Goal: Task Accomplishment & Management: Use online tool/utility

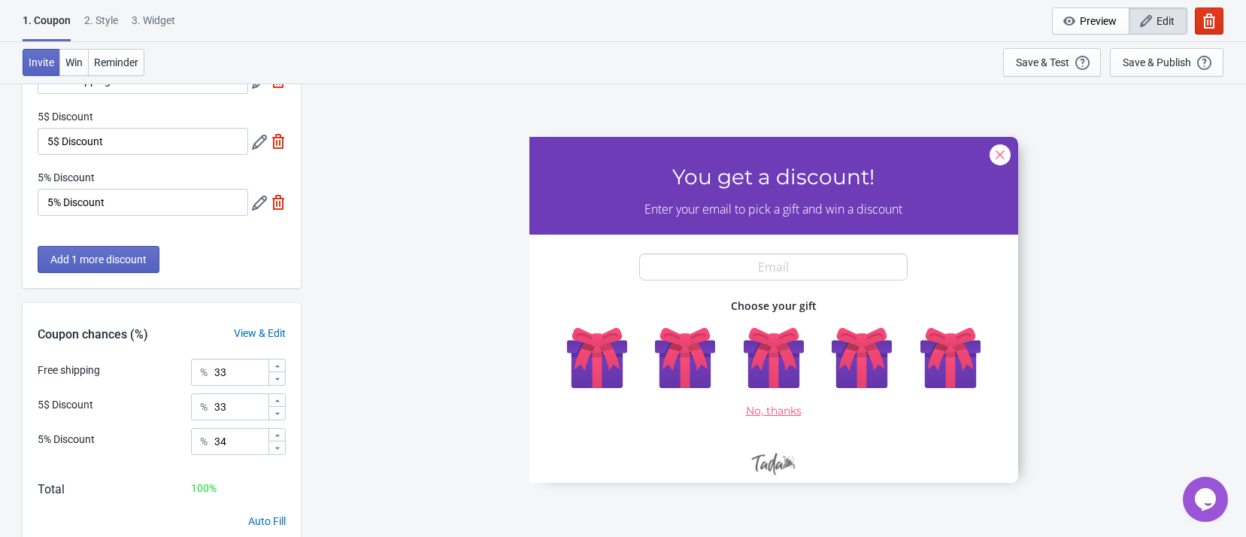
click at [621, 353] on div at bounding box center [774, 309] width 489 height 346
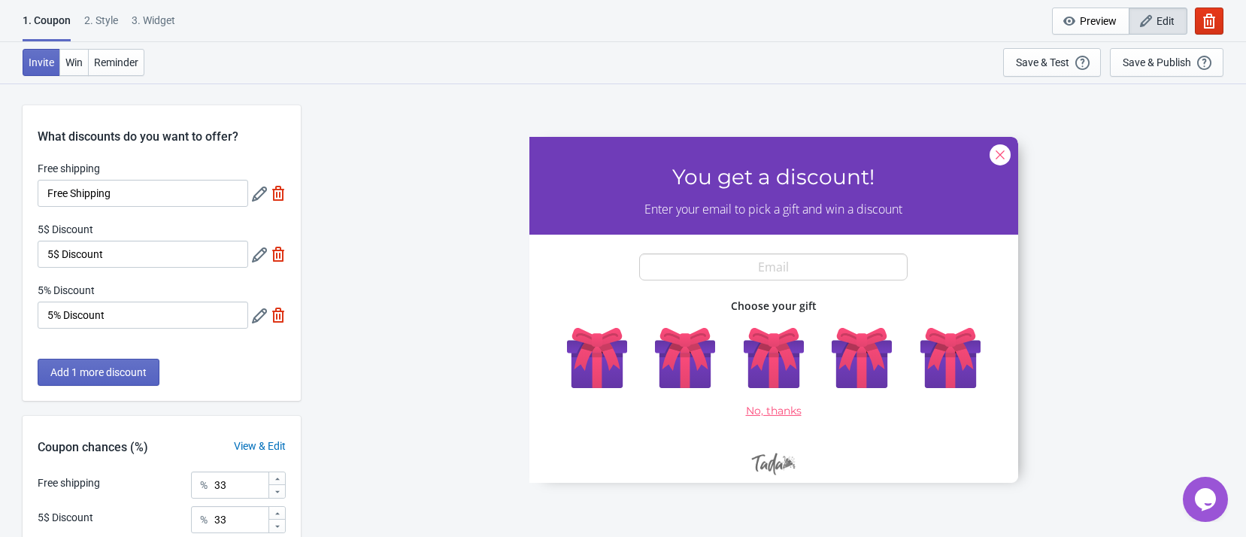
click at [282, 192] on img at bounding box center [278, 193] width 15 height 15
type input "50"
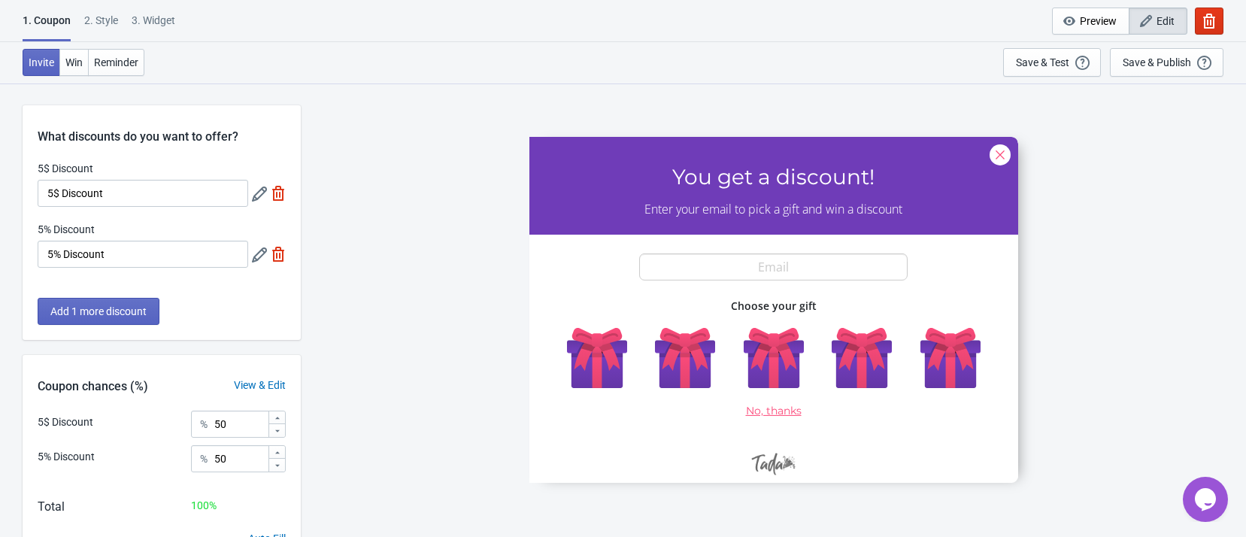
click at [282, 191] on img at bounding box center [278, 193] width 15 height 15
type input "100"
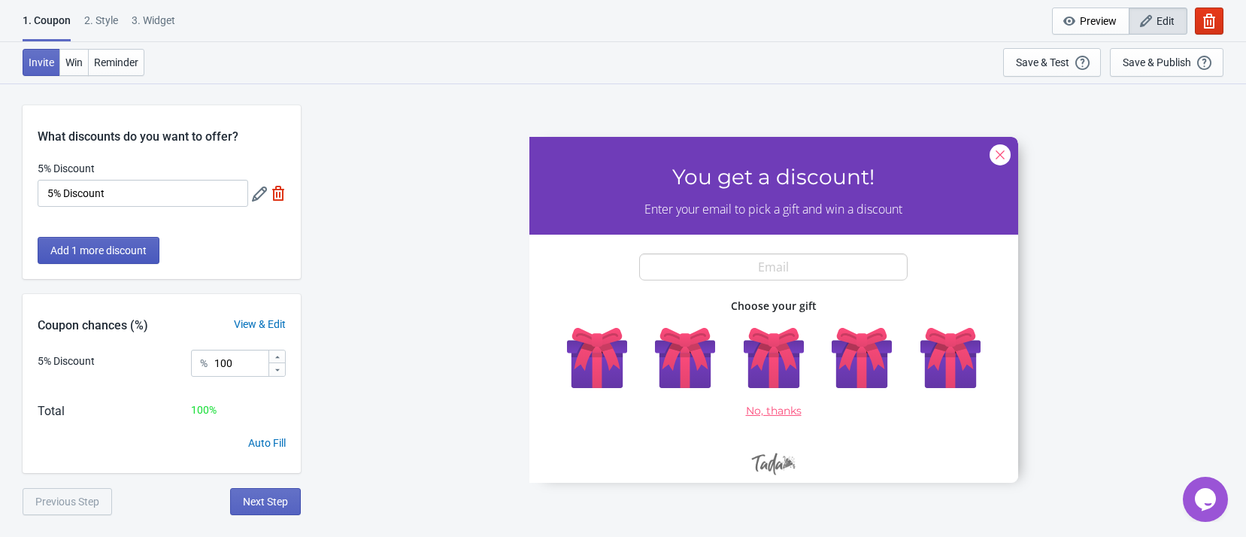
click at [144, 244] on span "Add 1 more discount" at bounding box center [98, 250] width 96 height 12
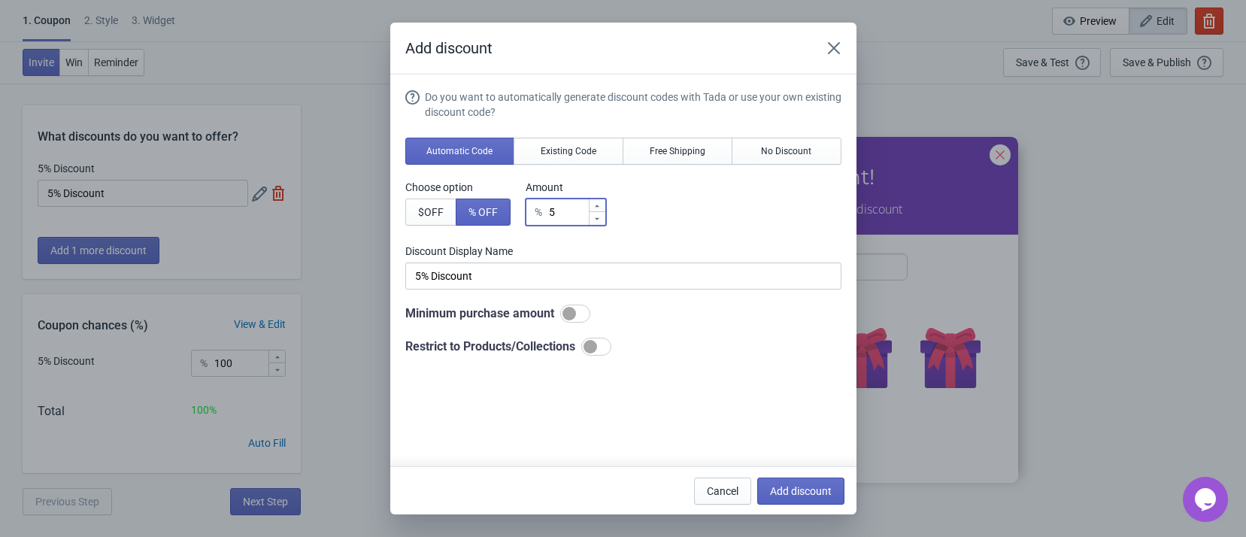
drag, startPoint x: 558, startPoint y: 217, endPoint x: 540, endPoint y: 215, distance: 18.1
click at [540, 215] on div "% 5" at bounding box center [566, 212] width 80 height 27
type input "1"
type input "1% Discount"
type input "10"
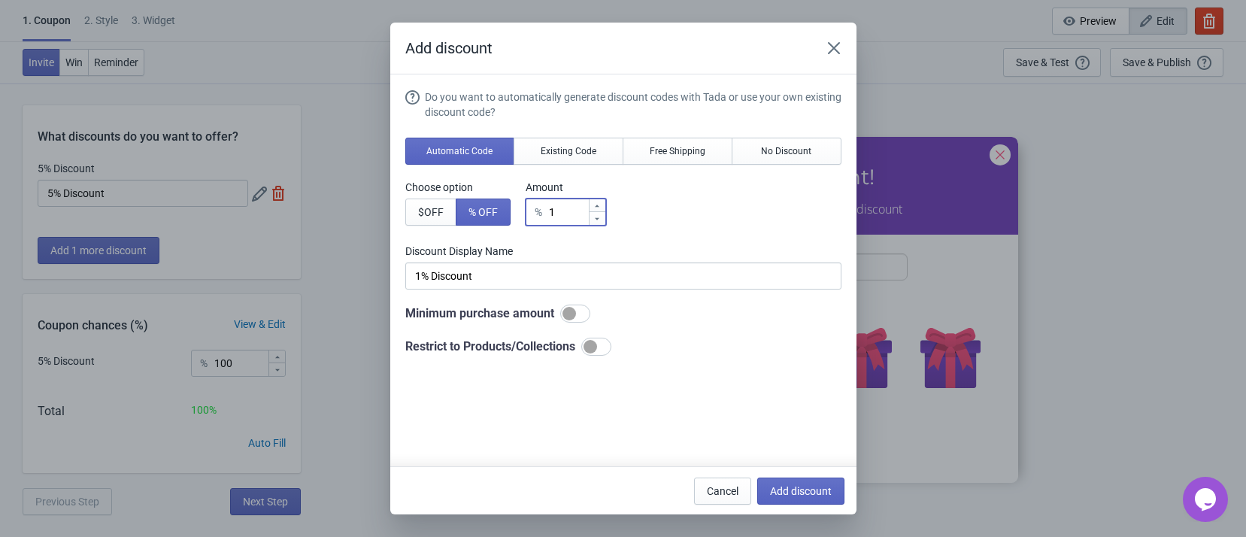
type input "10% Discount"
type input "10"
click at [569, 150] on span "Existing Code" at bounding box center [569, 151] width 56 height 12
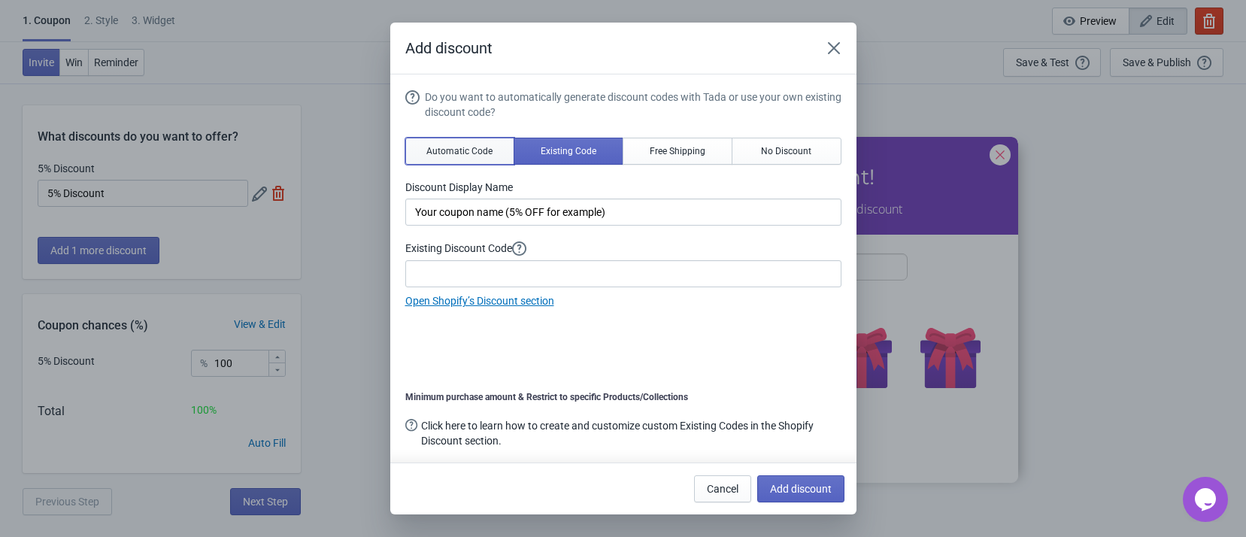
click at [466, 147] on span "Automatic Code" at bounding box center [460, 151] width 66 height 12
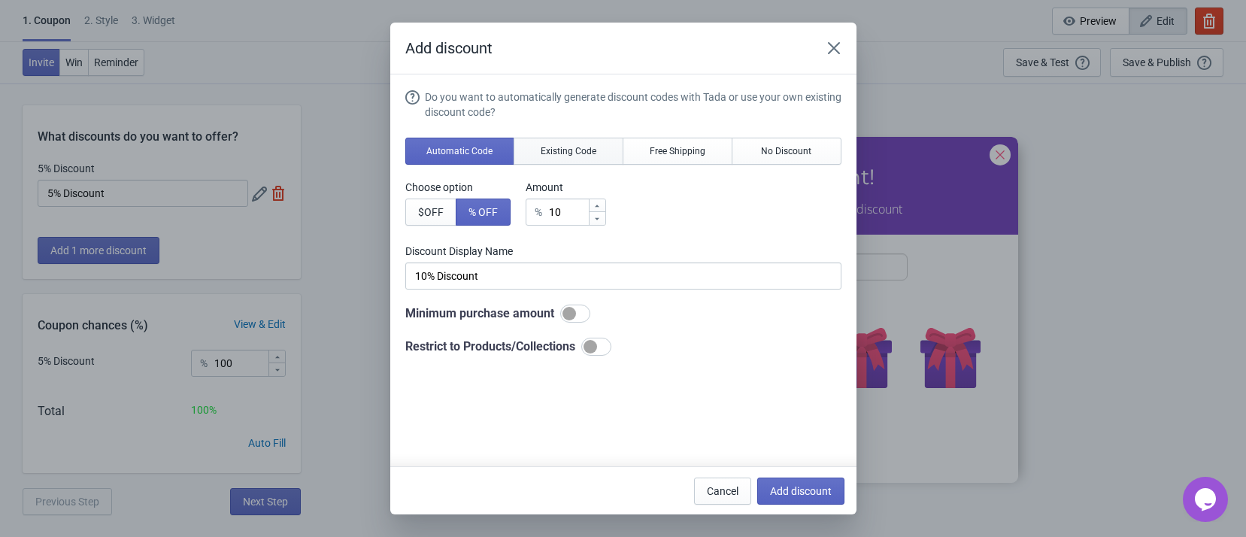
click at [548, 148] on span "Existing Code" at bounding box center [569, 151] width 56 height 12
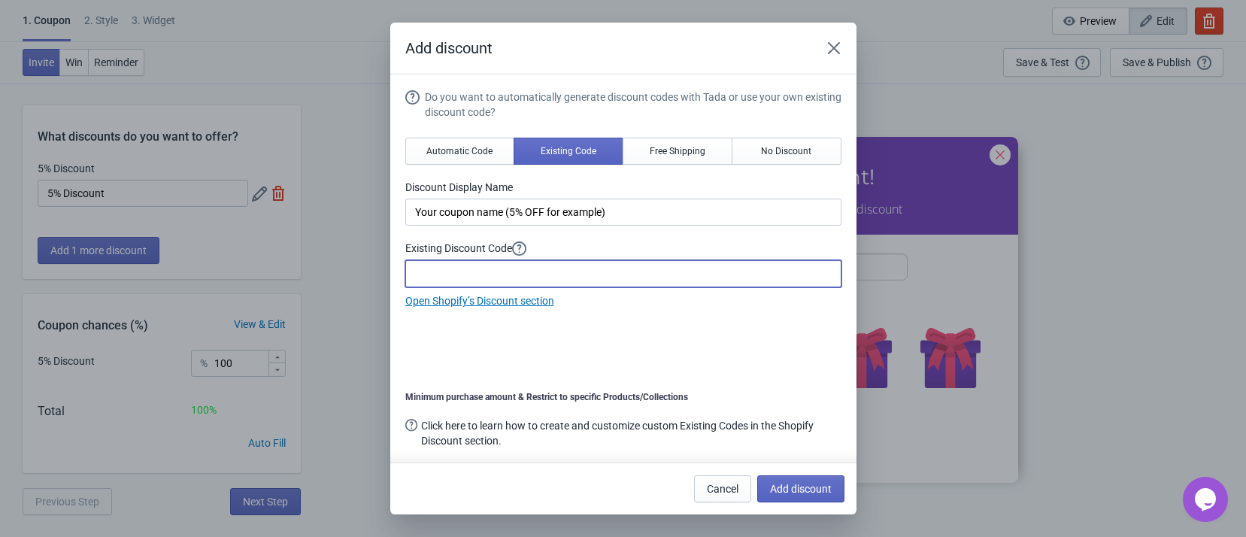
click at [613, 272] on input at bounding box center [623, 273] width 436 height 27
click at [816, 489] on span "Add discount" at bounding box center [801, 489] width 62 height 12
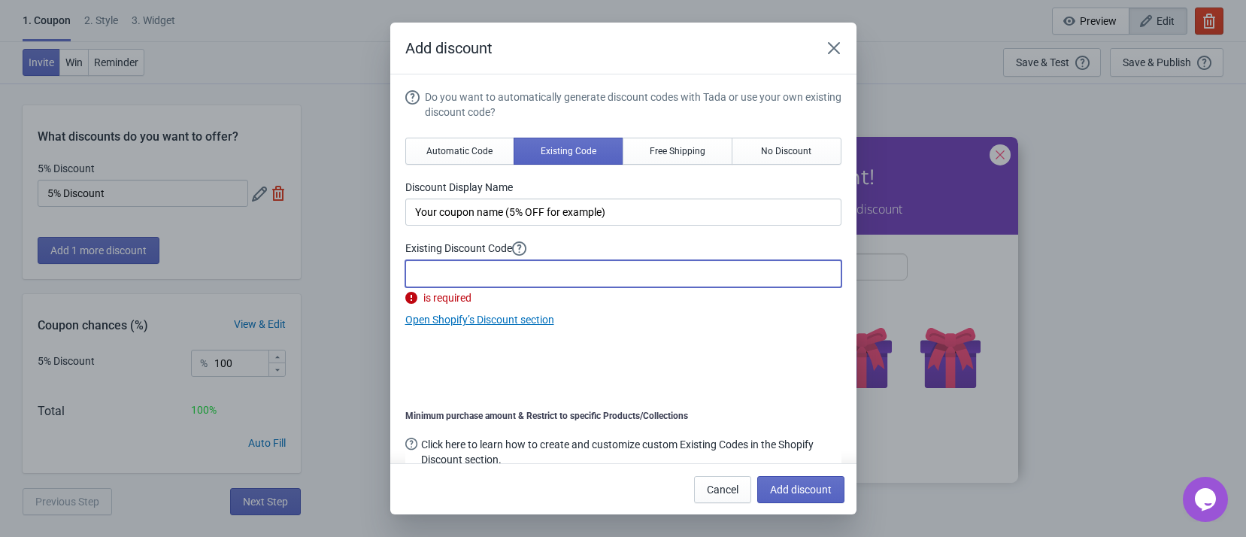
click at [554, 279] on input at bounding box center [623, 273] width 436 height 27
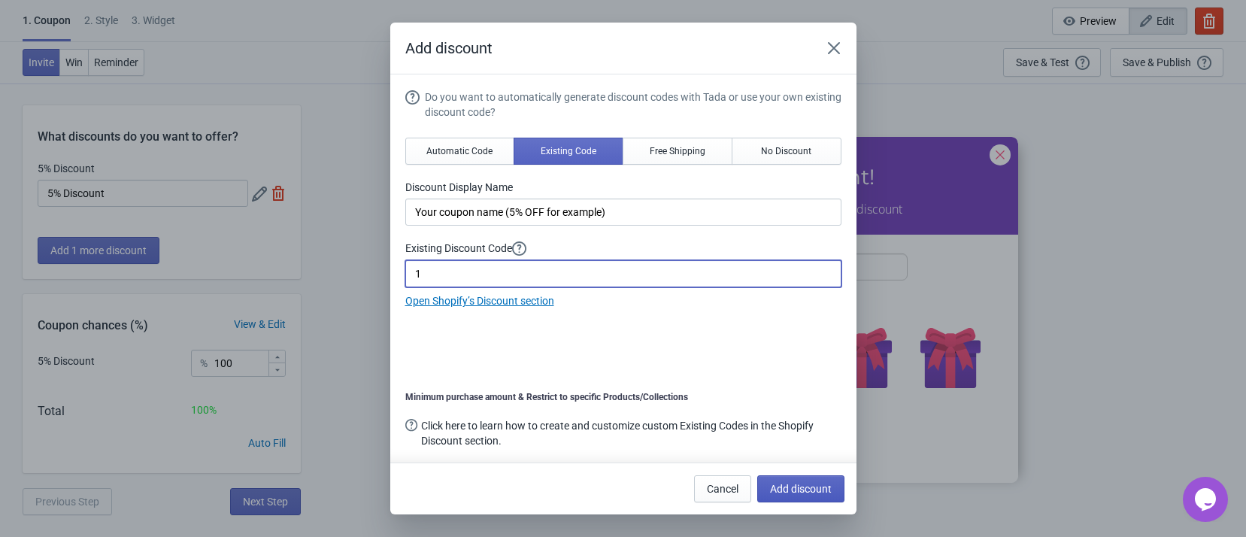
type input "1"
click at [795, 491] on span "Add discount" at bounding box center [801, 489] width 62 height 12
type input "50"
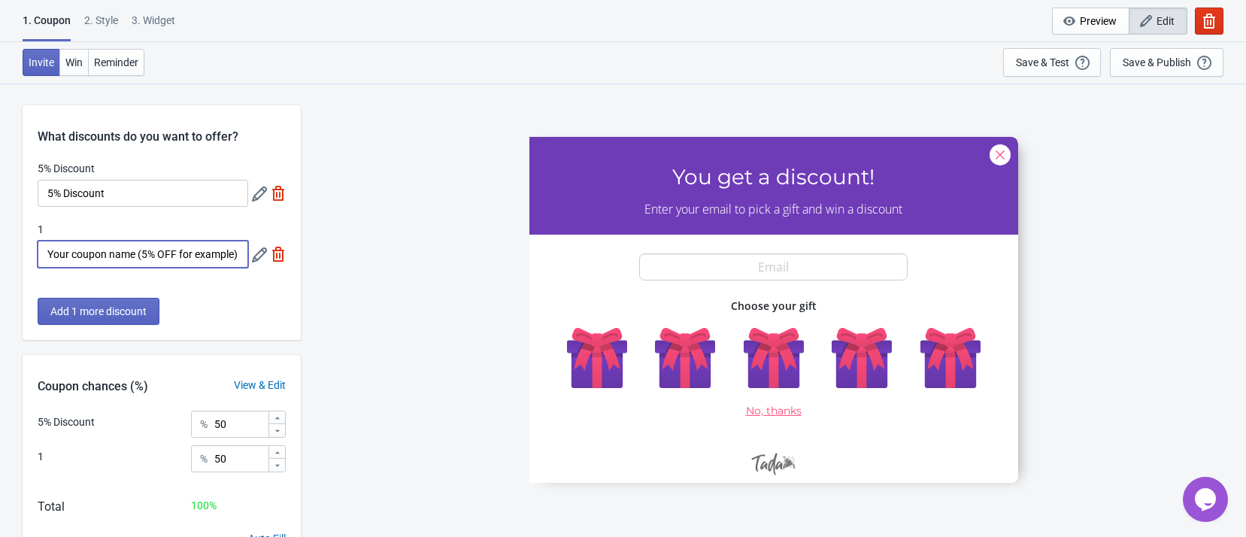
drag, startPoint x: 139, startPoint y: 253, endPoint x: -38, endPoint y: 260, distance: 177.7
click at [0, 260] on html "1. Coupon 2 . Style 3. Widget 1. Coupon 2 . Style 3. Widget Cancel Widget Previ…" at bounding box center [623, 268] width 1246 height 537
type input "(5% OFF for example)"
drag, startPoint x: 345, startPoint y: 266, endPoint x: 320, endPoint y: 266, distance: 24.1
click at [345, 266] on div "SASDERWERT3H You get a discount! Enter your email to pick a gift and win a disc…" at bounding box center [773, 310] width 931 height 454
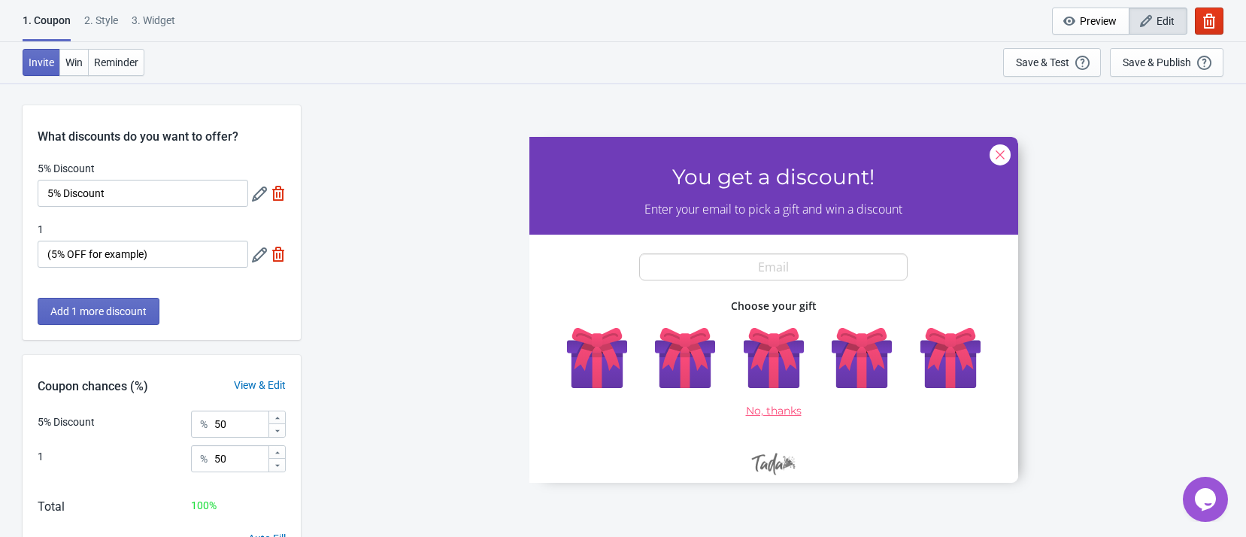
click at [257, 257] on icon at bounding box center [259, 254] width 15 height 15
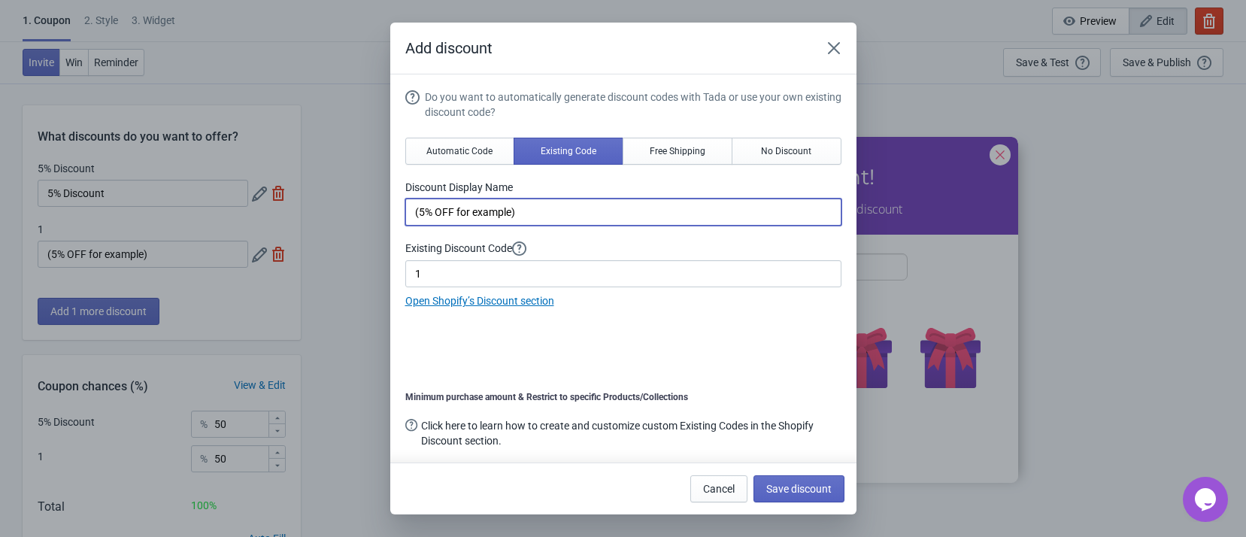
drag, startPoint x: 434, startPoint y: 213, endPoint x: 408, endPoint y: 211, distance: 26.4
click at [408, 211] on input "(5% OFF for example)" at bounding box center [623, 212] width 436 height 27
type input "10OFF for example)"
drag, startPoint x: 798, startPoint y: 487, endPoint x: 788, endPoint y: 483, distance: 10.5
click at [797, 486] on span "Save discount" at bounding box center [799, 489] width 65 height 12
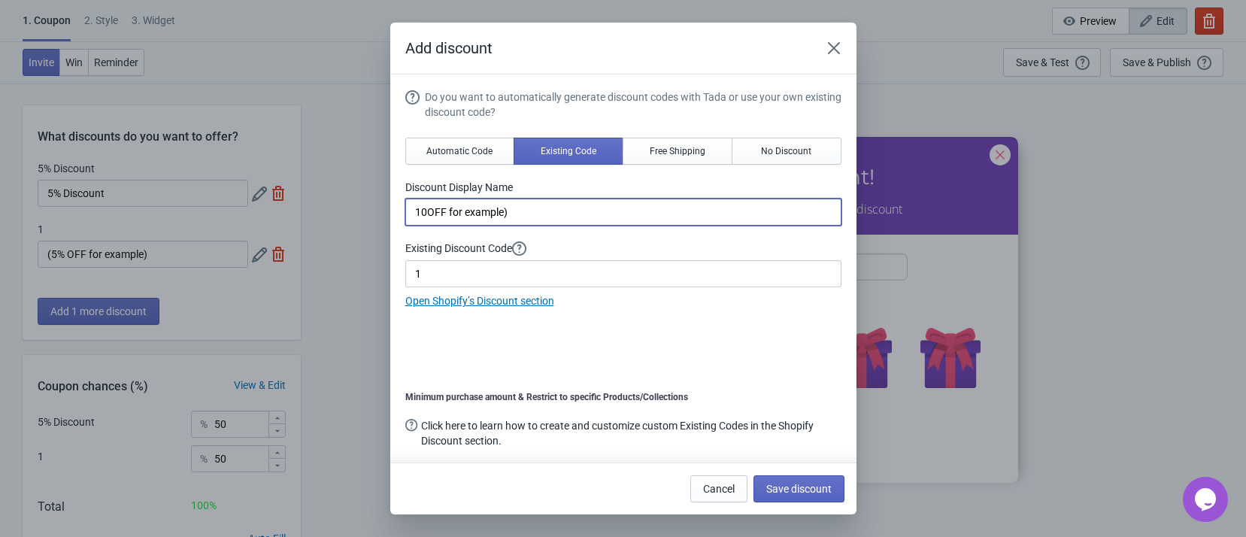
type input "10OFF for example)"
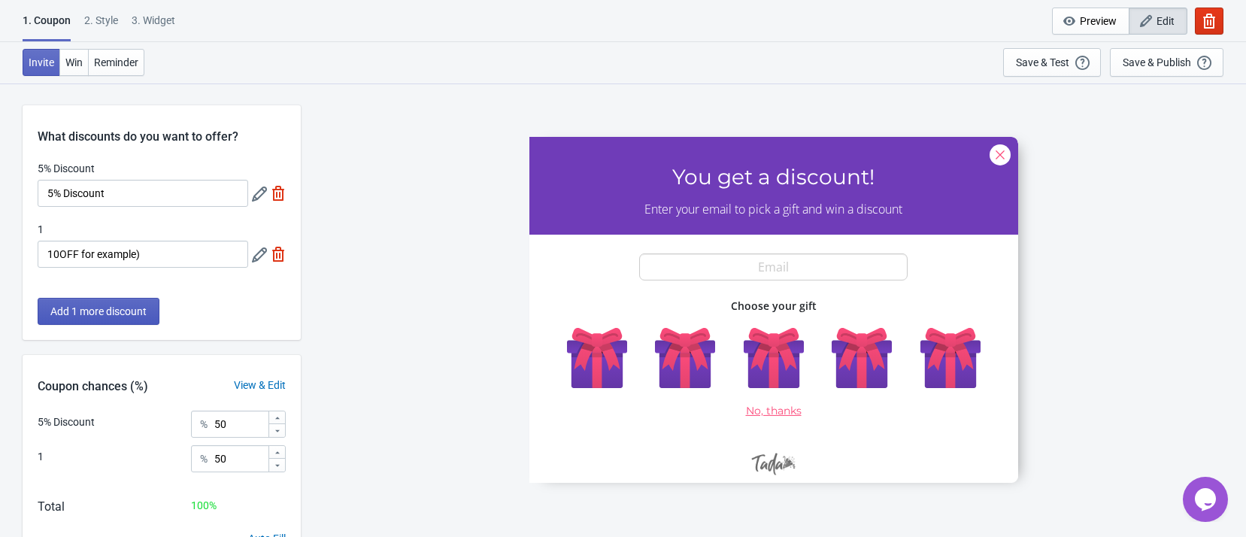
click at [129, 305] on span "Add 1 more discount" at bounding box center [98, 311] width 96 height 12
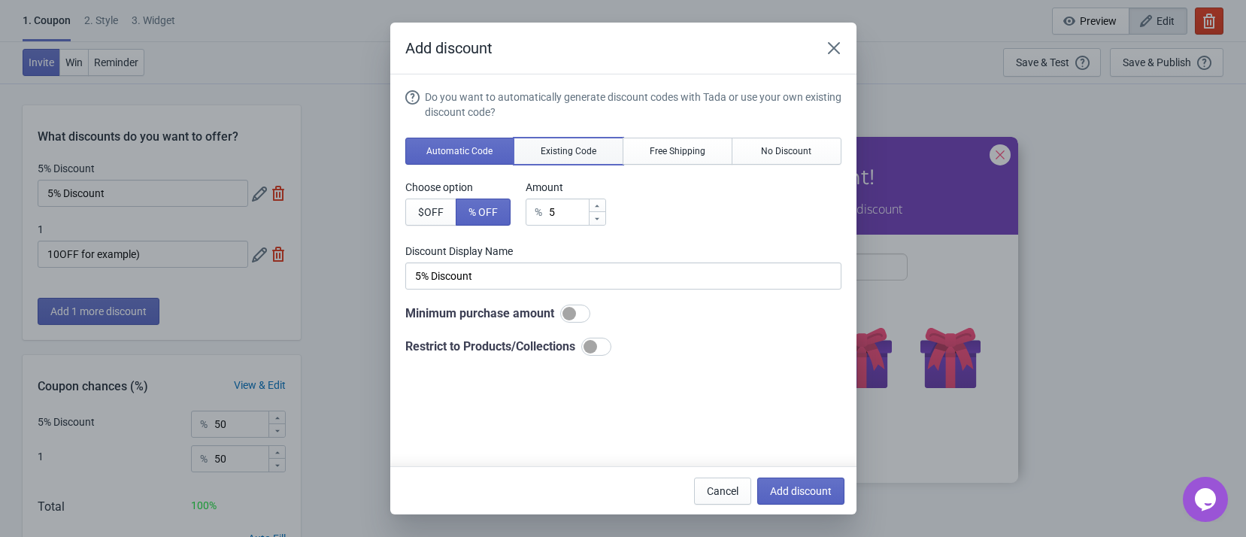
click at [569, 147] on span "Existing Code" at bounding box center [569, 151] width 56 height 12
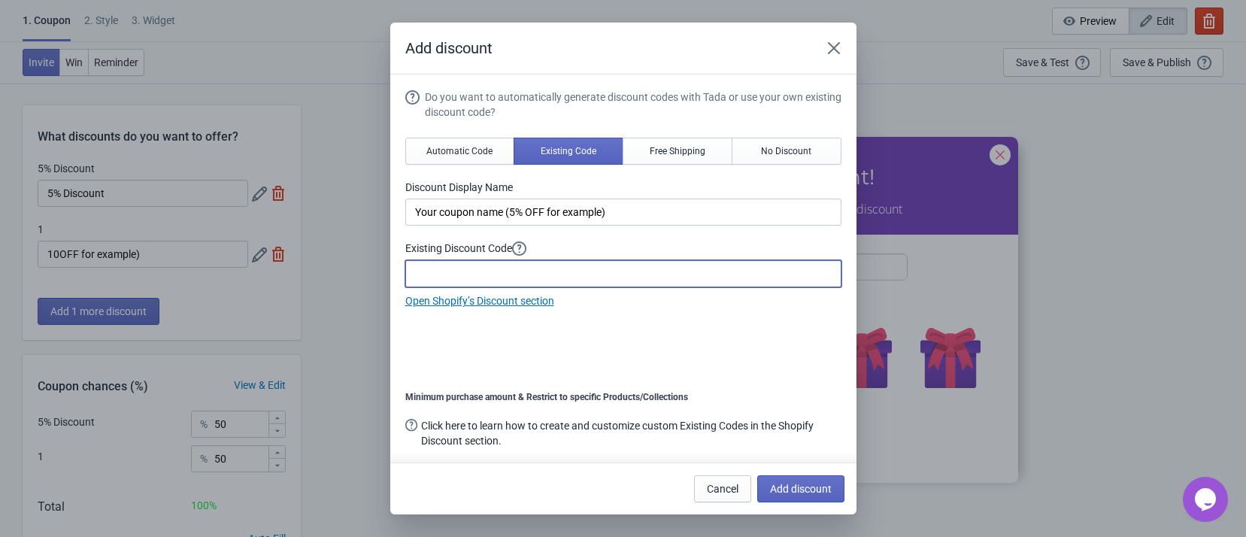
click at [517, 279] on input at bounding box center [623, 273] width 436 height 27
type input "41"
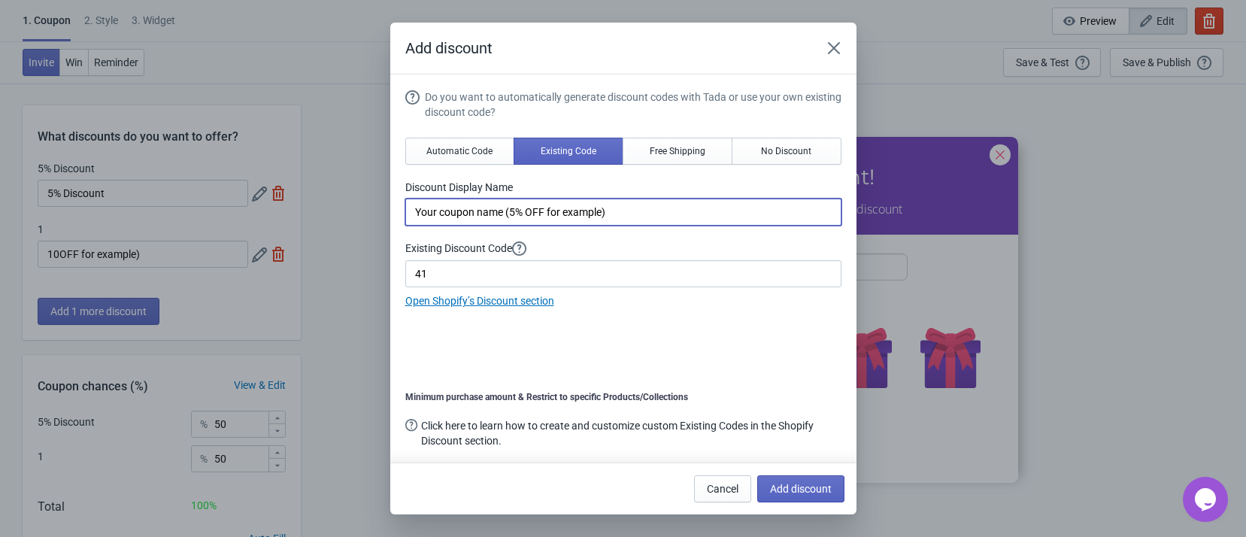
click at [508, 211] on input "Your coupon name (5% OFF for example)" at bounding box center [623, 212] width 436 height 27
drag, startPoint x: 503, startPoint y: 208, endPoint x: 332, endPoint y: 211, distance: 170.8
click at [333, 211] on div "Add discount Do you want to automatically generate discount codes with Tada or …" at bounding box center [623, 269] width 1246 height 492
type input "15% OFF for example)"
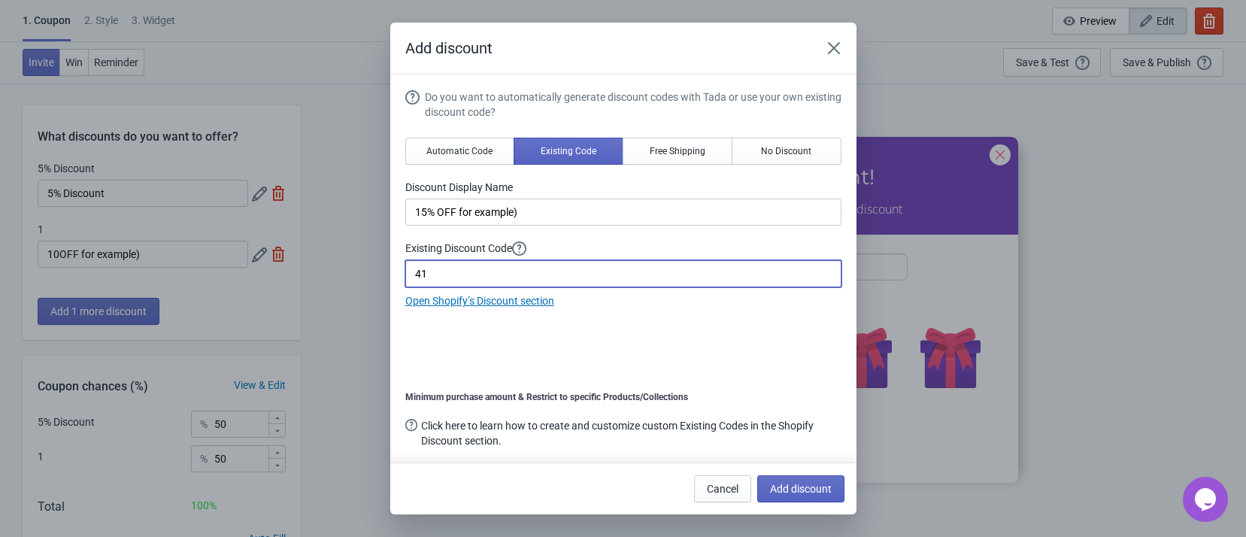
drag, startPoint x: 437, startPoint y: 264, endPoint x: 369, endPoint y: 270, distance: 68.7
click at [372, 270] on div "Add discount Do you want to automatically generate discount codes with Tada or …" at bounding box center [623, 269] width 1246 height 492
type input "742"
click at [797, 481] on button "Add discount" at bounding box center [800, 488] width 87 height 27
type input "33"
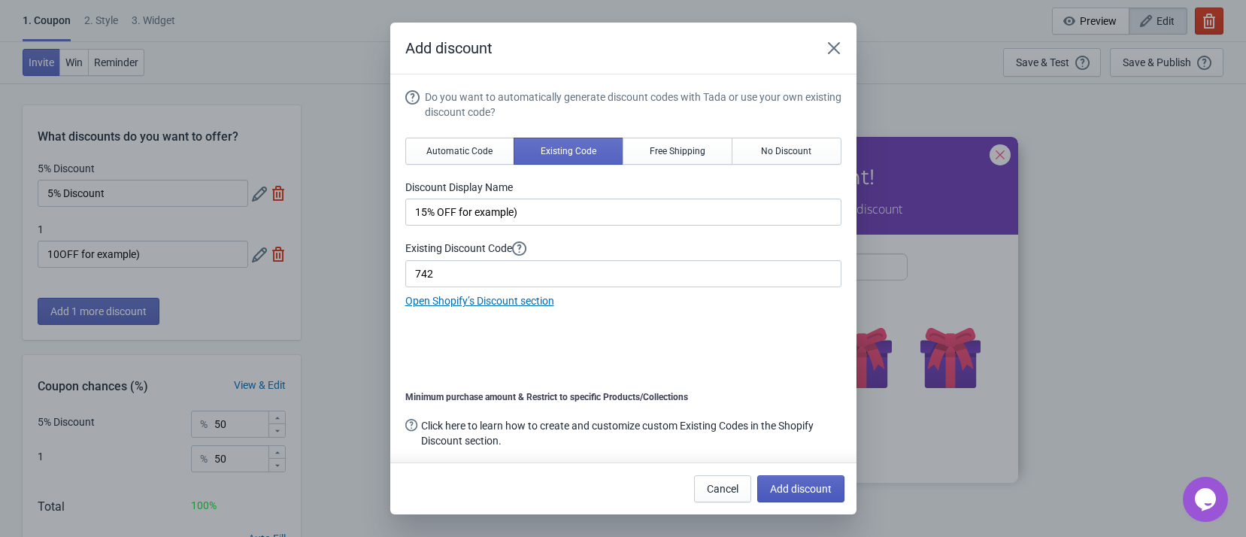
type input "33"
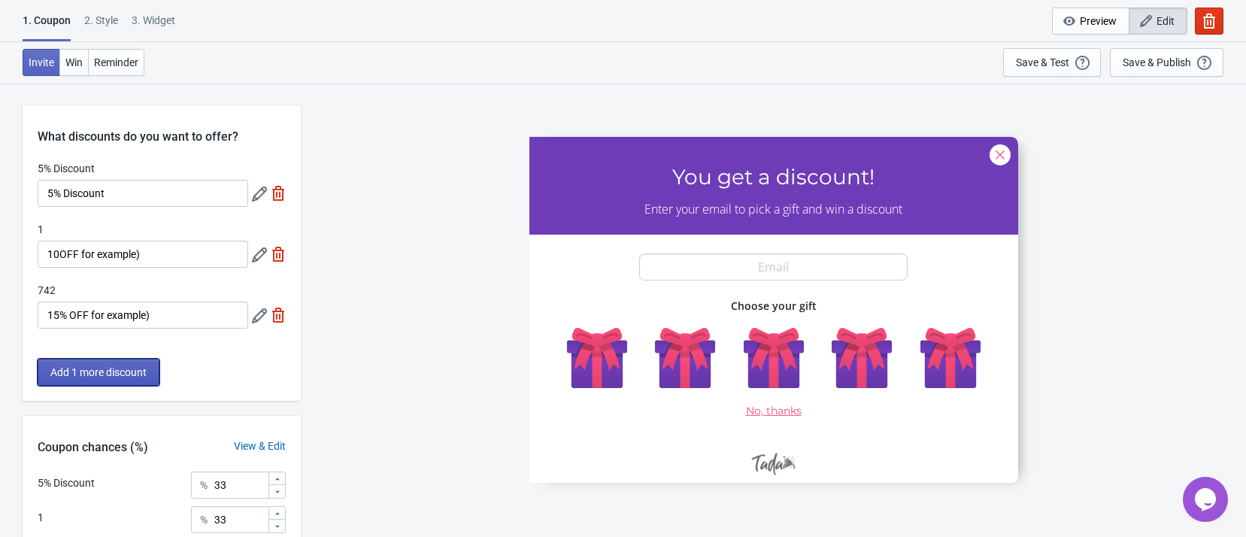
click at [142, 363] on button "Add 1 more discount" at bounding box center [99, 372] width 122 height 27
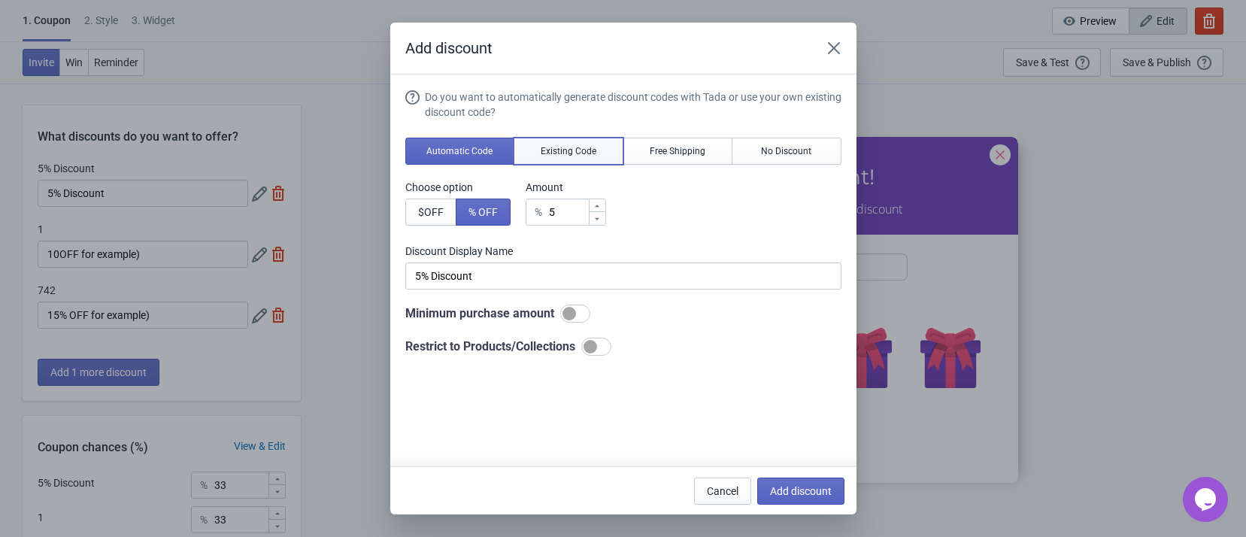
click at [551, 147] on span "Existing Code" at bounding box center [569, 151] width 56 height 12
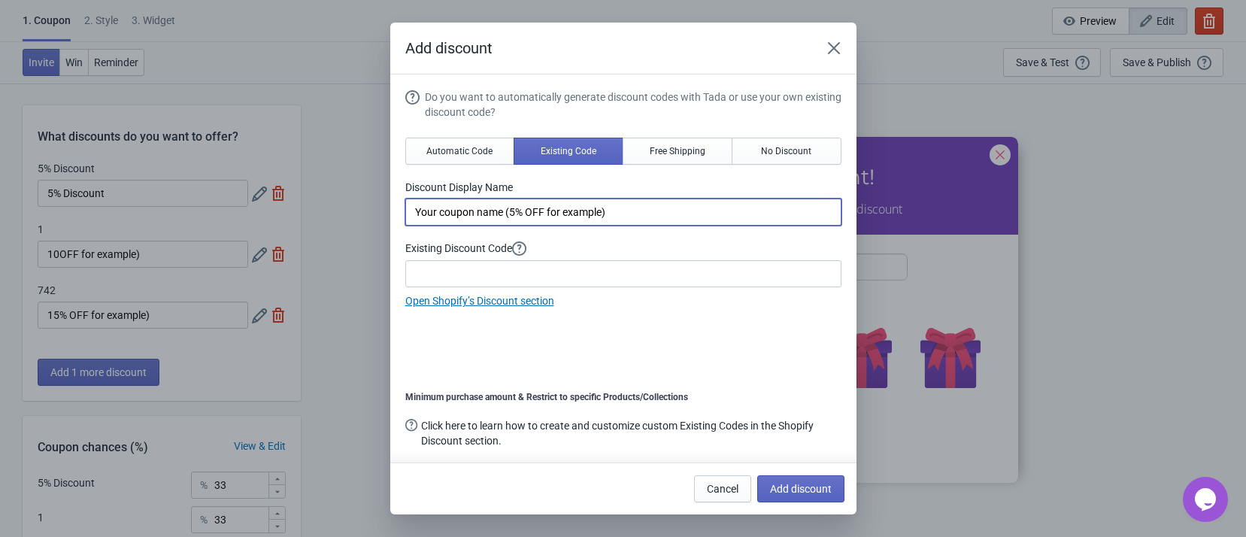
drag, startPoint x: 506, startPoint y: 210, endPoint x: 371, endPoint y: 214, distance: 135.5
click at [371, 214] on div "Add discount Do you want to automatically generate discount codes with Tada or …" at bounding box center [623, 269] width 1246 height 492
type input "13% OFF for example)"
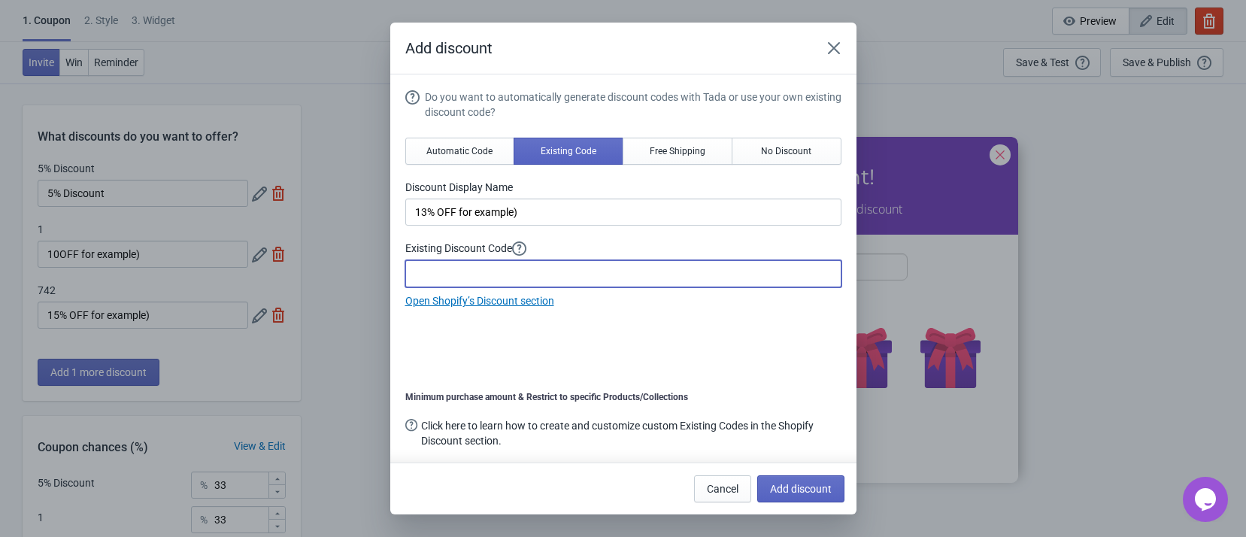
click at [512, 263] on input at bounding box center [623, 273] width 436 height 27
type input "455"
drag, startPoint x: 795, startPoint y: 490, endPoint x: 569, endPoint y: 416, distance: 238.4
click at [794, 490] on span "Add discount" at bounding box center [801, 489] width 62 height 12
type input "25"
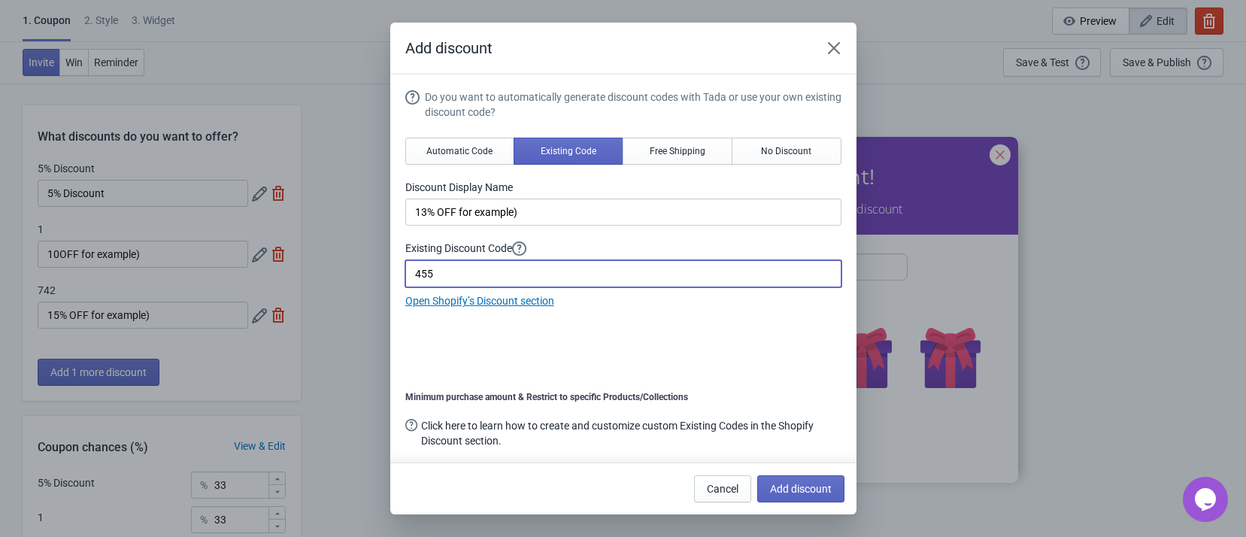
type input "25"
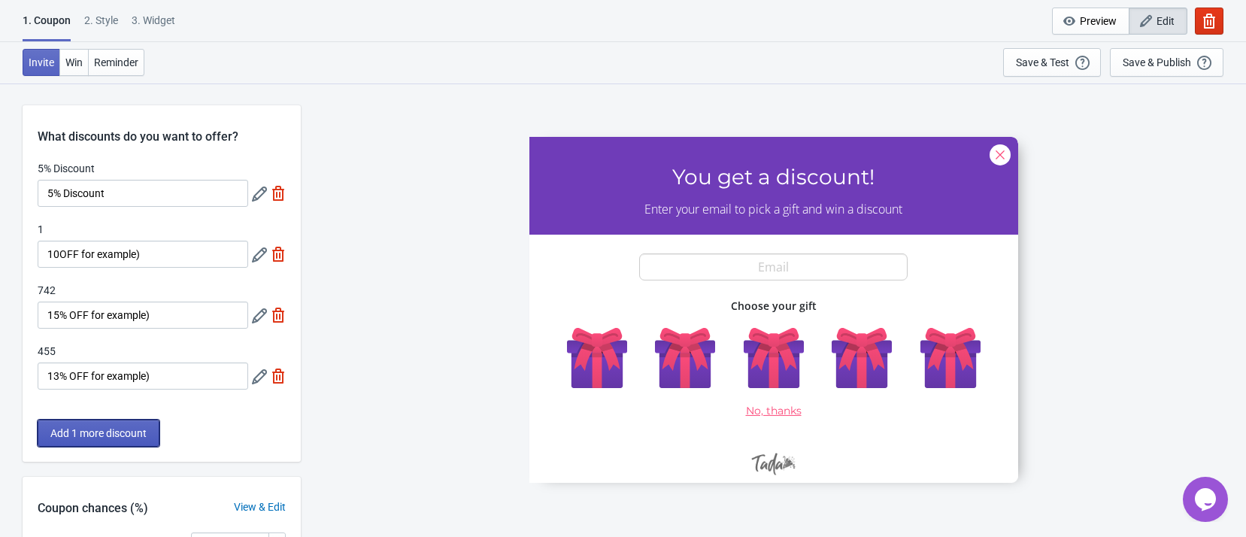
click at [144, 437] on span "Add 1 more discount" at bounding box center [98, 433] width 96 height 12
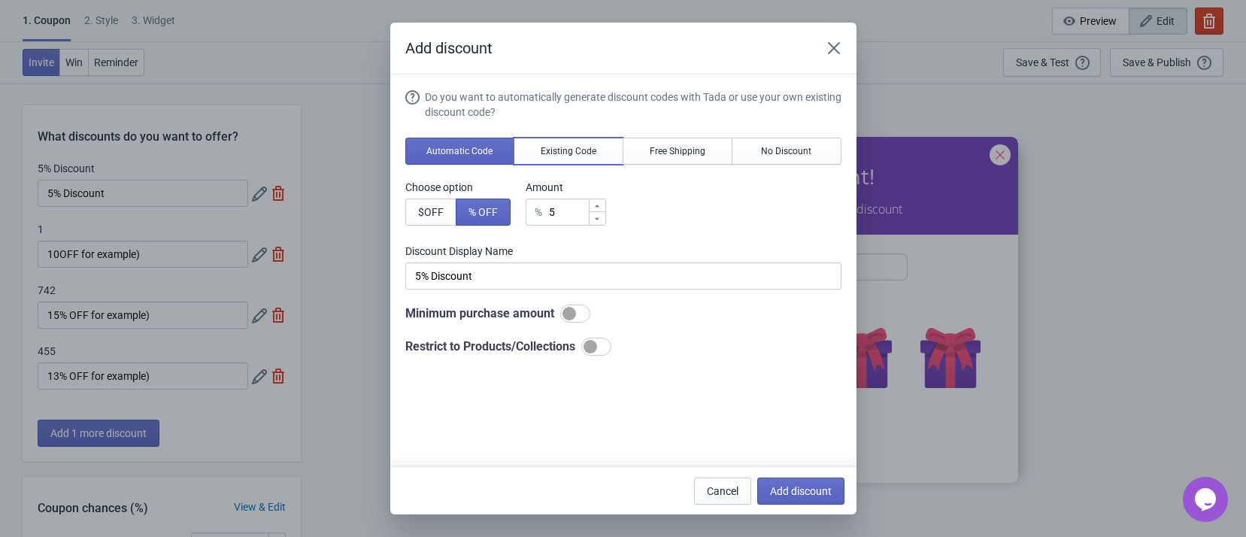
drag, startPoint x: 535, startPoint y: 153, endPoint x: 539, endPoint y: 174, distance: 20.7
click at [541, 154] on span "Existing Code" at bounding box center [569, 151] width 56 height 12
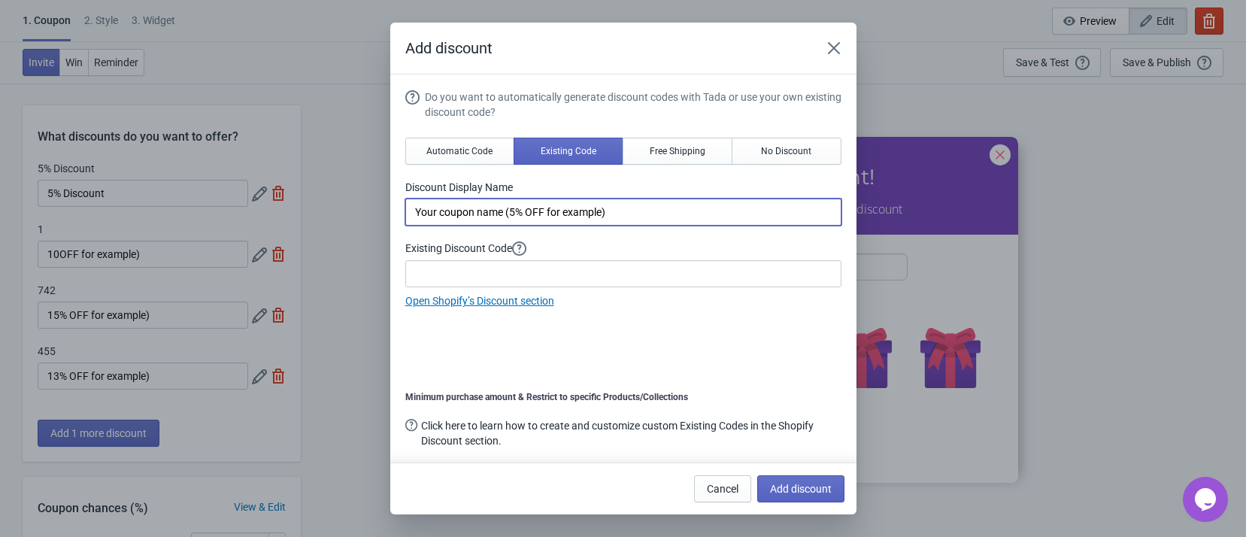
drag, startPoint x: 521, startPoint y: 211, endPoint x: 369, endPoint y: 212, distance: 152.0
click at [372, 212] on div "Add discount Do you want to automatically generate discount codes with Tada or …" at bounding box center [623, 269] width 1246 height 492
type input "20 OFF for example)"
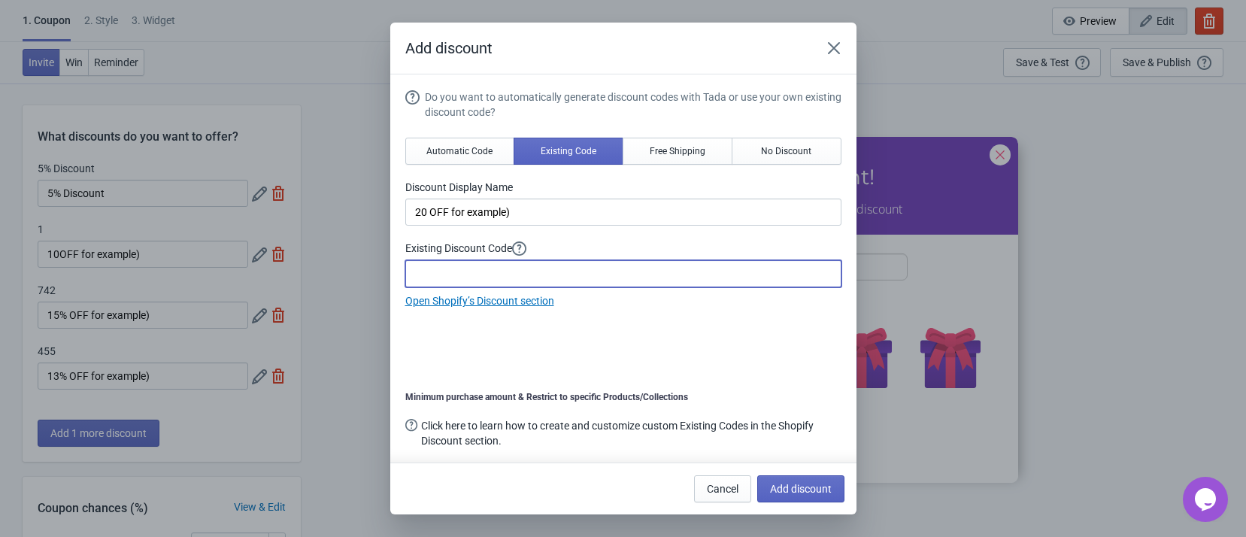
click at [523, 275] on input at bounding box center [623, 273] width 436 height 27
type input "85855"
click at [797, 494] on span "Add discount" at bounding box center [801, 489] width 62 height 12
type input "20"
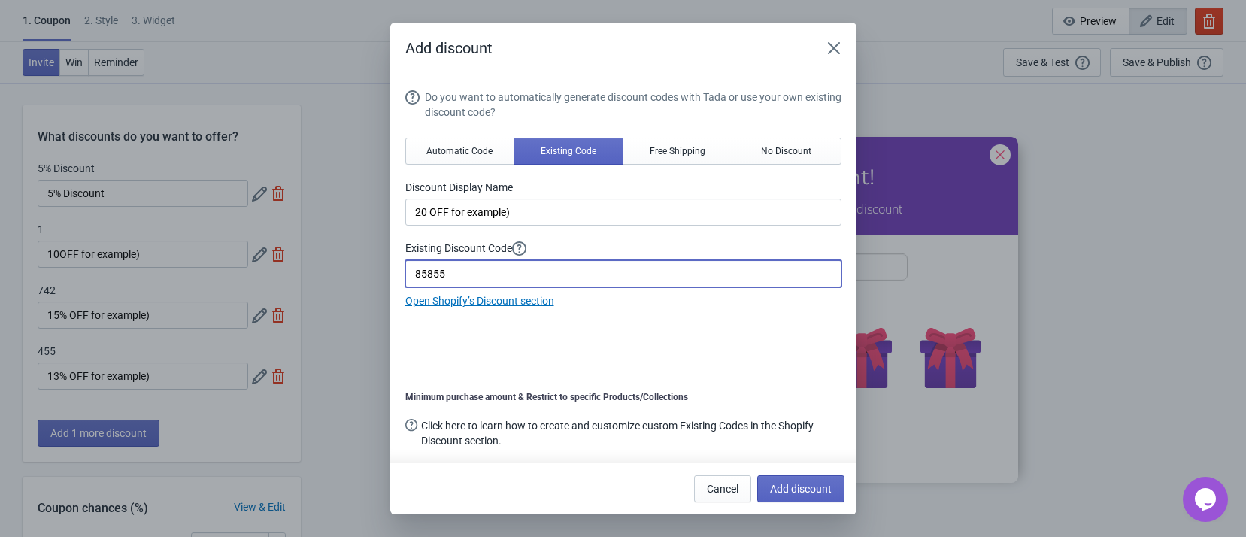
type input "20"
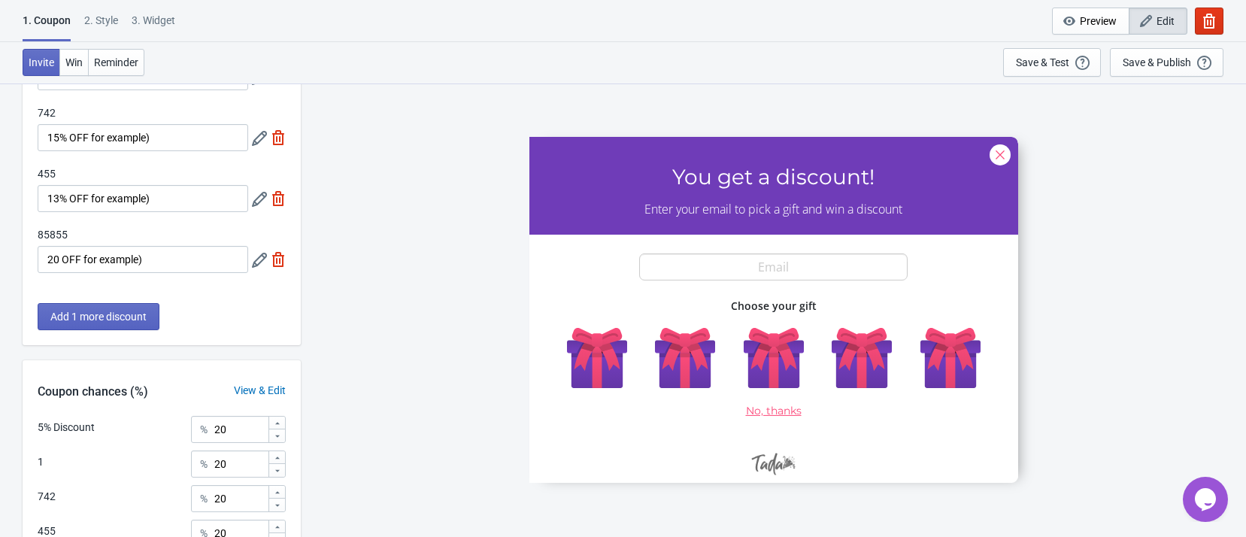
scroll to position [339, 0]
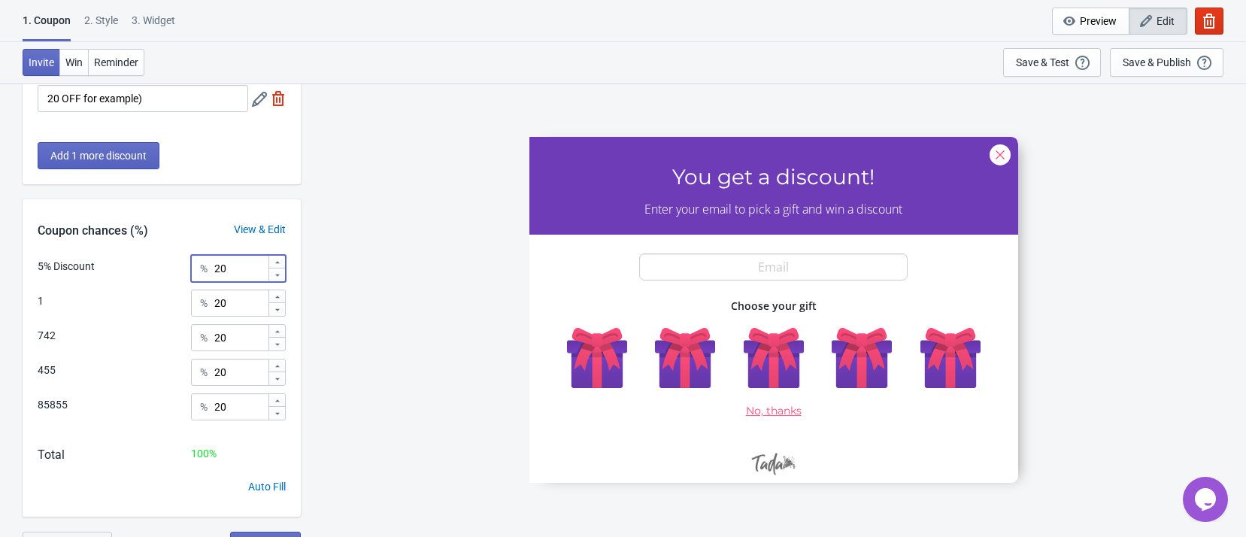
drag, startPoint x: 239, startPoint y: 269, endPoint x: 194, endPoint y: 272, distance: 45.2
click at [194, 272] on div "% 20" at bounding box center [238, 268] width 95 height 27
type input "30"
drag, startPoint x: 164, startPoint y: 305, endPoint x: 143, endPoint y: 304, distance: 21.1
click at [132, 304] on div "1 % 20" at bounding box center [162, 300] width 248 height 20
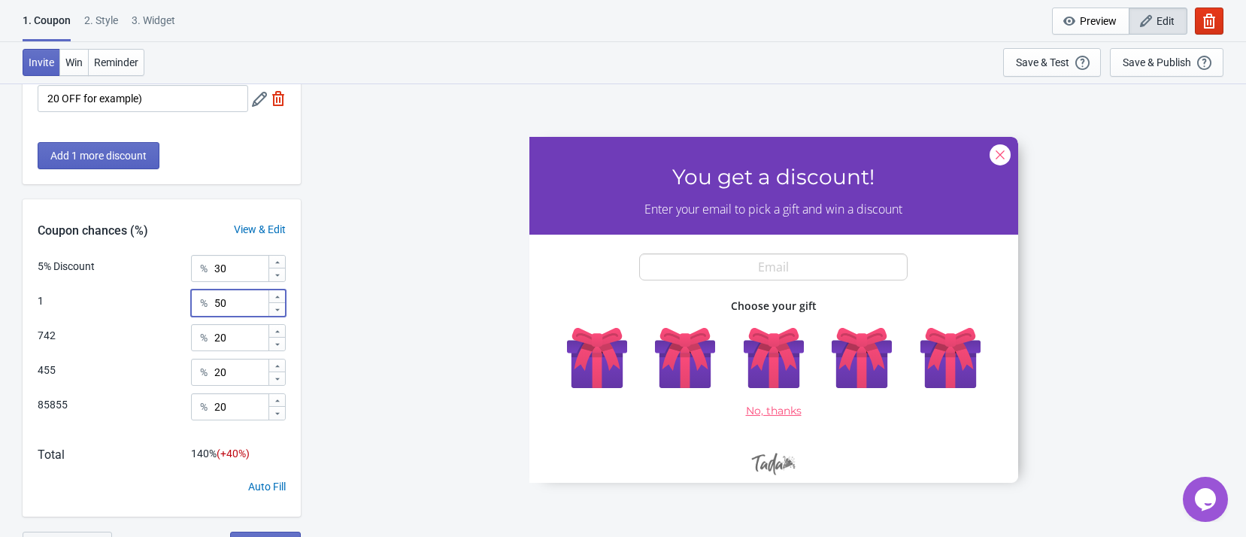
type input "50"
drag, startPoint x: 236, startPoint y: 332, endPoint x: 202, endPoint y: 335, distance: 34.7
click at [202, 335] on div "% 20" at bounding box center [238, 337] width 95 height 27
type input "14"
click at [367, 362] on div "SASDERWERT3H You get a discount! Enter your email to pick a gift and win a disc…" at bounding box center [773, 310] width 931 height 454
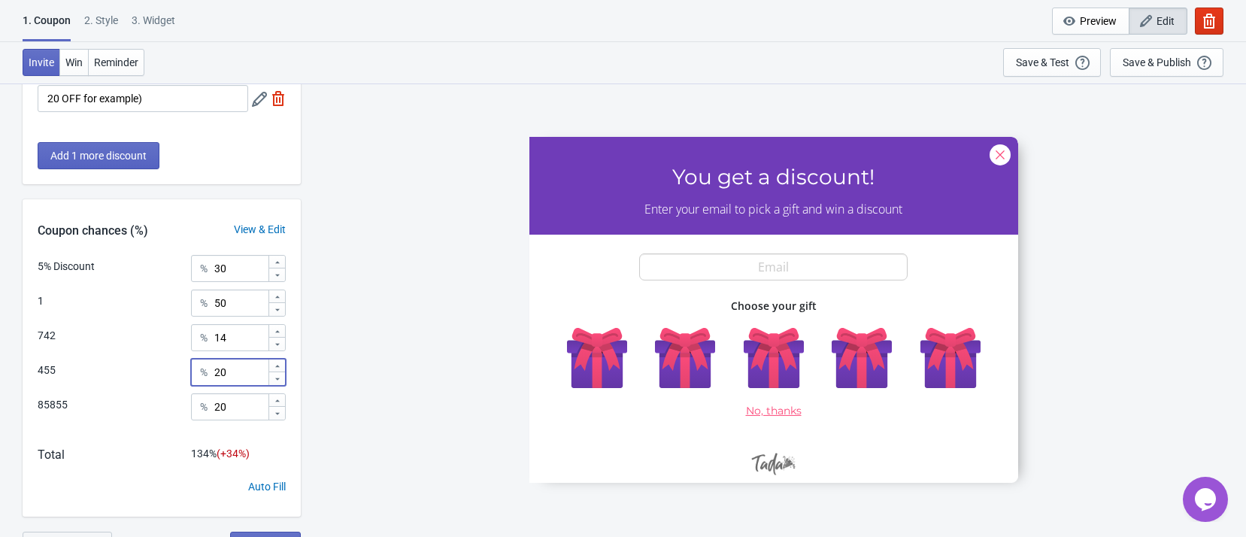
drag, startPoint x: 243, startPoint y: 370, endPoint x: 131, endPoint y: 366, distance: 112.1
click at [131, 368] on div "455 % 20" at bounding box center [162, 369] width 248 height 20
type input "3"
click at [239, 403] on input "20" at bounding box center [241, 406] width 54 height 27
drag, startPoint x: 239, startPoint y: 405, endPoint x: 156, endPoint y: 396, distance: 83.9
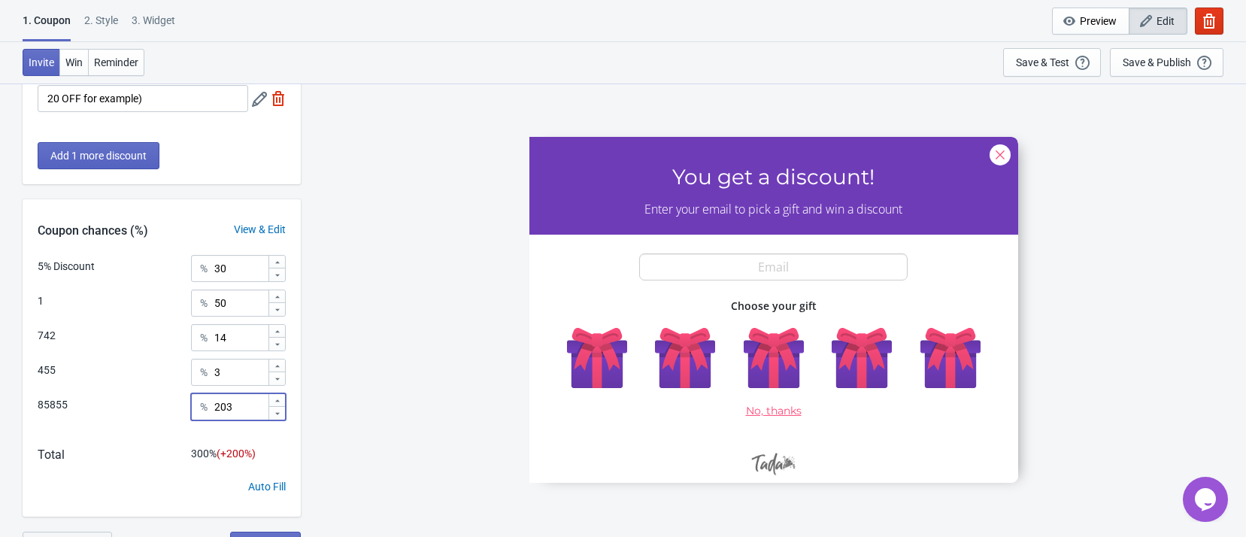
click at [153, 398] on div "85855 % 203" at bounding box center [162, 412] width 248 height 38
type input "3"
click at [430, 370] on div "SASDERWERT3H You get a discount! Enter your email to pick a gift and win a disc…" at bounding box center [773, 310] width 931 height 454
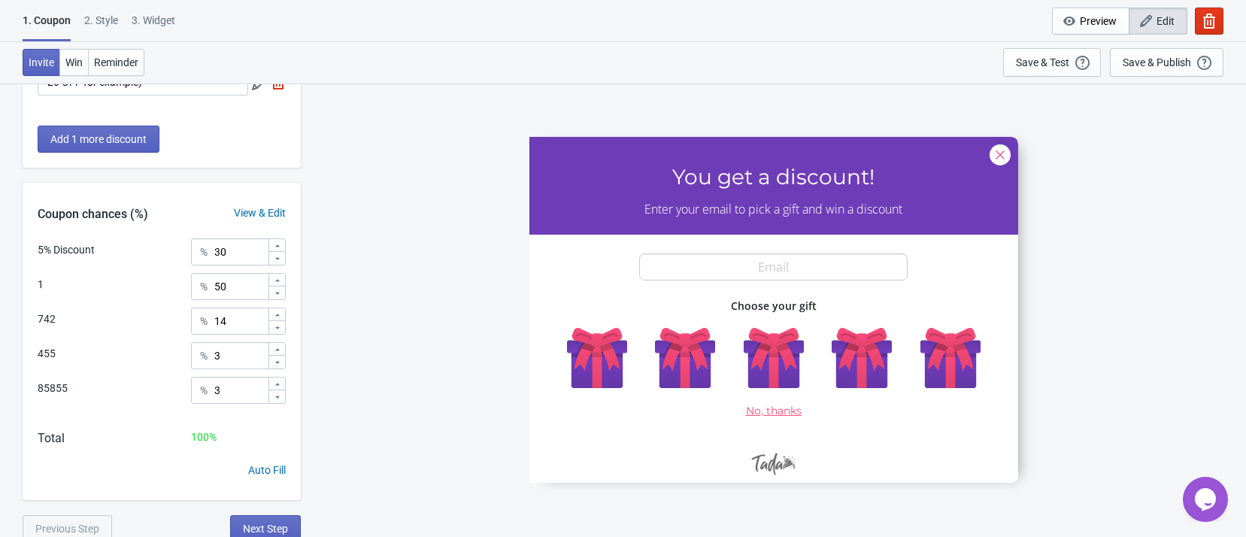
scroll to position [360, 0]
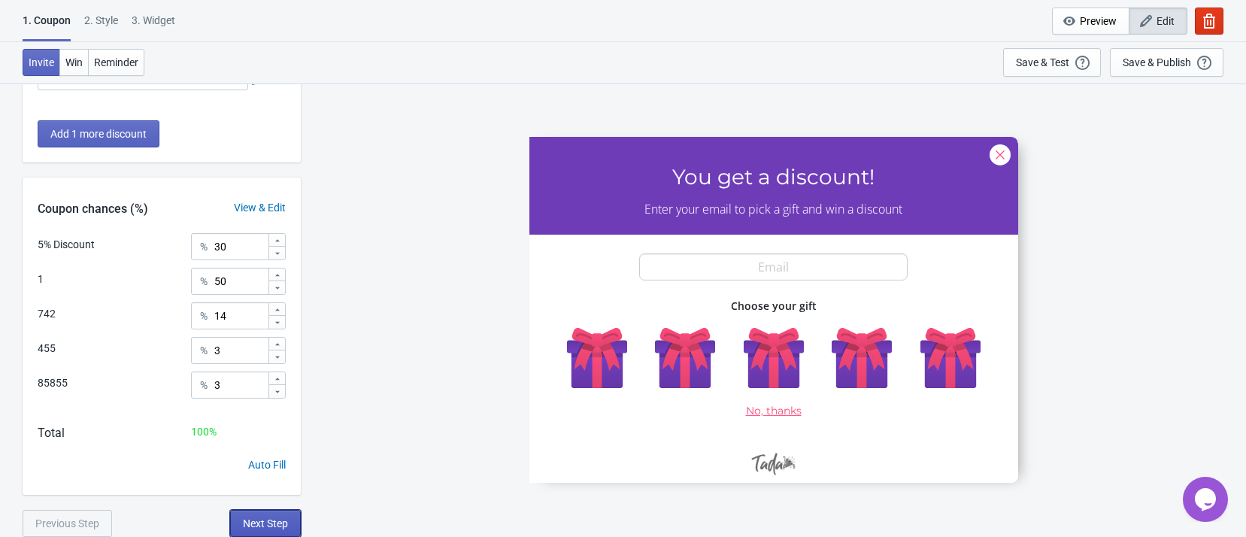
click at [299, 516] on button "Next Step" at bounding box center [265, 523] width 71 height 27
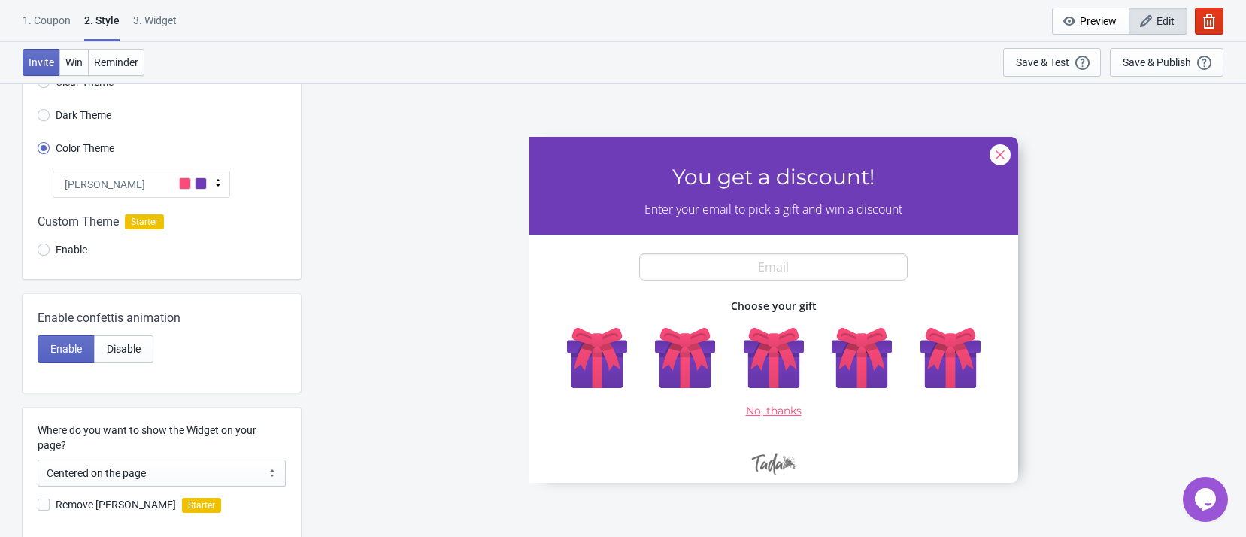
scroll to position [226, 0]
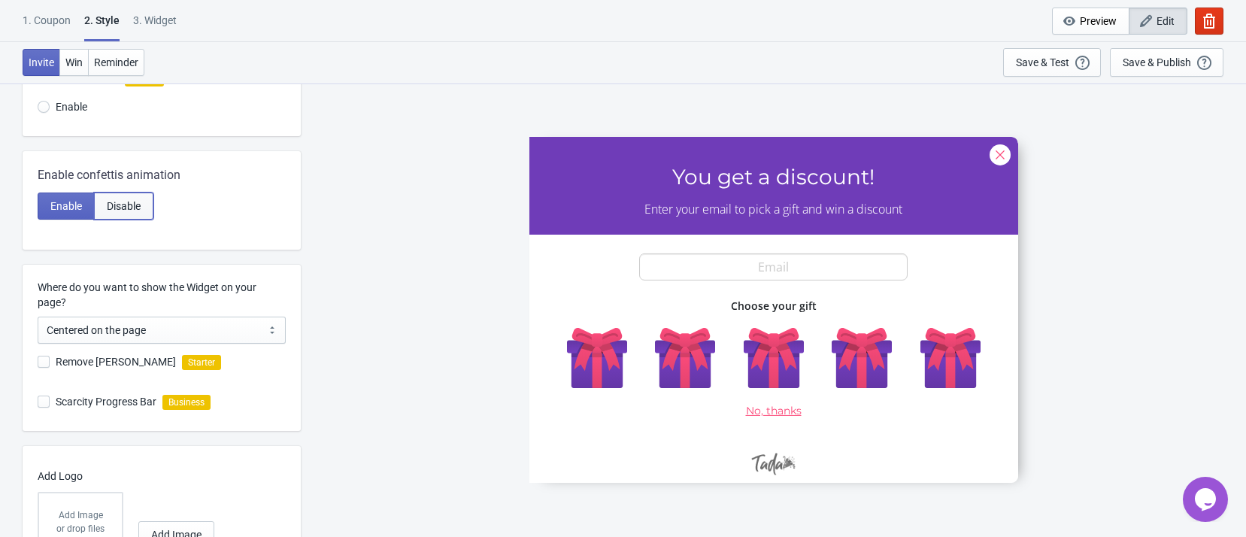
click at [121, 211] on span "Disable" at bounding box center [124, 206] width 34 height 12
click at [68, 214] on button "Enable" at bounding box center [66, 206] width 57 height 27
radio input "true"
click at [184, 332] on select "Centered on the page Left side of the page" at bounding box center [162, 330] width 248 height 27
drag, startPoint x: 181, startPoint y: 332, endPoint x: 202, endPoint y: 334, distance: 21.2
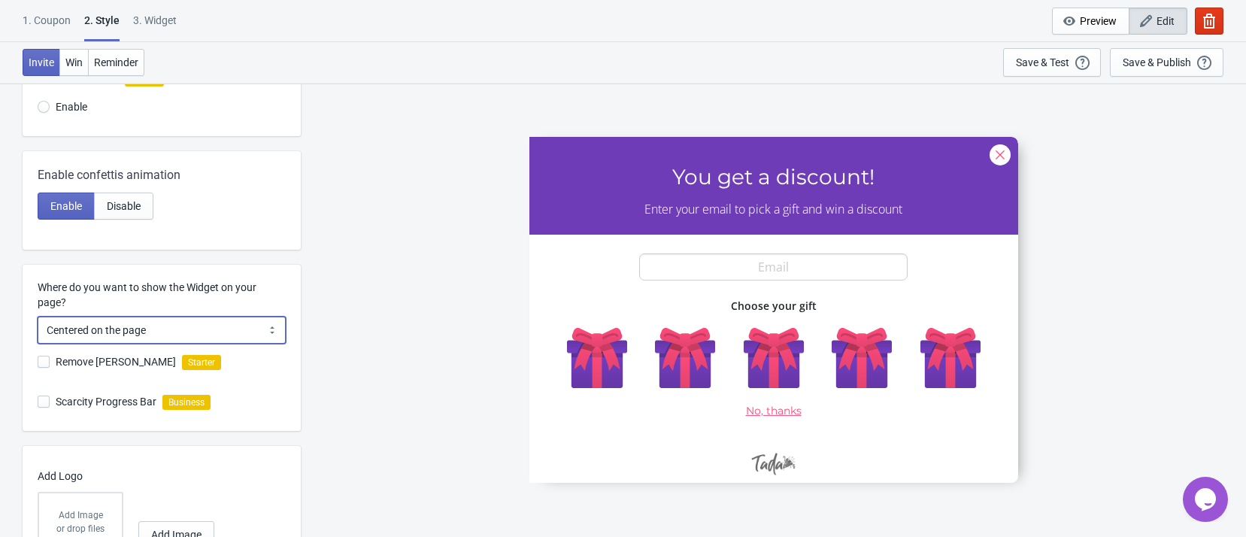
click at [181, 332] on select "Centered on the page Left side of the page" at bounding box center [162, 330] width 248 height 27
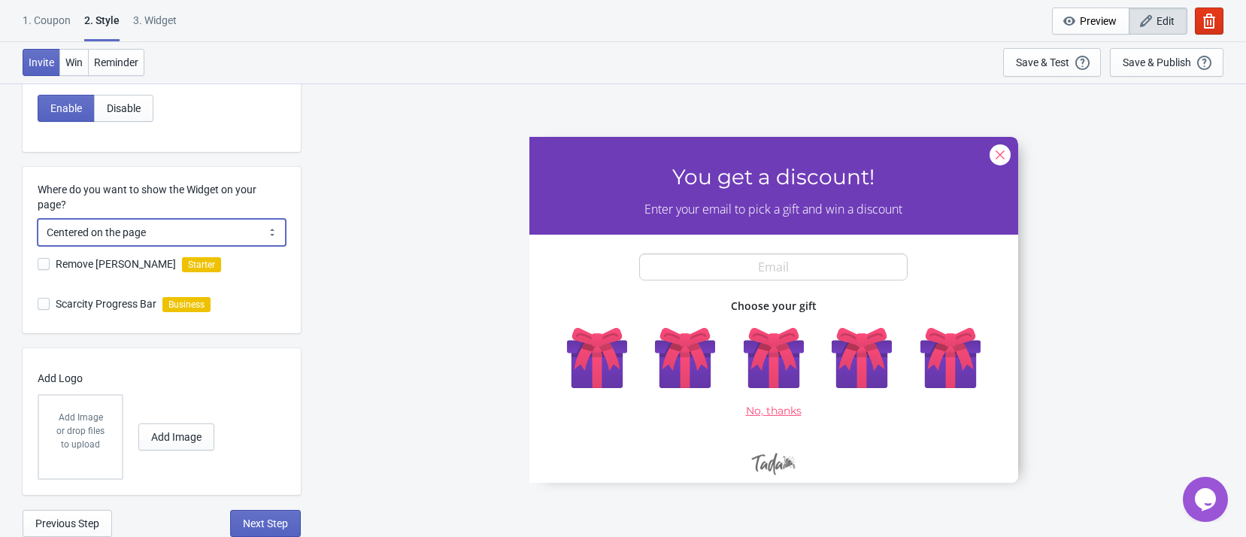
scroll to position [0, 0]
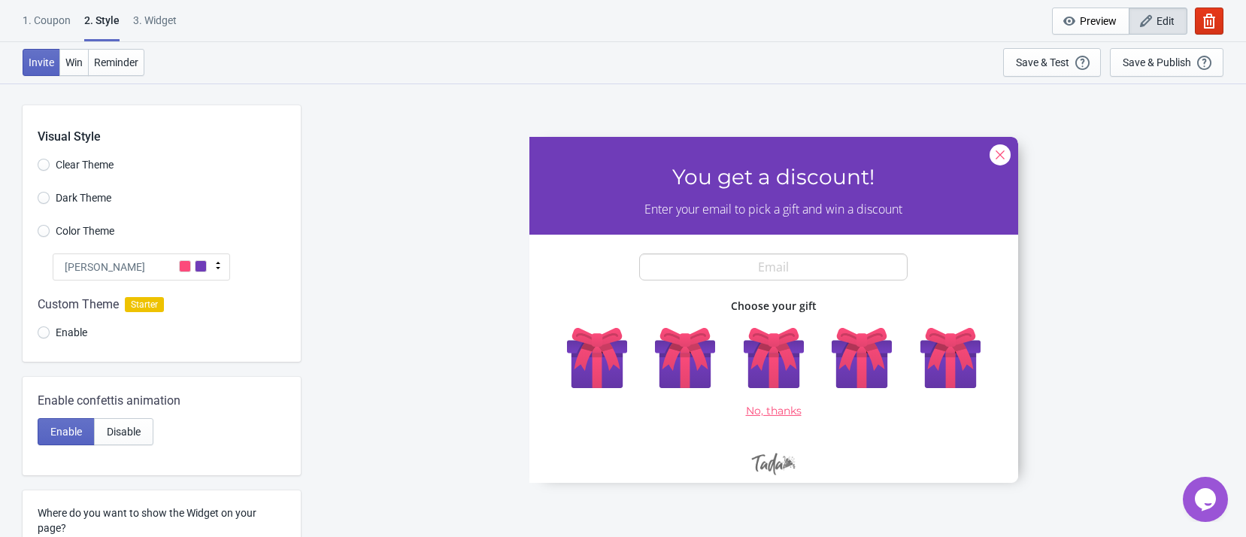
click at [56, 21] on div "1. Coupon" at bounding box center [47, 26] width 48 height 26
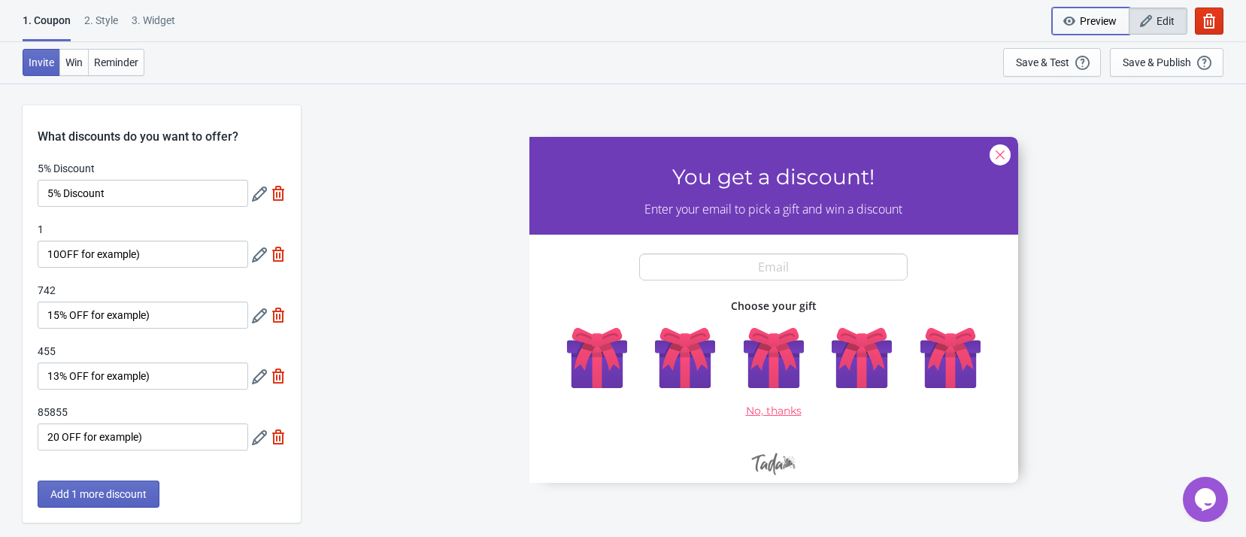
click at [1076, 15] on icon "button" at bounding box center [1069, 21] width 15 height 15
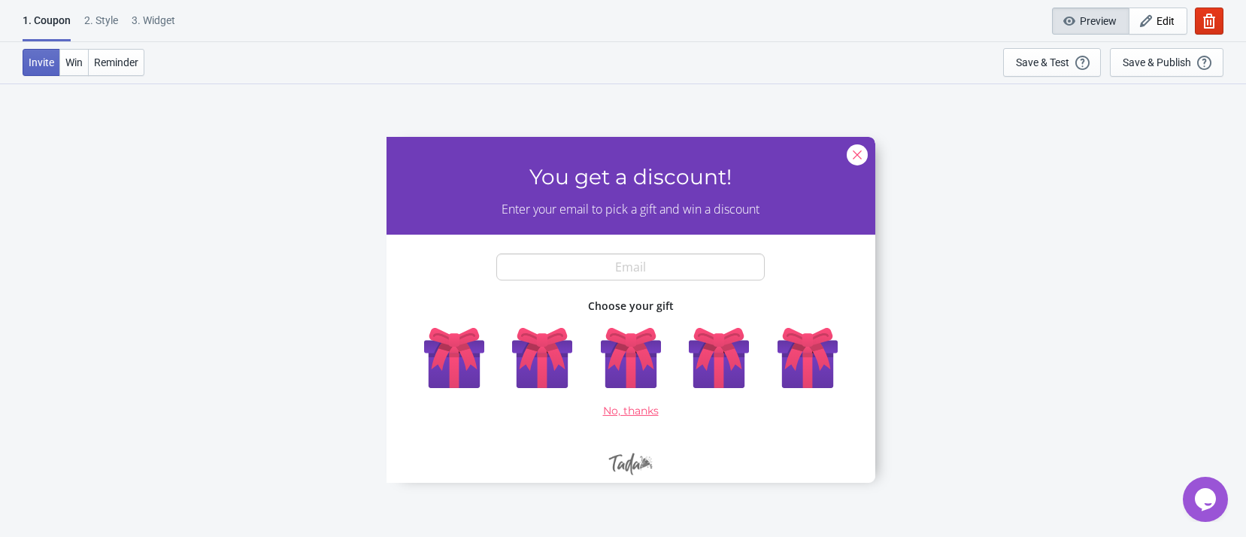
click at [609, 236] on div at bounding box center [631, 309] width 489 height 346
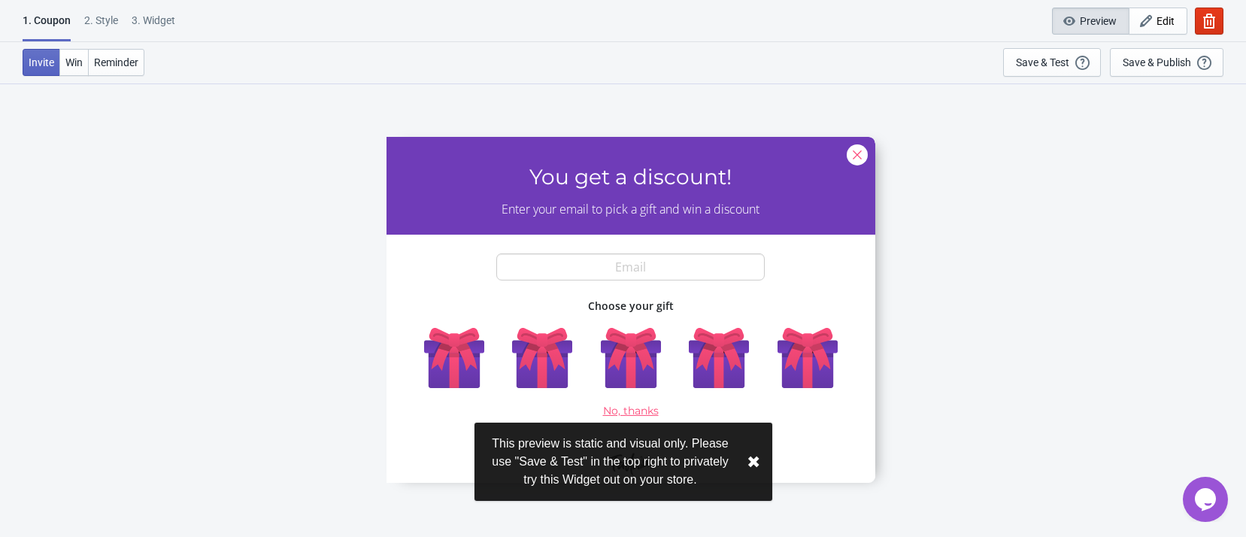
click at [612, 260] on div at bounding box center [631, 309] width 489 height 346
click at [853, 147] on div at bounding box center [631, 309] width 489 height 346
click at [848, 153] on div at bounding box center [631, 309] width 489 height 346
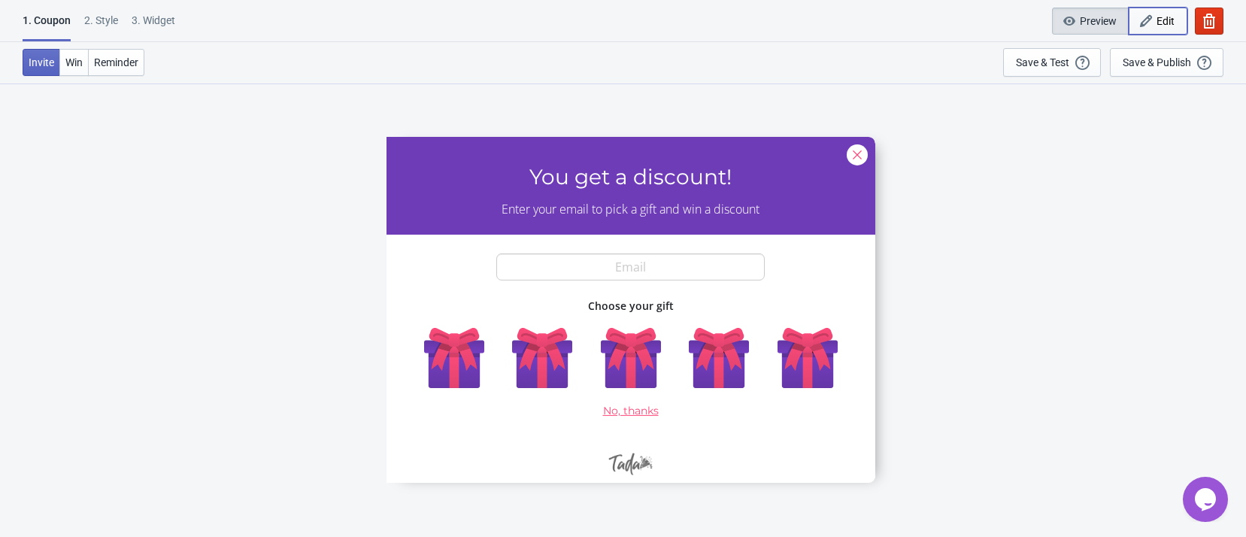
click at [1165, 22] on span "Edit" at bounding box center [1166, 21] width 18 height 12
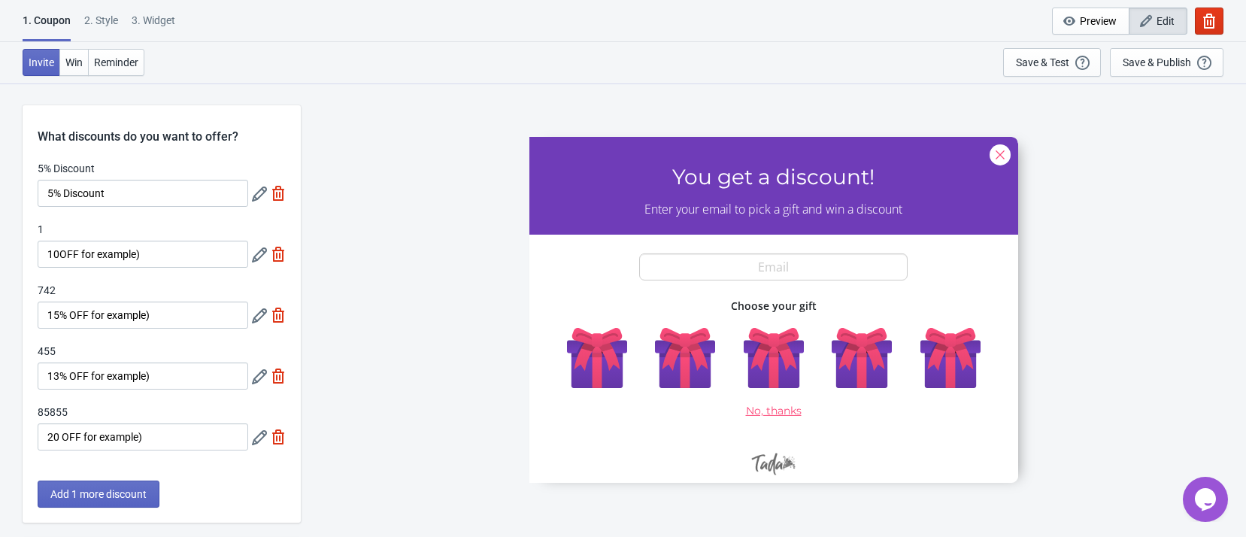
click at [1159, 18] on span "Edit" at bounding box center [1166, 21] width 18 height 12
click at [1218, 19] on button "button" at bounding box center [1209, 21] width 29 height 27
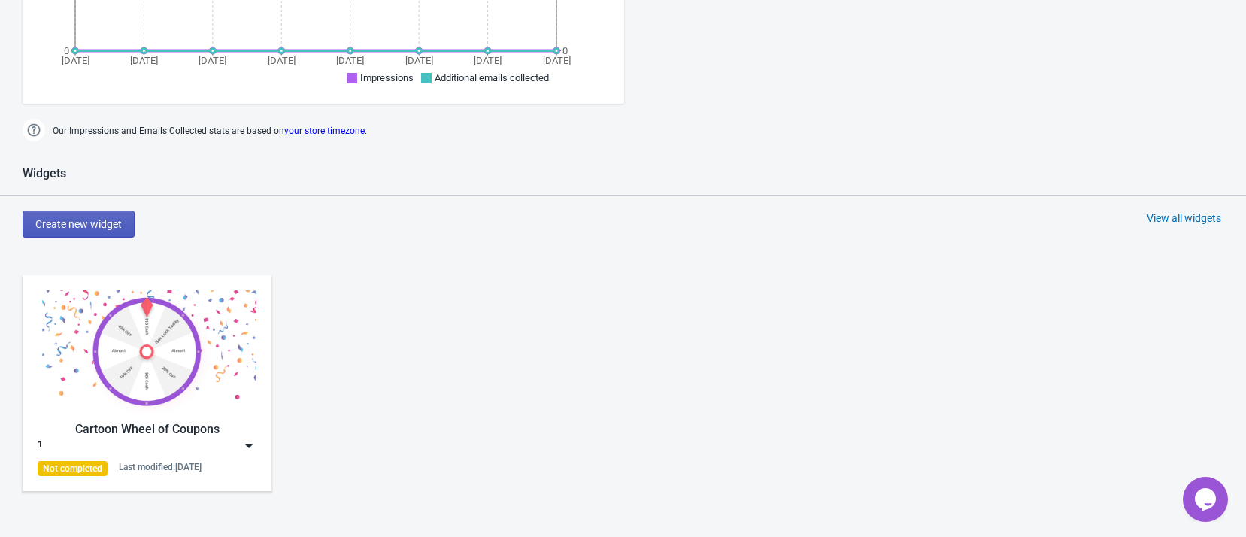
click at [102, 214] on button "Create new widget" at bounding box center [79, 224] width 112 height 27
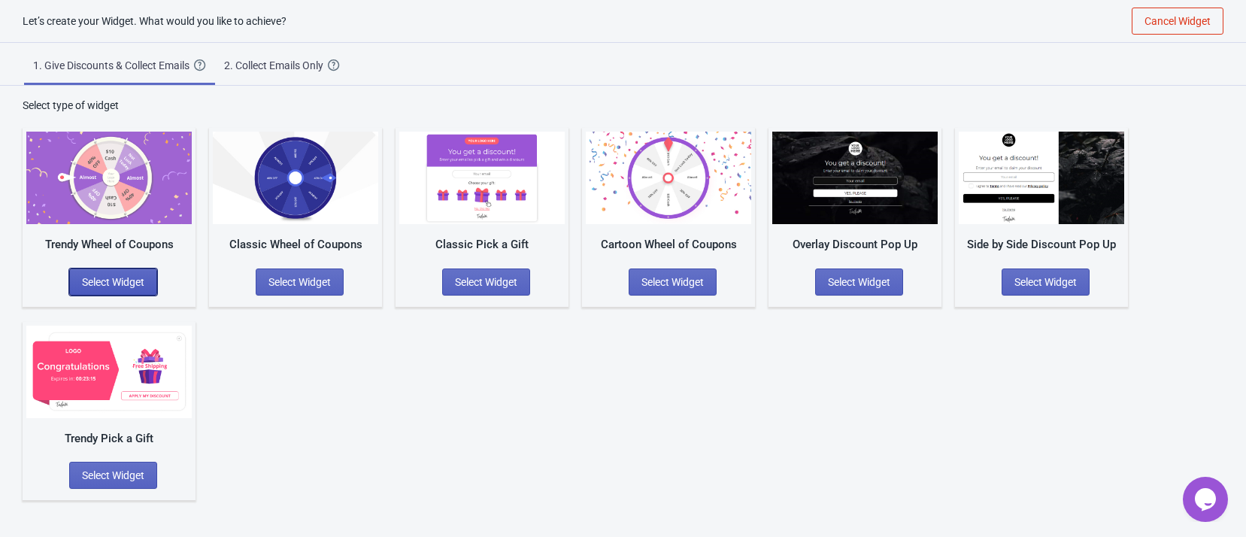
click at [140, 284] on span "Select Widget" at bounding box center [113, 282] width 62 height 12
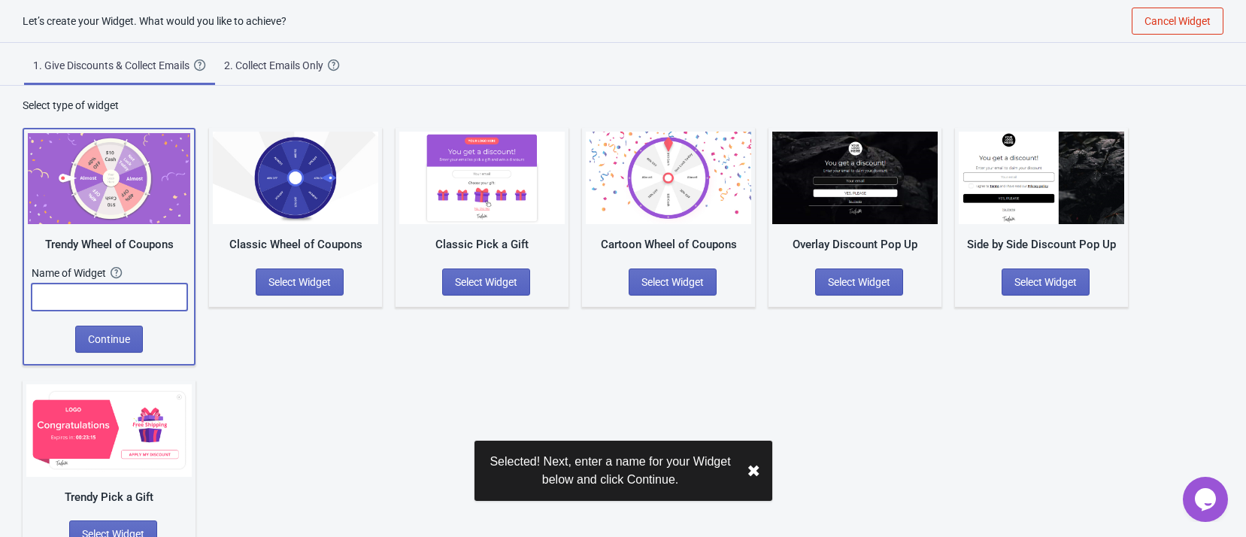
click at [132, 291] on input "text" at bounding box center [110, 297] width 156 height 27
type input "8"
click at [98, 335] on span "Continue" at bounding box center [109, 339] width 42 height 12
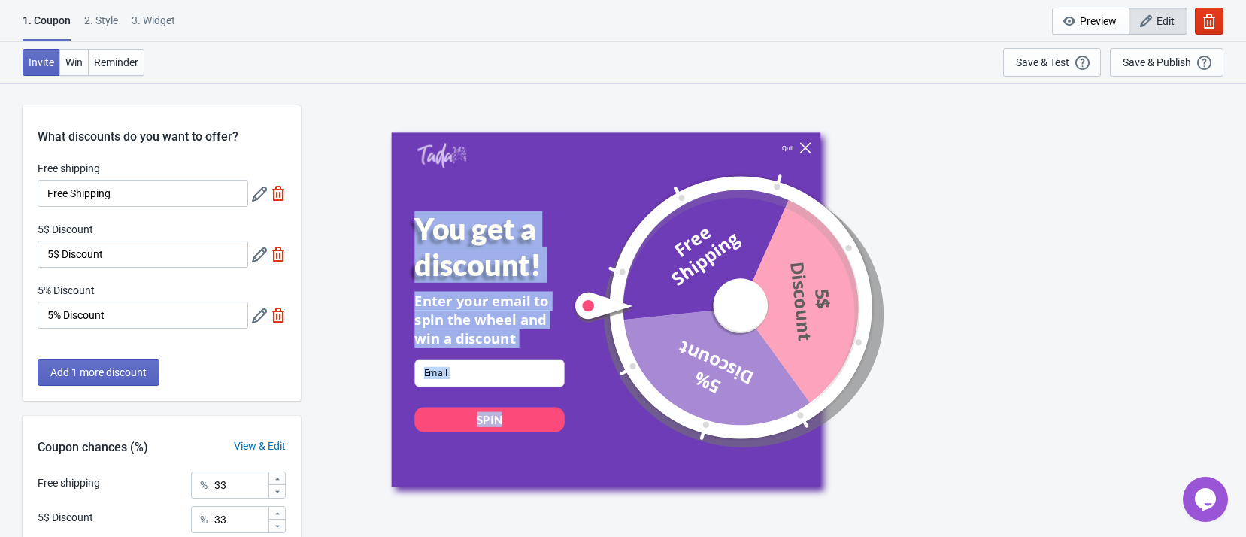
drag, startPoint x: 794, startPoint y: 141, endPoint x: 785, endPoint y: 150, distance: 13.3
click at [794, 142] on div "Quit You get a discount! Enter your email to spin the wheel and win a discount …" at bounding box center [606, 309] width 430 height 354
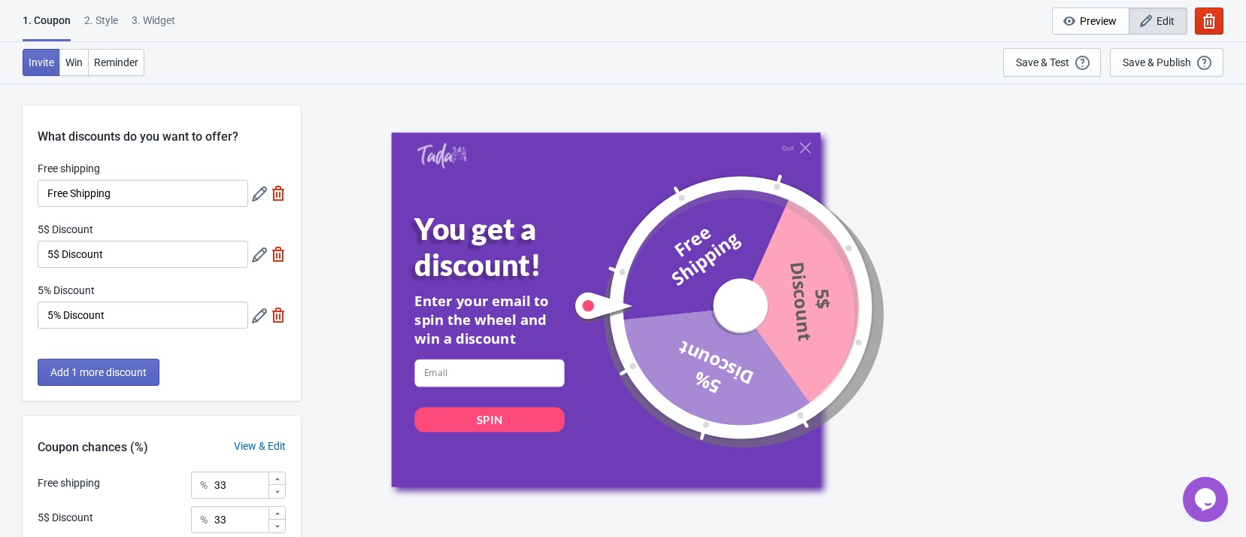
click at [609, 272] on div at bounding box center [718, 307] width 293 height 293
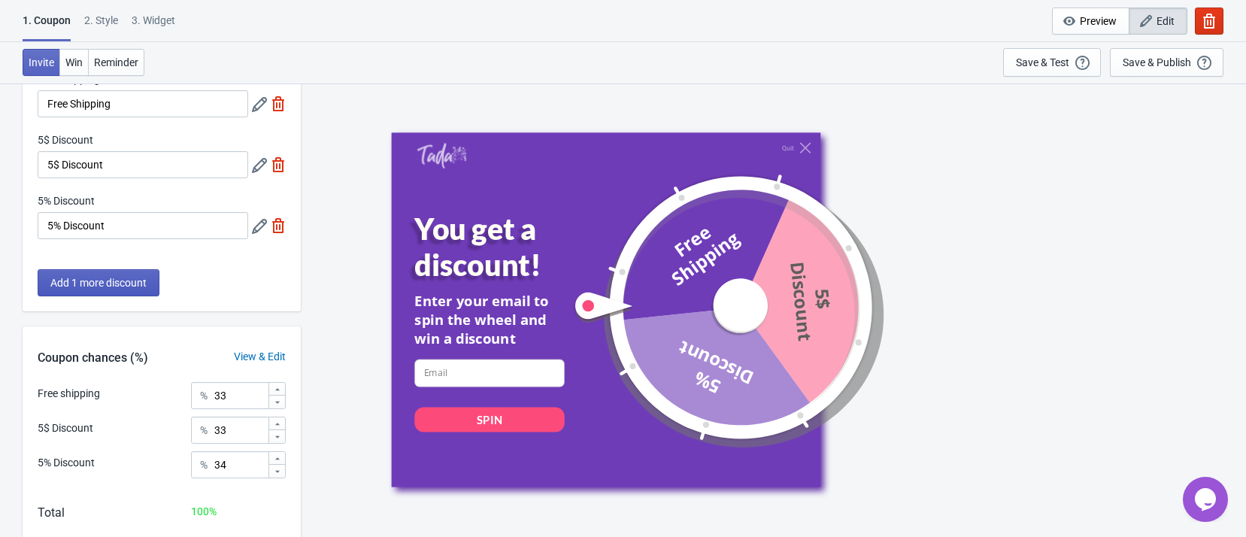
scroll to position [169, 0]
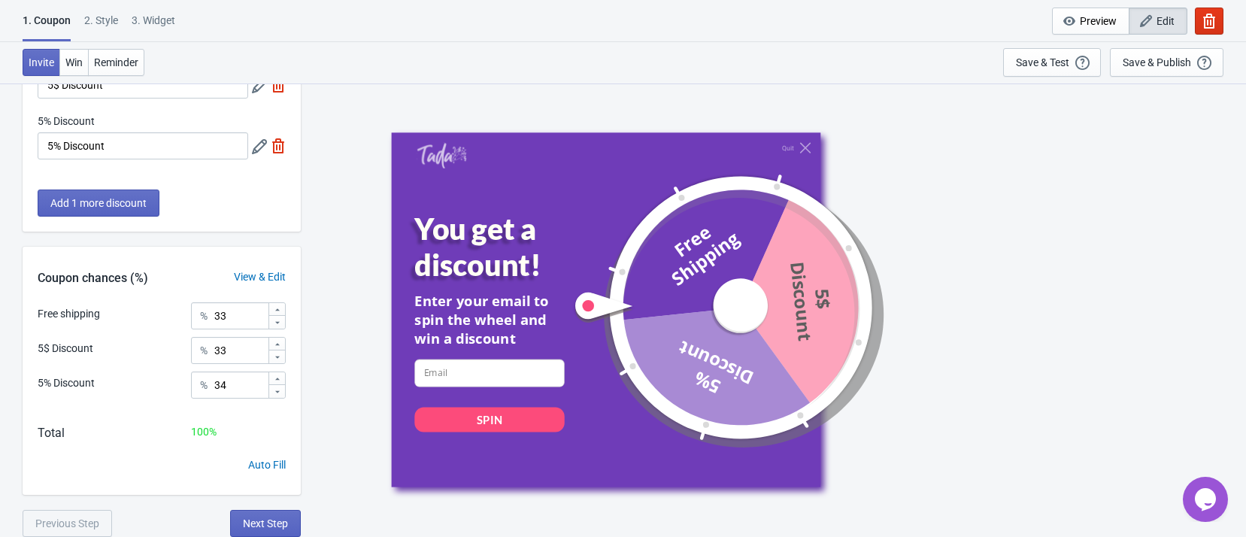
click at [157, 17] on div "3. Widget" at bounding box center [154, 26] width 44 height 26
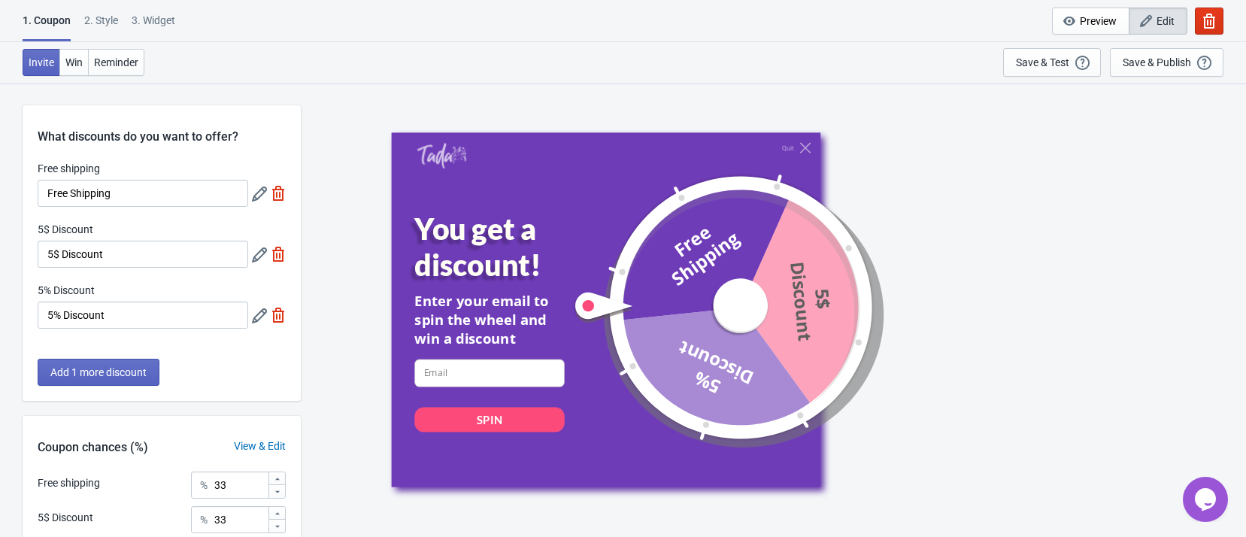
select select "once"
select select "1"
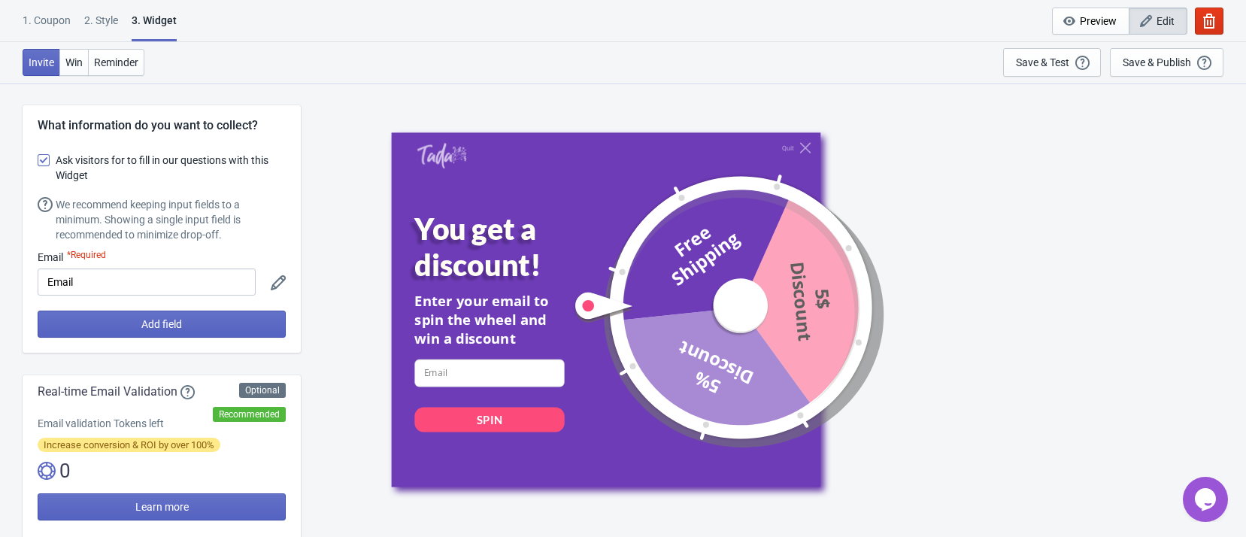
click at [38, 158] on span at bounding box center [44, 160] width 12 height 12
click at [38, 158] on input "Ask visitors for to fill in our questions with this Widget" at bounding box center [38, 167] width 1 height 27
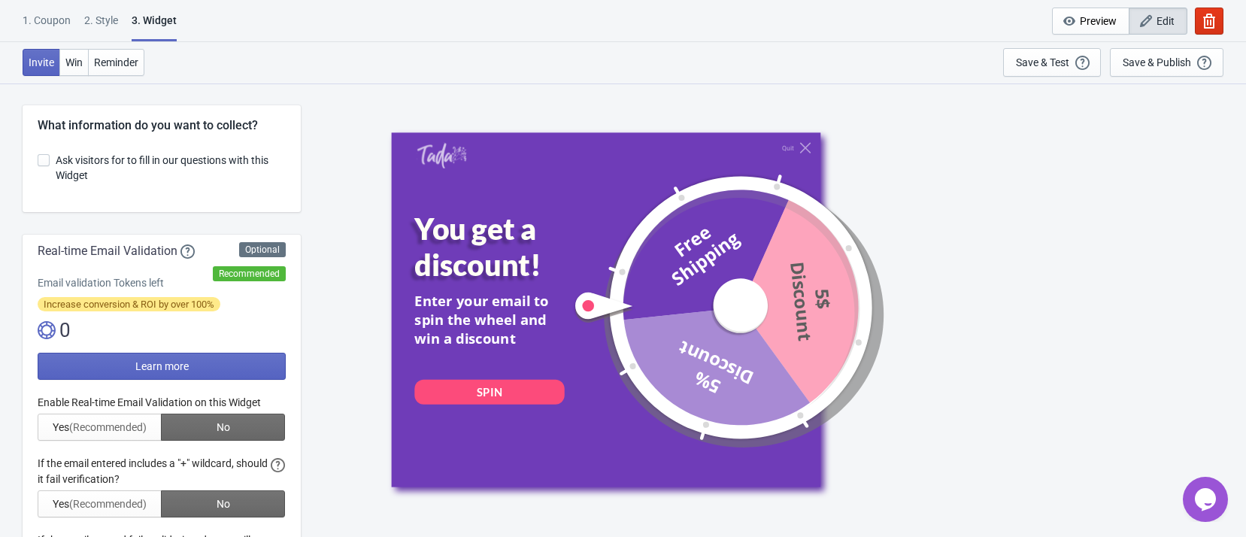
click at [38, 158] on span at bounding box center [44, 160] width 12 height 12
click at [38, 158] on input "Ask visitors for to fill in our questions with this Widget" at bounding box center [38, 167] width 1 height 27
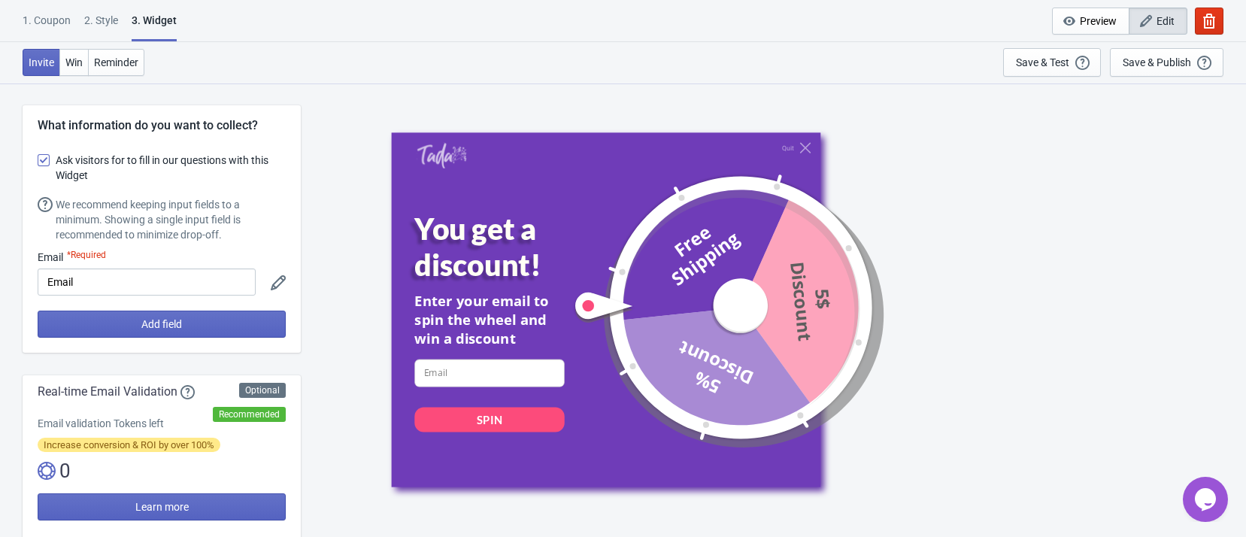
click at [38, 159] on span at bounding box center [44, 160] width 12 height 12
click at [38, 159] on input "Ask visitors for to fill in our questions with this Widget" at bounding box center [38, 167] width 1 height 27
checkbox input "false"
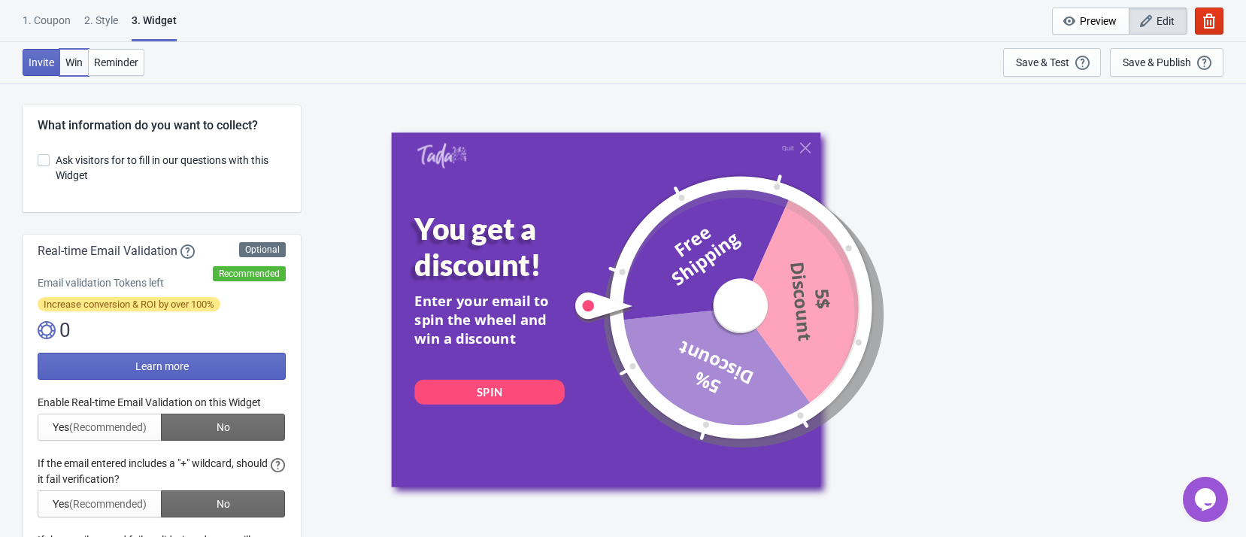
click at [82, 61] on span "Win" at bounding box center [73, 62] width 17 height 12
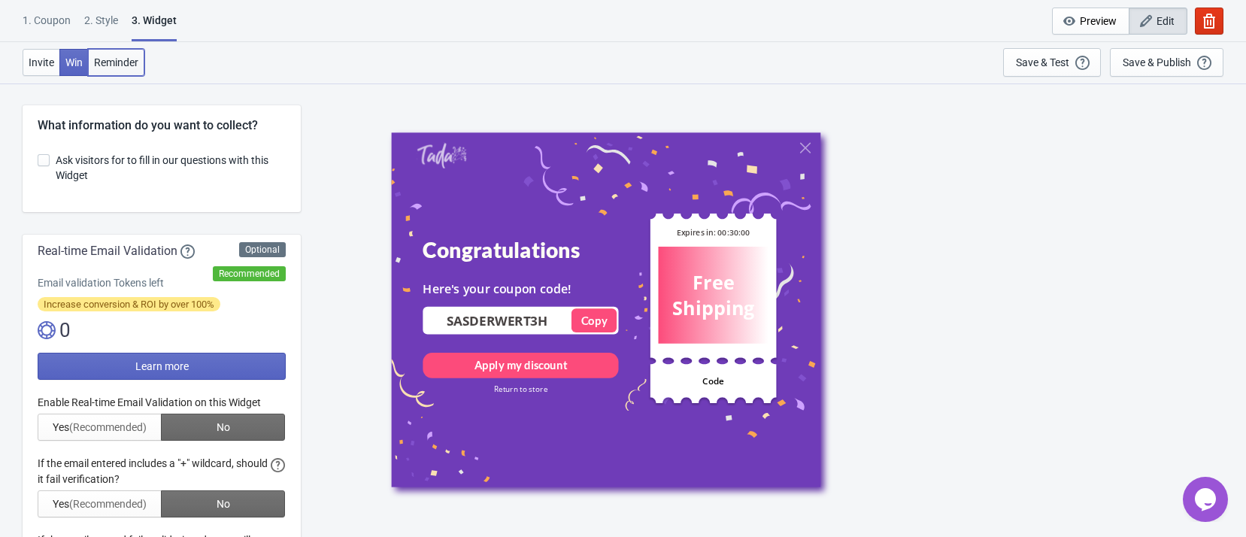
click at [100, 60] on span "Reminder" at bounding box center [116, 62] width 44 height 12
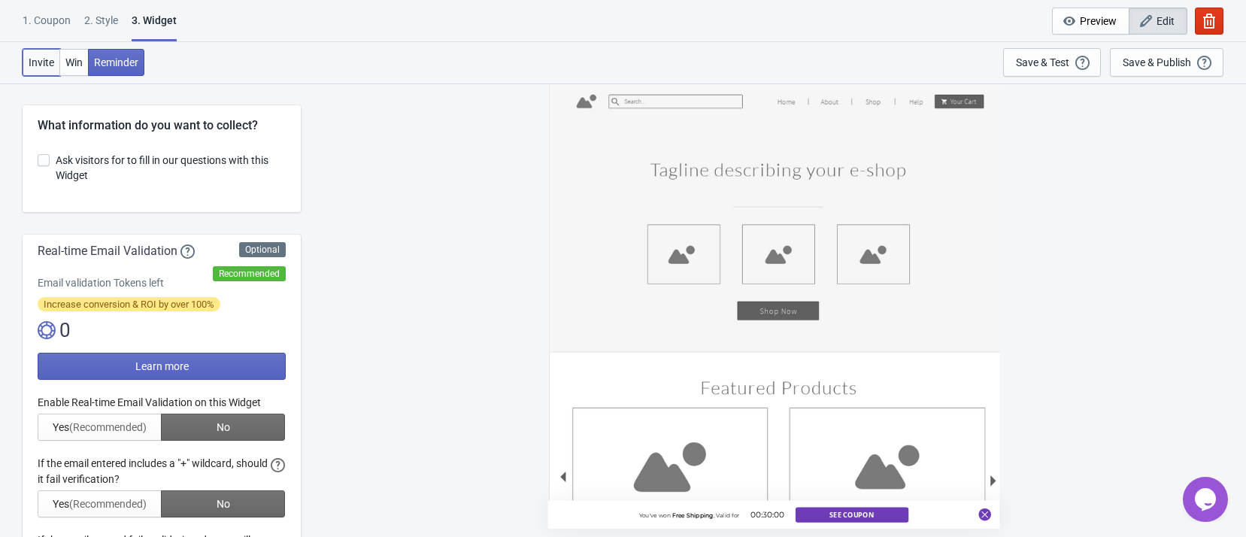
click at [57, 65] on button "Invite" at bounding box center [42, 62] width 38 height 27
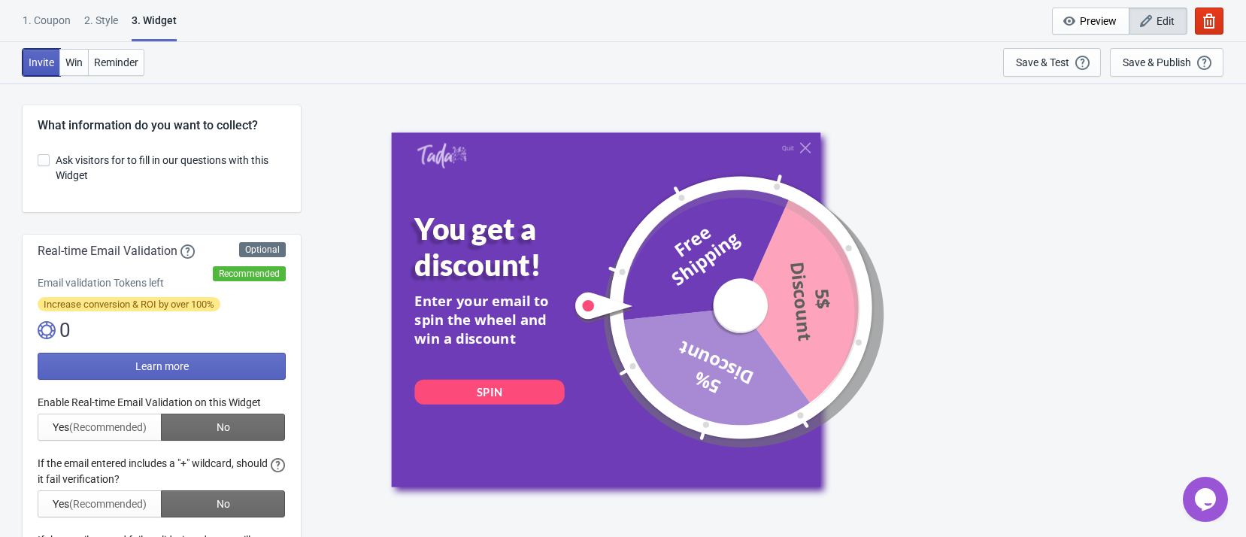
click at [34, 67] on span "Invite" at bounding box center [42, 62] width 26 height 12
click at [62, 29] on div "1. Coupon" at bounding box center [47, 26] width 48 height 26
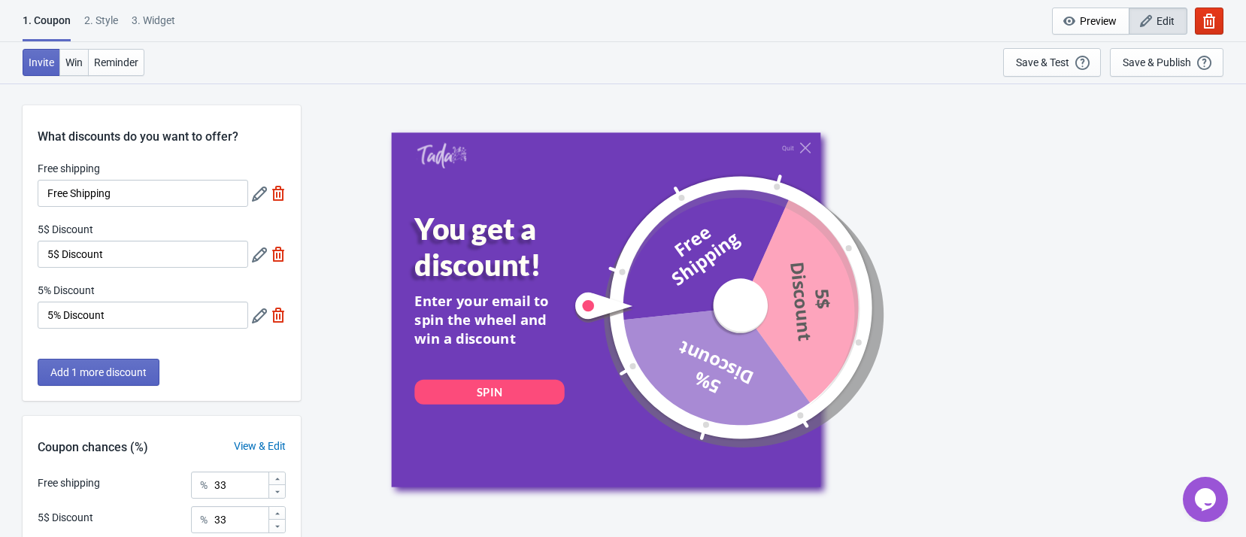
click at [74, 58] on span "Win" at bounding box center [73, 62] width 17 height 12
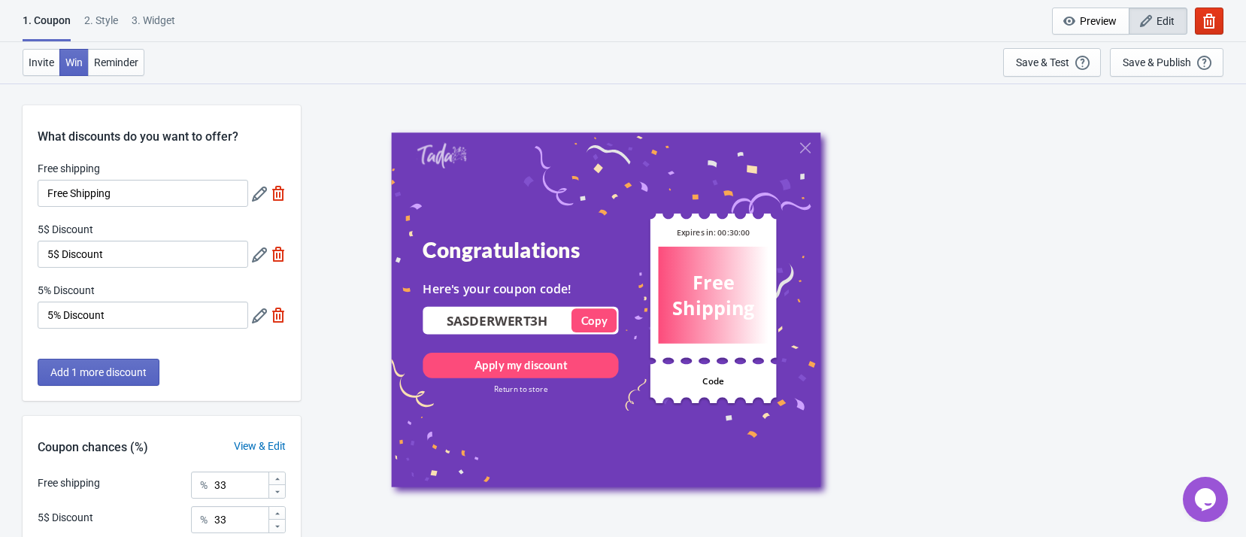
scroll to position [169, 0]
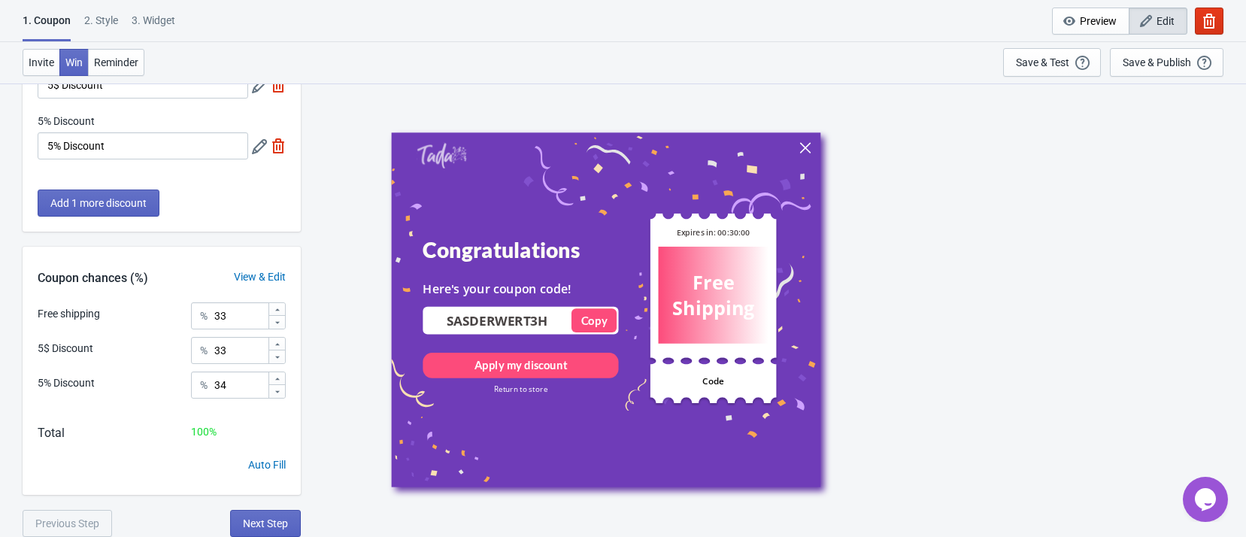
click at [803, 150] on icon at bounding box center [805, 147] width 11 height 11
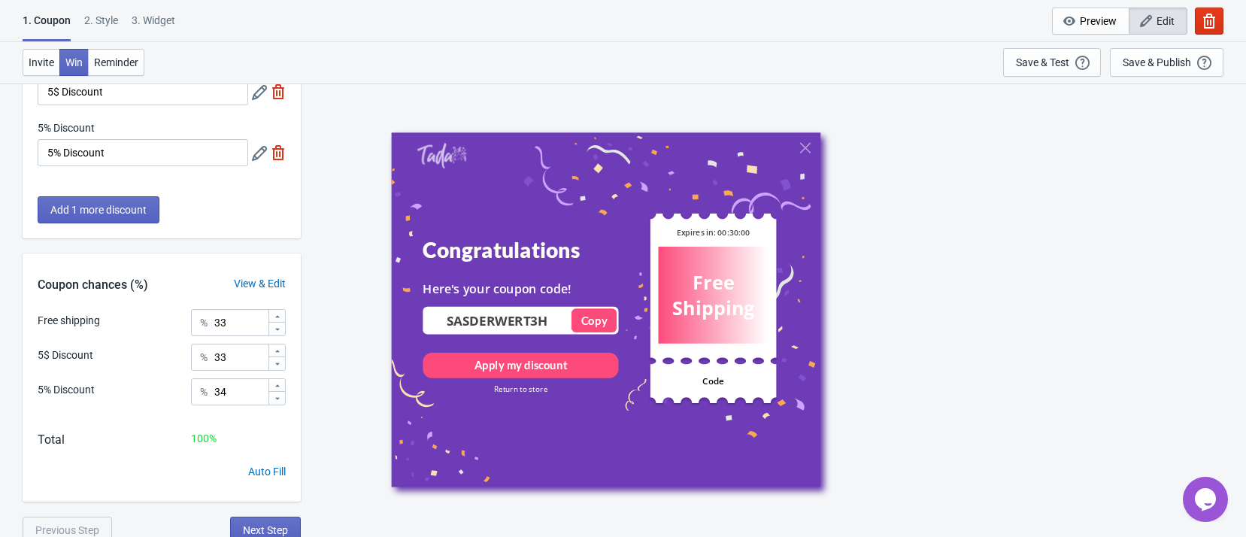
scroll to position [0, 0]
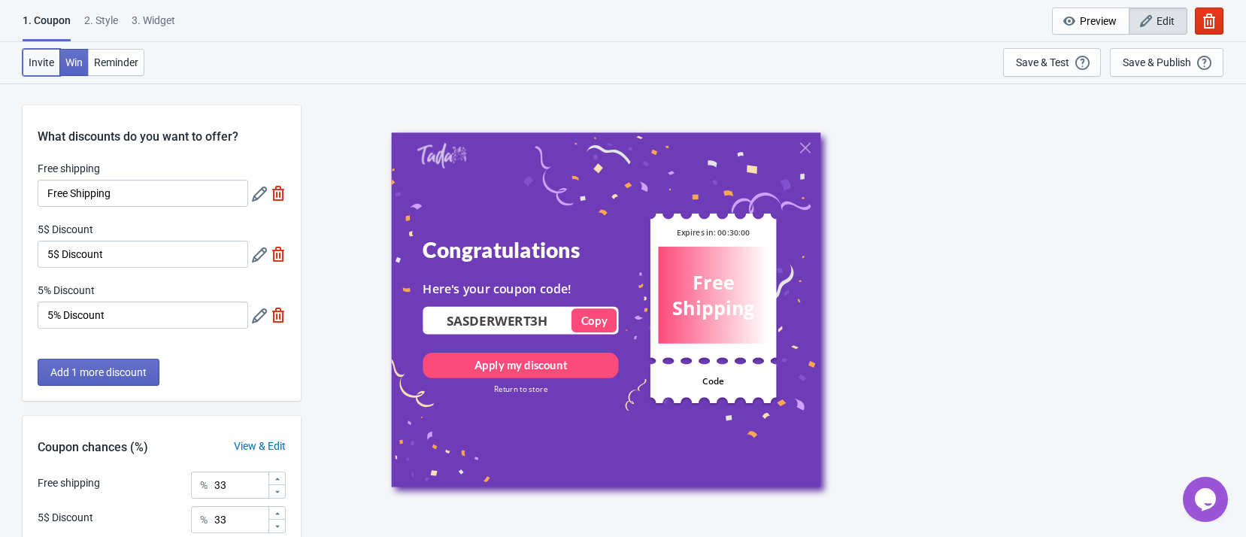
click at [35, 54] on button "Invite" at bounding box center [42, 62] width 38 height 27
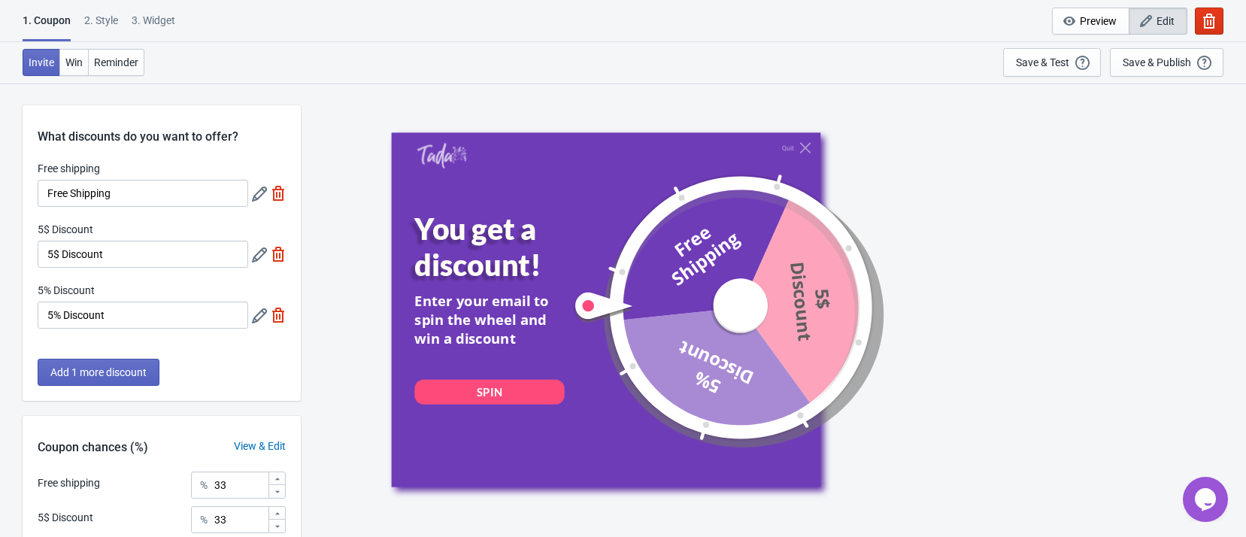
click at [115, 24] on div "2 . Style" at bounding box center [101, 26] width 34 height 26
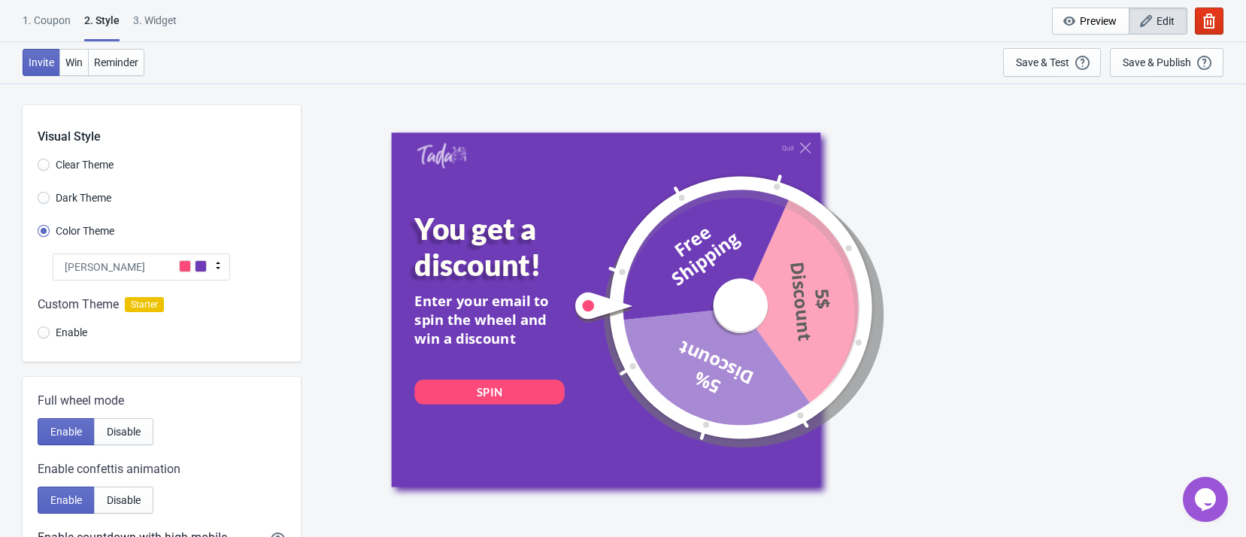
click at [69, 23] on div "1. Coupon" at bounding box center [47, 26] width 48 height 26
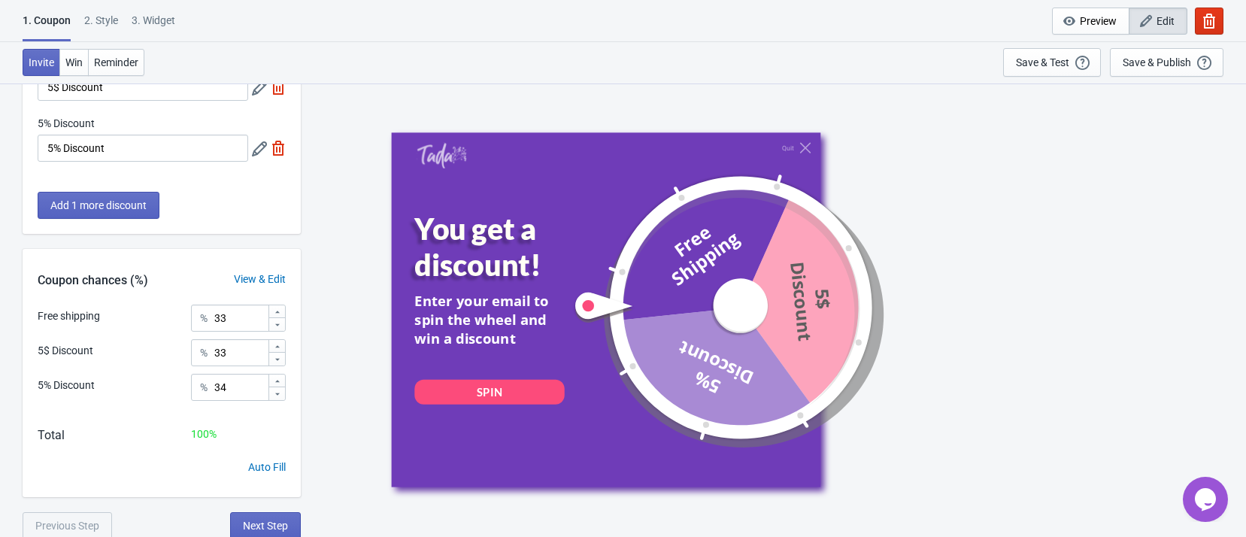
scroll to position [169, 0]
click at [1168, 20] on span "Edit" at bounding box center [1166, 21] width 18 height 12
click at [1215, 20] on icon "button" at bounding box center [1210, 21] width 12 height 15
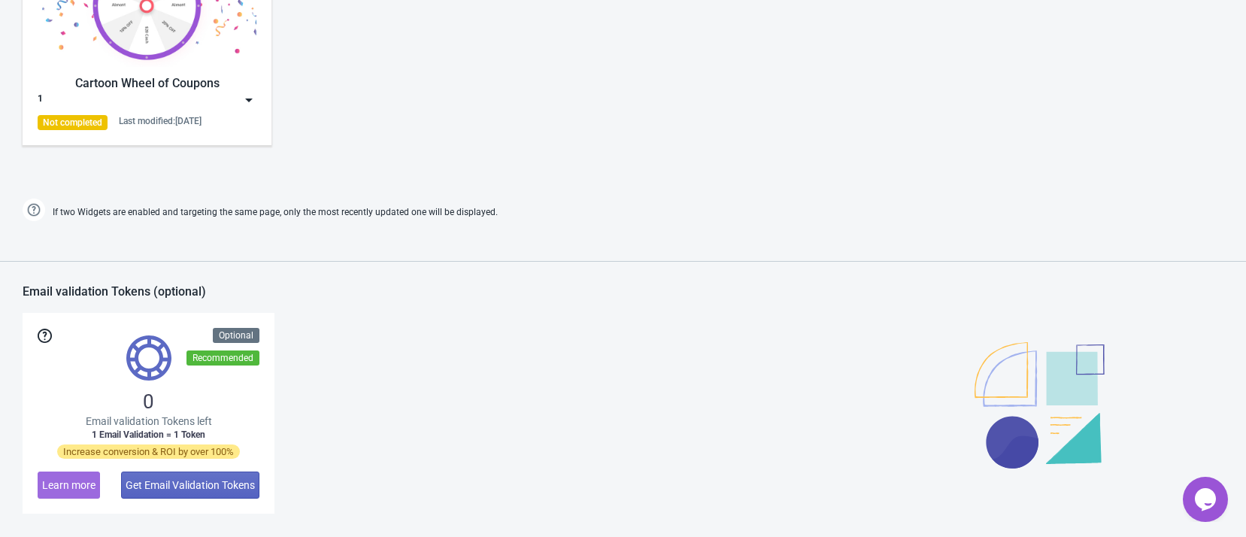
scroll to position [714, 0]
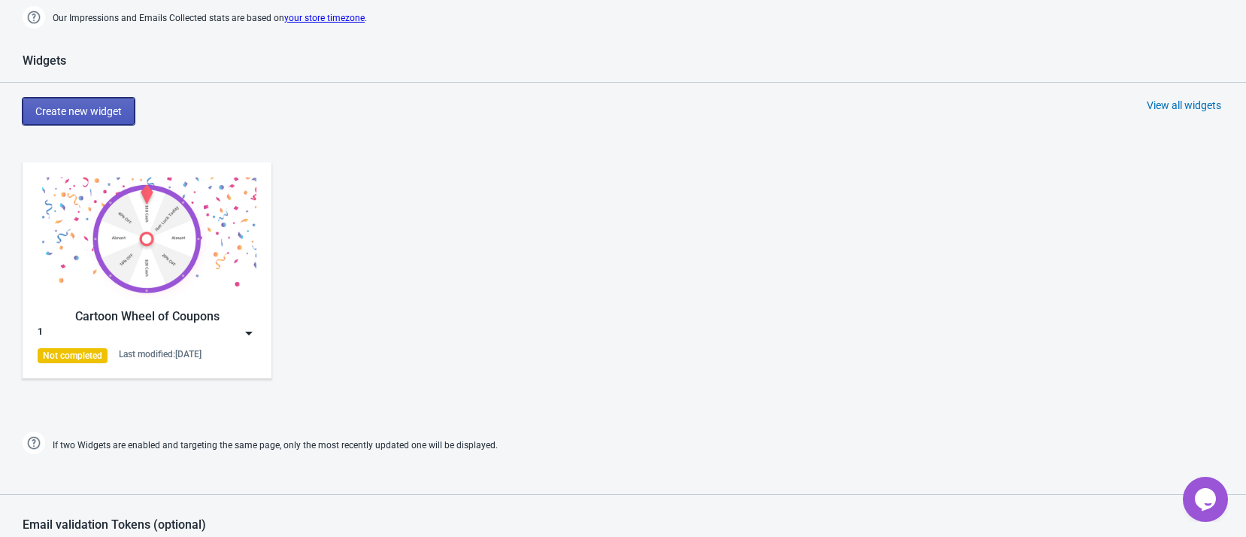
click at [90, 111] on span "Create new widget" at bounding box center [78, 111] width 87 height 12
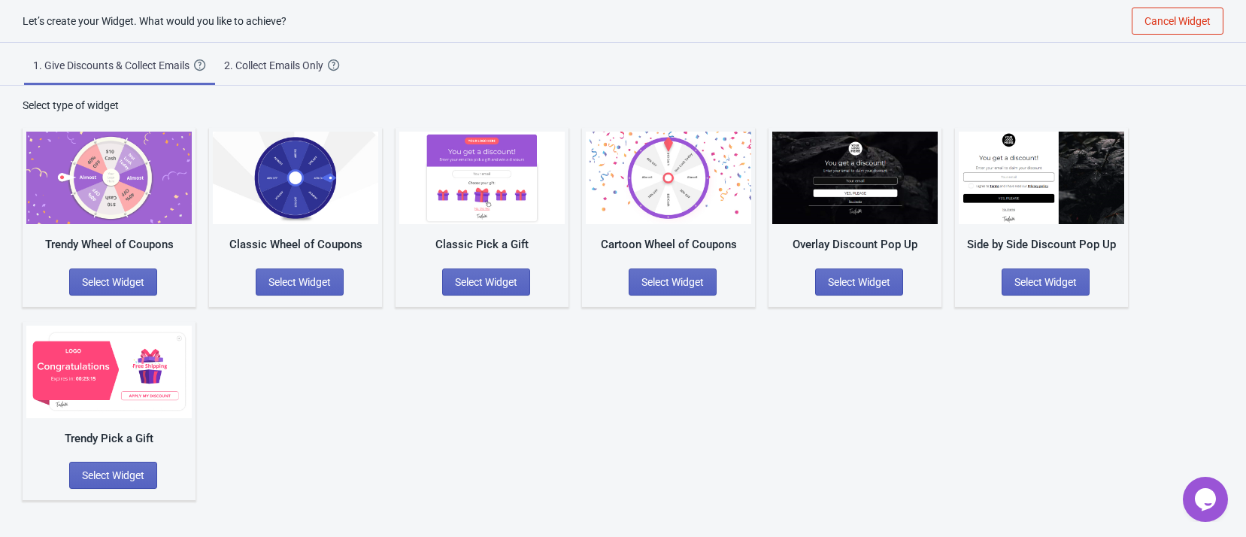
scroll to position [15, 0]
click at [507, 269] on button "Select Widget" at bounding box center [486, 282] width 88 height 27
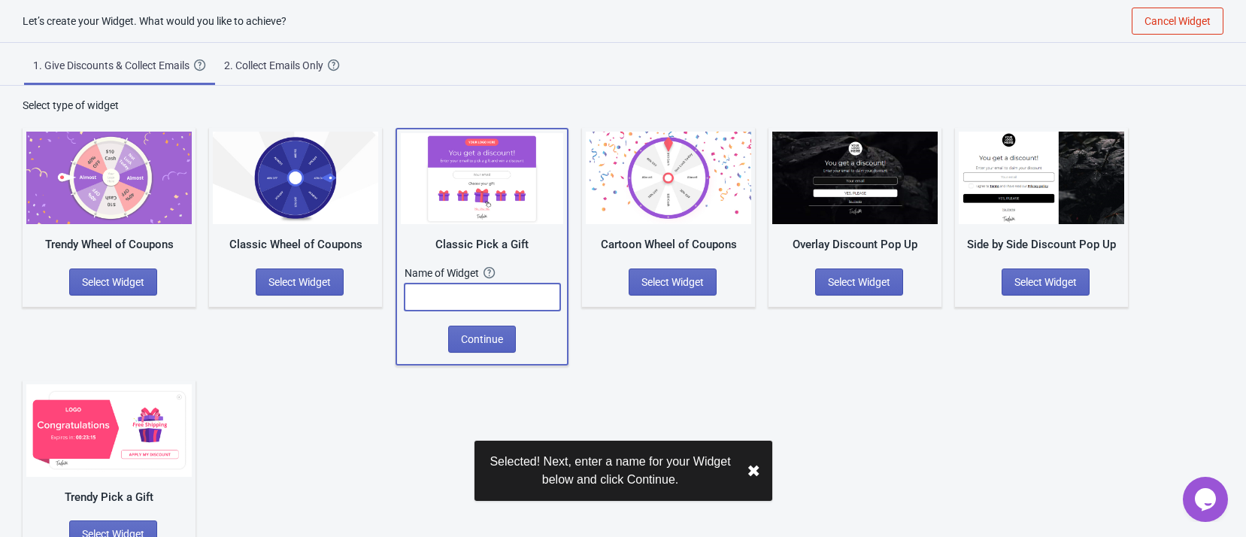
click at [498, 302] on input "text" at bounding box center [483, 297] width 156 height 27
type input "17"
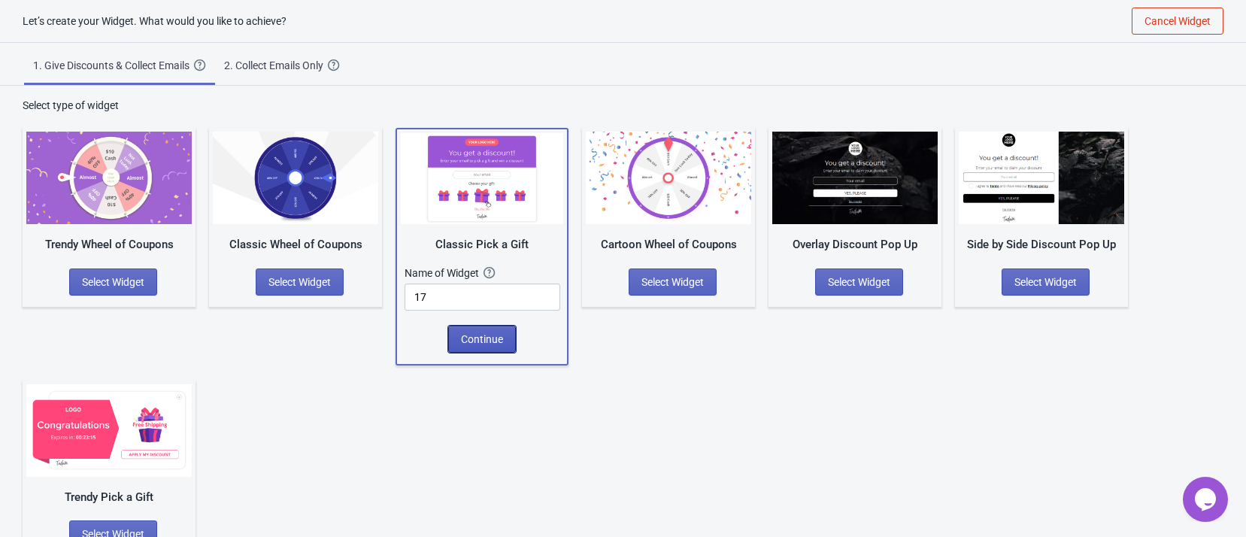
click at [464, 335] on span "Continue" at bounding box center [482, 339] width 42 height 12
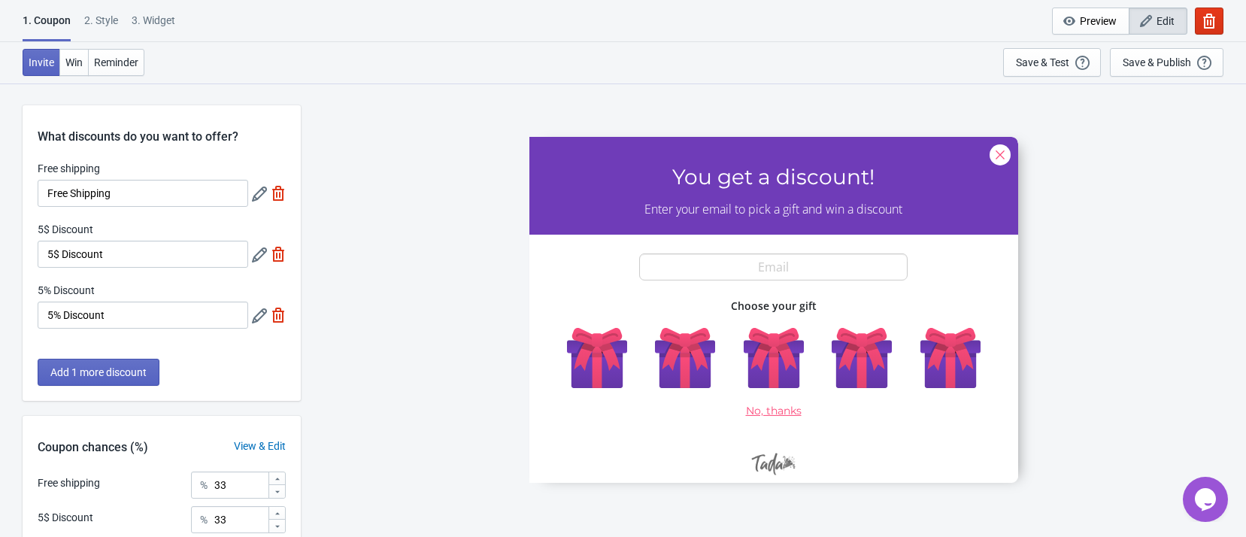
click at [144, 20] on div "3. Widget" at bounding box center [154, 26] width 44 height 26
select select "once"
select select "1"
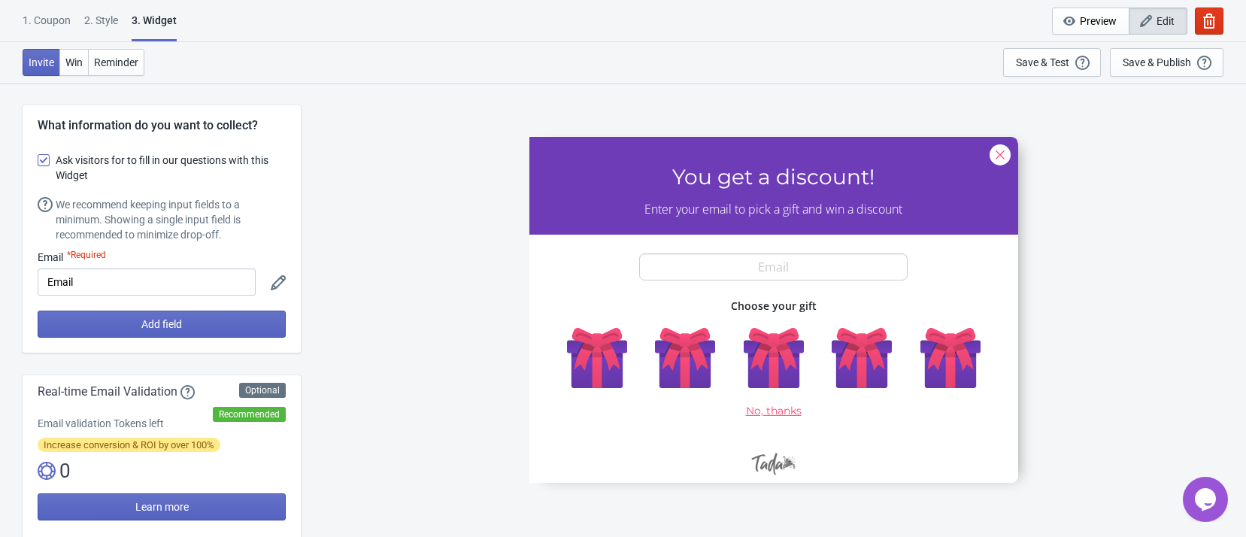
click at [45, 159] on span at bounding box center [44, 160] width 12 height 12
click at [38, 159] on input "Ask visitors for to fill in our questions with this Widget" at bounding box center [38, 167] width 1 height 27
checkbox input "false"
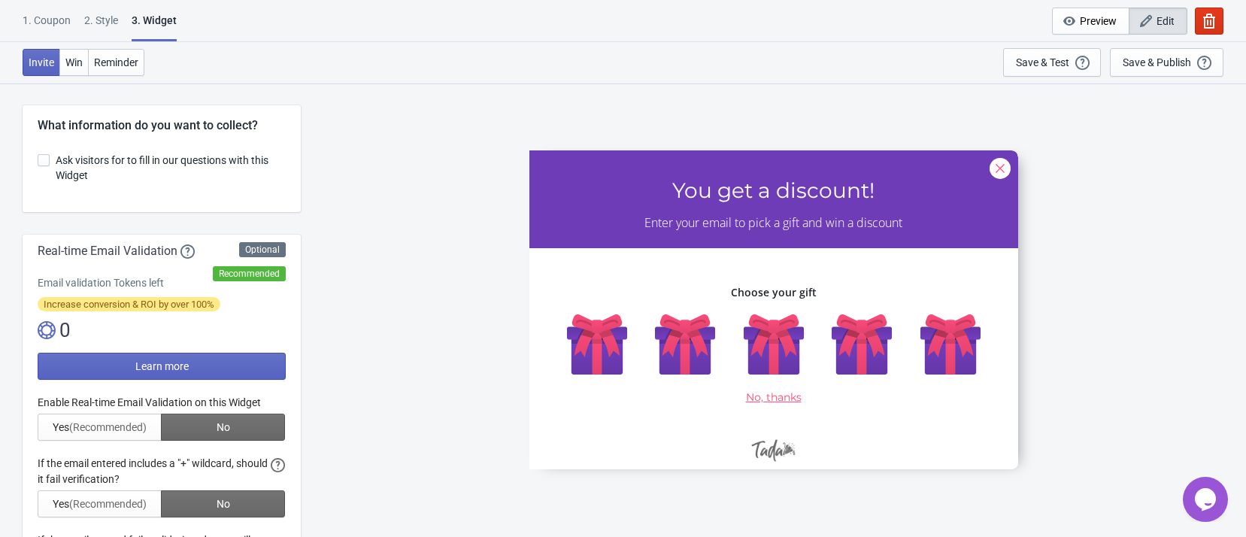
click at [45, 17] on div "1. Coupon" at bounding box center [47, 26] width 48 height 26
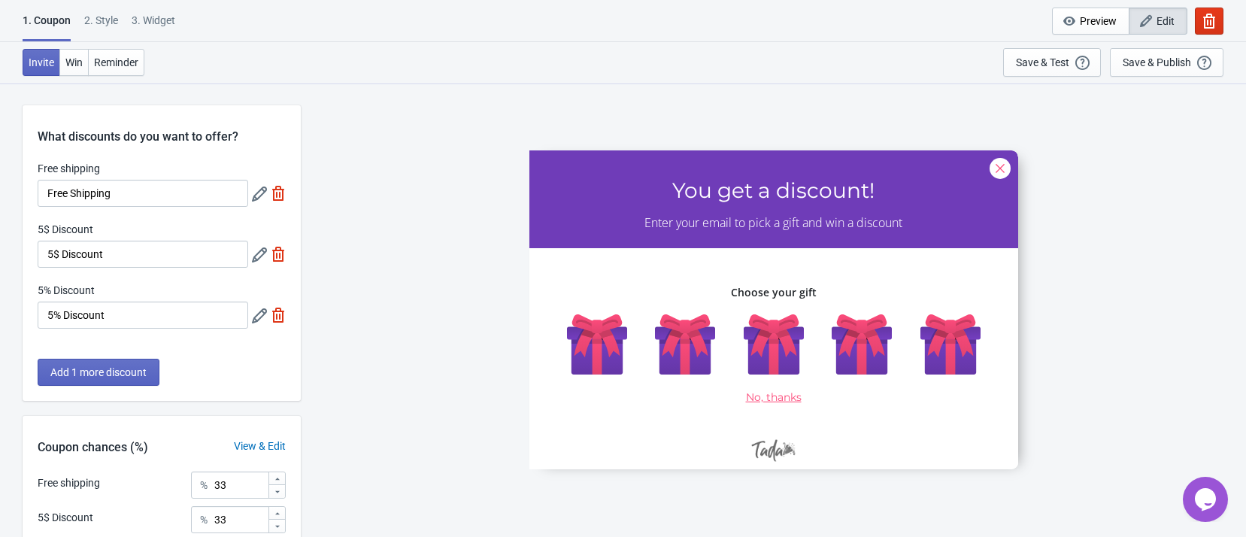
click at [102, 20] on div "2 . Style" at bounding box center [101, 26] width 34 height 26
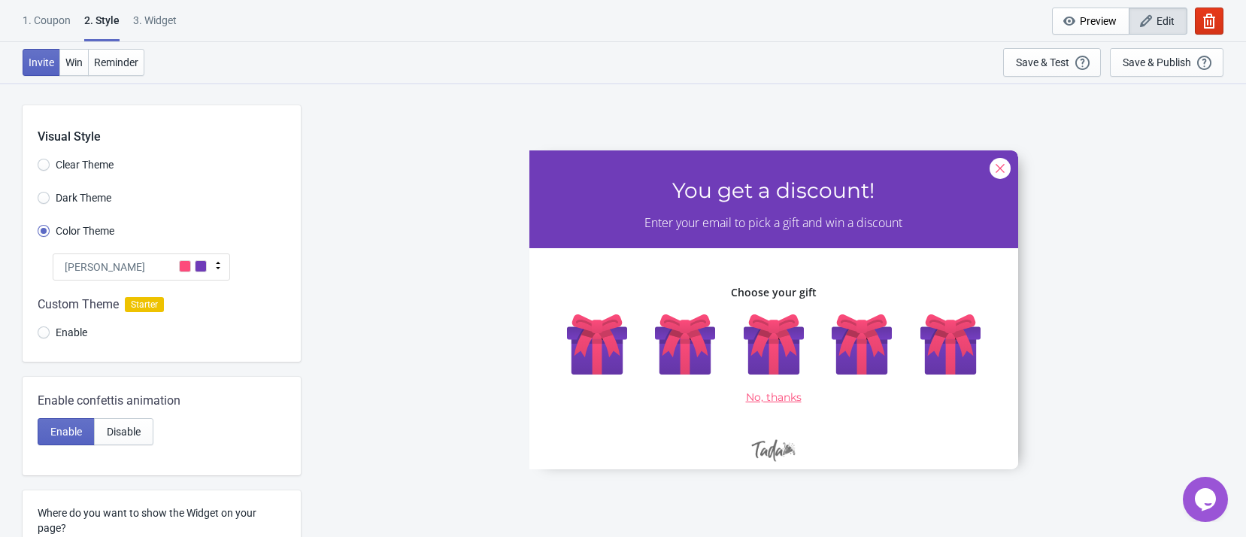
click at [162, 29] on div "3. Widget" at bounding box center [155, 26] width 44 height 26
select select "once"
select select "1"
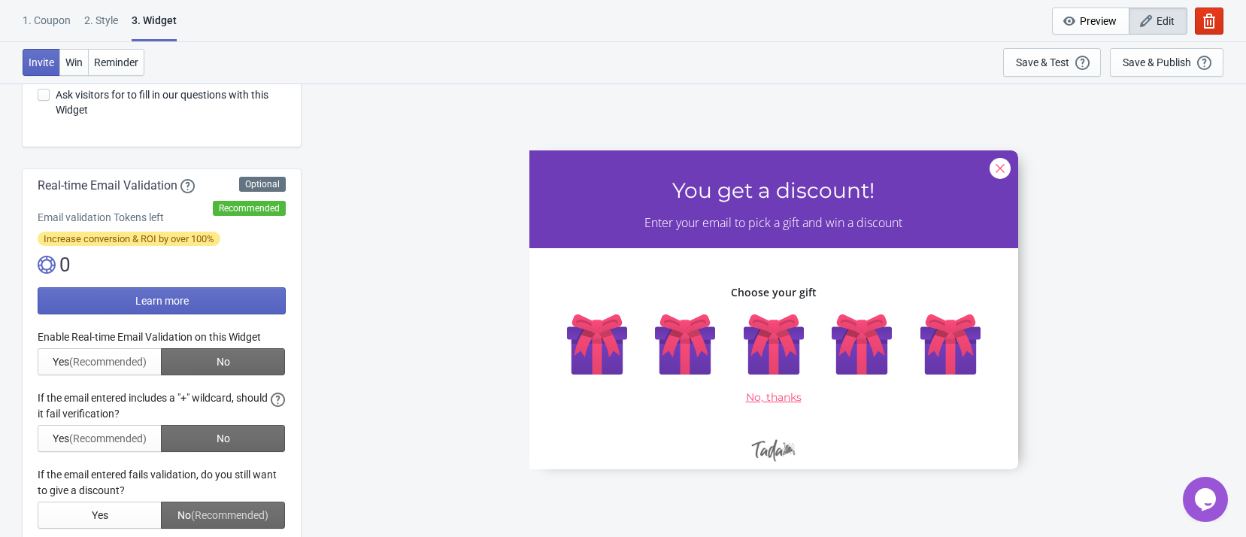
scroll to position [113, 0]
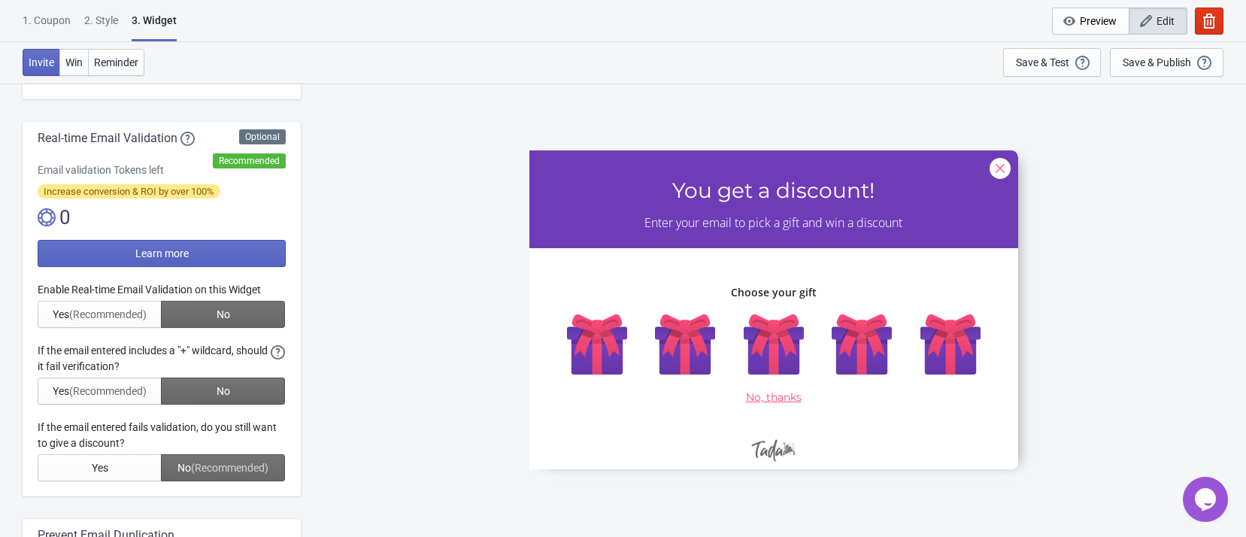
click at [56, 14] on div "1. Coupon" at bounding box center [47, 26] width 48 height 26
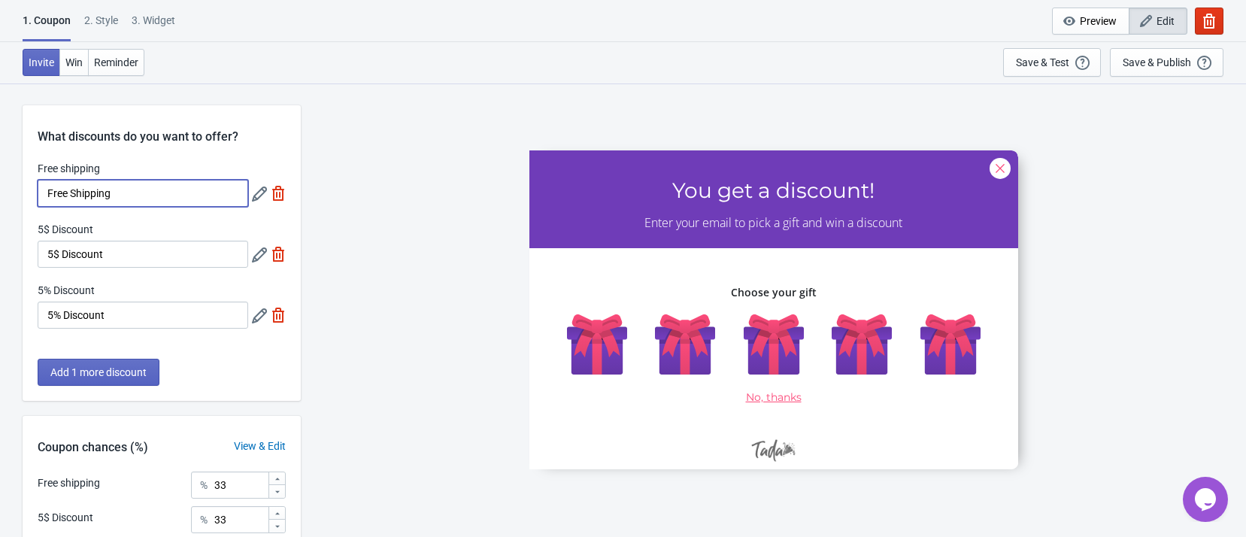
drag, startPoint x: 159, startPoint y: 194, endPoint x: 27, endPoint y: 196, distance: 131.7
click at [27, 196] on div "Free shipping Free Shipping 5$ Discount 5$ Discount 5% Discount 5% Discount" at bounding box center [162, 252] width 278 height 183
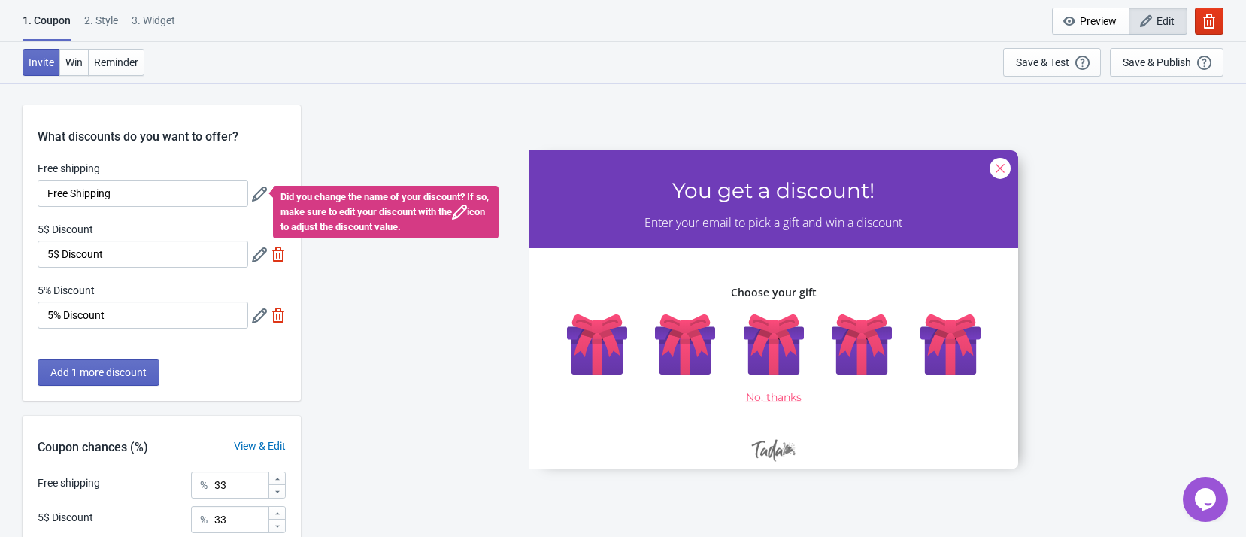
click at [266, 193] on icon at bounding box center [259, 194] width 15 height 15
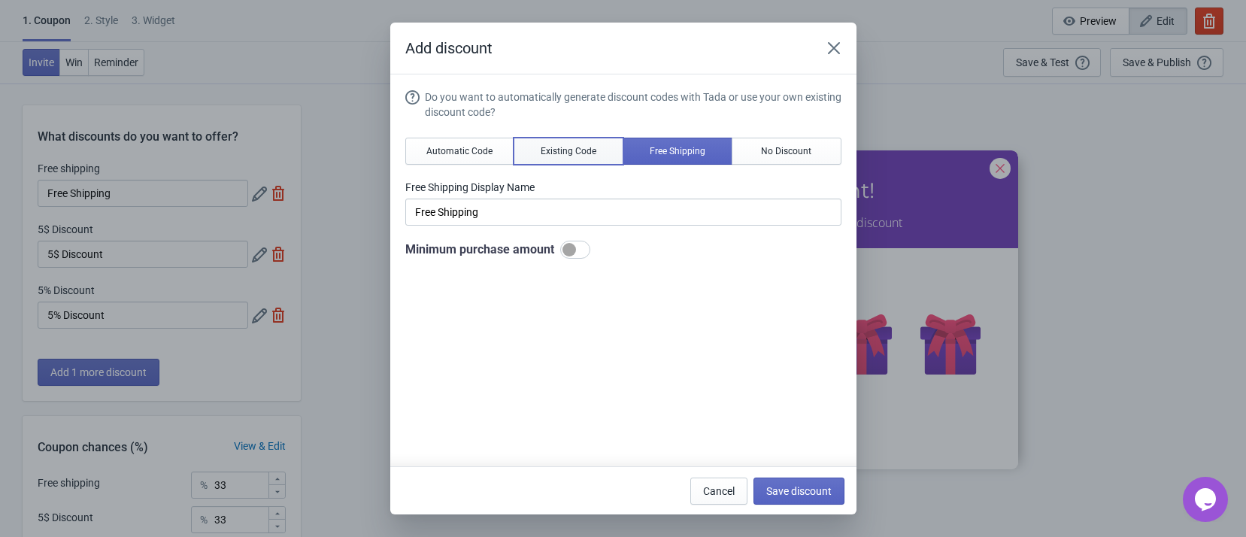
click at [531, 148] on button "Existing Code" at bounding box center [569, 151] width 110 height 27
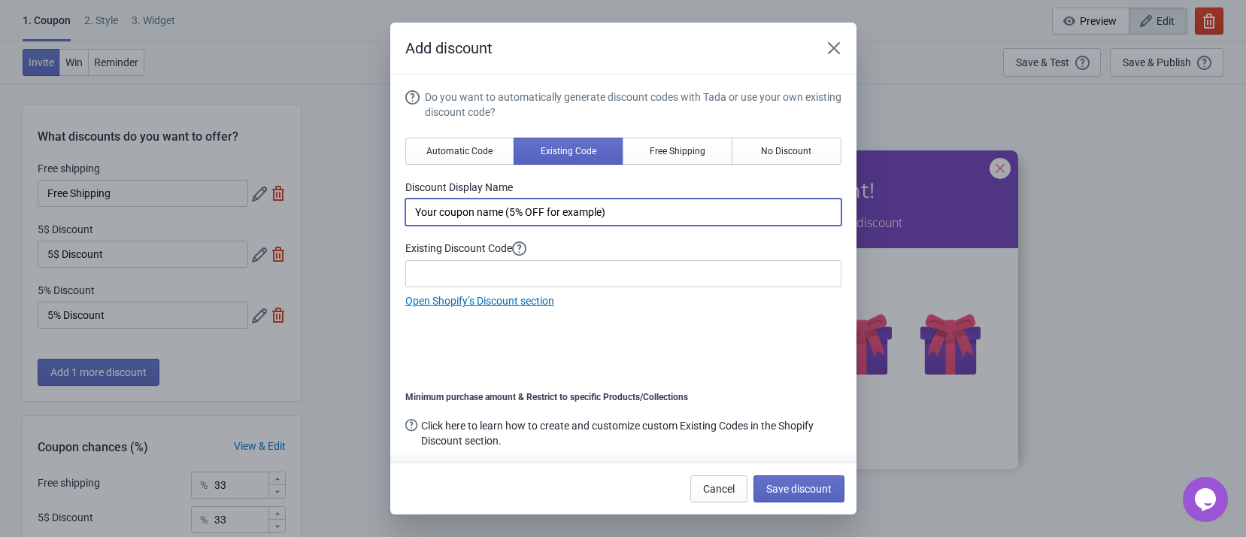
drag, startPoint x: 506, startPoint y: 211, endPoint x: 308, endPoint y: 207, distance: 198.6
click at [311, 208] on div "Add discount Do you want to automatically generate discount codes with Tada or …" at bounding box center [623, 269] width 1246 height 492
drag, startPoint x: 506, startPoint y: 214, endPoint x: 454, endPoint y: 215, distance: 52.7
click at [454, 215] on input "(5% OFF for example)" at bounding box center [623, 212] width 436 height 27
click at [536, 271] on input at bounding box center [623, 273] width 436 height 27
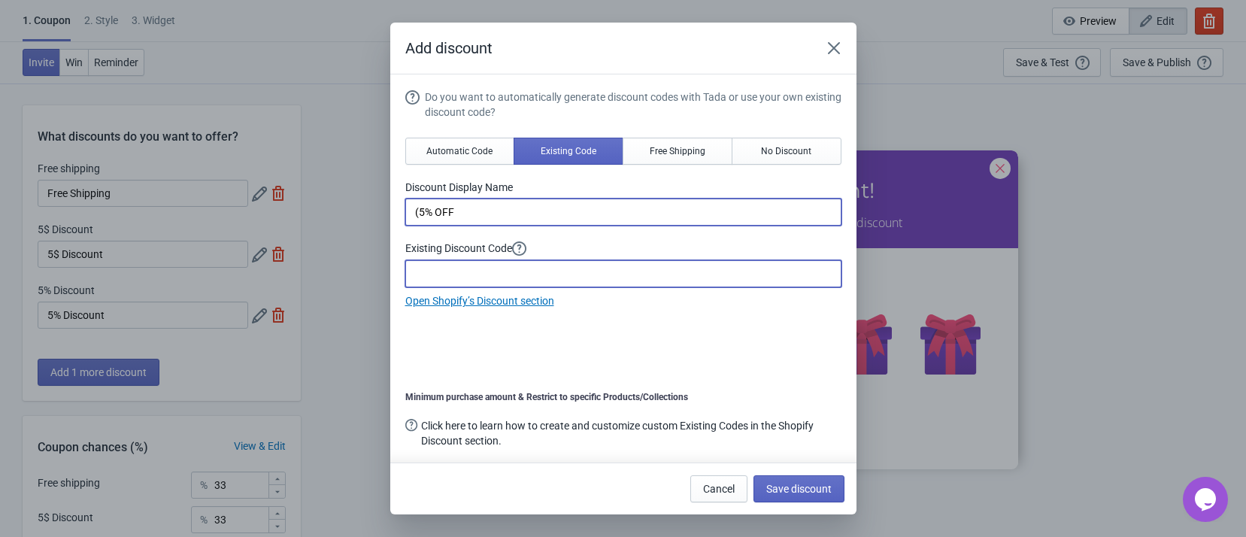
click at [417, 215] on input "(5% OFF" at bounding box center [623, 212] width 436 height 27
type input "5% OFF"
click at [450, 262] on input at bounding box center [623, 273] width 436 height 27
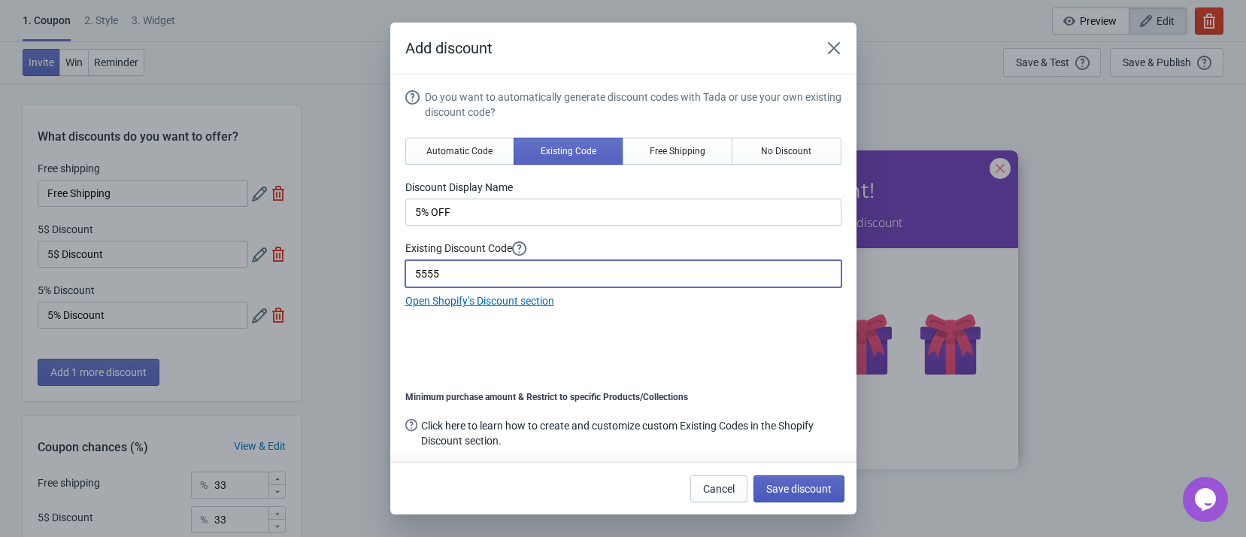
type input "5555"
click at [776, 486] on span "Save discount" at bounding box center [799, 489] width 65 height 12
type input "5555"
type input "5% OFF"
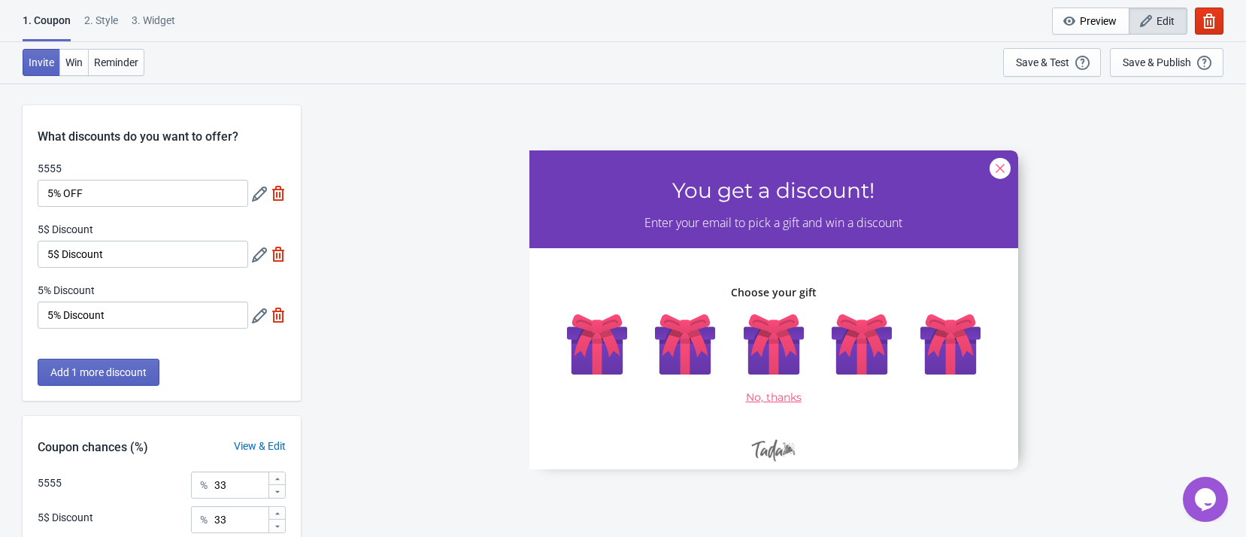
click at [263, 257] on icon at bounding box center [259, 254] width 15 height 15
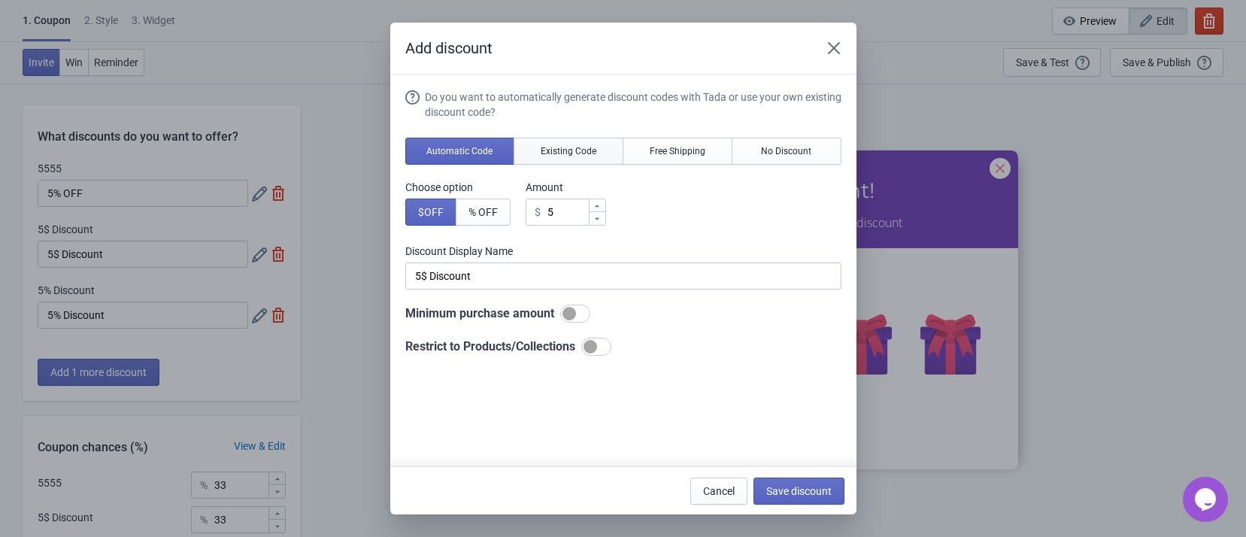
click at [514, 152] on button "Existing Code" at bounding box center [569, 151] width 110 height 27
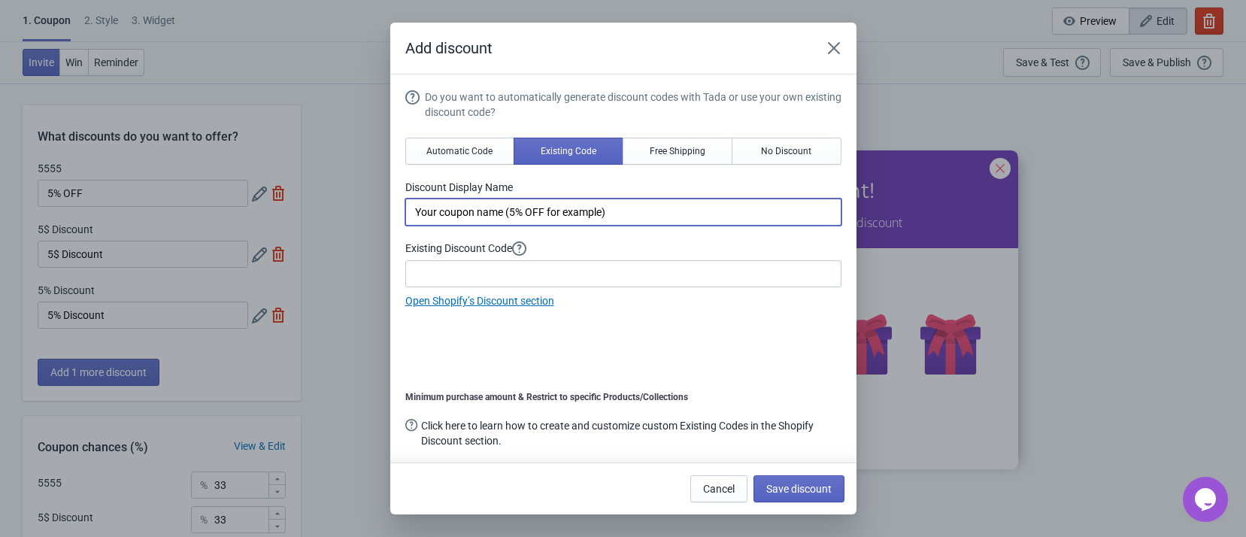
drag, startPoint x: 508, startPoint y: 209, endPoint x: 294, endPoint y: 203, distance: 213.7
click at [297, 205] on div "Add discount Do you want to automatically generate discount codes with Tada or …" at bounding box center [623, 269] width 1246 height 492
click at [419, 206] on input "5% OFF for example)" at bounding box center [623, 212] width 436 height 27
drag, startPoint x: 577, startPoint y: 212, endPoint x: 455, endPoint y: 213, distance: 121.9
click at [455, 213] on input "10% OFF for example)" at bounding box center [623, 212] width 436 height 27
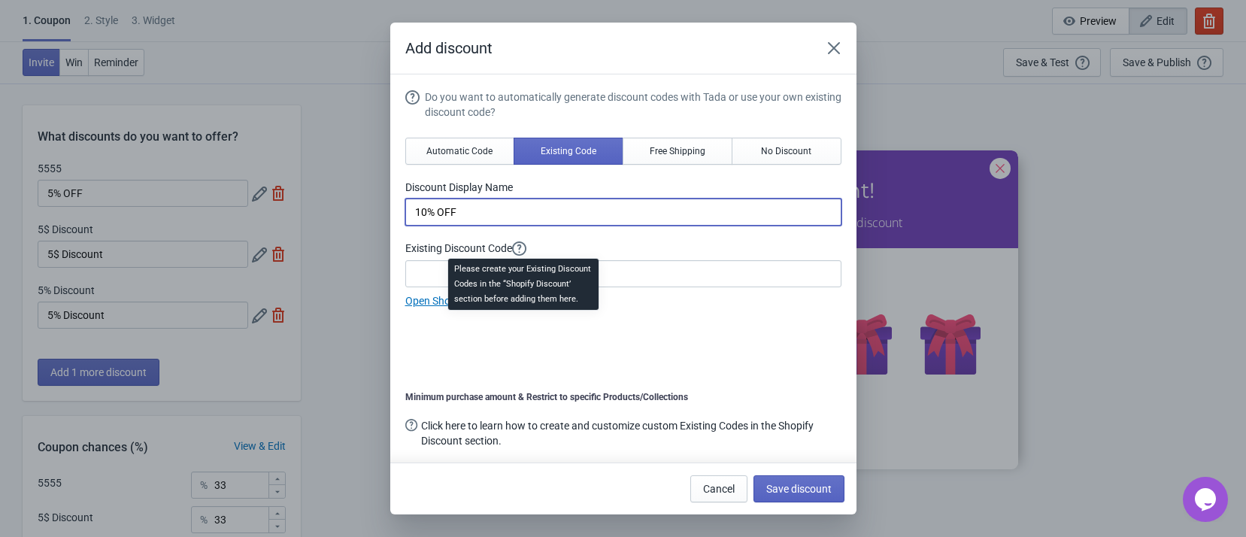
type input "10% OFF"
click at [524, 261] on div "Please create your Existing Discount Codes in the “Shopify Discount’ section be…" at bounding box center [523, 289] width 175 height 66
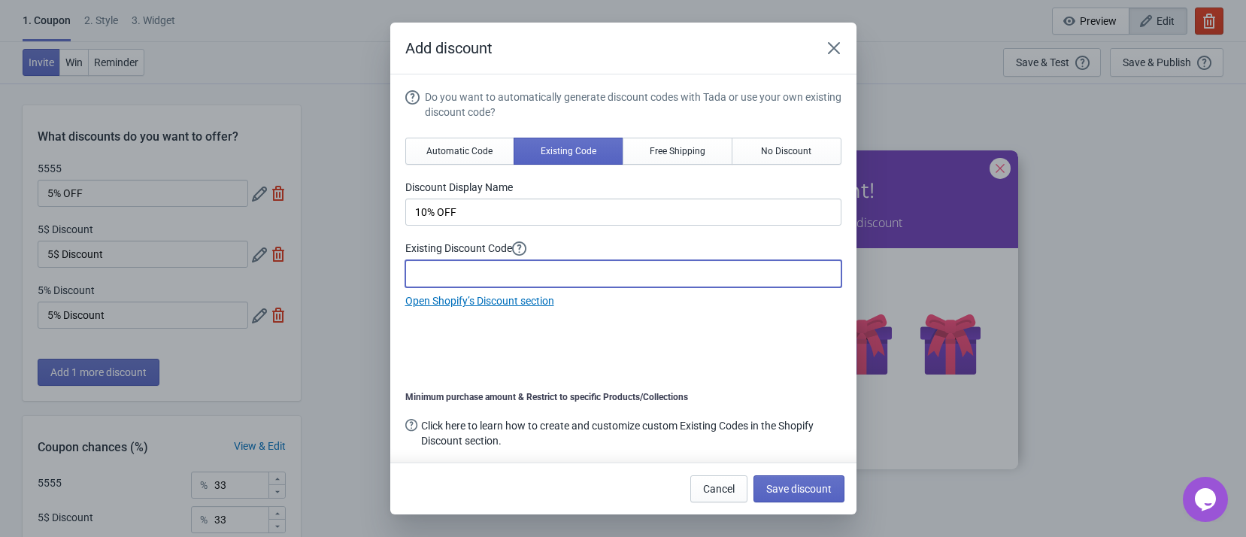
click at [630, 274] on input at bounding box center [623, 273] width 436 height 27
type input "101010"
click at [788, 478] on button "Save discount" at bounding box center [799, 488] width 91 height 27
type input "10% OFF"
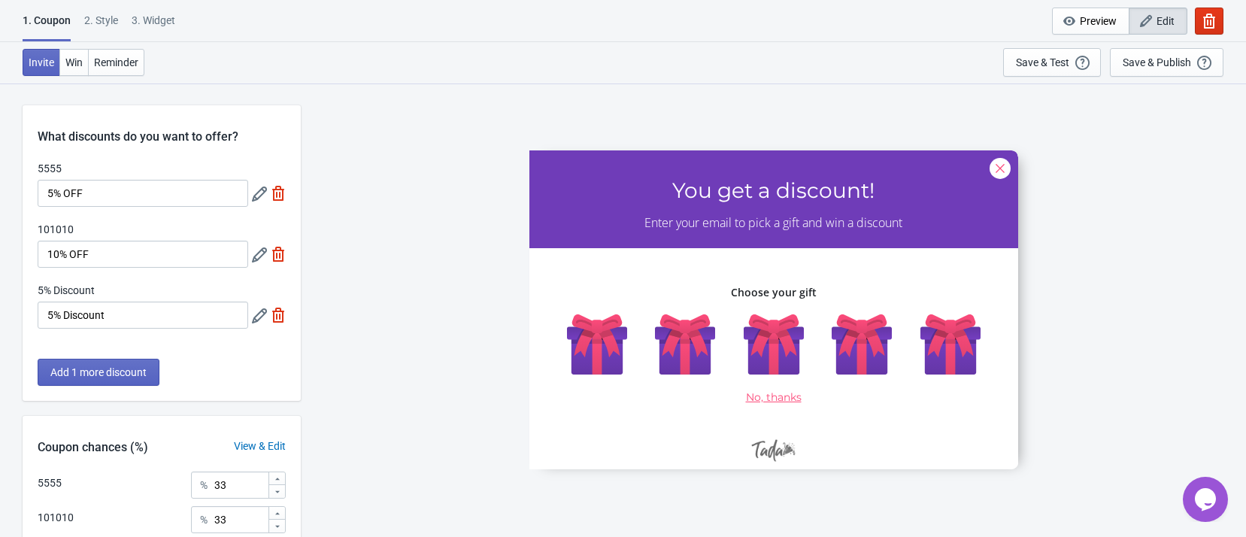
click at [264, 322] on icon at bounding box center [259, 315] width 15 height 15
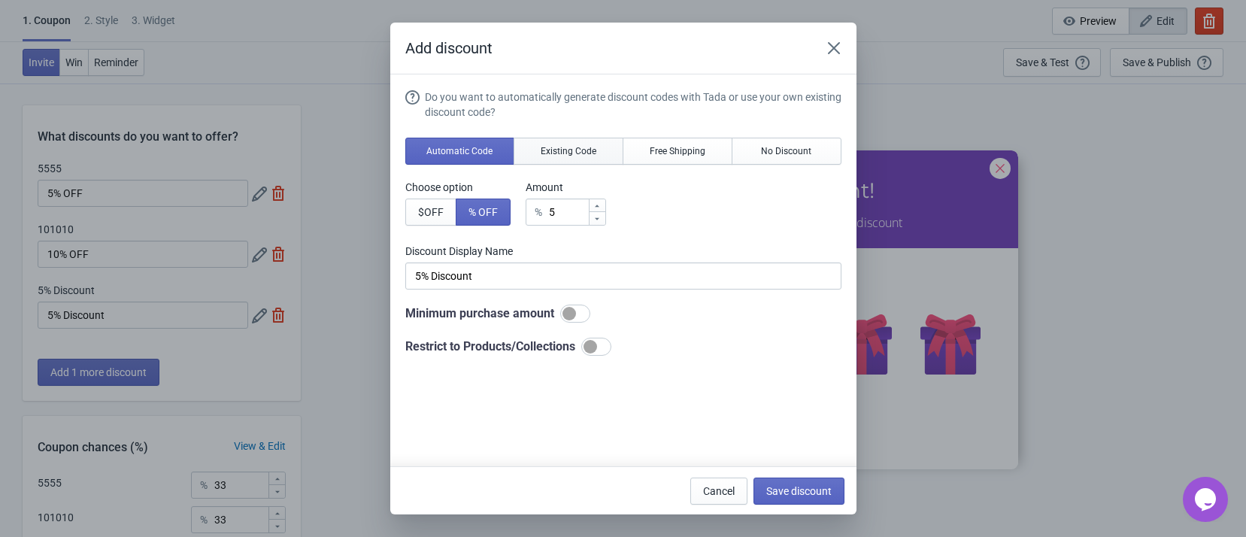
click at [542, 153] on span "Existing Code" at bounding box center [569, 151] width 56 height 12
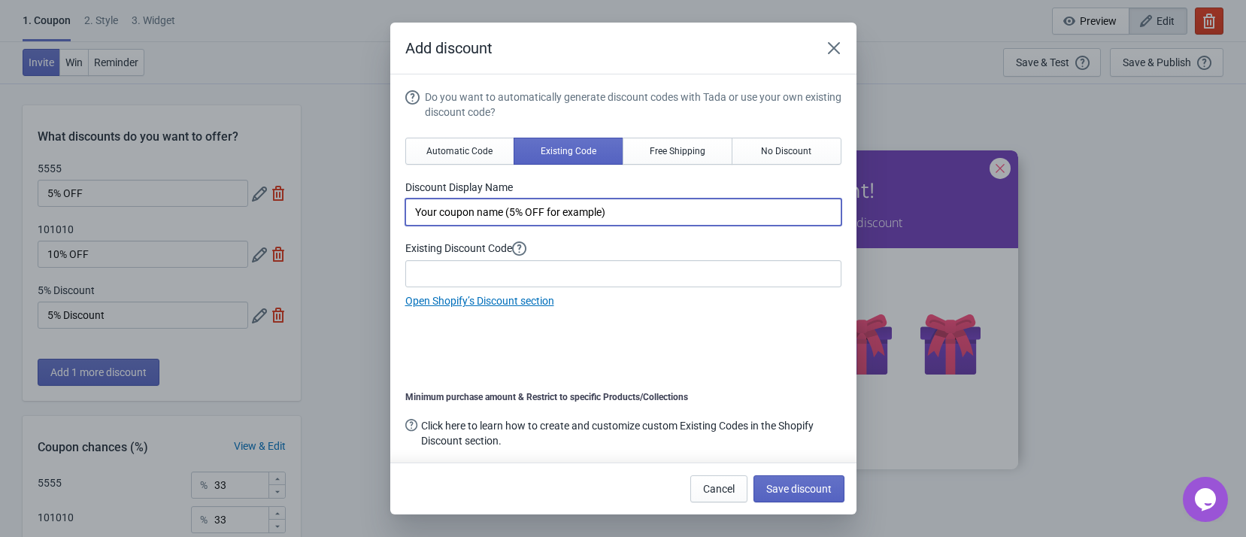
drag, startPoint x: 507, startPoint y: 211, endPoint x: 325, endPoint y: 208, distance: 182.1
click at [326, 208] on div "Add discount Do you want to automatically generate discount codes with Tada or …" at bounding box center [623, 269] width 1246 height 492
click at [418, 209] on input "5% OFF for example)" at bounding box center [623, 212] width 436 height 27
drag, startPoint x: 512, startPoint y: 212, endPoint x: 461, endPoint y: 214, distance: 50.4
click at [461, 214] on input "13% OFF for example)" at bounding box center [623, 212] width 436 height 27
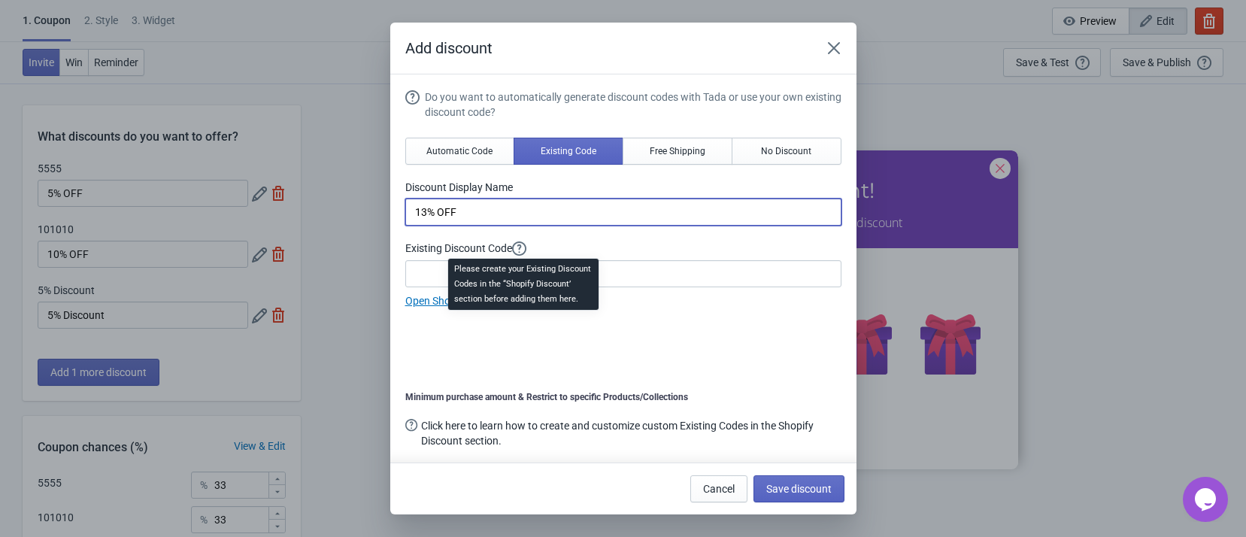
type input "13% OFF"
click at [524, 269] on div "Please create your Existing Discount Codes in the “Shopify Discount’ section be…" at bounding box center [523, 289] width 175 height 66
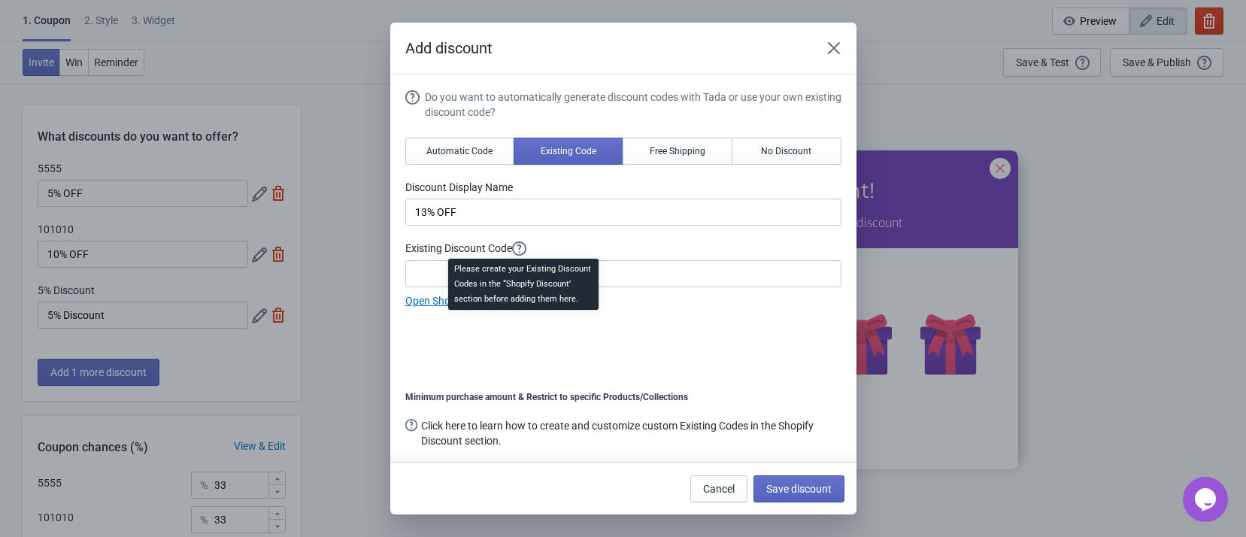
click at [440, 266] on div "Please create your Existing Discount Codes in the “Shopify Discount’ section be…" at bounding box center [523, 289] width 175 height 66
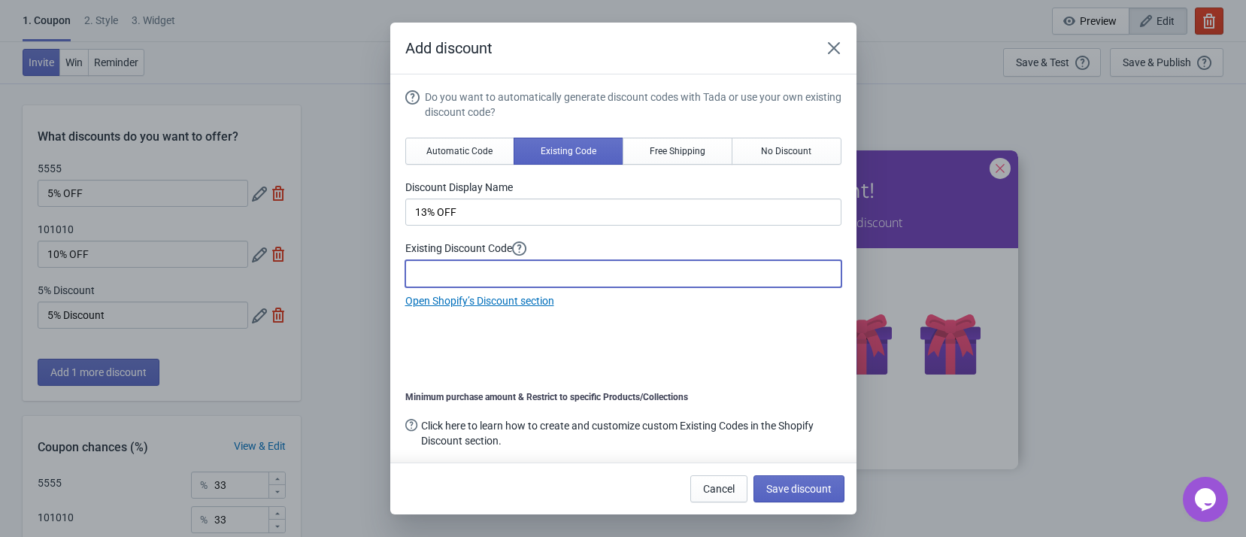
click at [432, 272] on input at bounding box center [623, 273] width 436 height 27
type input "131313"
click at [789, 484] on span "Save discount" at bounding box center [799, 489] width 65 height 12
type input "13% OFF"
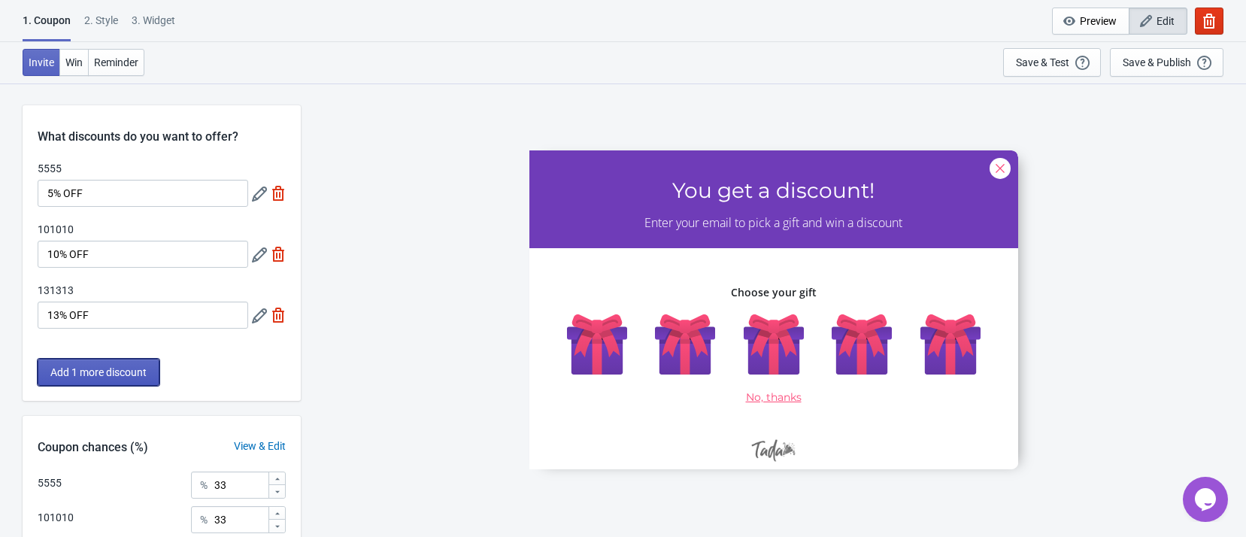
click at [149, 371] on button "Add 1 more discount" at bounding box center [99, 372] width 122 height 27
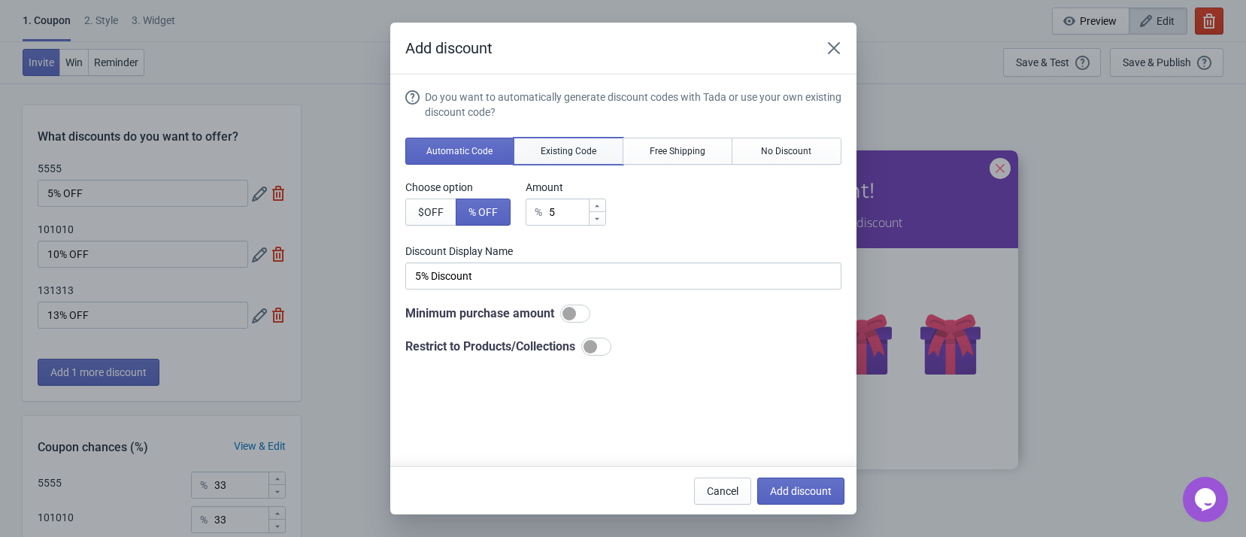
click at [575, 159] on button "Existing Code" at bounding box center [569, 151] width 110 height 27
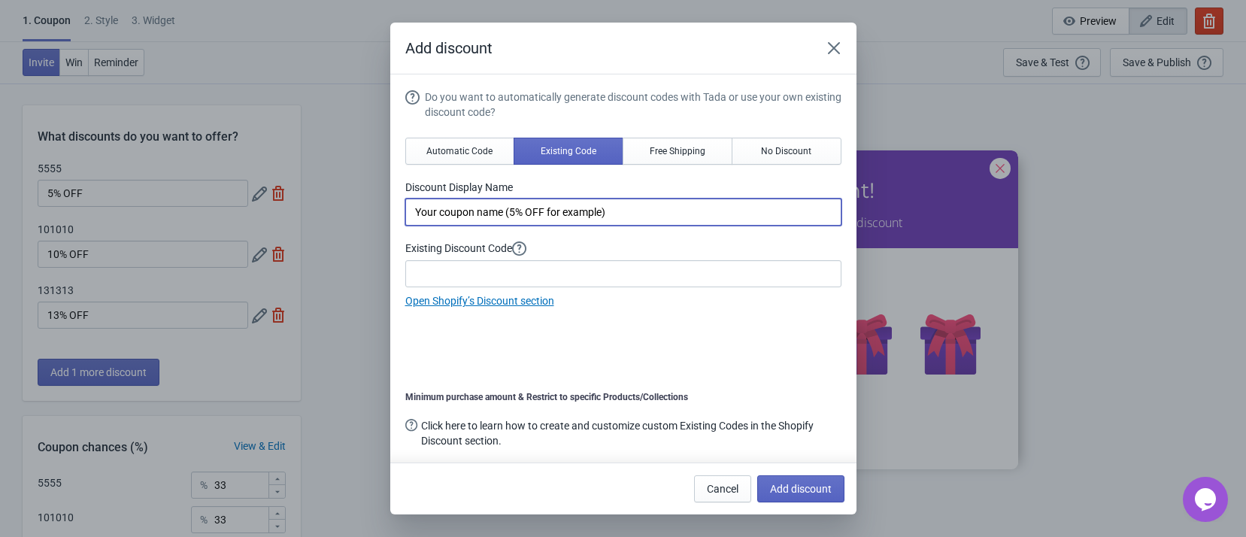
drag, startPoint x: 509, startPoint y: 213, endPoint x: 340, endPoint y: 222, distance: 168.7
click at [340, 222] on div "Add discount Do you want to automatically generate discount codes with Tada or …" at bounding box center [623, 269] width 1246 height 492
click at [426, 210] on input "15% OFF for example)" at bounding box center [623, 212] width 436 height 27
drag, startPoint x: 498, startPoint y: 216, endPoint x: 457, endPoint y: 215, distance: 40.6
click at [457, 215] on input "18% OFF for example)" at bounding box center [623, 212] width 436 height 27
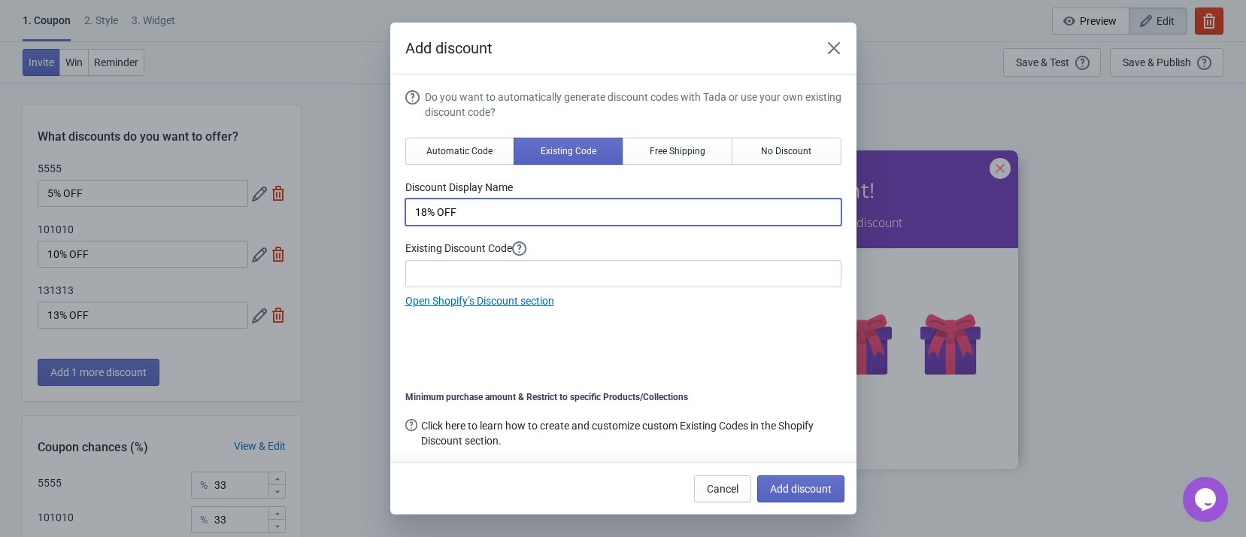
type input "18% OFF"
click at [500, 260] on input at bounding box center [623, 273] width 436 height 27
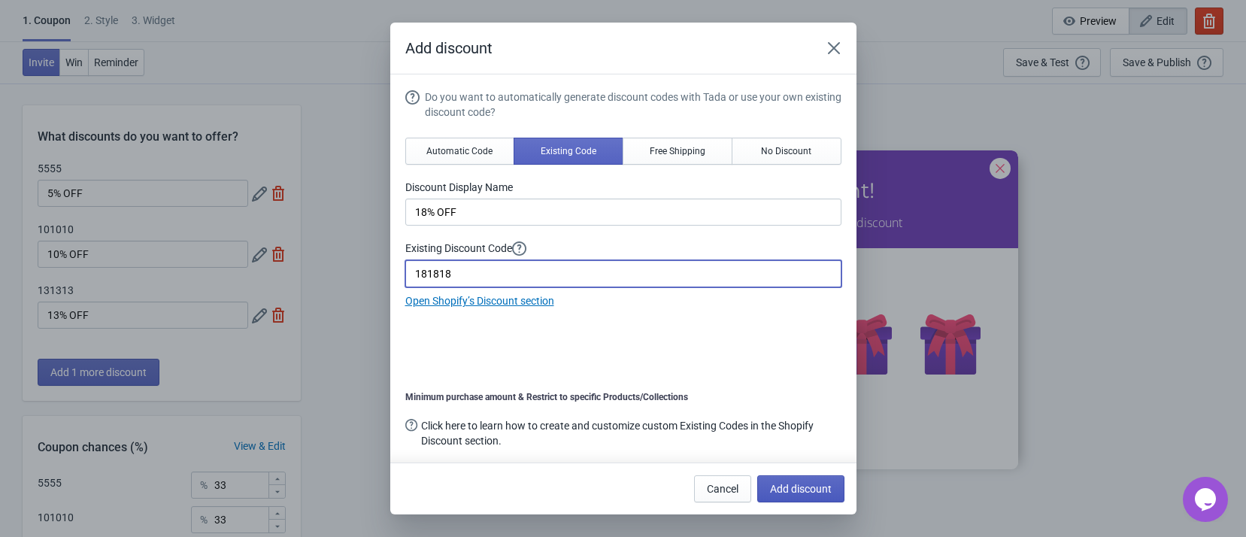
type input "181818"
click at [801, 487] on span "Add discount" at bounding box center [801, 489] width 62 height 12
type input "25"
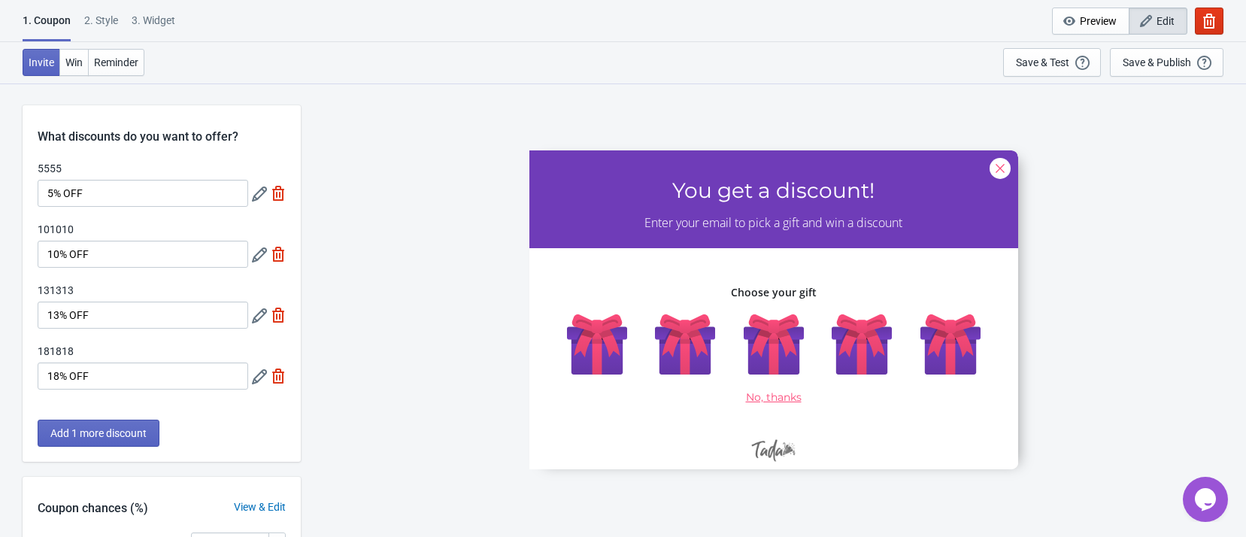
click at [431, 282] on div "5555 You get a discount! Enter your email to pick a gift and win a discount Cho…" at bounding box center [773, 310] width 931 height 454
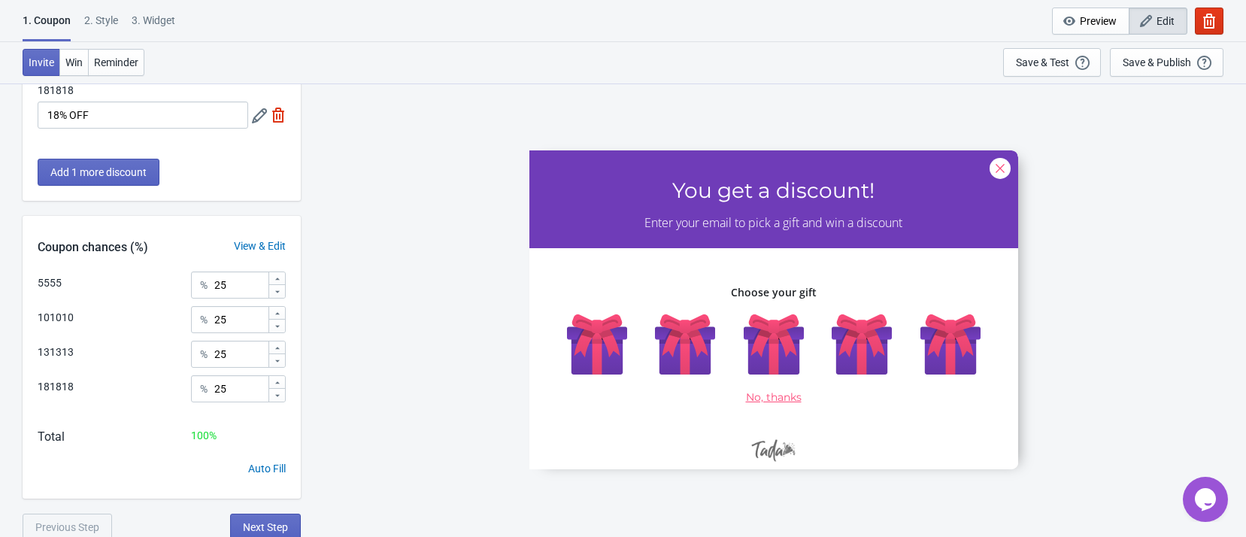
scroll to position [265, 0]
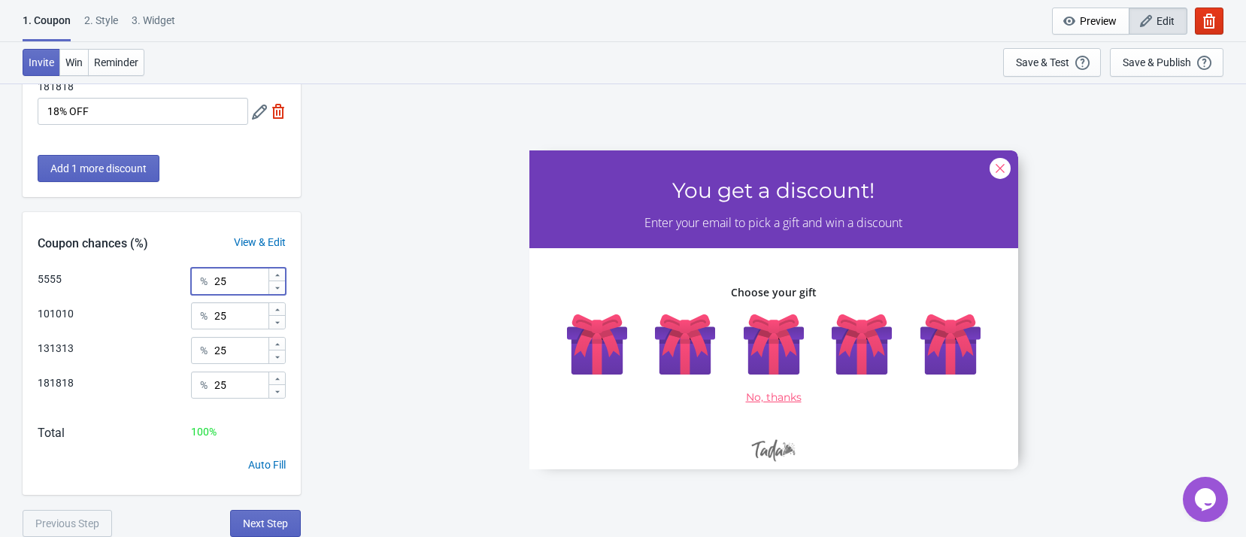
drag, startPoint x: 246, startPoint y: 278, endPoint x: 208, endPoint y: 278, distance: 37.6
click at [208, 278] on div "% 25" at bounding box center [238, 281] width 95 height 27
type input "40"
drag, startPoint x: 250, startPoint y: 312, endPoint x: 213, endPoint y: 311, distance: 36.9
click at [213, 311] on div "% 25" at bounding box center [238, 315] width 95 height 27
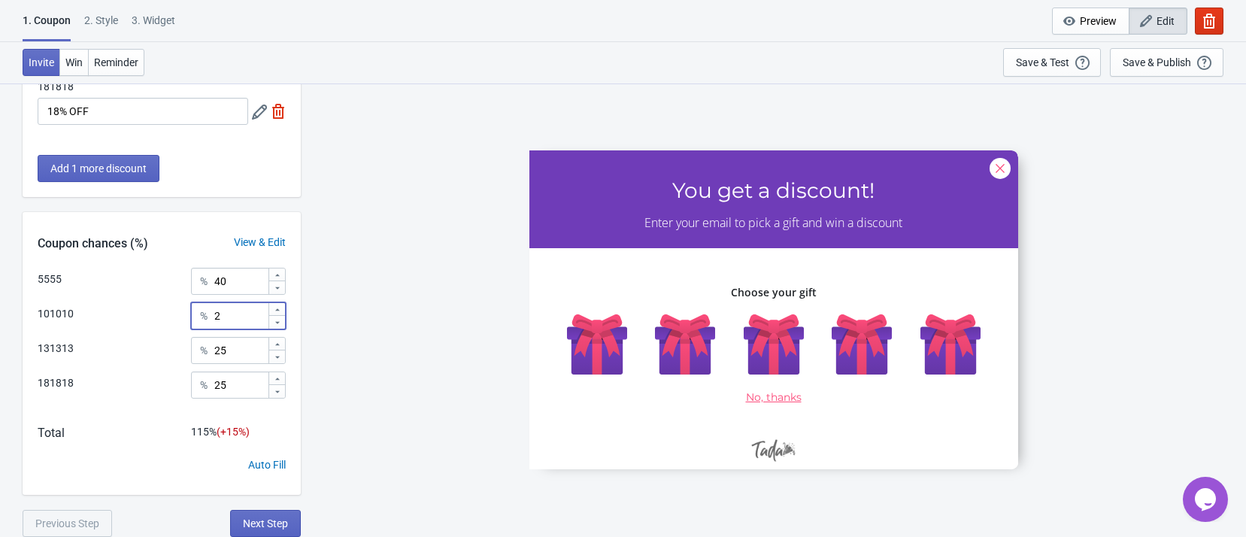
type input "25"
click at [399, 295] on div "5555 You get a discount! Enter your email to pick a gift and win a discount Cho…" at bounding box center [773, 310] width 931 height 454
drag, startPoint x: 247, startPoint y: 348, endPoint x: 180, endPoint y: 340, distance: 67.5
click at [171, 345] on div "131313 % 25" at bounding box center [162, 347] width 248 height 20
drag, startPoint x: 228, startPoint y: 287, endPoint x: 185, endPoint y: 281, distance: 43.2
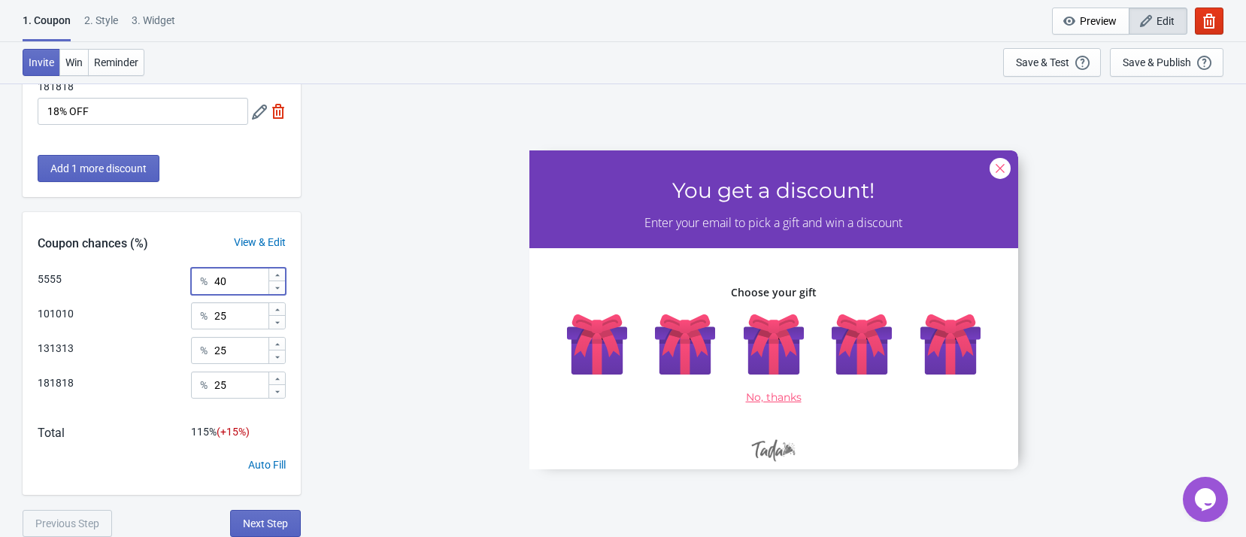
click at [185, 281] on div "5555 % 40" at bounding box center [162, 278] width 248 height 20
type input "50"
drag, startPoint x: 241, startPoint y: 349, endPoint x: 198, endPoint y: 339, distance: 44.7
click at [199, 339] on div "% 25" at bounding box center [238, 350] width 95 height 27
type input "10"
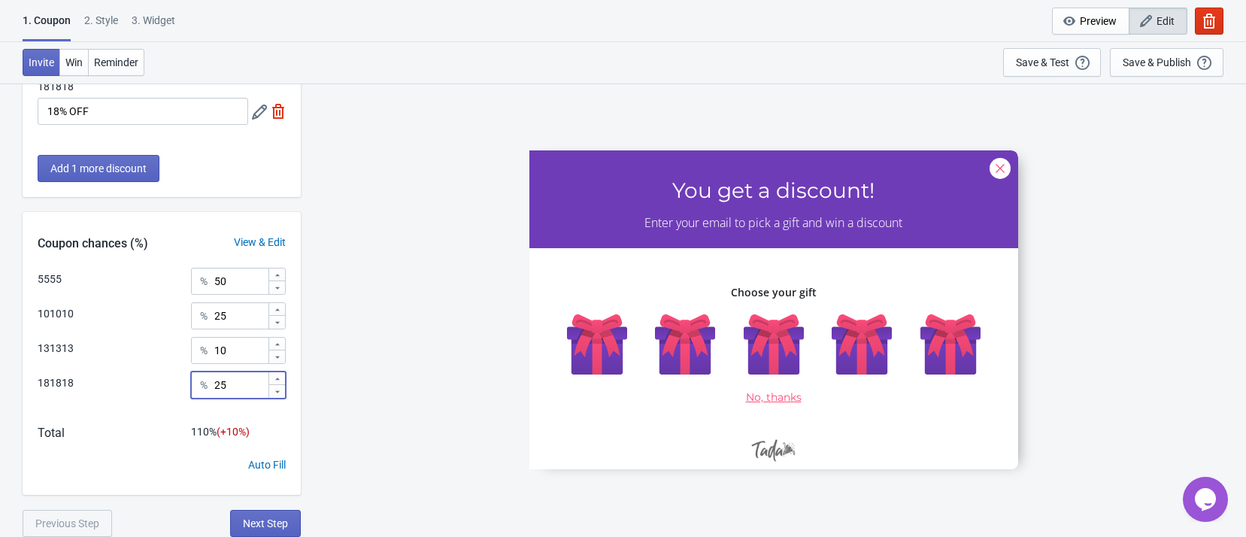
drag, startPoint x: 245, startPoint y: 384, endPoint x: 195, endPoint y: 380, distance: 50.6
click at [196, 381] on div "% 25" at bounding box center [238, 385] width 95 height 27
type input "1"
type input "5"
click at [453, 356] on div "5555 You get a discount! Enter your email to pick a gift and win a discount Cho…" at bounding box center [773, 310] width 931 height 454
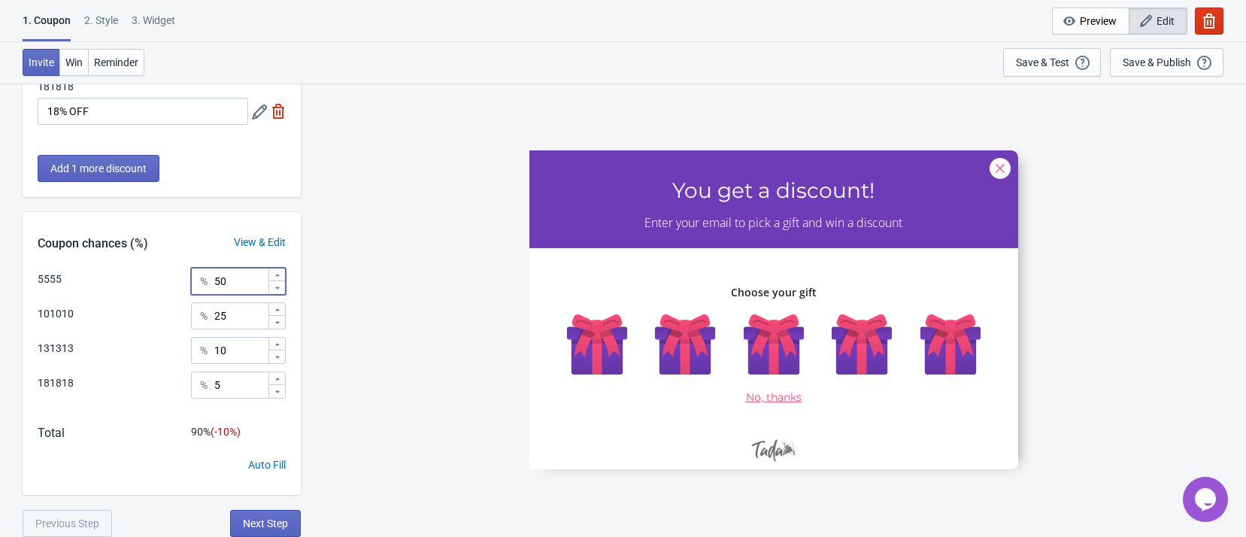
drag, startPoint x: 222, startPoint y: 284, endPoint x: 198, endPoint y: 284, distance: 24.1
click at [202, 284] on div "% 50" at bounding box center [238, 281] width 95 height 27
type input "55"
drag, startPoint x: 399, startPoint y: 345, endPoint x: 258, endPoint y: 348, distance: 140.7
click at [398, 345] on div "5555 You get a discount! Enter your email to pick a gift and win a discount Cho…" at bounding box center [773, 310] width 931 height 454
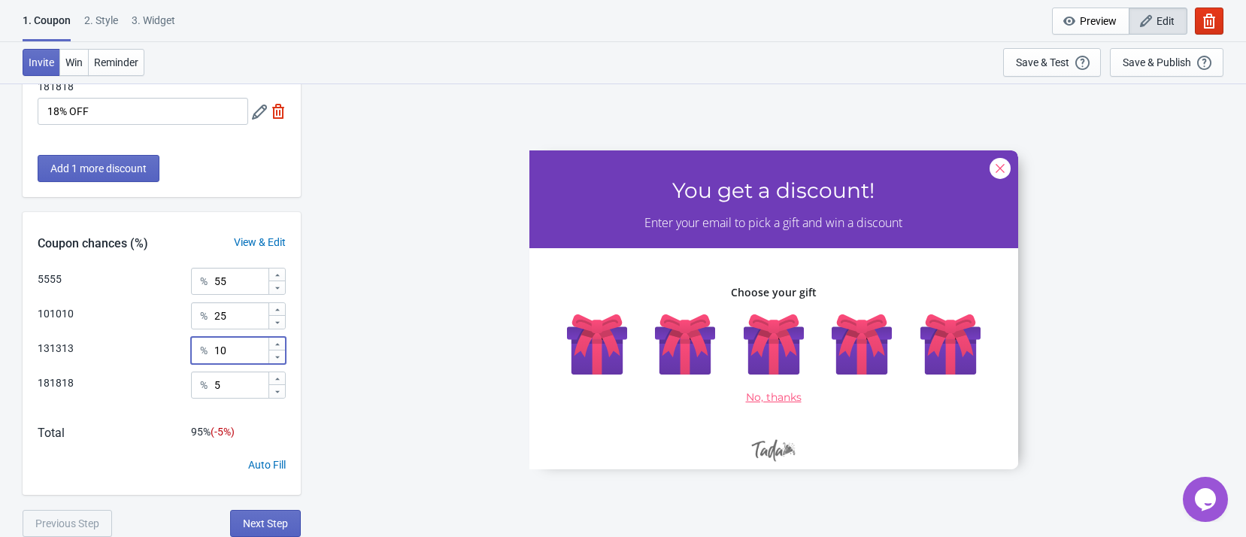
drag, startPoint x: 243, startPoint y: 351, endPoint x: 168, endPoint y: 340, distance: 76.0
click at [169, 342] on div "131313 % 10" at bounding box center [162, 347] width 248 height 20
type input "5"
click at [384, 329] on div "5555 You get a discount! Enter your email to pick a gift and win a discount Cho…" at bounding box center [773, 310] width 931 height 454
drag, startPoint x: 235, startPoint y: 278, endPoint x: 214, endPoint y: 278, distance: 21.1
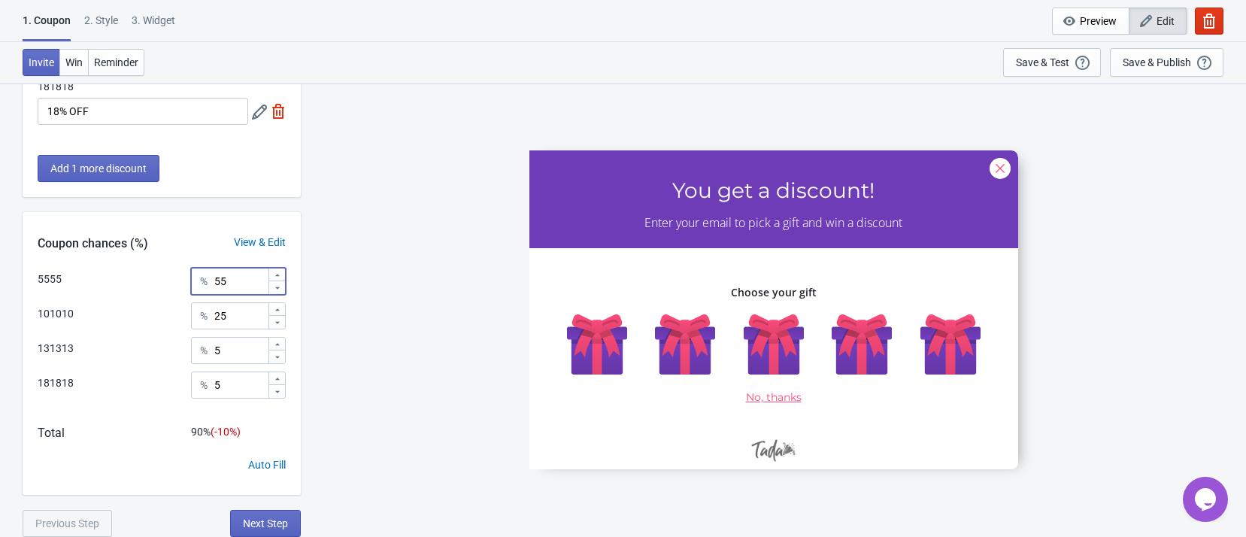
click at [214, 278] on input "55" at bounding box center [241, 281] width 54 height 27
type input "30"
drag, startPoint x: 249, startPoint y: 316, endPoint x: 184, endPoint y: 311, distance: 64.9
click at [184, 311] on div "101010 % 25" at bounding box center [162, 312] width 248 height 20
click at [360, 299] on div "5555 You get a discount! Enter your email to pick a gift and win a discount Cho…" at bounding box center [773, 310] width 931 height 454
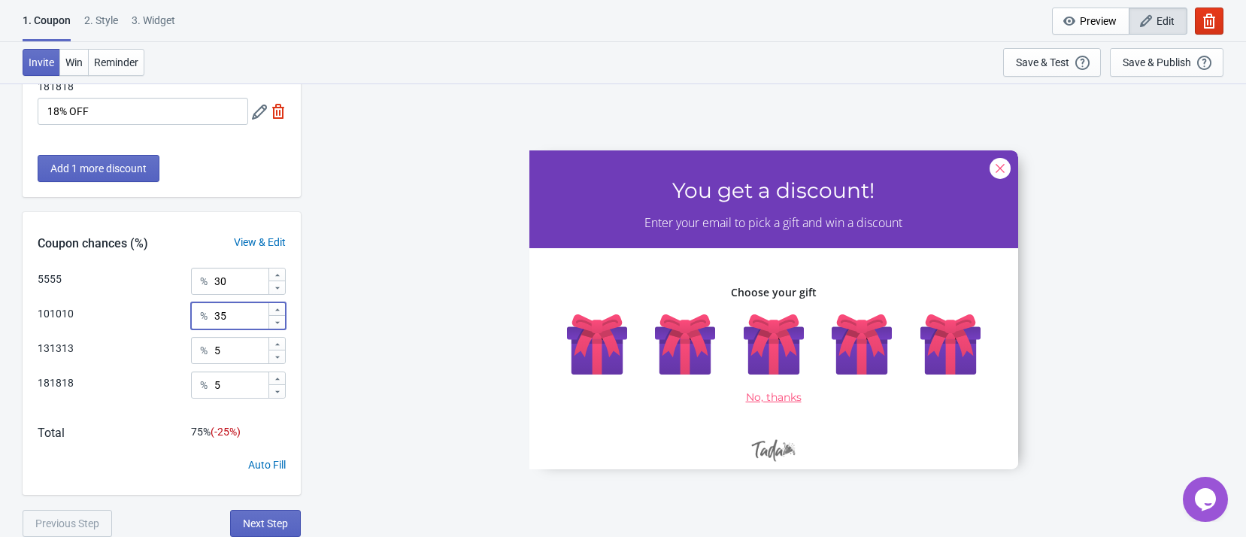
drag, startPoint x: 251, startPoint y: 308, endPoint x: 193, endPoint y: 309, distance: 58.7
click at [193, 310] on div "% 35" at bounding box center [238, 315] width 95 height 27
click at [390, 309] on div "5555 You get a discount! Enter your email to pick a gift and win a discount Cho…" at bounding box center [773, 310] width 931 height 454
drag, startPoint x: 238, startPoint y: 311, endPoint x: 164, endPoint y: 305, distance: 74.0
click at [164, 305] on div "101010 % 25" at bounding box center [162, 312] width 248 height 20
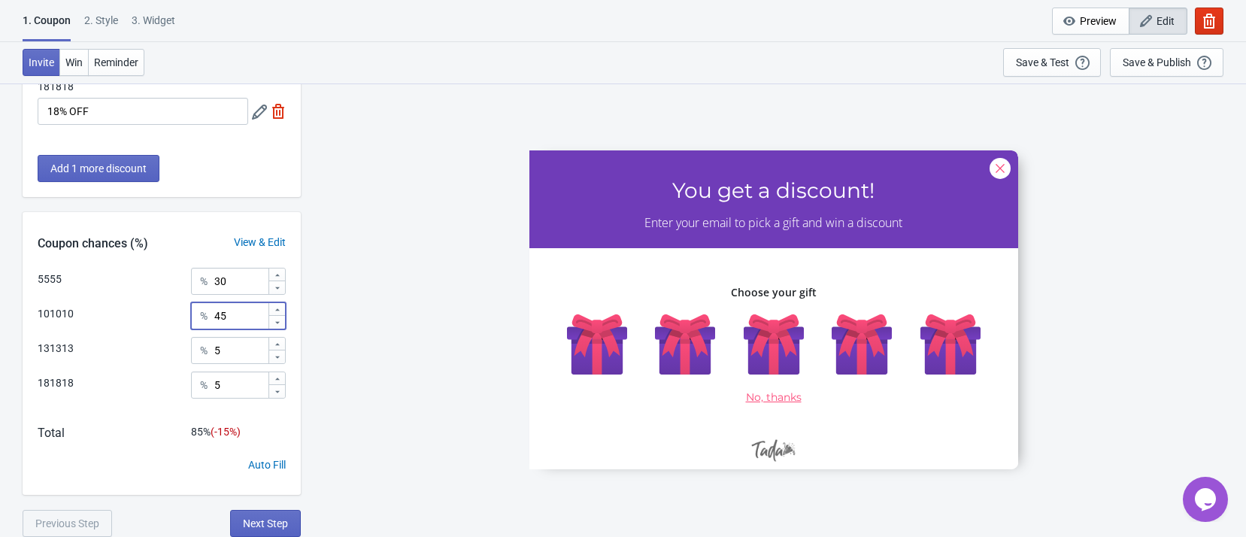
type input "45"
click at [384, 314] on div "5555 You get a discount! Enter your email to pick a gift and win a discount Cho…" at bounding box center [773, 310] width 931 height 454
drag, startPoint x: 245, startPoint y: 280, endPoint x: 148, endPoint y: 273, distance: 97.3
click at [148, 273] on div "5555 % 30" at bounding box center [162, 278] width 248 height 20
type input "45"
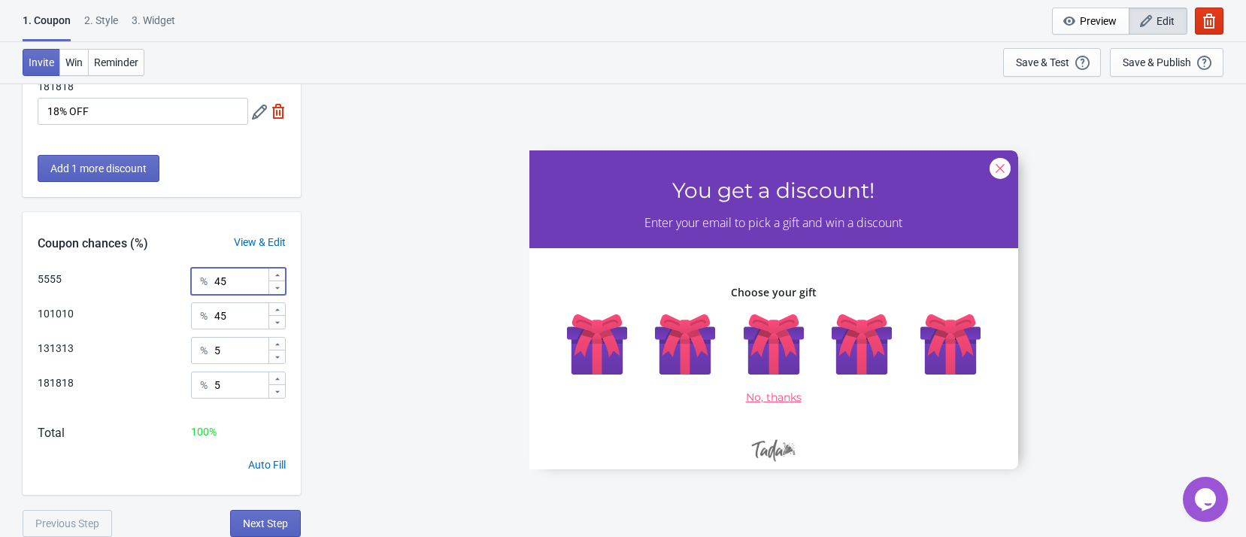
click at [381, 286] on div "5555 You get a discount! Enter your email to pick a gift and win a discount Cho…" at bounding box center [773, 310] width 931 height 454
drag, startPoint x: 265, startPoint y: 515, endPoint x: 273, endPoint y: 509, distance: 9.8
click at [267, 512] on button "Next Step" at bounding box center [265, 523] width 71 height 27
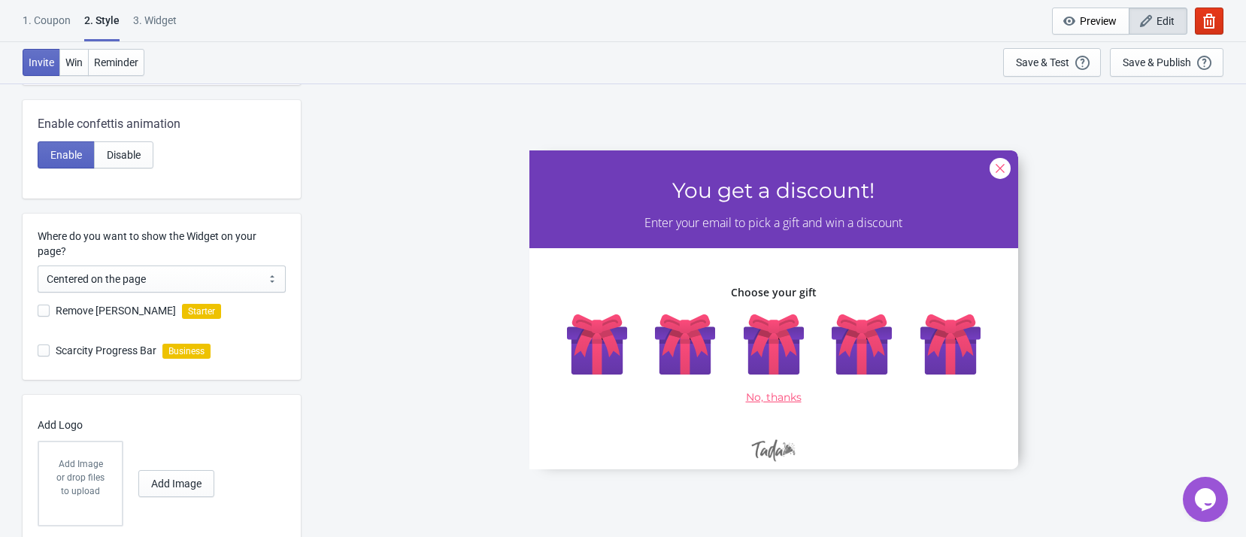
scroll to position [323, 0]
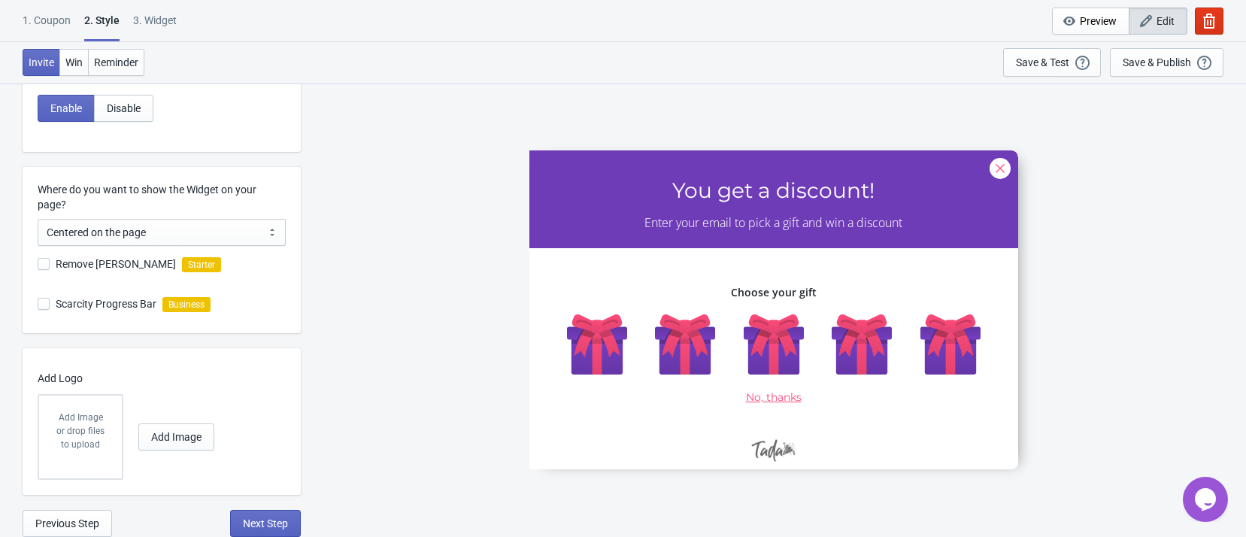
click at [97, 420] on p "Add Image" at bounding box center [80, 418] width 53 height 14
click at [0, 0] on input "Add Image" at bounding box center [0, 0] width 0 height 0
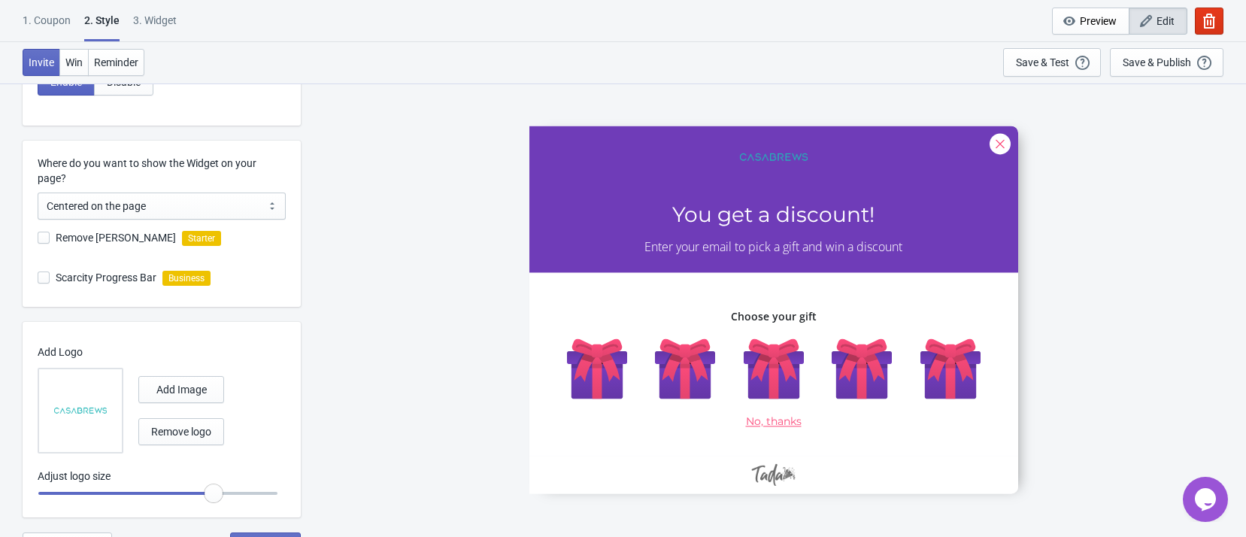
scroll to position [372, 0]
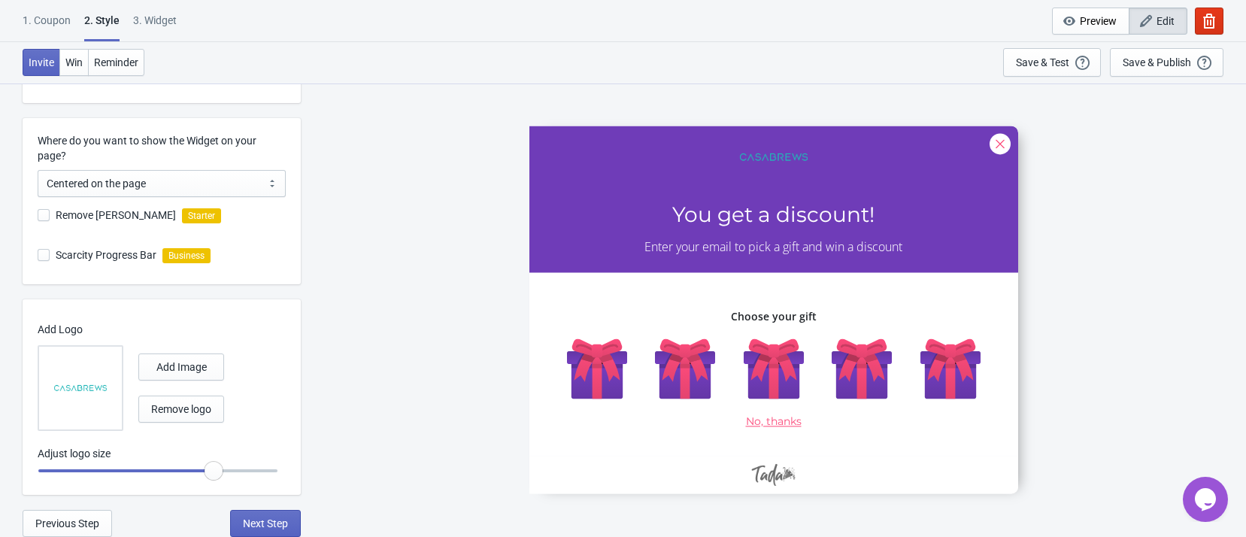
radio input "true"
type input "0.95"
radio input "true"
type input "0.9"
radio input "true"
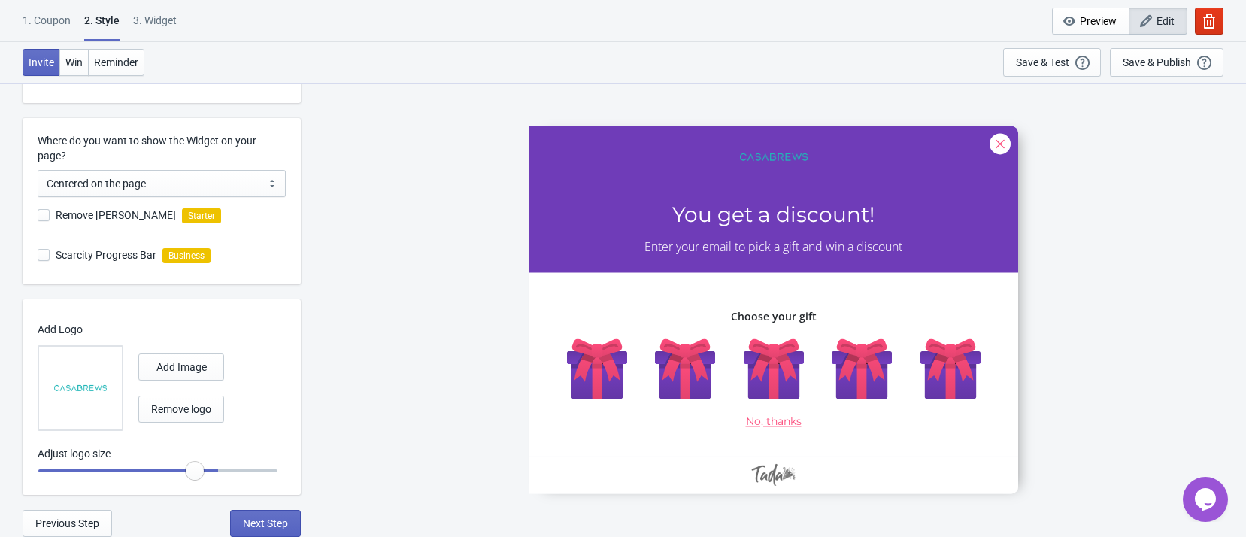
type input "0.85"
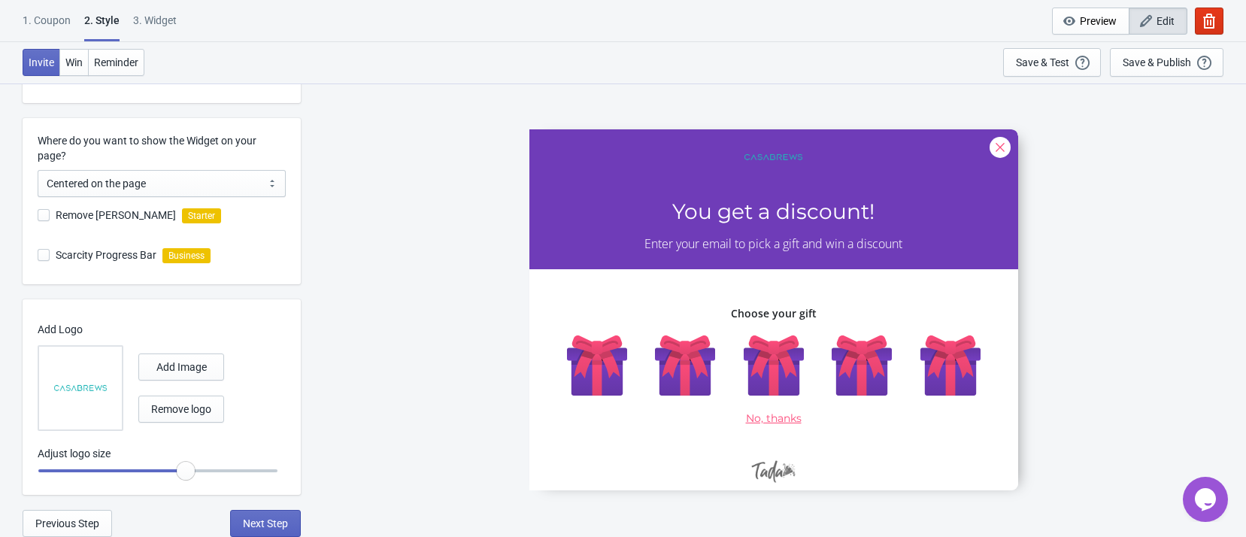
radio input "true"
type input "0.8"
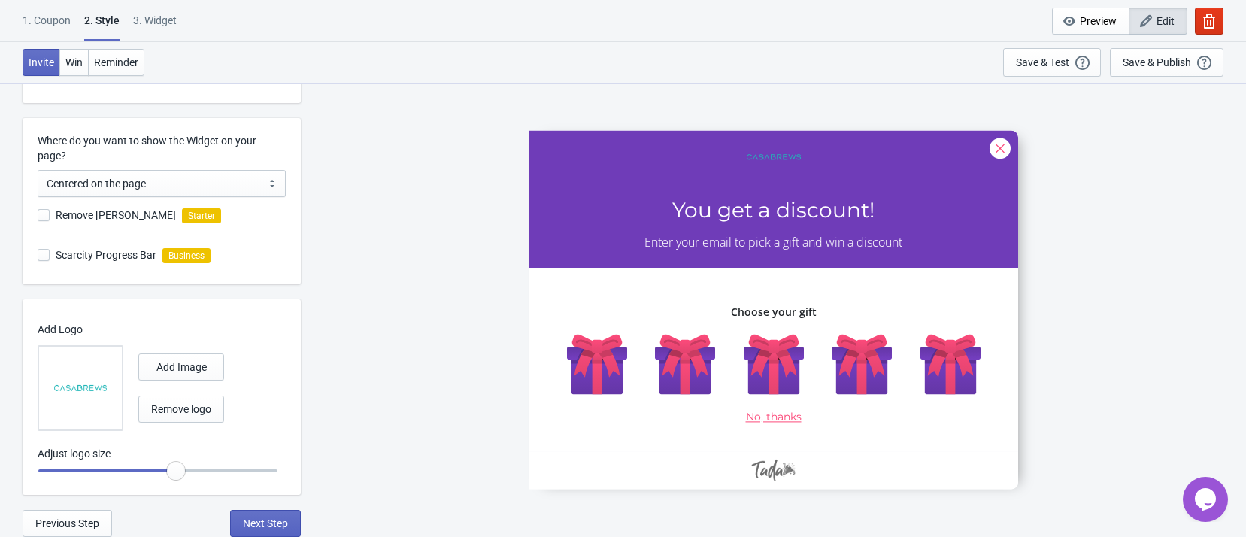
radio input "true"
type input "0.85"
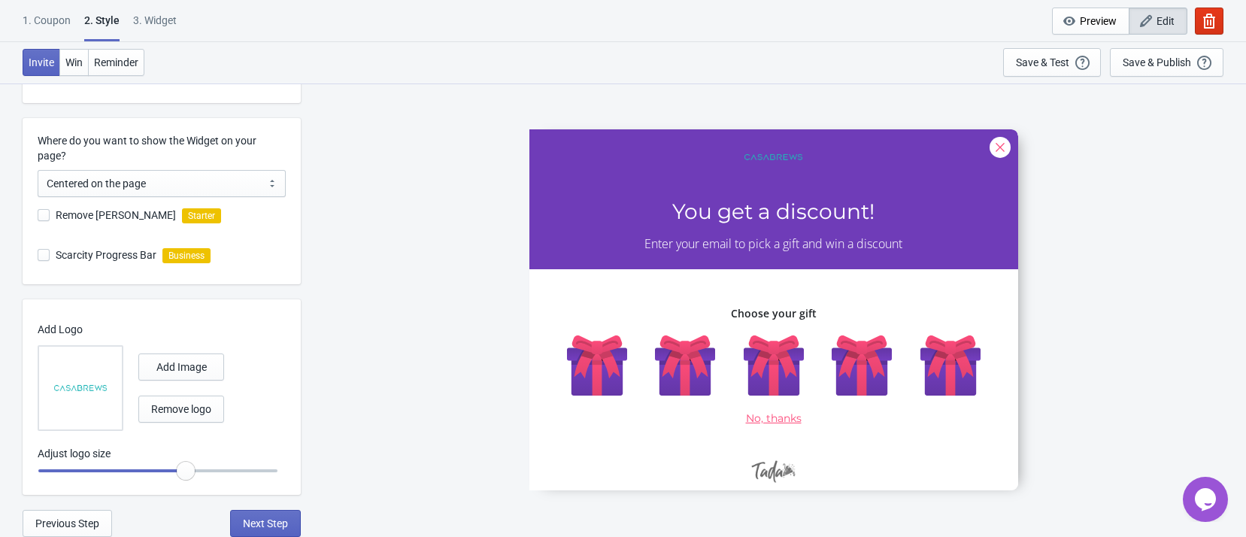
radio input "true"
type input "0.9"
radio input "true"
type input "0.95"
radio input "true"
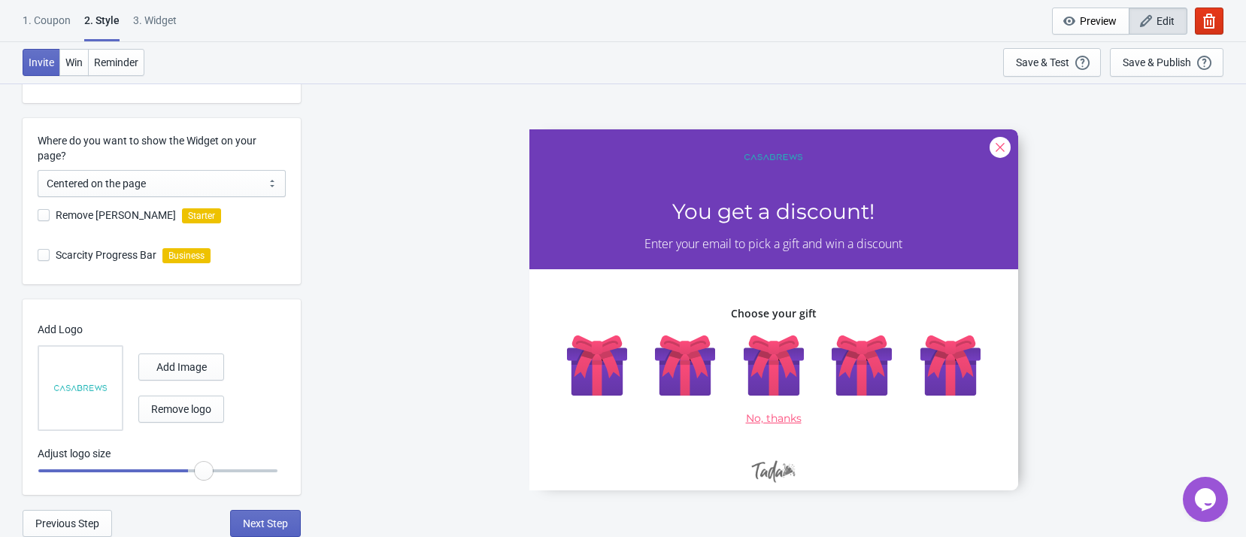
type input "1"
radio input "true"
type input "1.05"
radio input "true"
type input "1.1"
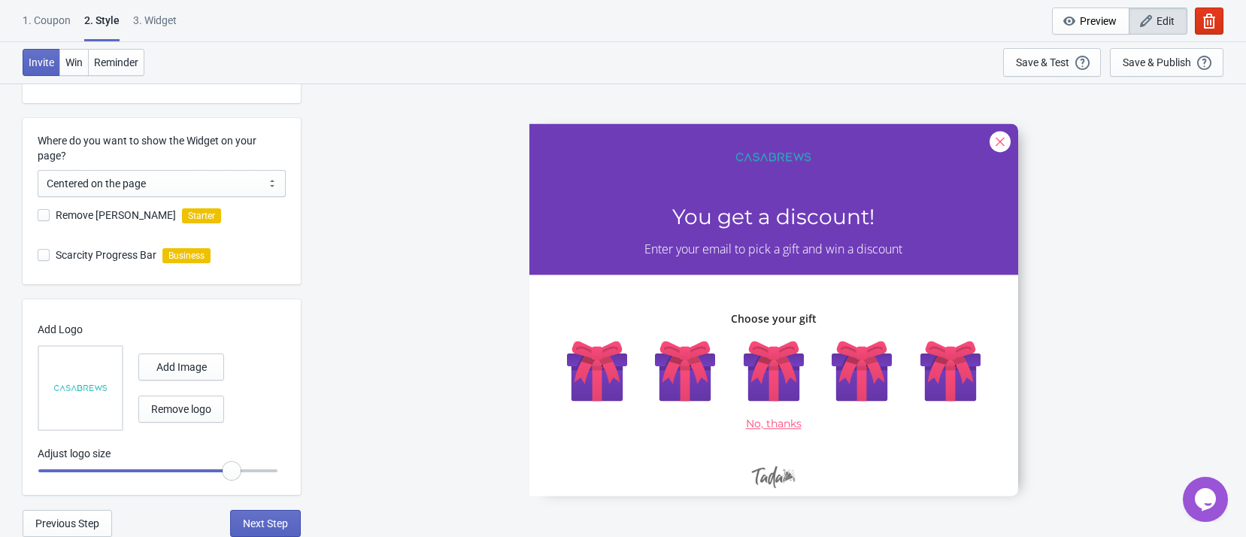
radio input "true"
type input "1.15"
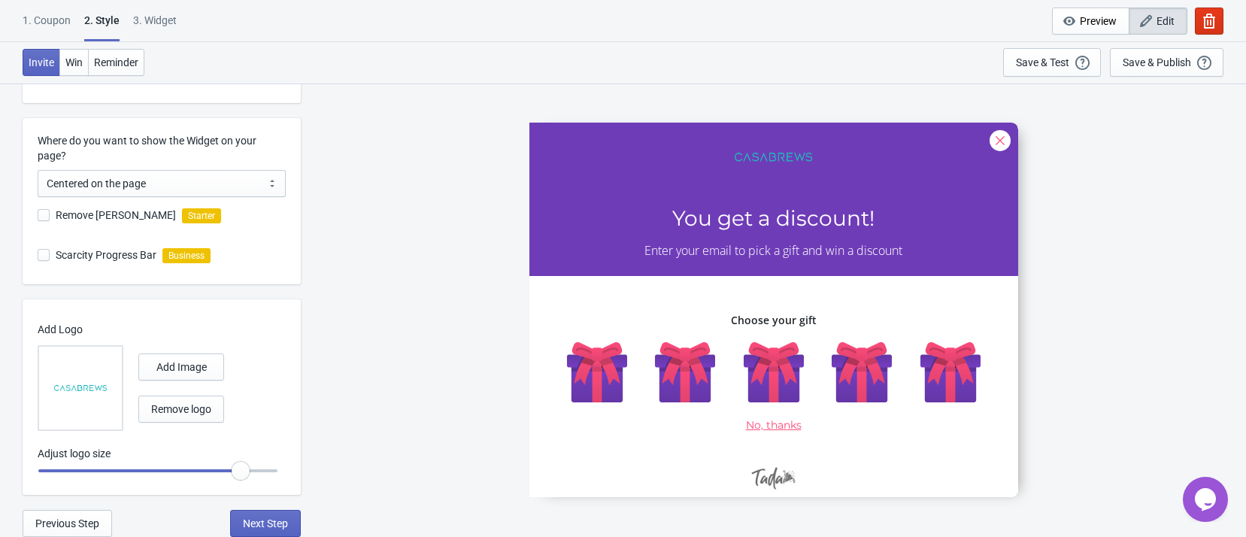
radio input "true"
type input "1.2"
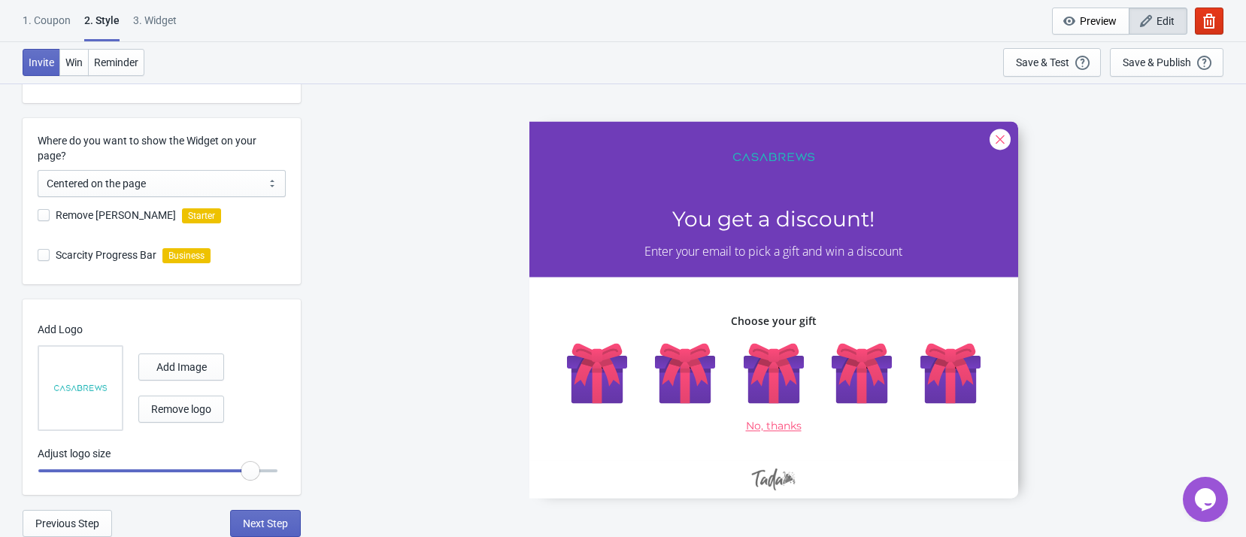
radio input "true"
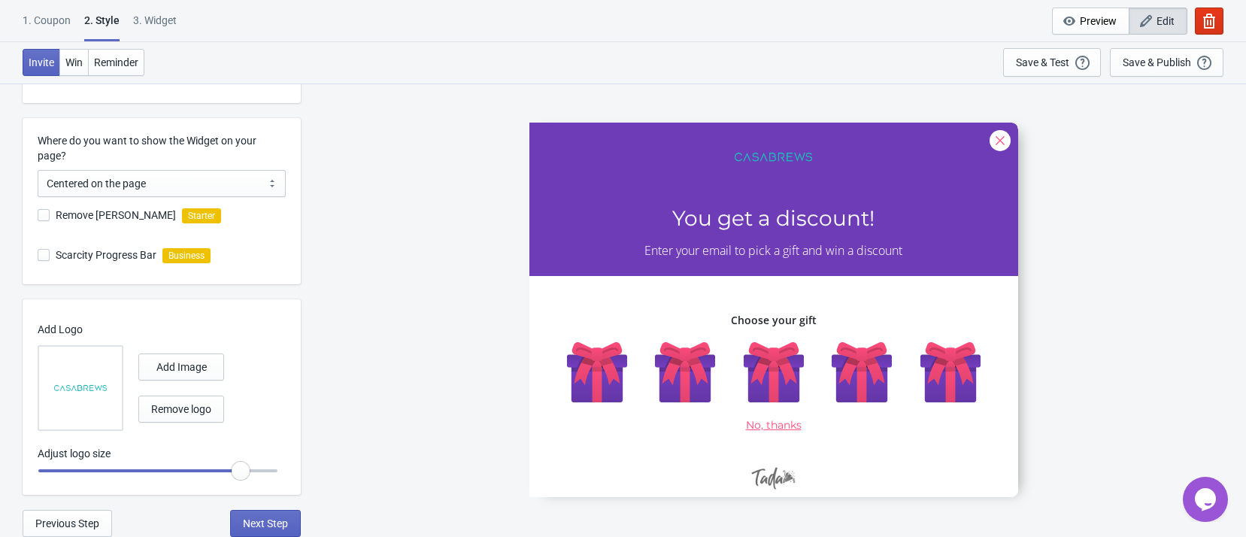
drag, startPoint x: 213, startPoint y: 470, endPoint x: 289, endPoint y: 372, distance: 124.4
type input "1.15"
click at [244, 469] on input "range" at bounding box center [158, 470] width 241 height 27
click at [316, 300] on div "5555 You get a discount! Enter your email to pick a gift and win a discount Cho…" at bounding box center [773, 310] width 931 height 454
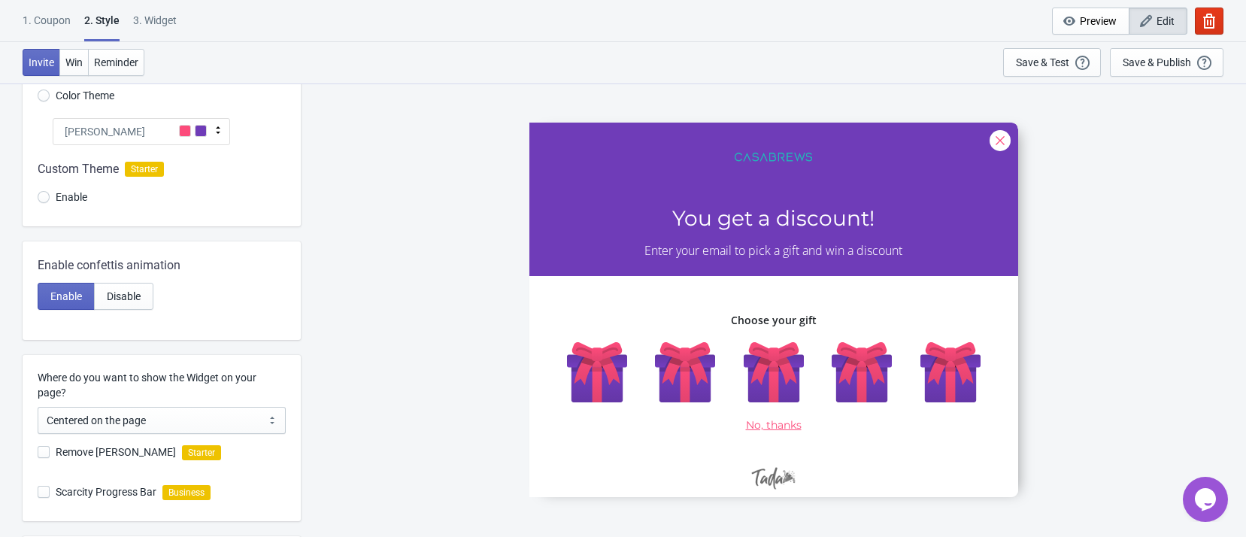
scroll to position [0, 0]
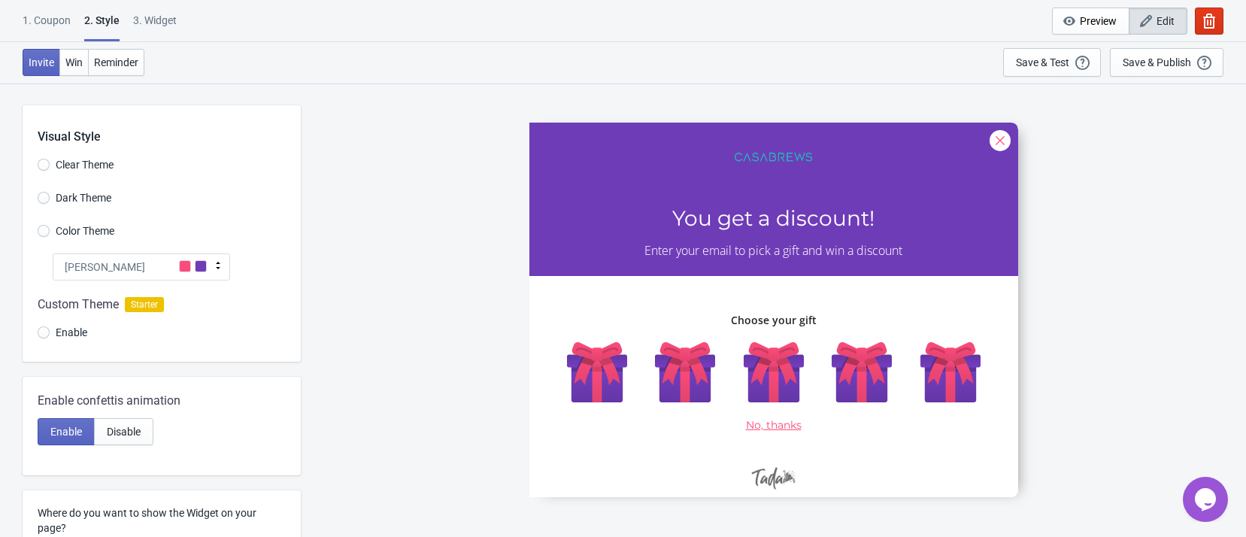
click at [74, 162] on span "Clear Theme" at bounding box center [85, 164] width 58 height 15
click at [50, 162] on input "Clear Theme" at bounding box center [44, 172] width 12 height 27
radio input "true"
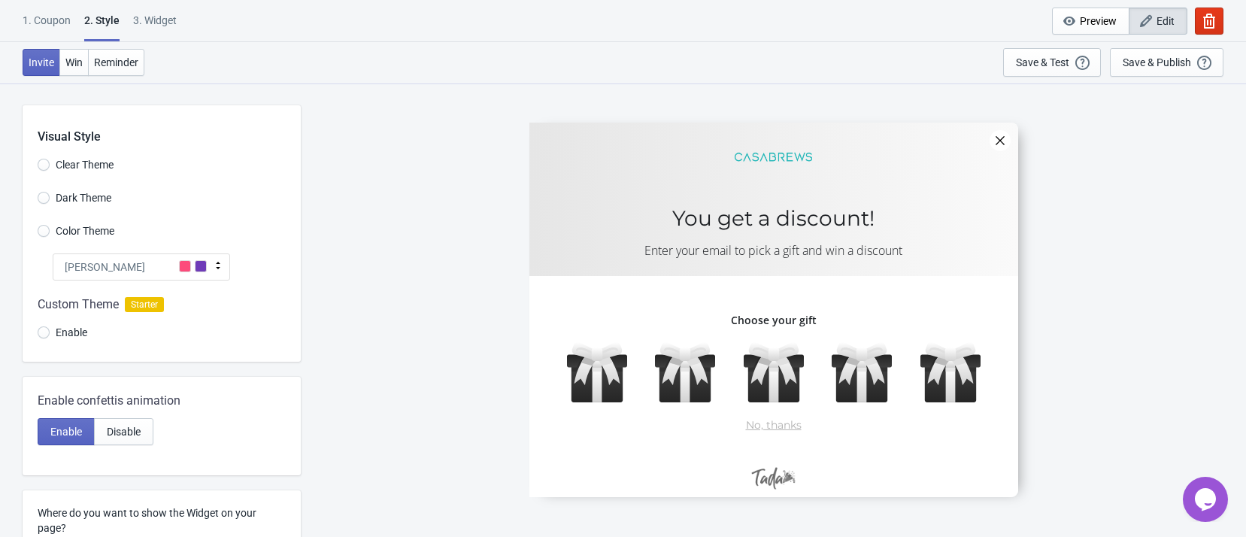
click at [76, 195] on span "Dark Theme" at bounding box center [84, 197] width 56 height 15
click at [50, 195] on input "Dark Theme" at bounding box center [44, 205] width 12 height 27
radio input "true"
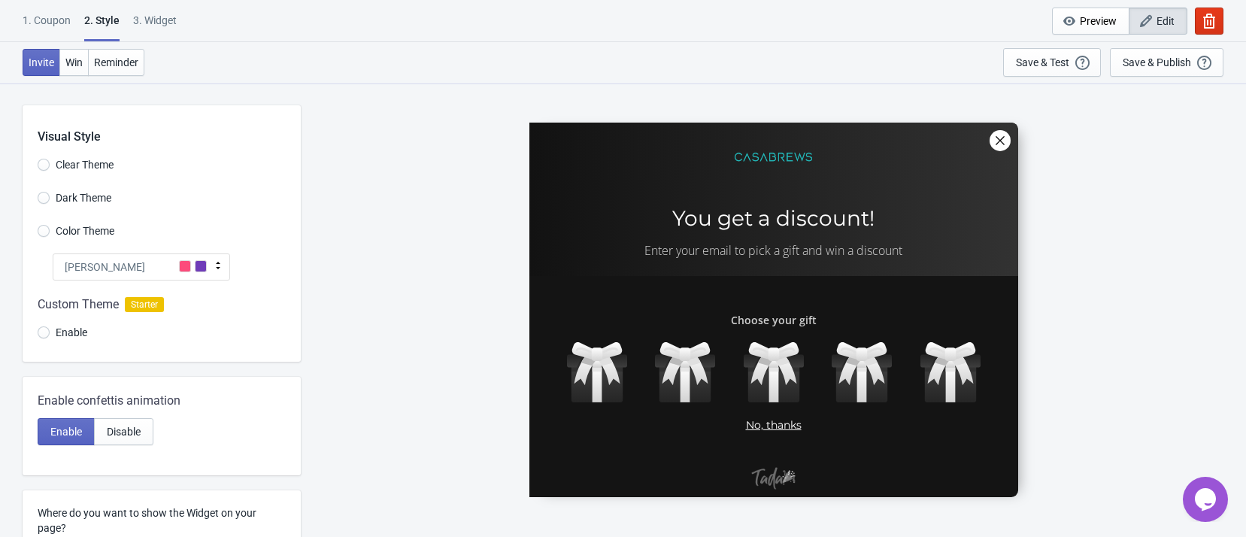
drag, startPoint x: 83, startPoint y: 222, endPoint x: 89, endPoint y: 233, distance: 12.8
click at [83, 223] on label "Color Theme" at bounding box center [76, 230] width 77 height 21
click at [50, 225] on input "Color Theme" at bounding box center [44, 238] width 12 height 27
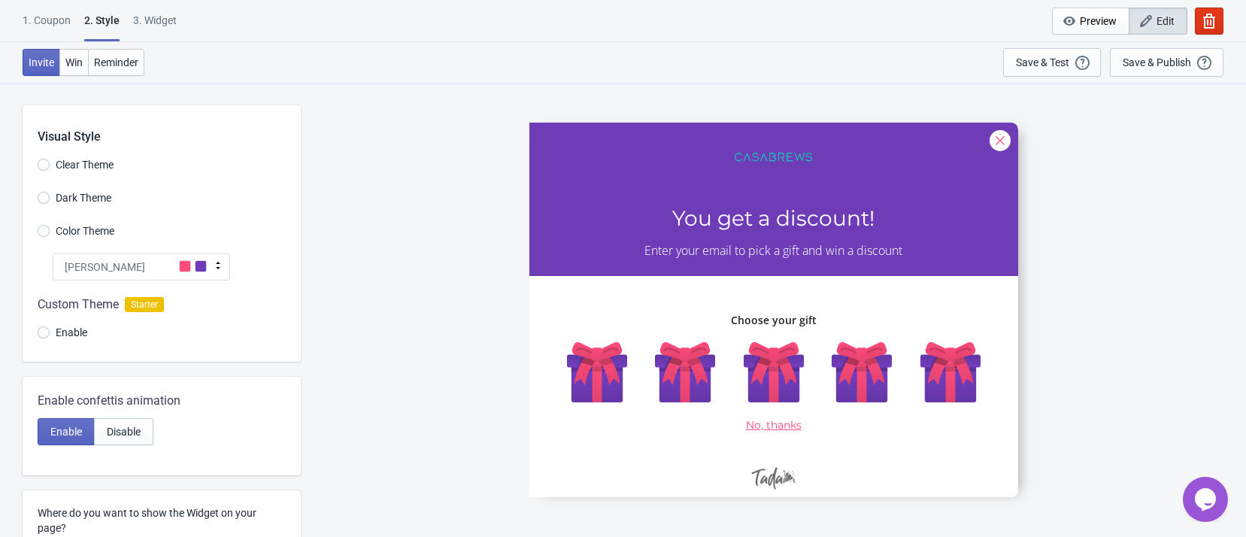
click at [118, 269] on div "[PERSON_NAME]" at bounding box center [142, 267] width 178 height 27
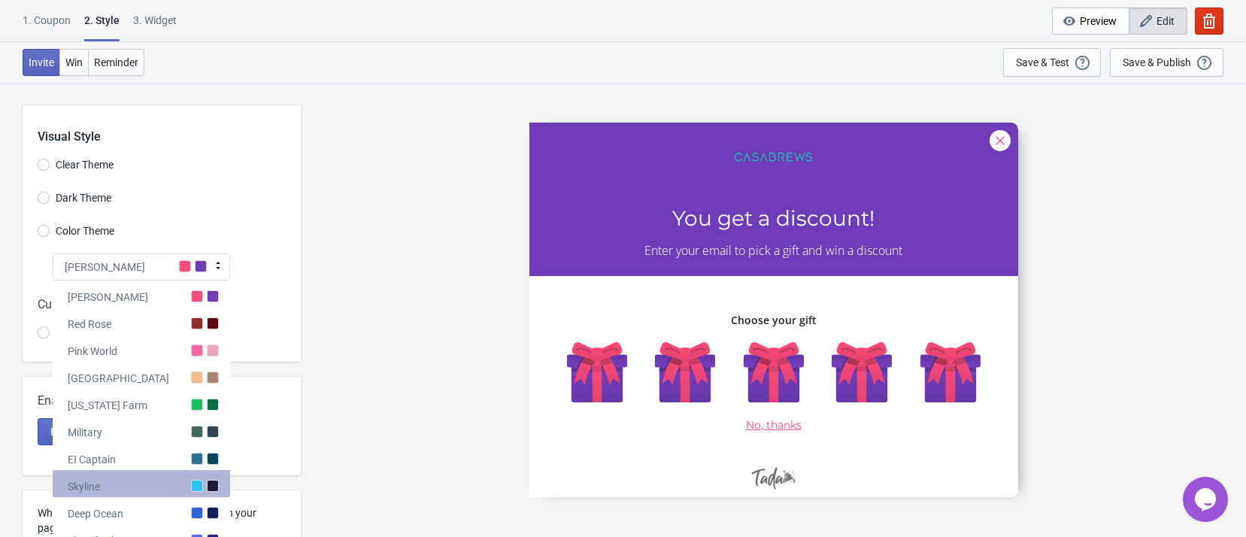
click at [156, 474] on div "Skyline" at bounding box center [142, 483] width 178 height 27
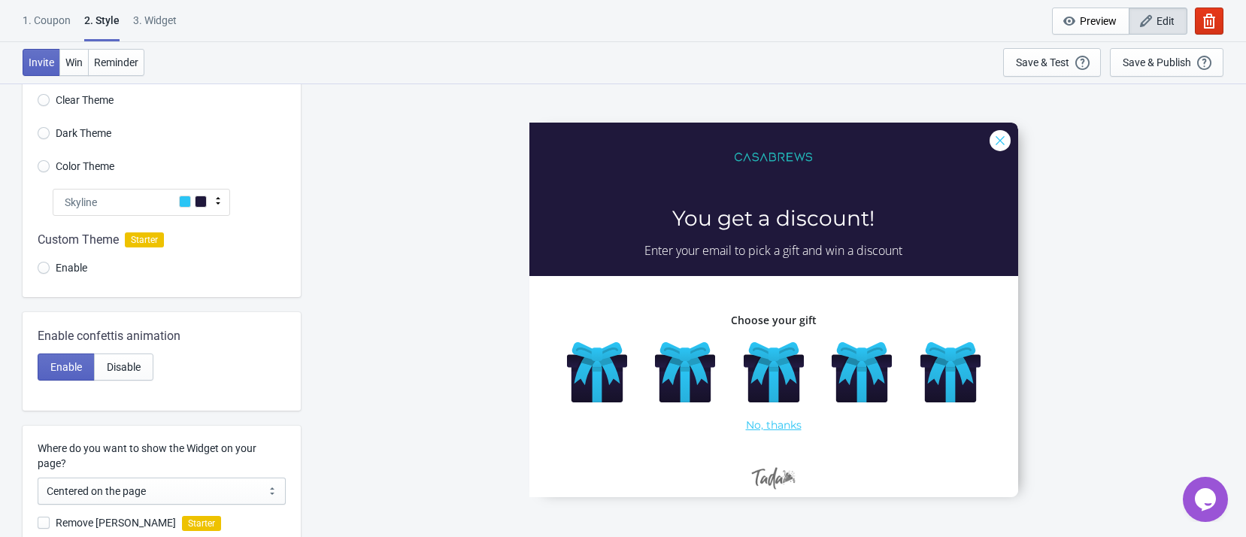
scroll to position [113, 0]
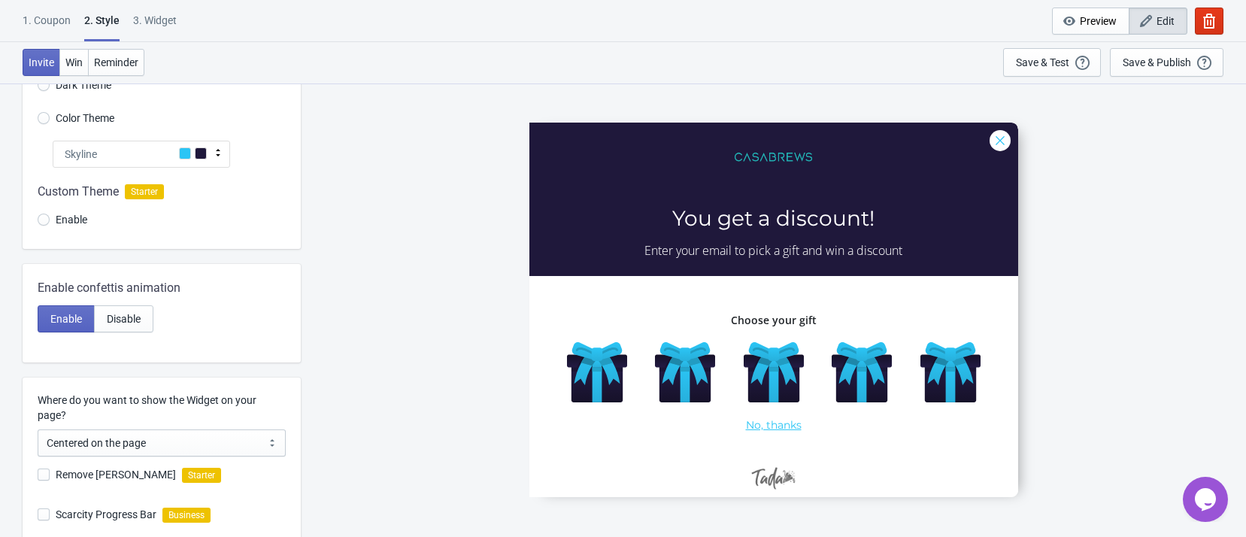
click at [430, 203] on div "5555 You get a discount! Enter your email to pick a gift and win a discount Cho…" at bounding box center [773, 310] width 931 height 454
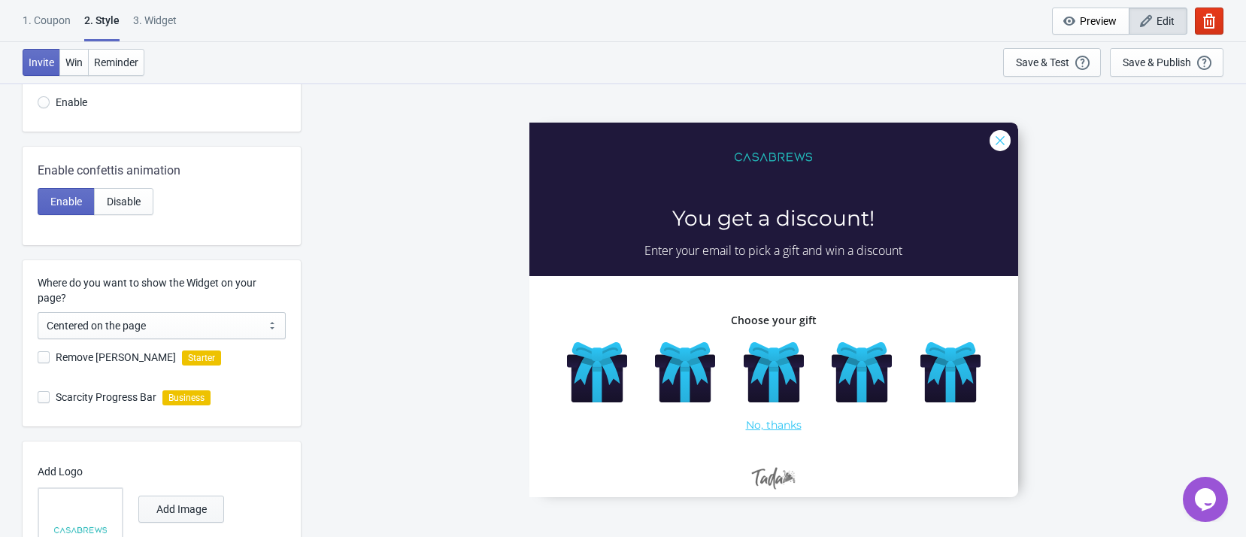
scroll to position [372, 0]
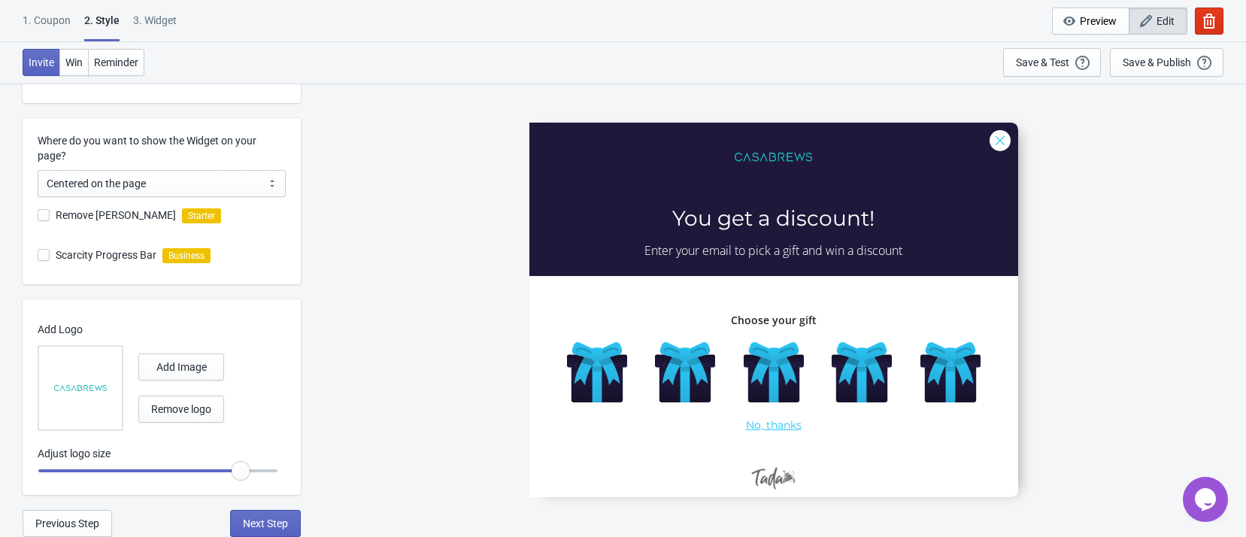
radio input "true"
type input "1.2"
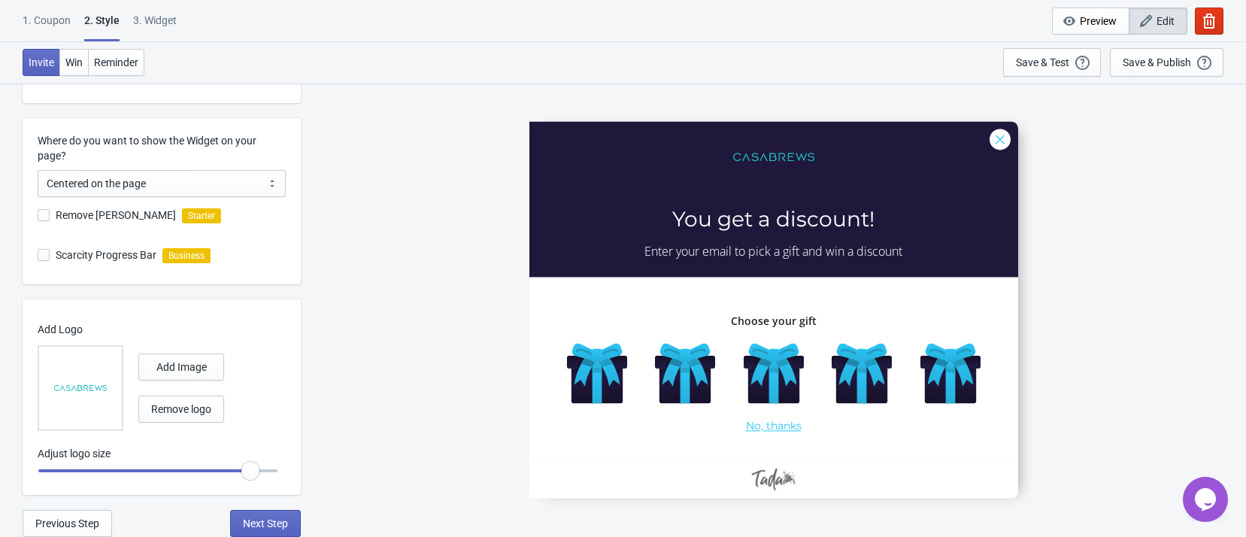
radio input "true"
type input "1.25"
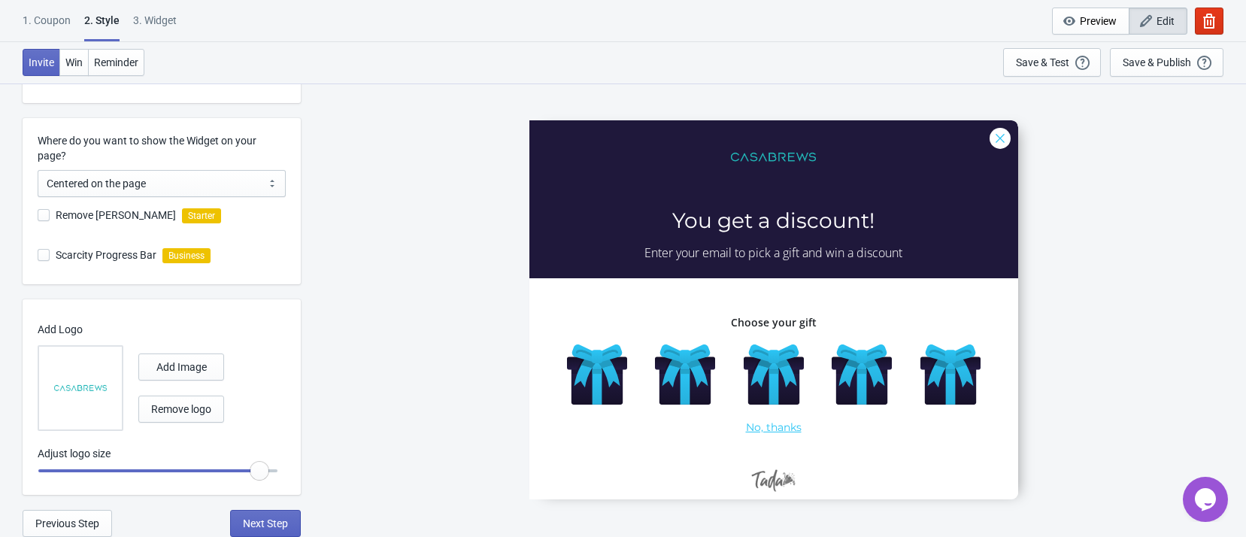
radio input "true"
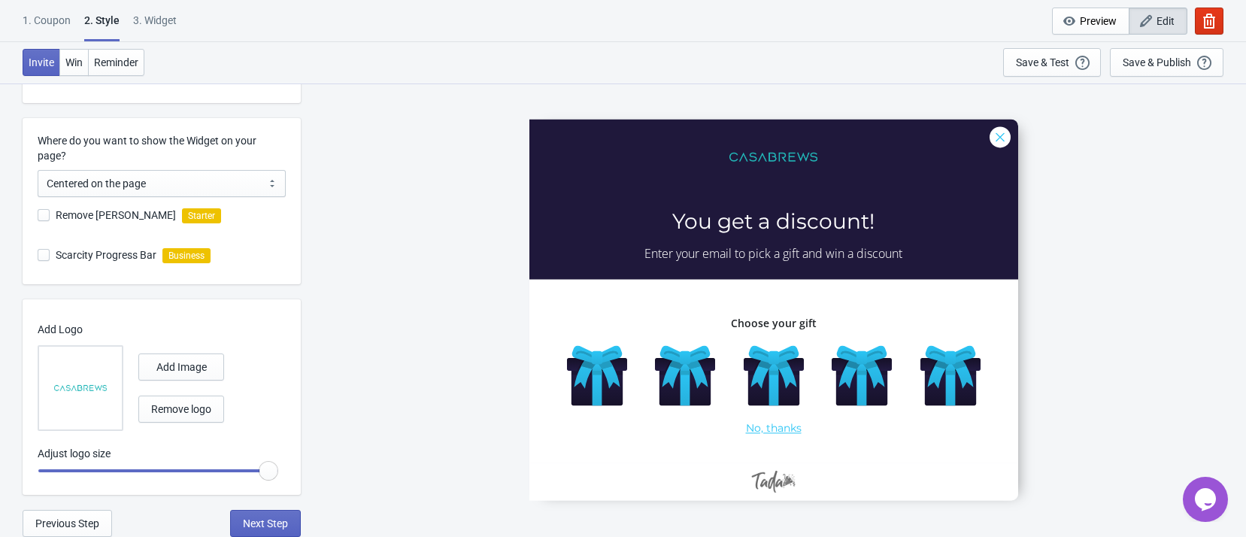
drag, startPoint x: 246, startPoint y: 476, endPoint x: 264, endPoint y: 475, distance: 18.1
type input "1.3"
click at [264, 475] on input "range" at bounding box center [158, 470] width 241 height 27
drag, startPoint x: 361, startPoint y: 255, endPoint x: 300, endPoint y: 212, distance: 74.5
click at [361, 254] on div "5555 You get a discount! Enter your email to pick a gift and win a discount Cho…" at bounding box center [773, 310] width 931 height 454
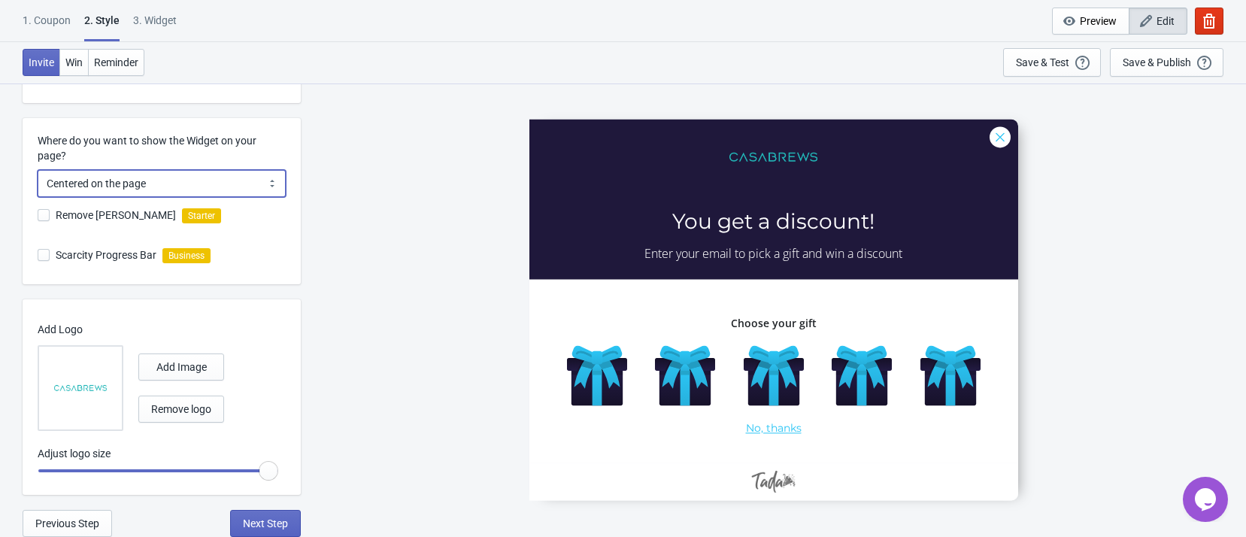
click at [237, 176] on select "Centered on the page Left side of the page" at bounding box center [162, 183] width 248 height 27
click at [407, 159] on div "5555 You get a discount! Enter your email to pick a gift and win a discount Cho…" at bounding box center [773, 310] width 931 height 454
click at [269, 518] on span "Next Step" at bounding box center [265, 524] width 45 height 12
select select "once"
select select "1"
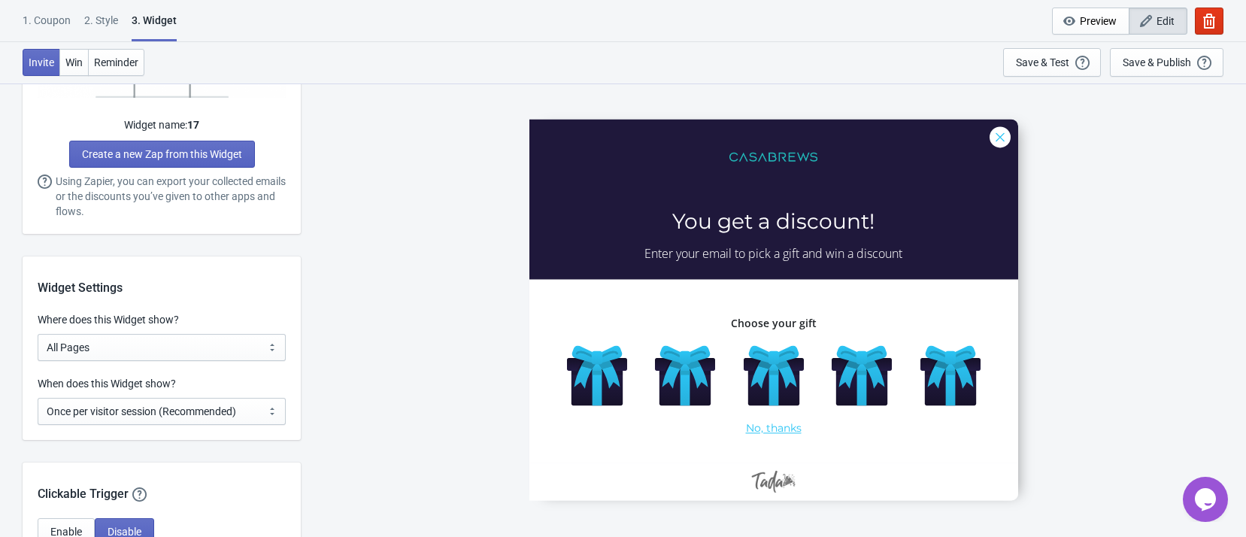
scroll to position [903, 0]
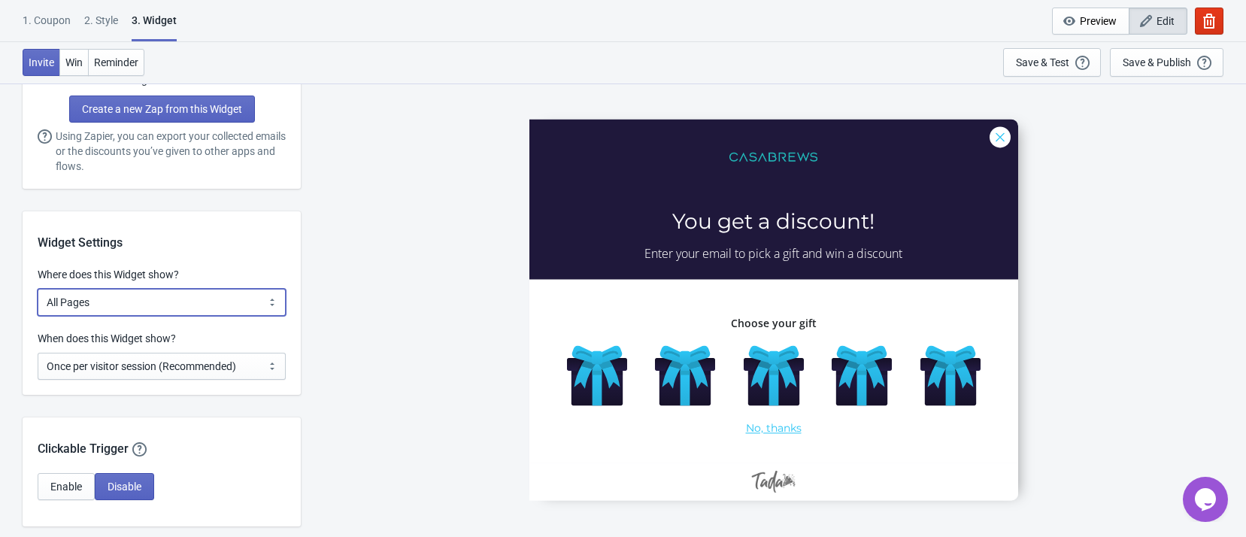
click at [180, 289] on select "All Pages All Product Pages All Blog Pages All Static Pages Specific Product(s)…" at bounding box center [162, 302] width 248 height 27
select select "specificURL"
click at [38, 289] on select "All Pages All Product Pages All Blog Pages All Static Pages Specific Product(s)…" at bounding box center [162, 302] width 248 height 27
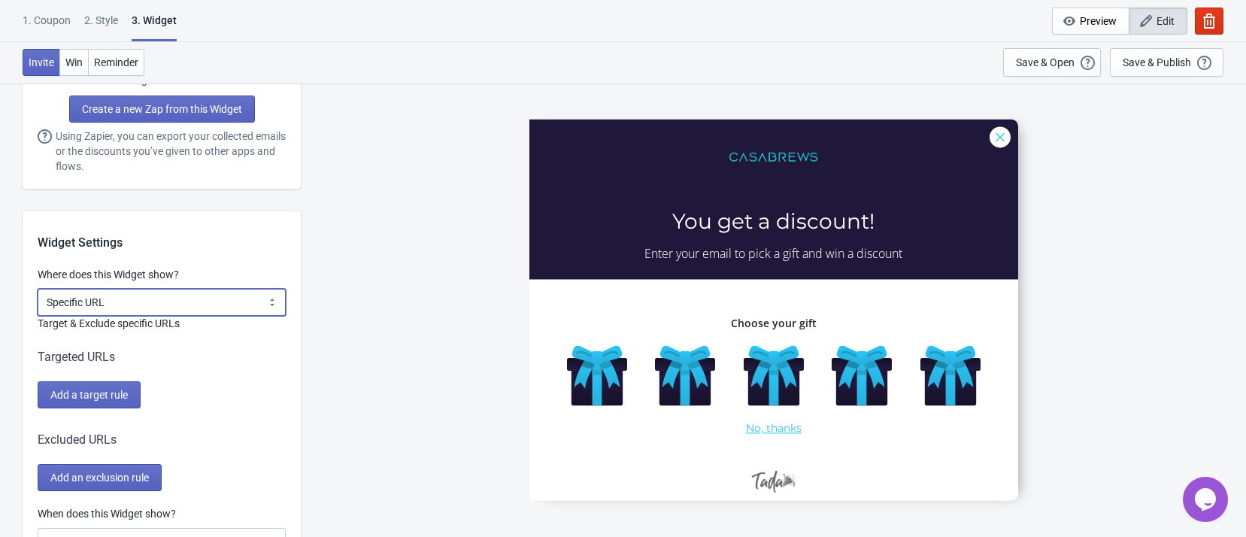
scroll to position [1016, 0]
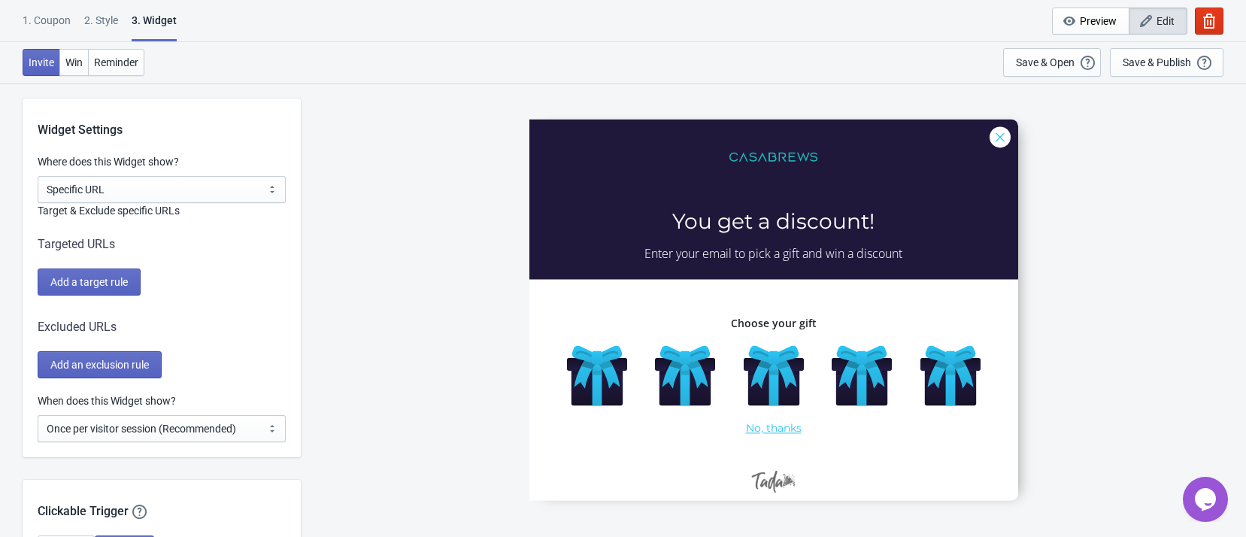
click at [220, 266] on div "Targeted URLs Add a target rule" at bounding box center [162, 265] width 248 height 60
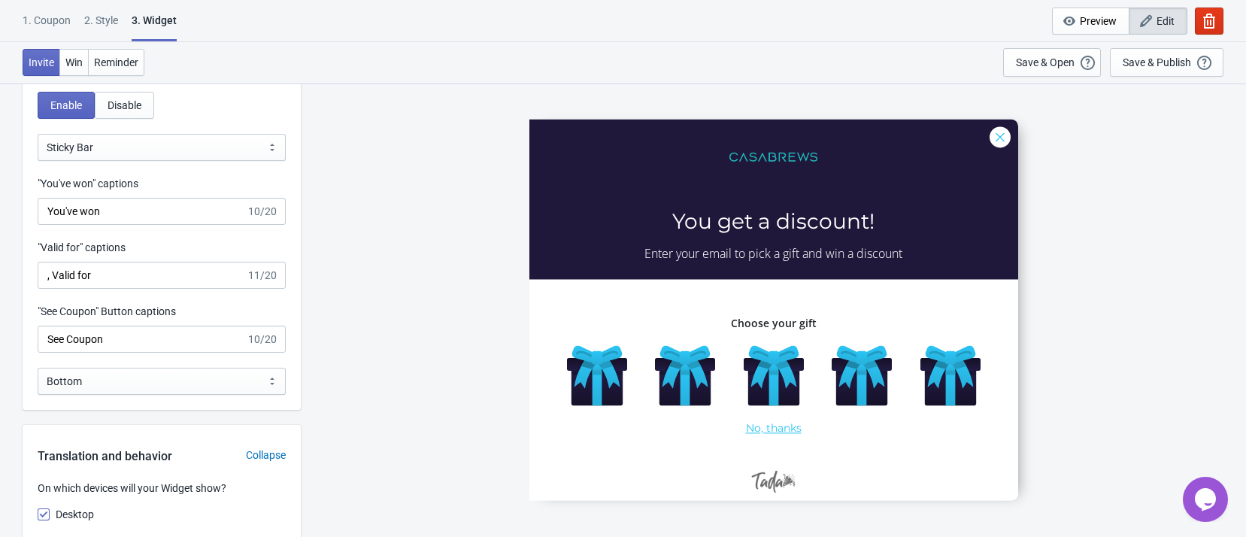
scroll to position [1467, 0]
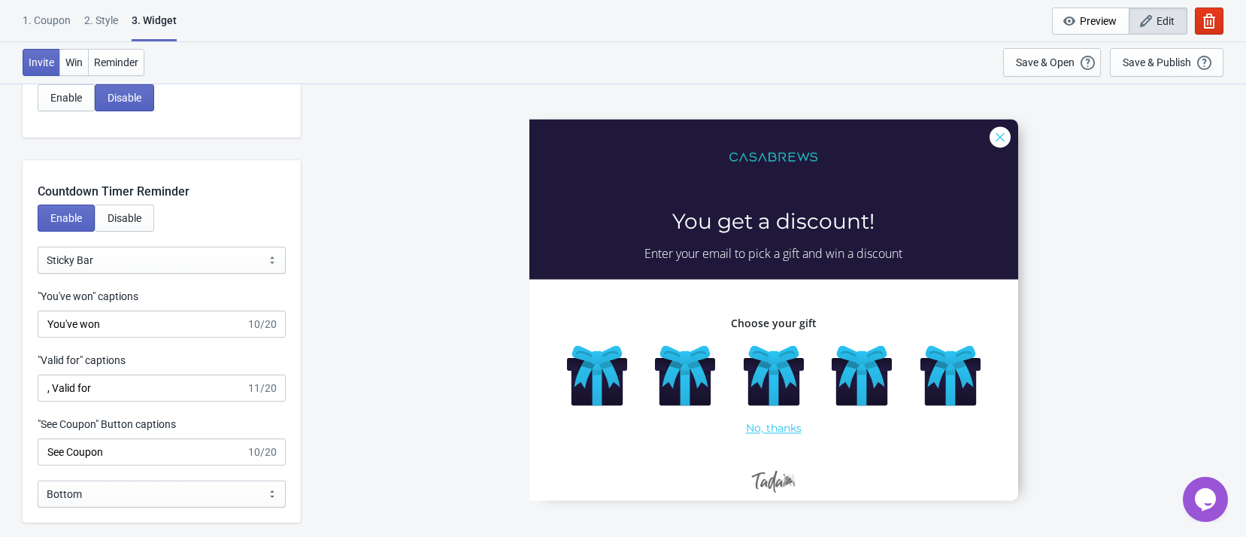
click at [687, 255] on div at bounding box center [774, 309] width 489 height 381
click at [127, 214] on span "Disable" at bounding box center [125, 218] width 34 height 12
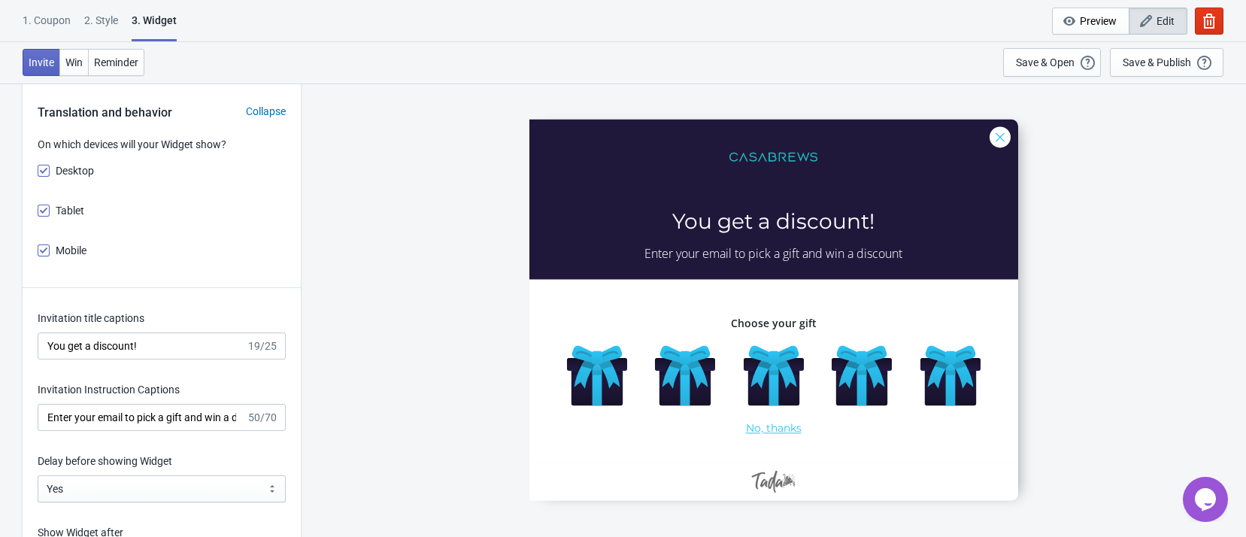
scroll to position [1693, 0]
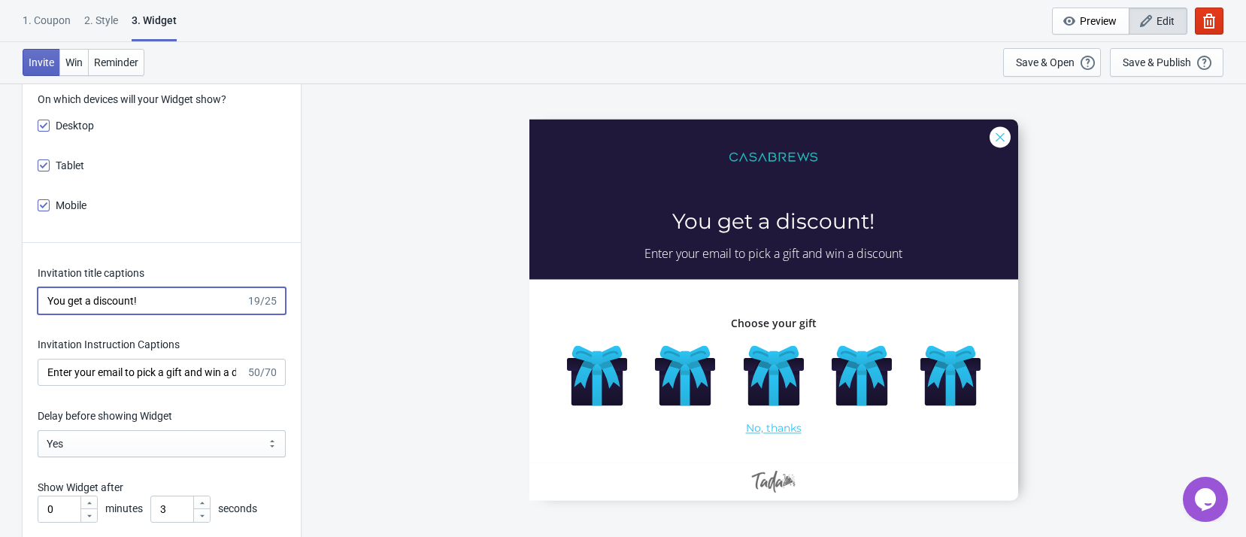
drag, startPoint x: 184, startPoint y: 295, endPoint x: -24, endPoint y: 297, distance: 207.6
paste input "Thank you for your post"
click at [354, 227] on div "5555 Thank you for your post Enter your email to pick a gift and win a discount…" at bounding box center [773, 310] width 931 height 454
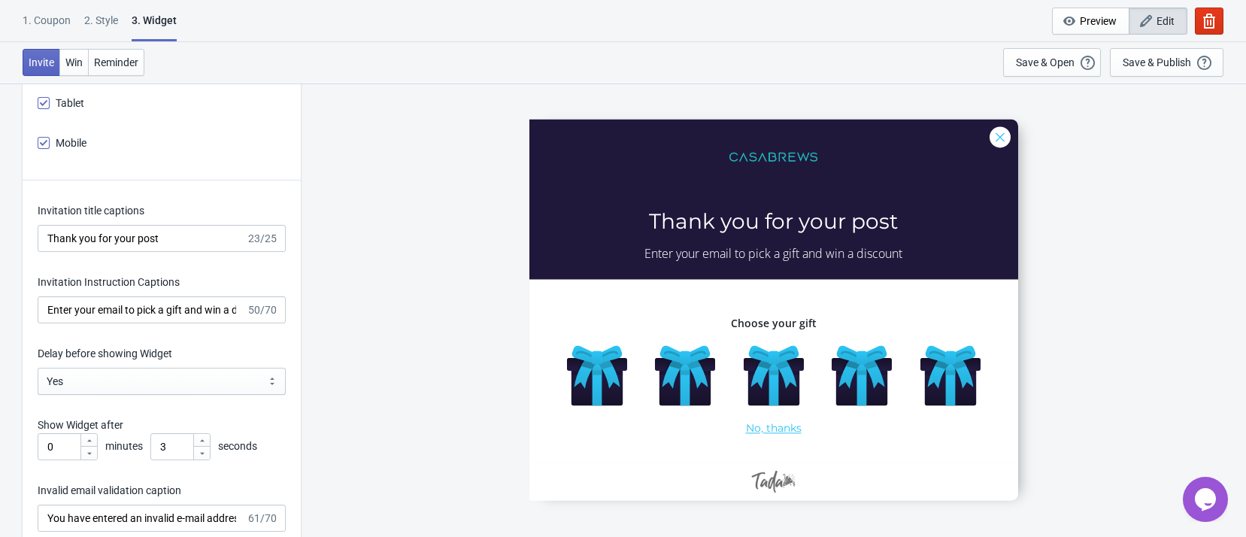
scroll to position [1805, 0]
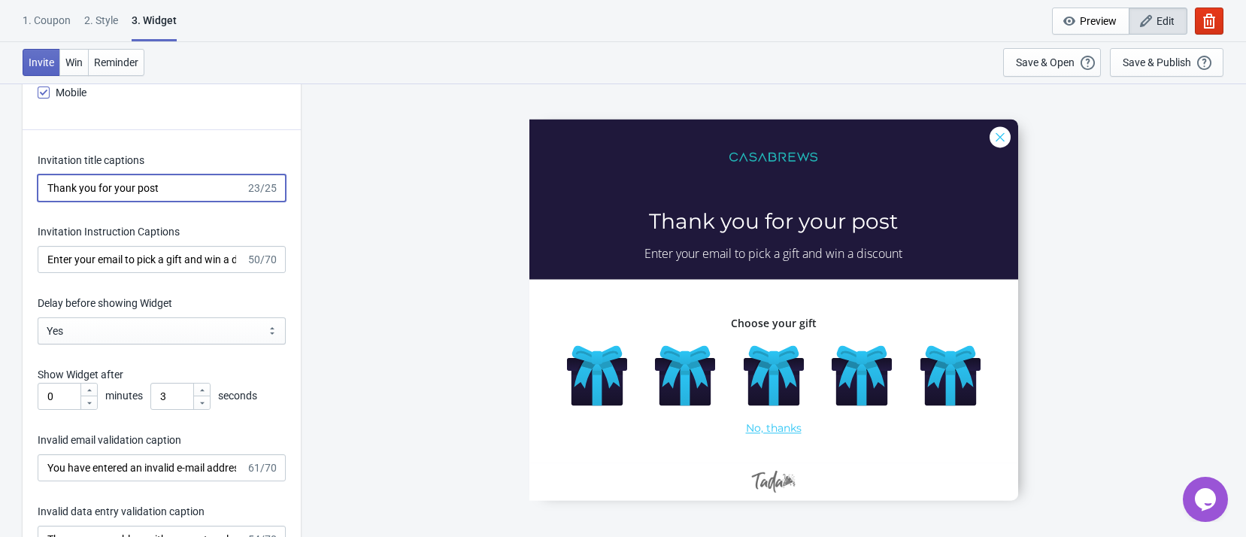
click at [173, 191] on input "Thank you for your post" at bounding box center [142, 188] width 208 height 27
type input "Thank you for your post！"
click at [366, 210] on div "5555 Thank you for your post！ Enter your email to pick a gift and win a discoun…" at bounding box center [773, 310] width 931 height 454
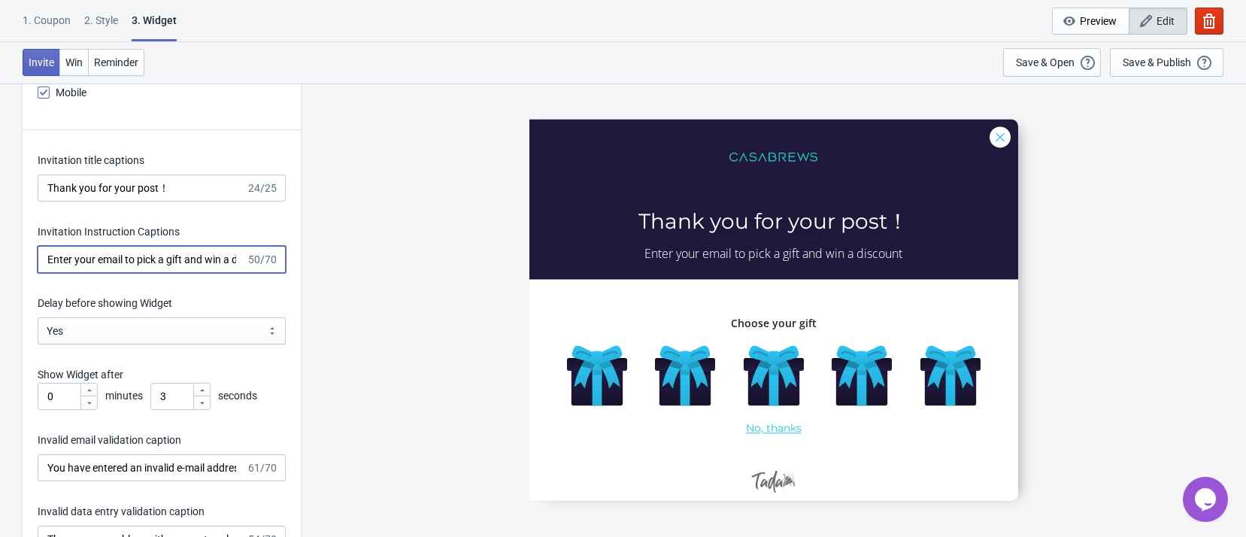
scroll to position [0, 38]
drag, startPoint x: 45, startPoint y: 256, endPoint x: 287, endPoint y: 278, distance: 243.2
click at [287, 278] on div "Invitation title captions Thank you for your post！ 24/25 Invitation Instruction…" at bounding box center [162, 522] width 278 height 785
type input "Pick A Gift"
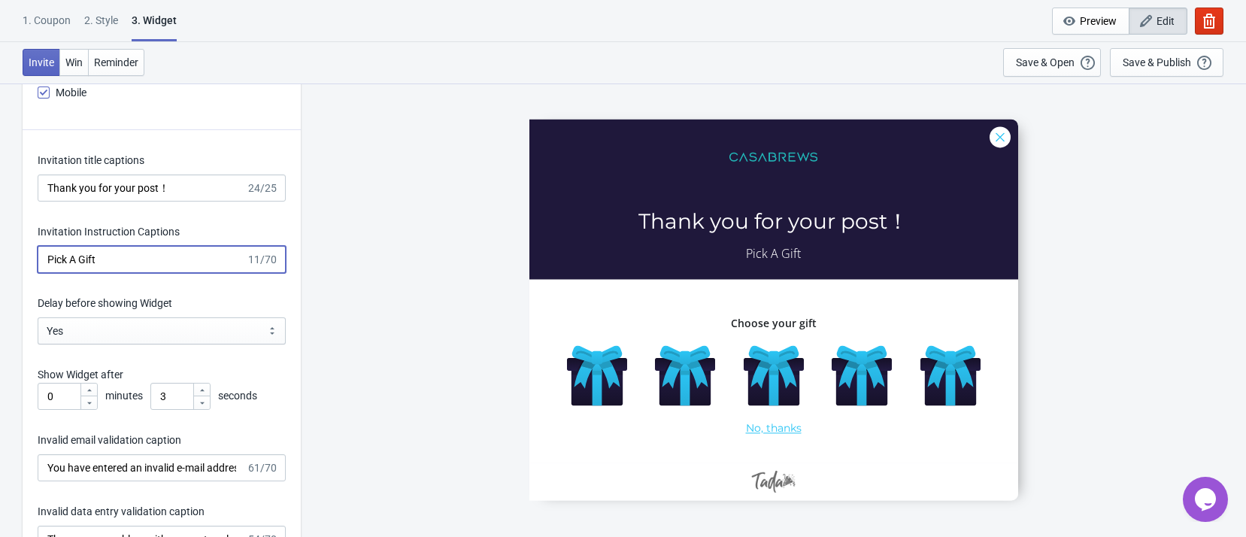
click at [396, 339] on div "5555 Thank you for your post！ Pick A Gift Choose your gift No, thanks" at bounding box center [773, 310] width 931 height 454
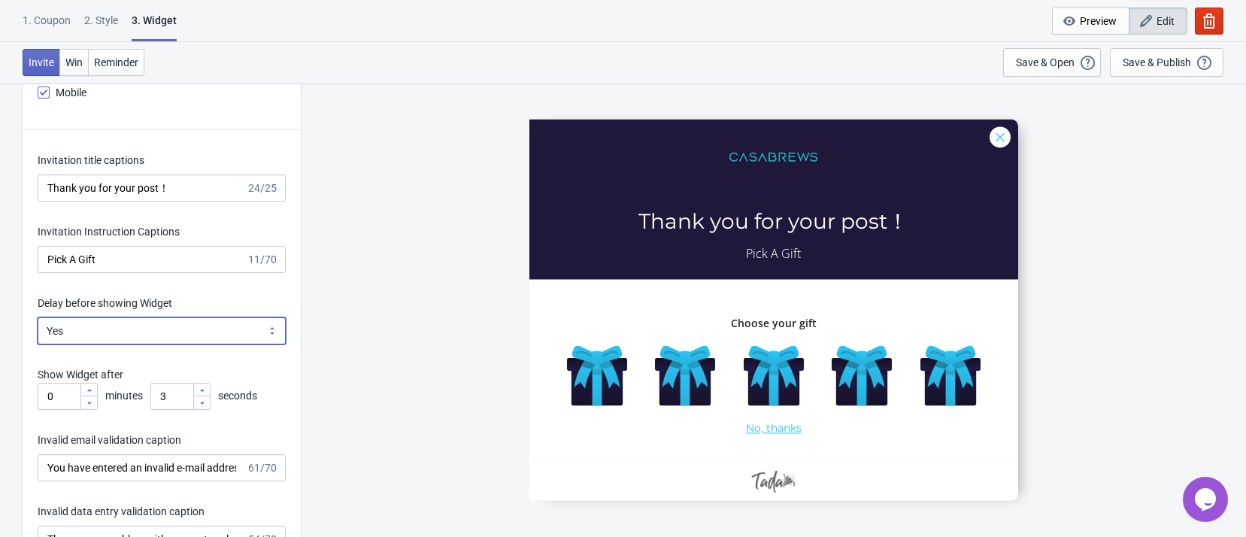
click at [246, 335] on select "Yes No" at bounding box center [162, 330] width 248 height 27
click at [38, 317] on select "Yes No" at bounding box center [162, 330] width 248 height 27
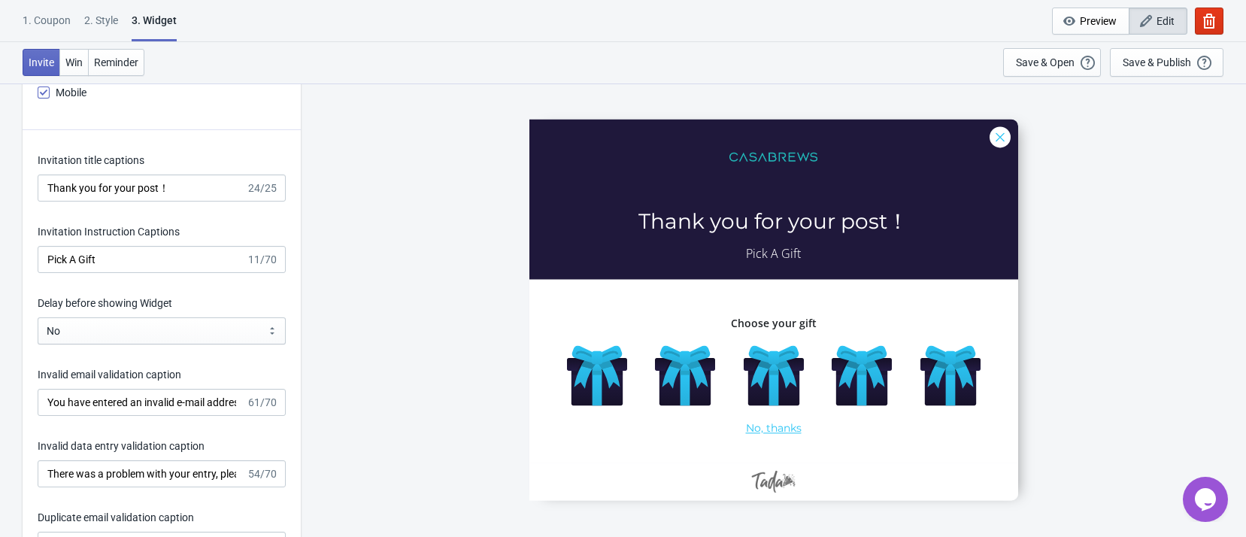
click at [375, 354] on div "5555 Thank you for your post！ Pick A Gift Choose your gift No, thanks" at bounding box center [773, 310] width 931 height 454
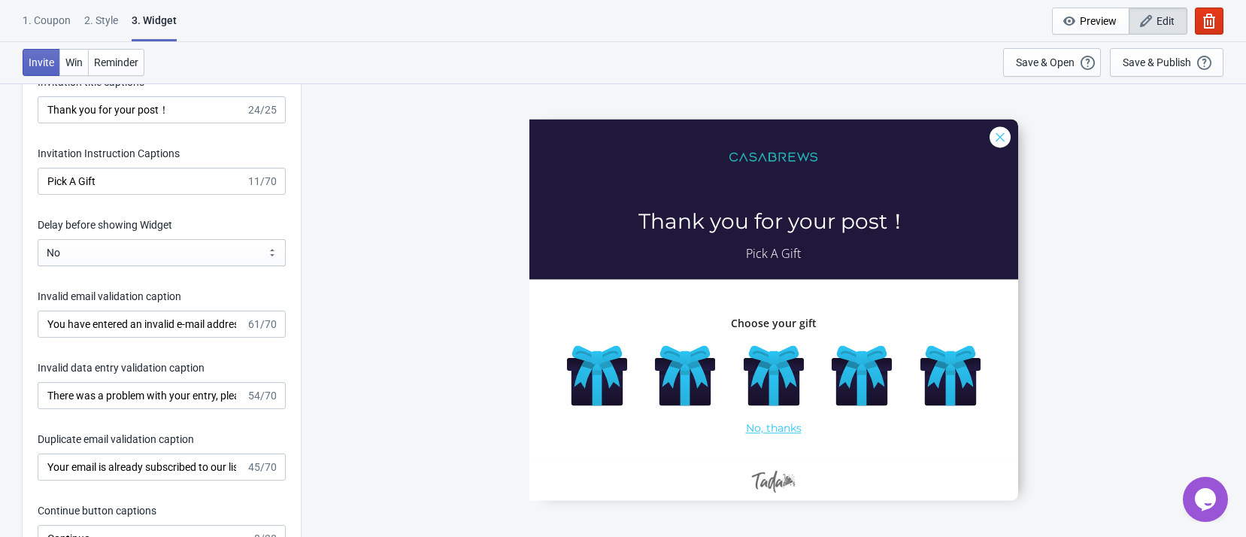
scroll to position [1918, 0]
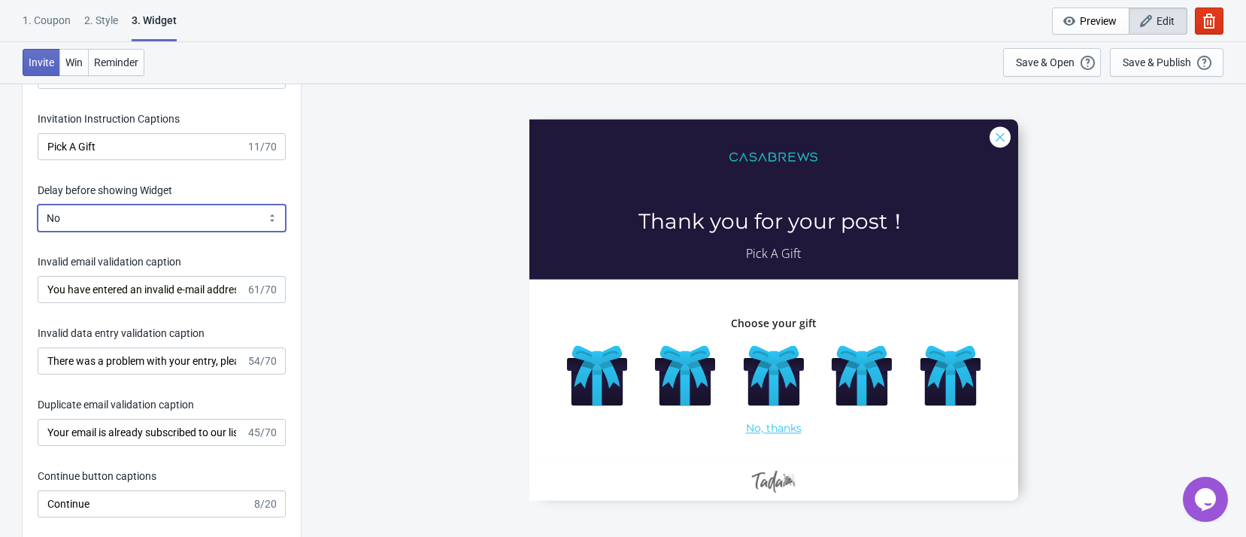
click at [199, 217] on select "Yes No" at bounding box center [162, 218] width 248 height 27
select select "right"
click at [38, 205] on select "Yes No" at bounding box center [162, 218] width 248 height 27
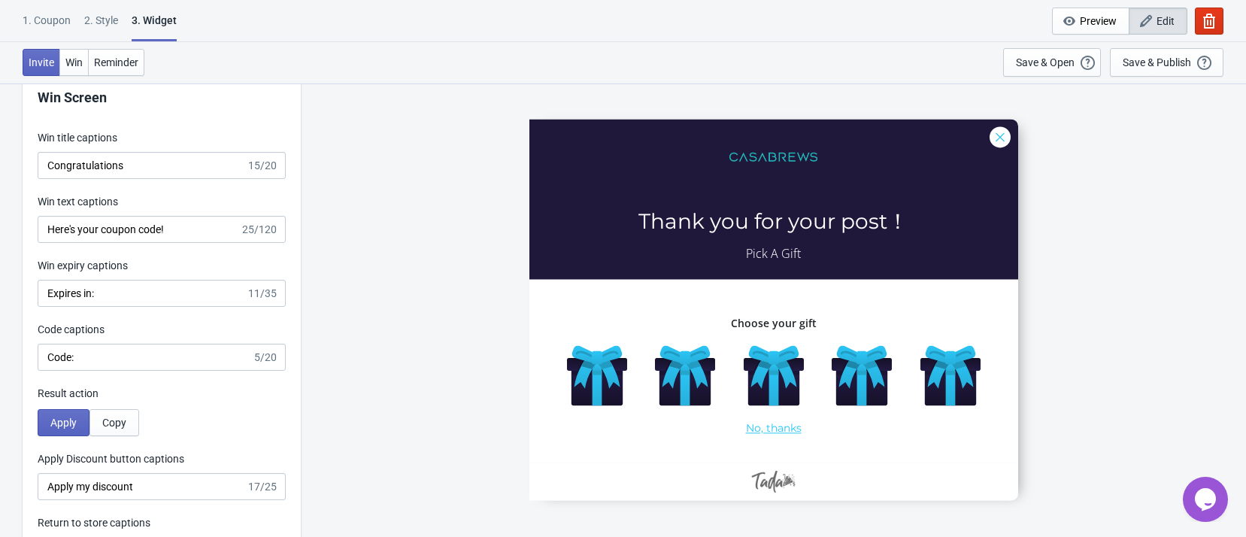
scroll to position [2595, 0]
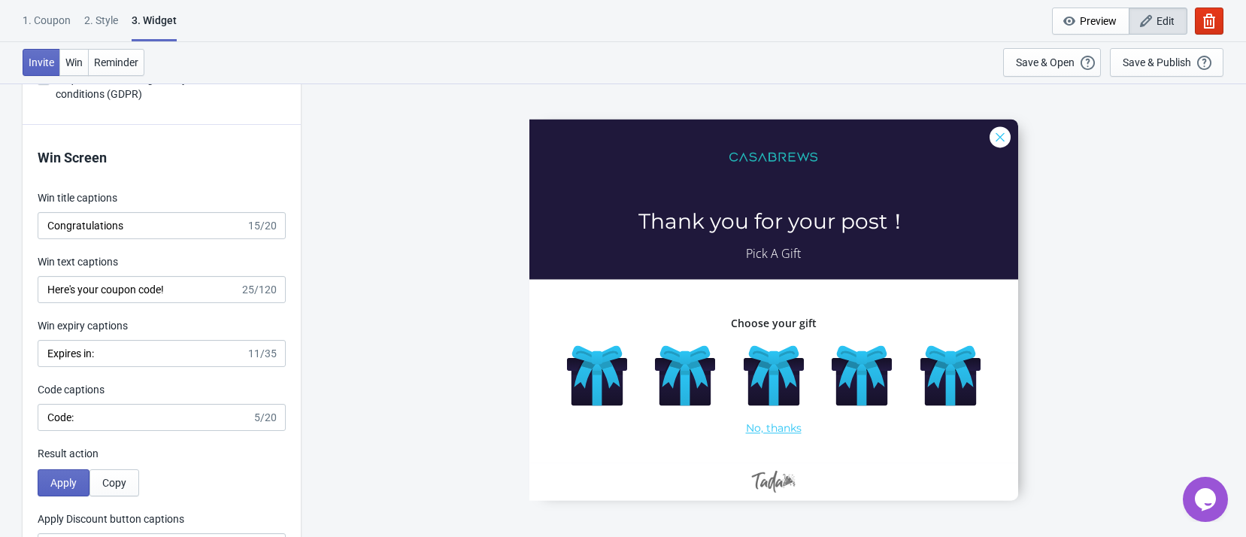
click at [575, 364] on div at bounding box center [774, 309] width 489 height 381
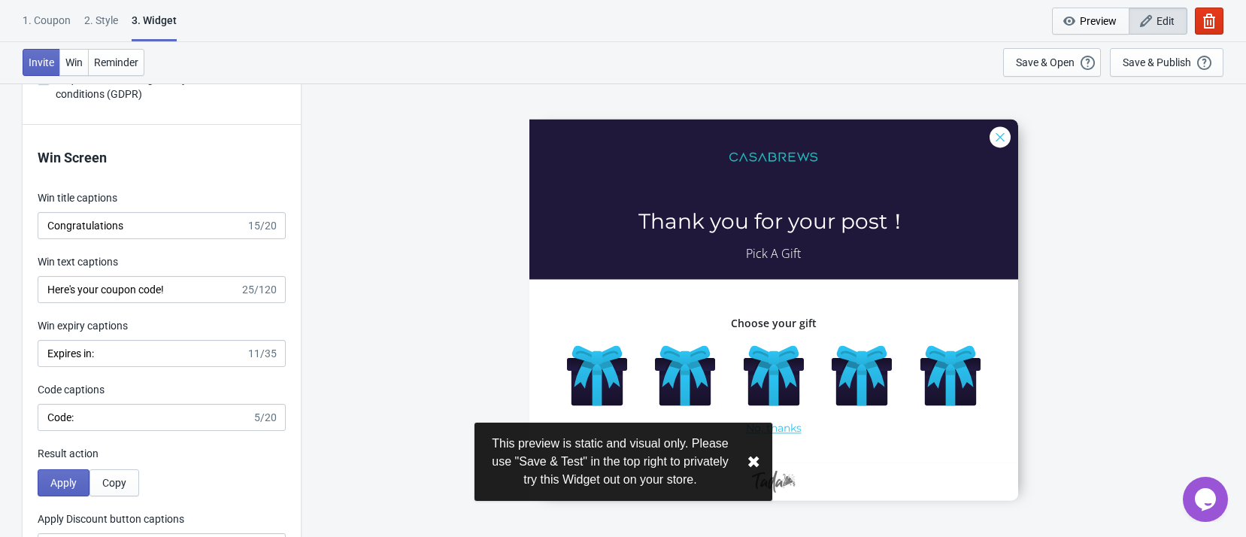
click at [1101, 17] on span "Preview" at bounding box center [1098, 21] width 37 height 12
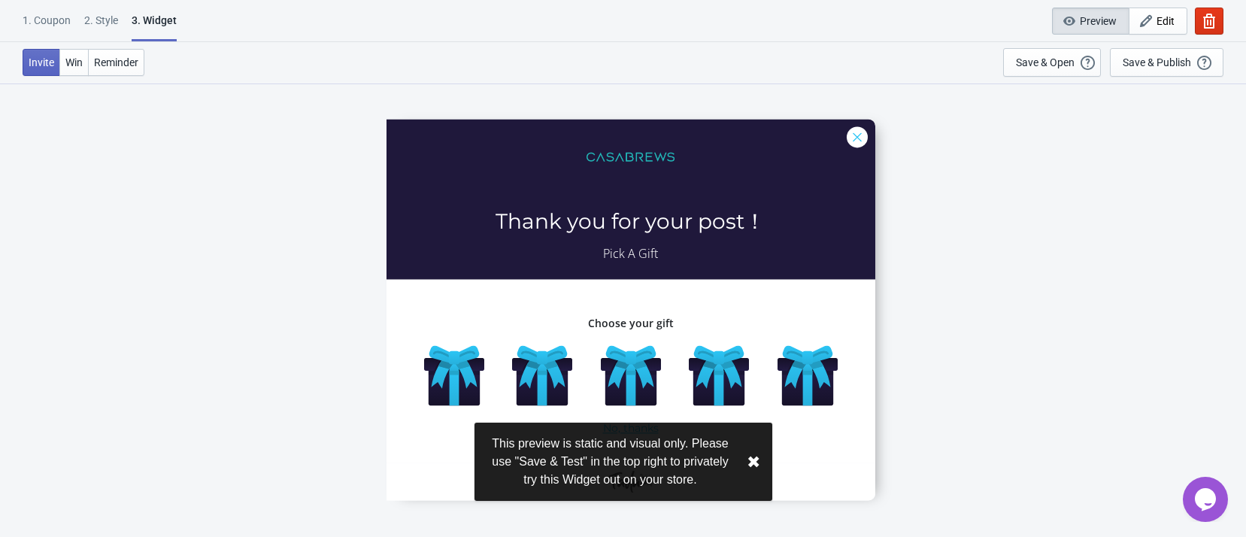
click at [587, 399] on div at bounding box center [631, 309] width 489 height 381
click at [615, 391] on div at bounding box center [631, 309] width 489 height 381
click at [616, 369] on div at bounding box center [631, 309] width 489 height 381
click at [523, 375] on div at bounding box center [631, 309] width 489 height 381
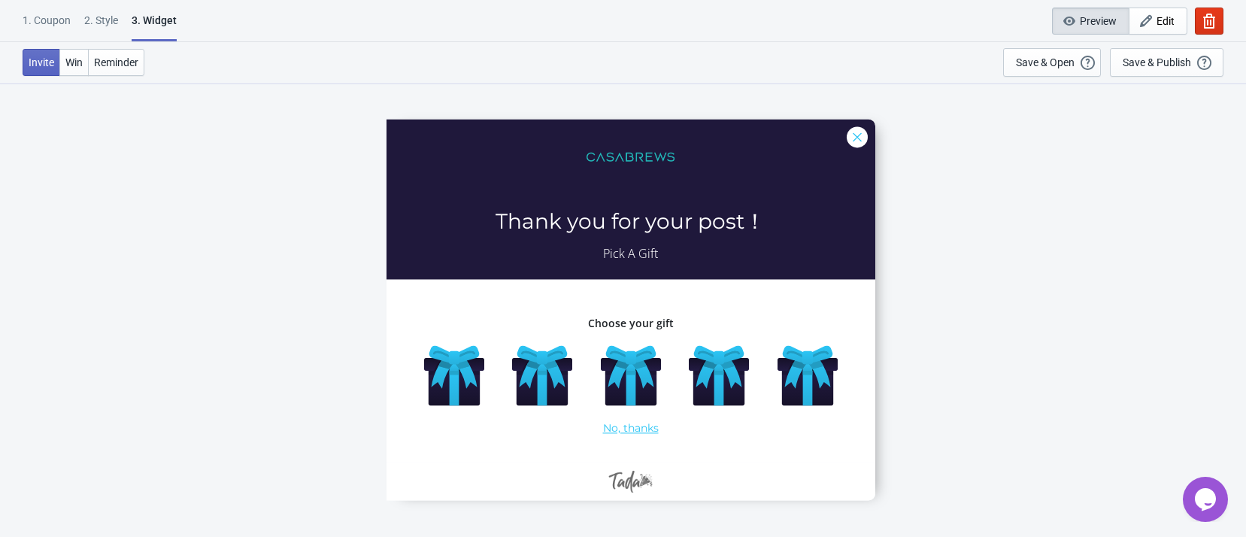
click at [436, 369] on div at bounding box center [631, 309] width 489 height 381
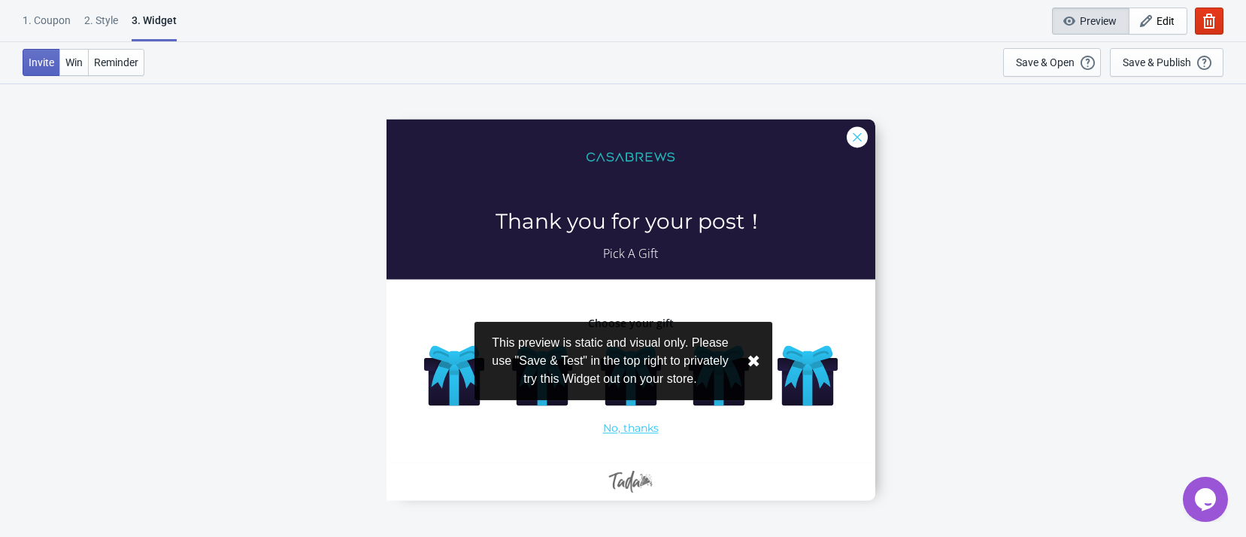
click at [536, 368] on div "This preview is static and visual only. Please use "Save & Test" in the top rig…" at bounding box center [623, 423] width 241 height 208
drag, startPoint x: 648, startPoint y: 369, endPoint x: 824, endPoint y: 316, distance: 183.2
click at [679, 366] on div "This preview is static and visual only. Please use "Save & Test" in the top rig…" at bounding box center [623, 423] width 241 height 208
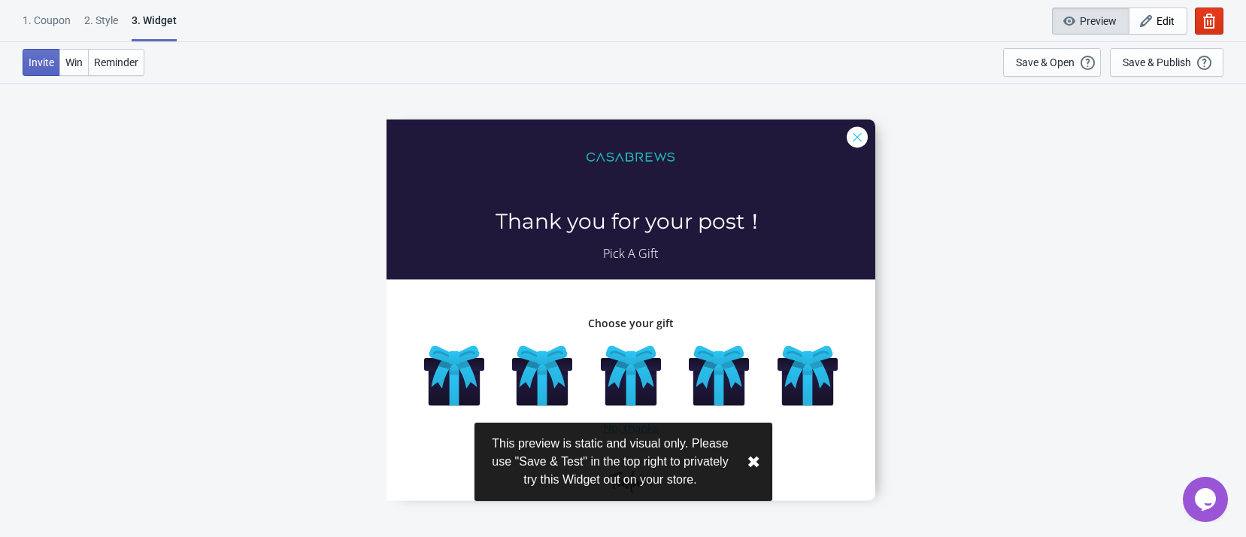
drag, startPoint x: 750, startPoint y: 397, endPoint x: 1055, endPoint y: 229, distance: 348.1
click at [779, 378] on div at bounding box center [631, 309] width 489 height 381
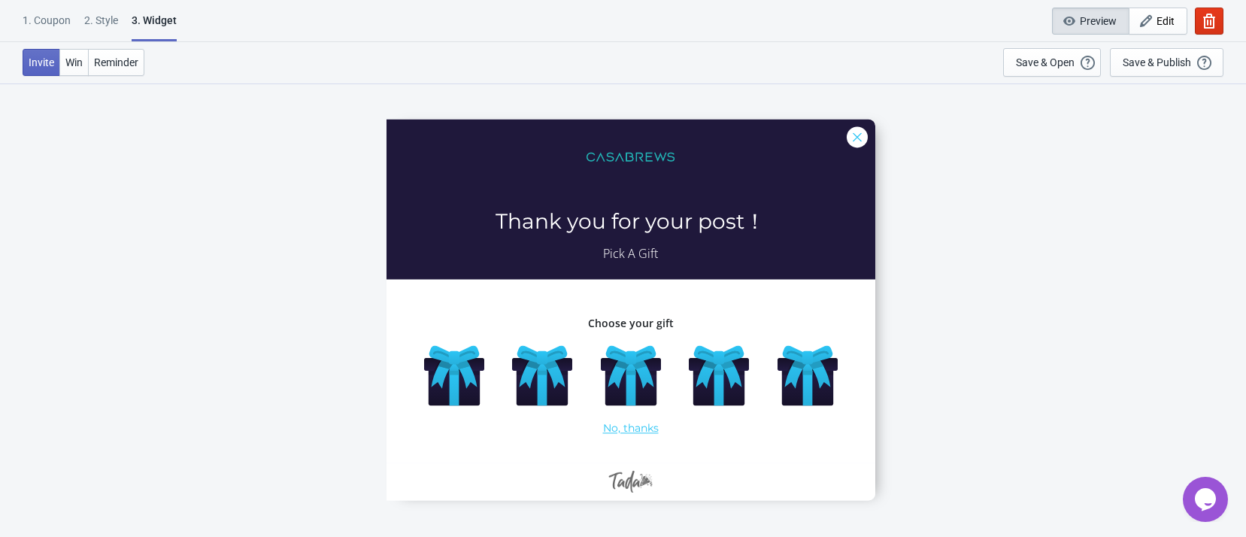
click at [853, 136] on div at bounding box center [631, 309] width 489 height 381
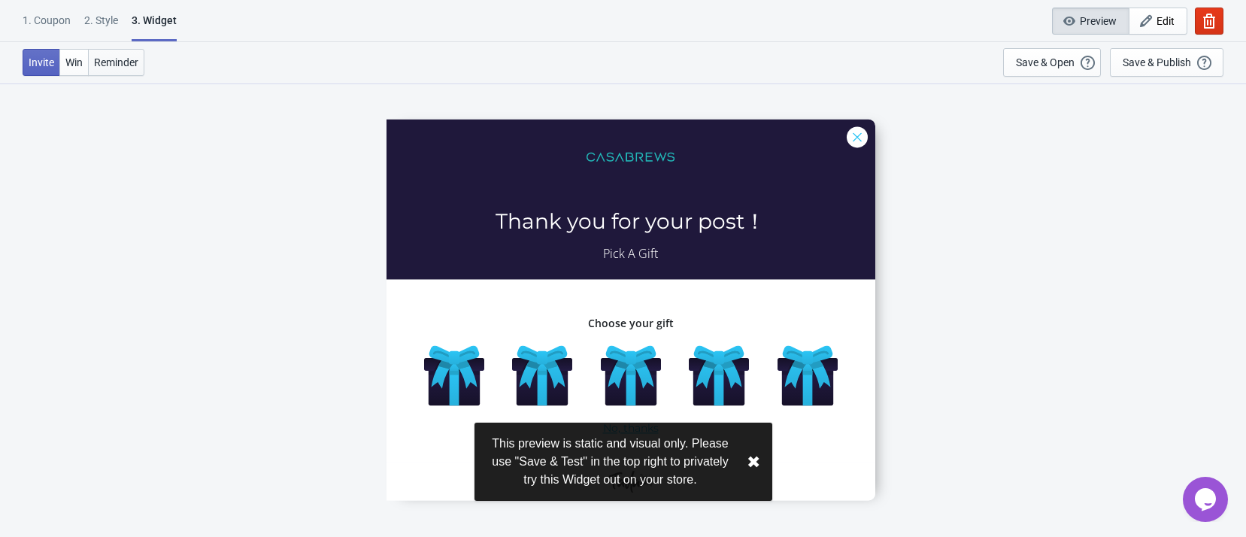
click at [128, 67] on span "Reminder" at bounding box center [116, 62] width 44 height 12
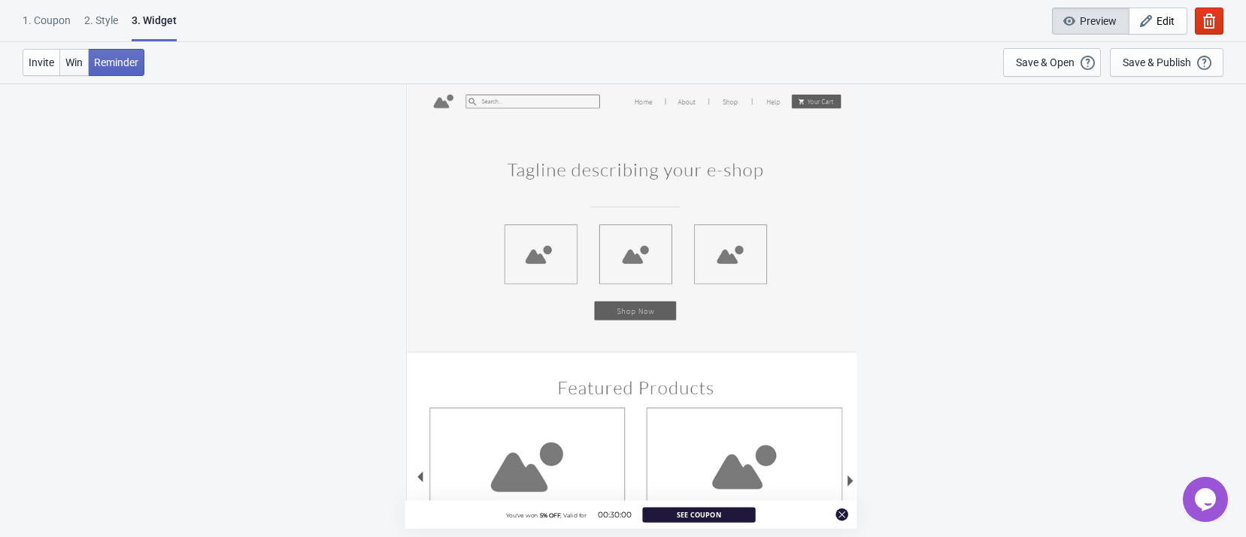
click at [65, 65] on span "Win" at bounding box center [73, 62] width 17 height 12
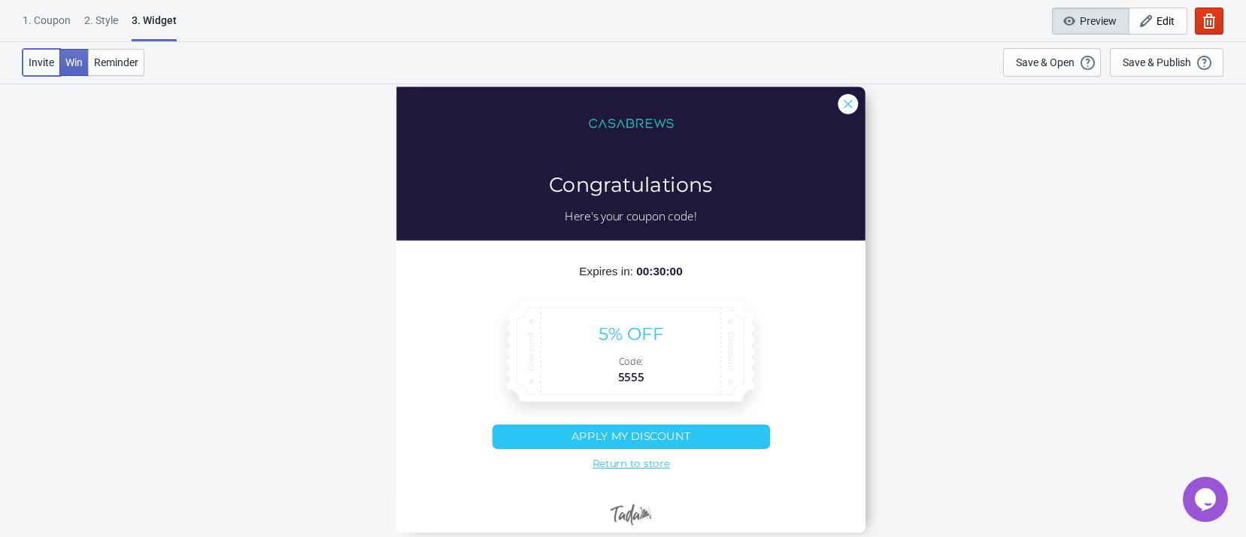
click at [35, 65] on span "Invite" at bounding box center [42, 62] width 26 height 12
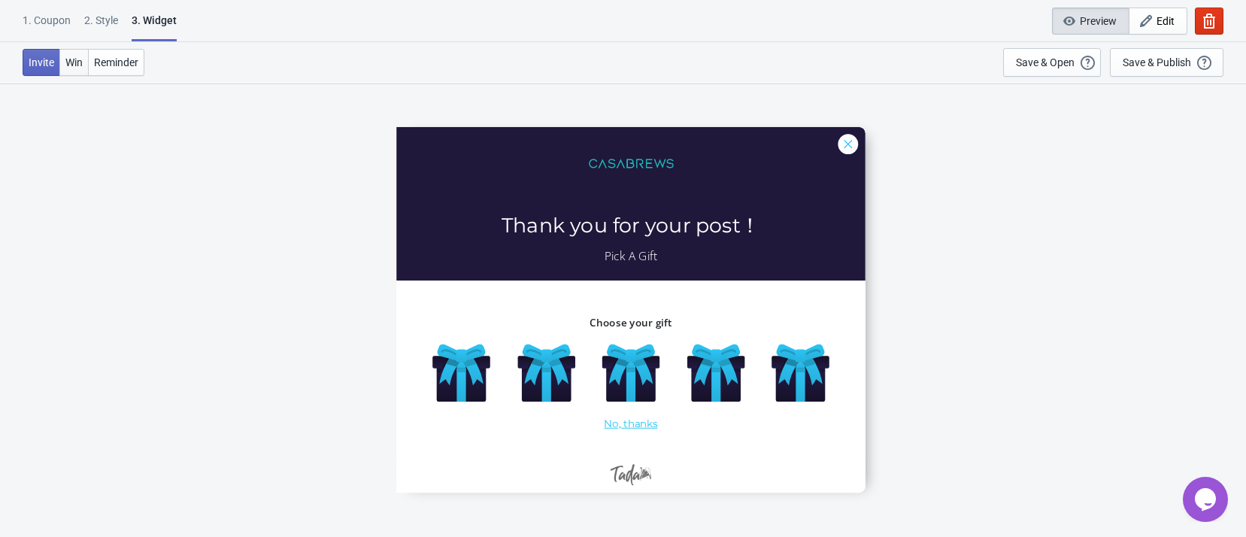
click at [75, 62] on span "Win" at bounding box center [73, 62] width 17 height 12
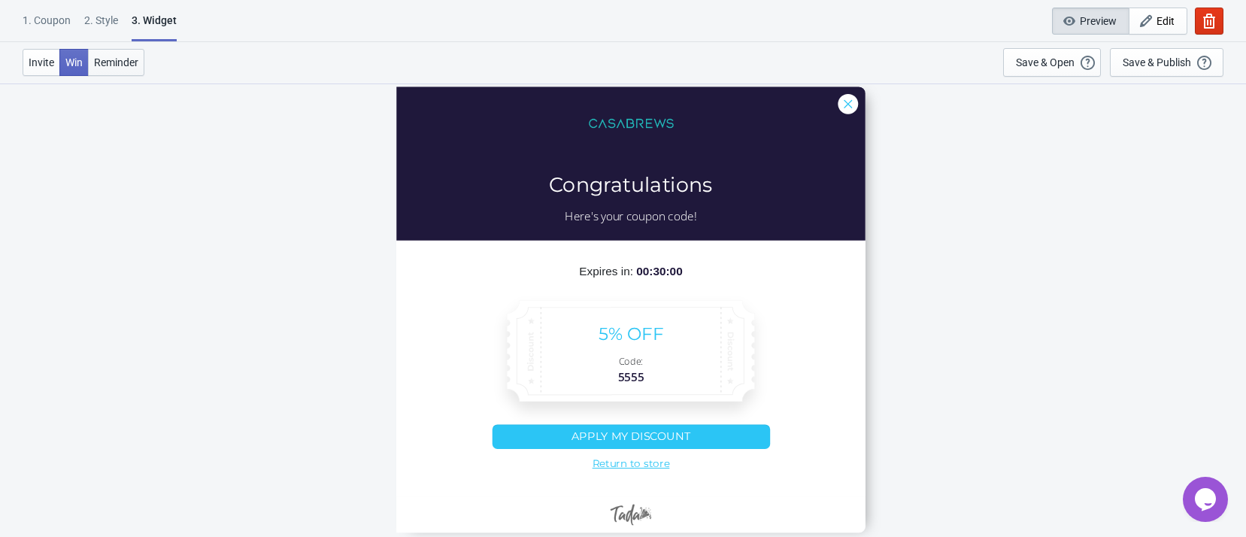
click at [120, 66] on span "Reminder" at bounding box center [116, 62] width 44 height 12
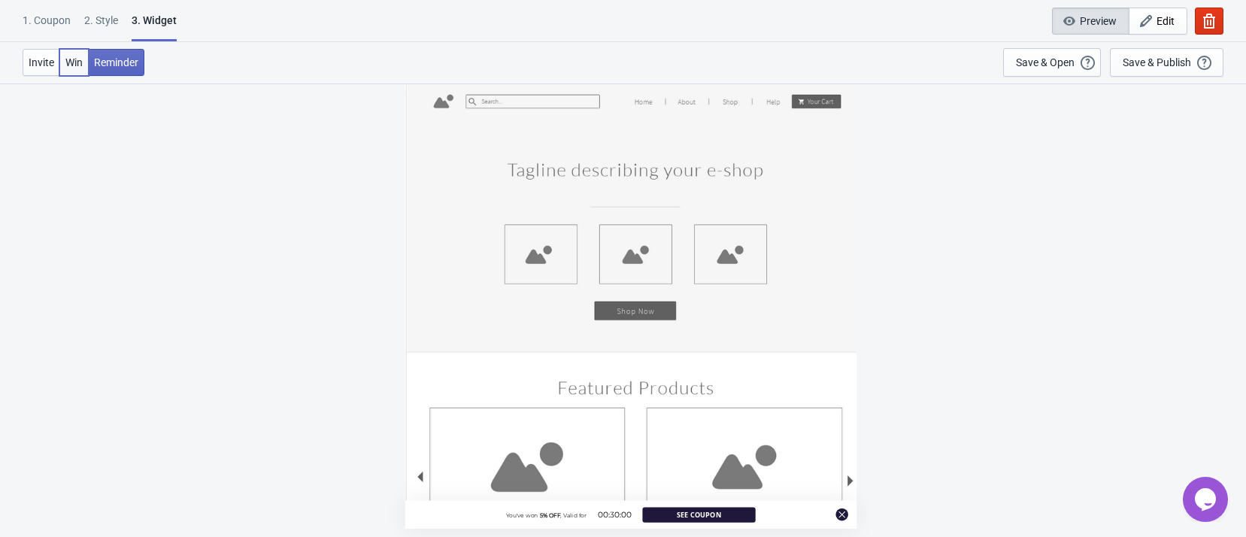
click at [71, 57] on span "Win" at bounding box center [73, 62] width 17 height 12
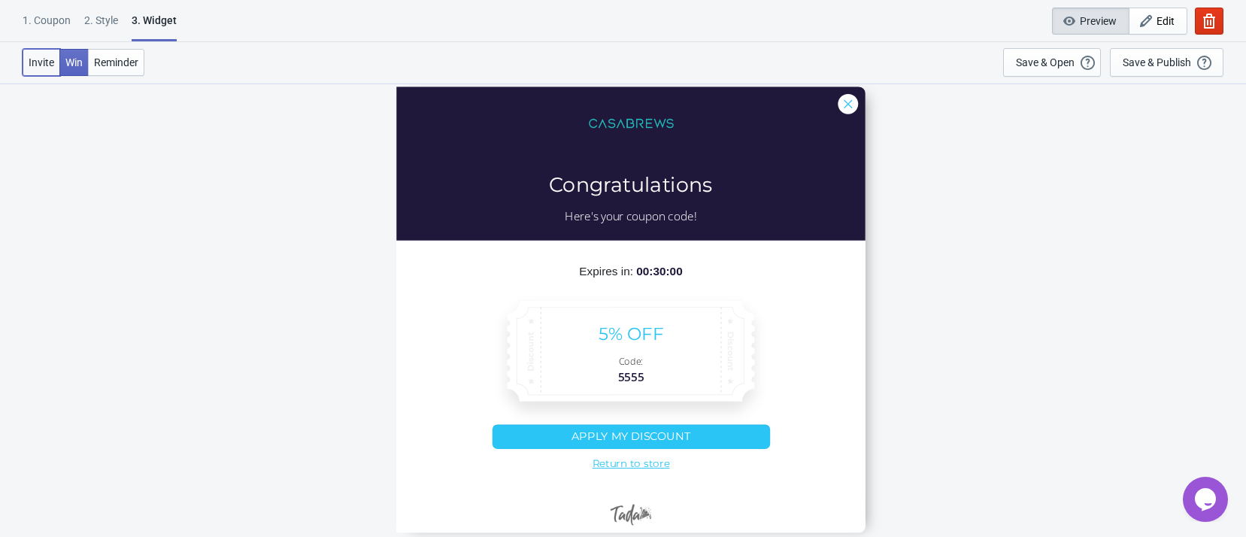
click at [50, 57] on span "Invite" at bounding box center [42, 62] width 26 height 12
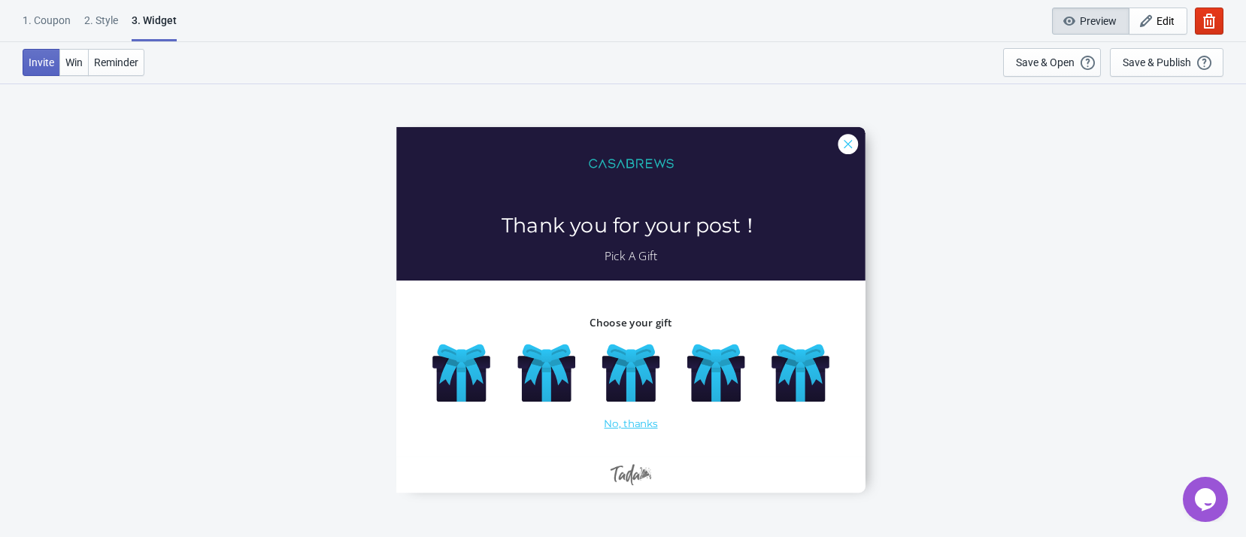
click at [1073, 20] on icon "button" at bounding box center [1069, 21] width 15 height 15
click at [1090, 17] on span "Preview" at bounding box center [1098, 21] width 37 height 12
click at [1073, 63] on div "Save & Open" at bounding box center [1045, 62] width 59 height 12
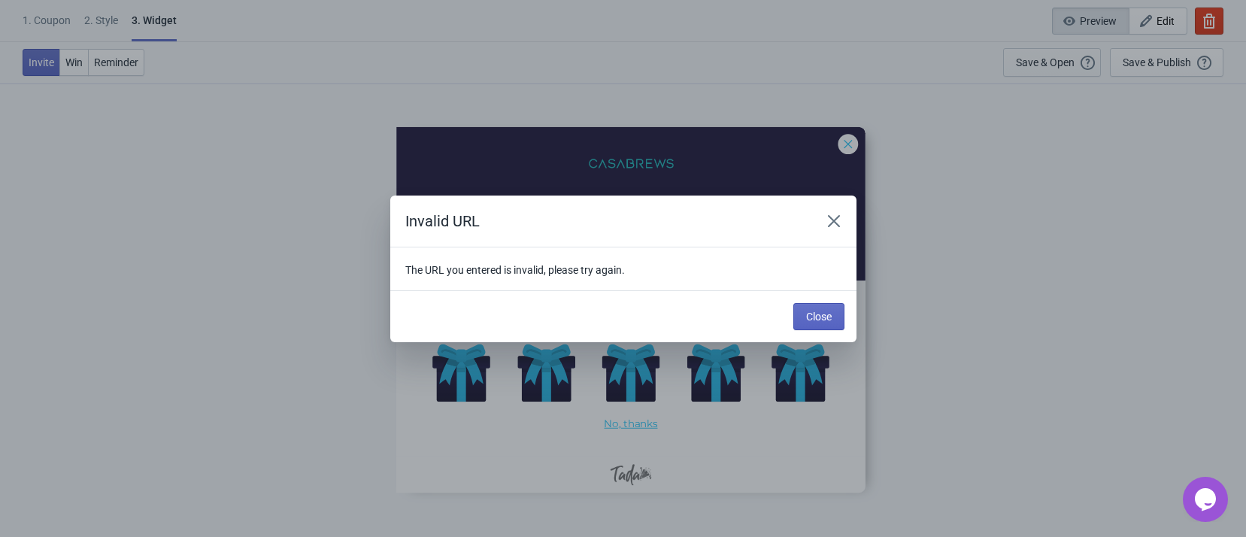
scroll to position [0, 0]
click at [828, 214] on icon "Close" at bounding box center [834, 221] width 15 height 15
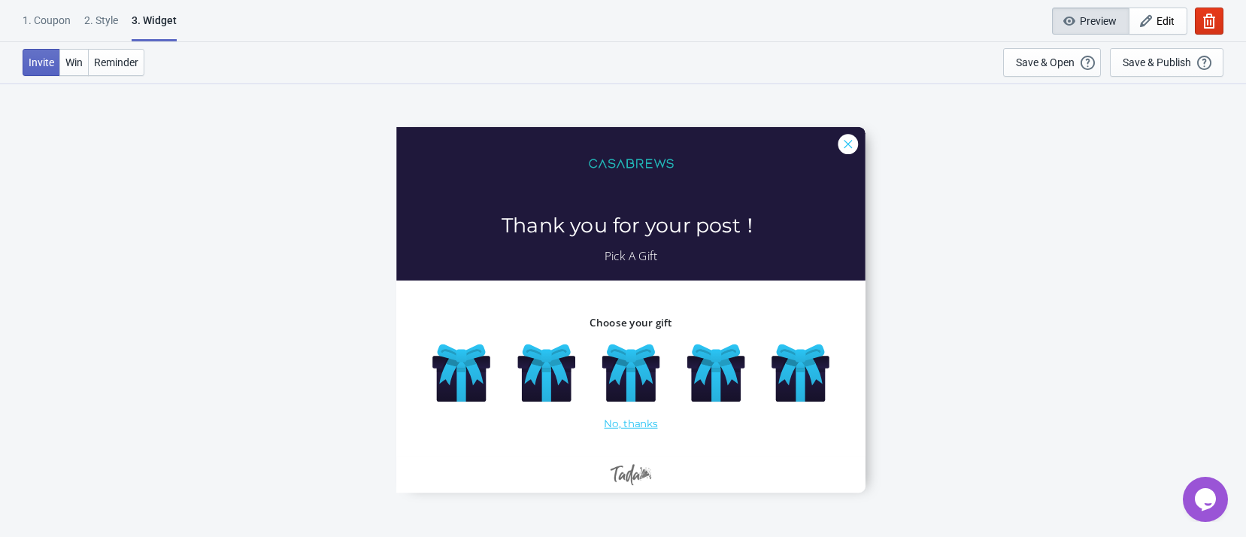
scroll to position [83, 0]
click at [99, 25] on div "2 . Style" at bounding box center [101, 26] width 34 height 26
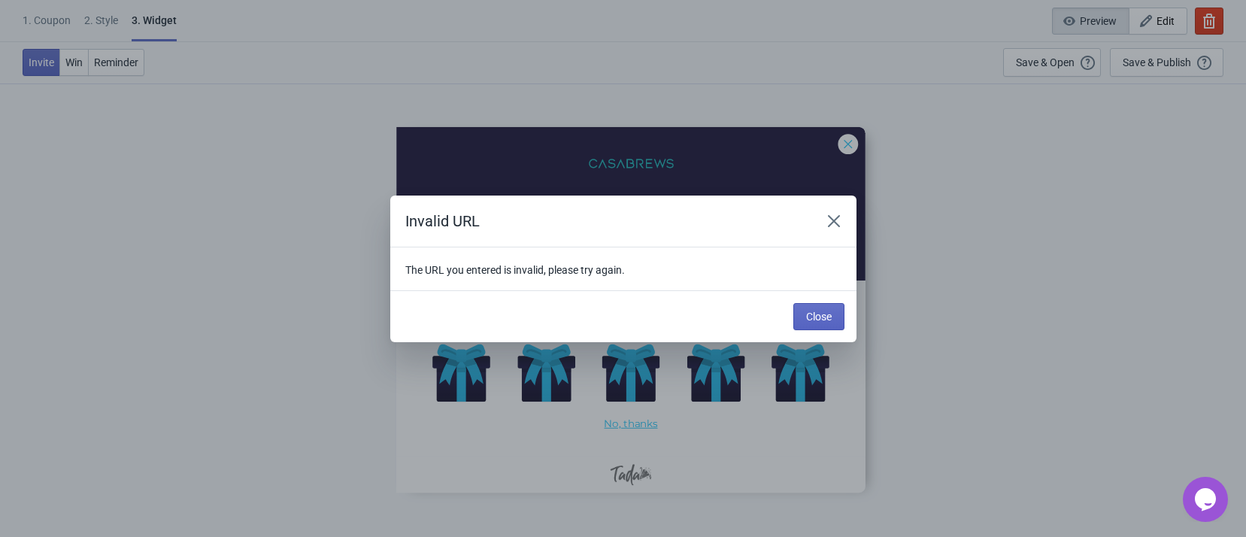
scroll to position [0, 0]
click at [833, 320] on button "Close" at bounding box center [819, 316] width 51 height 27
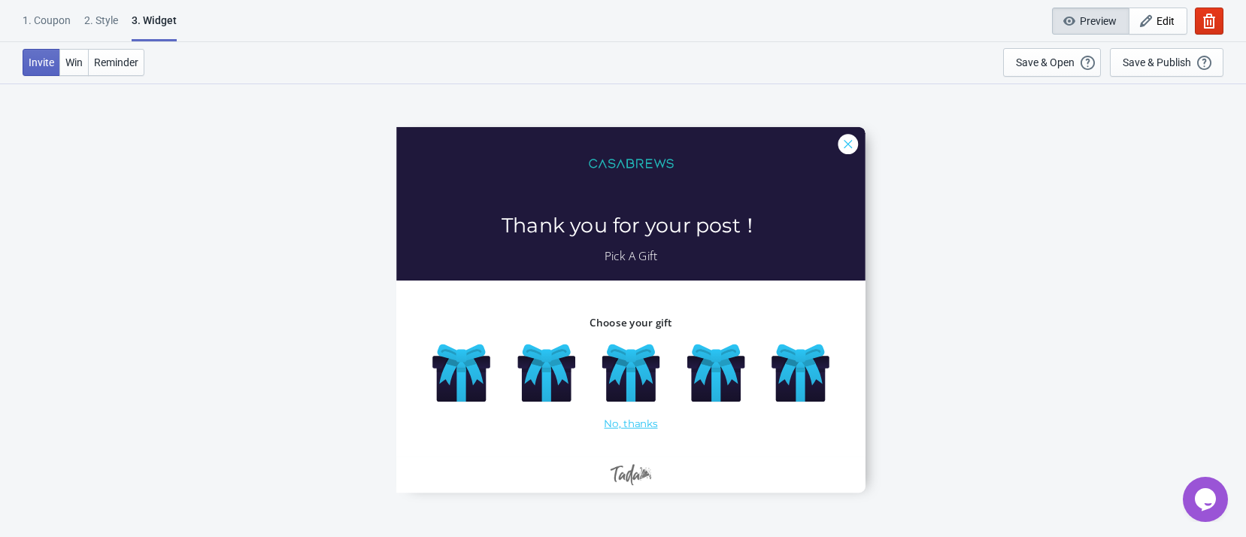
click at [96, 20] on div "2 . Style" at bounding box center [101, 26] width 34 height 26
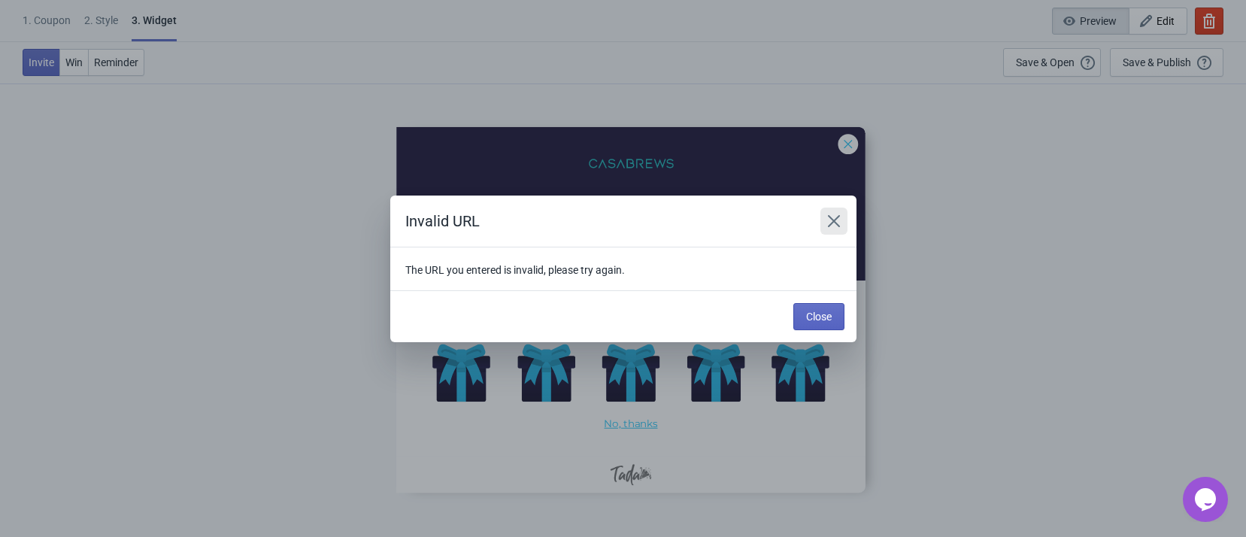
click at [844, 219] on button "Close" at bounding box center [834, 221] width 27 height 27
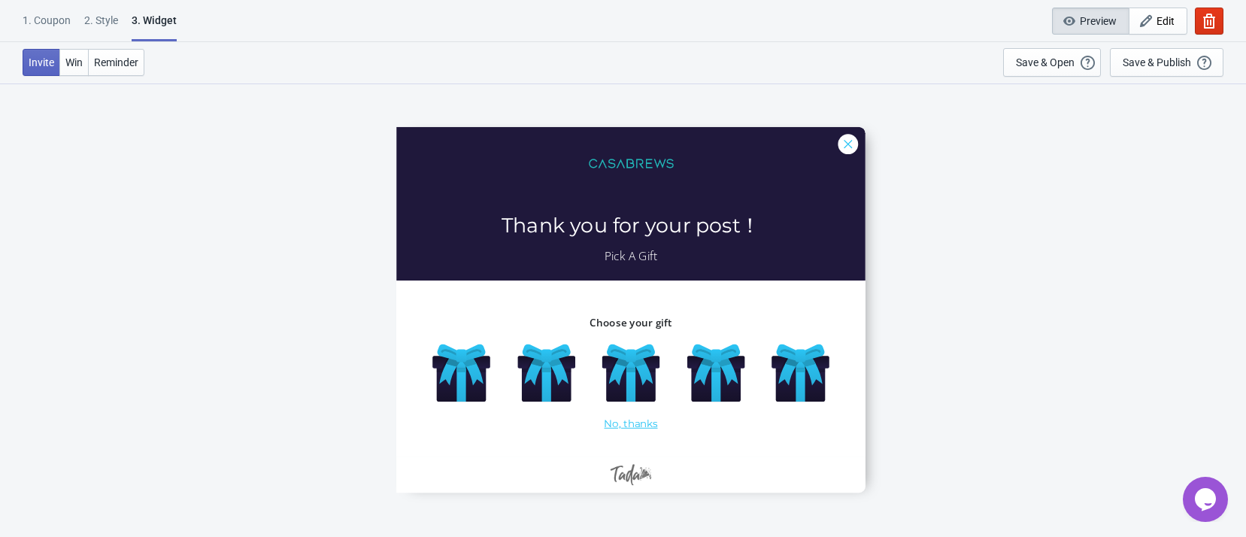
scroll to position [83, 0]
click at [1155, 26] on span "Edit" at bounding box center [1158, 21] width 33 height 15
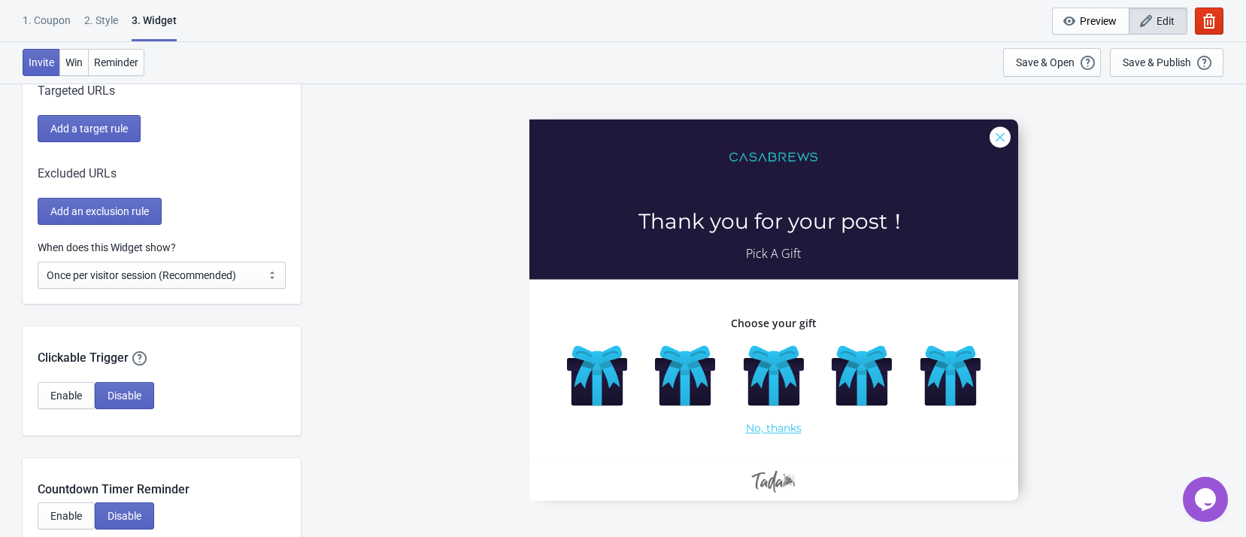
scroll to position [1211, 0]
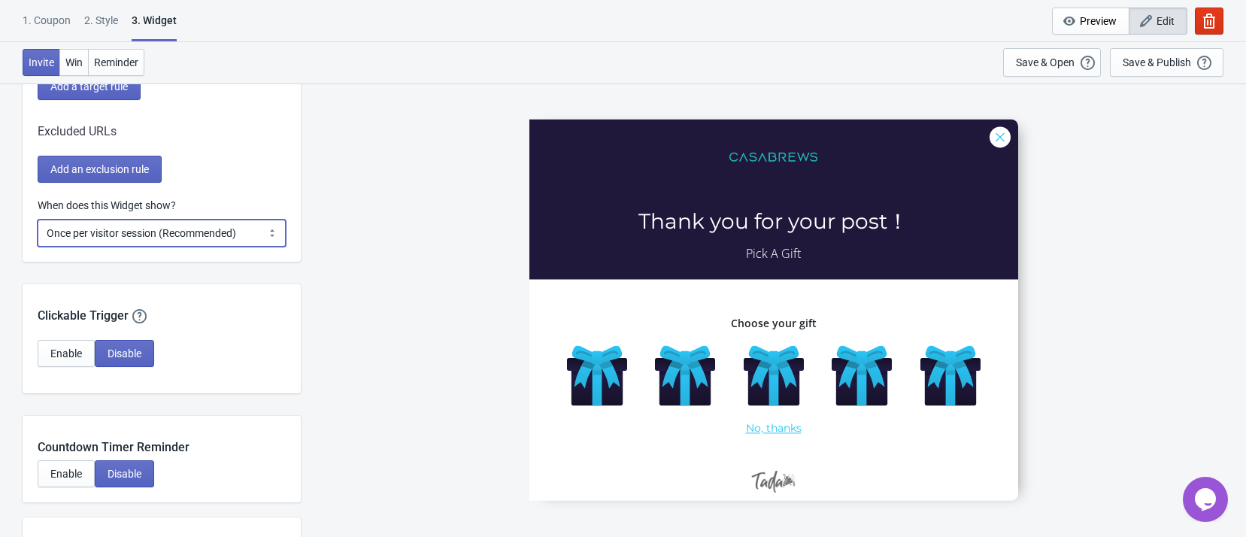
click at [184, 230] on select "Every new visit of page Once every period of time Once per visitor session (Rec…" at bounding box center [162, 233] width 248 height 27
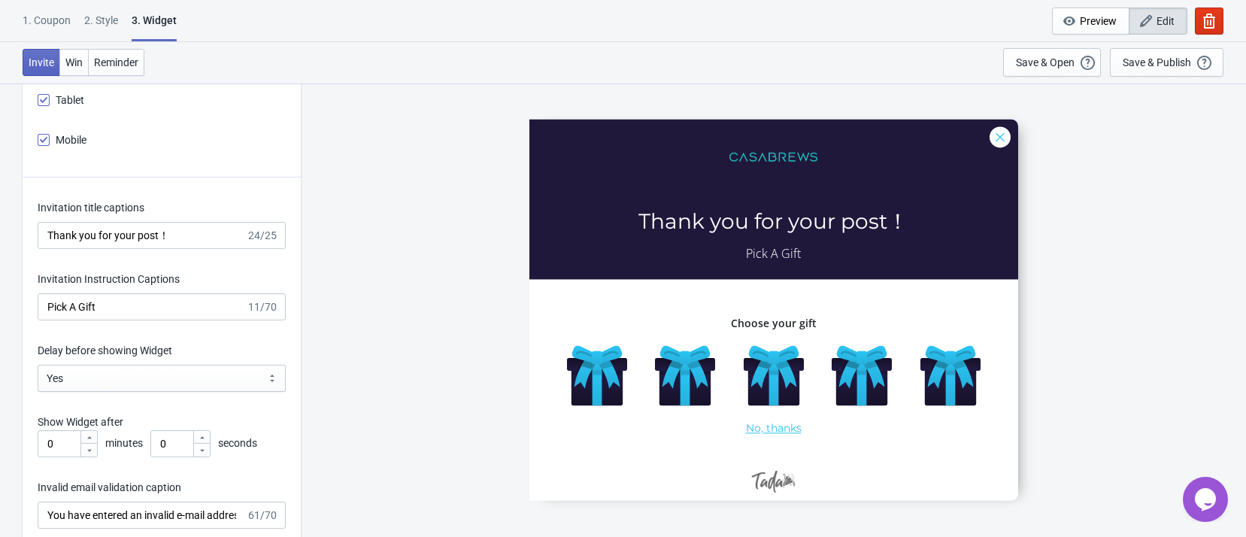
scroll to position [1662, 0]
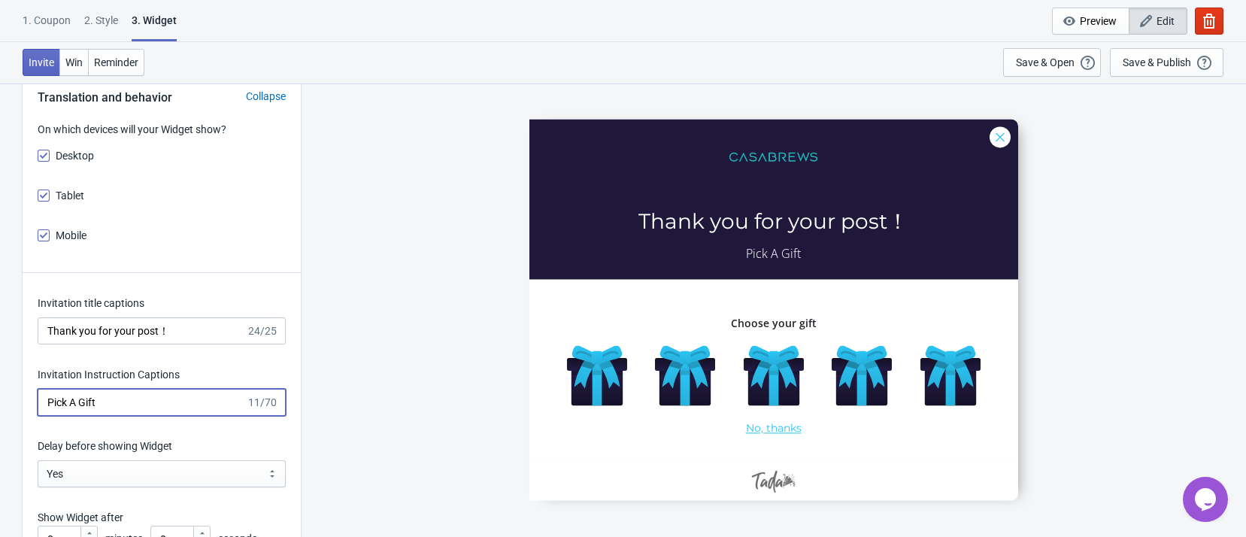
click at [73, 403] on input "Pick A Gift" at bounding box center [142, 402] width 208 height 27
type input "Pick a Gift"
click at [382, 323] on div "5555 Thank you for your post！ Pick a Gift Choose your gift No, thanks" at bounding box center [773, 310] width 931 height 454
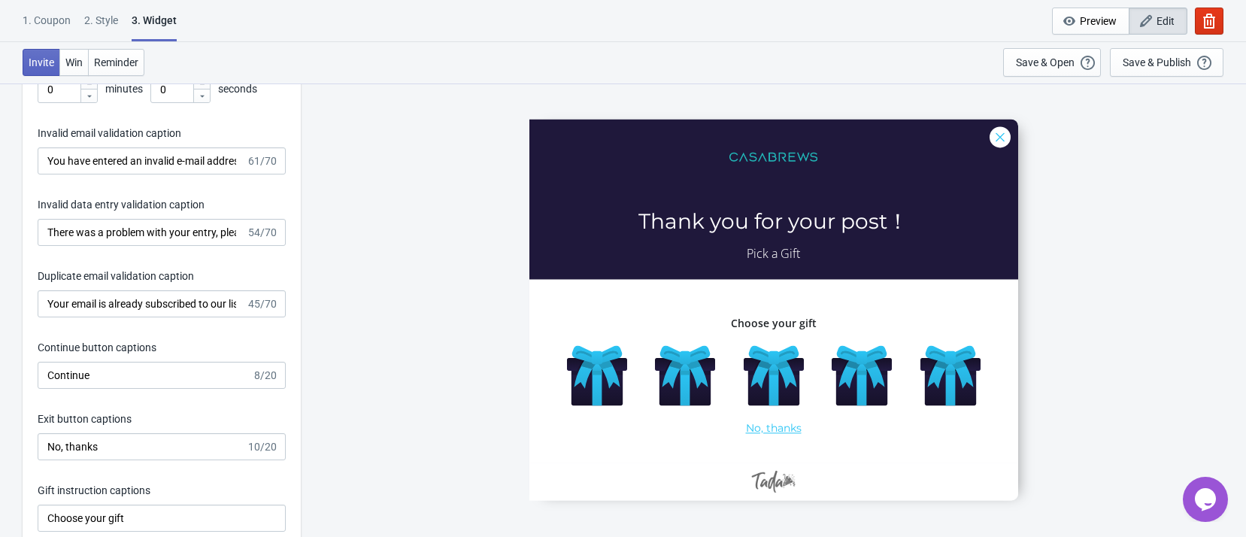
scroll to position [2114, 0]
click at [71, 63] on span "Win" at bounding box center [73, 62] width 17 height 12
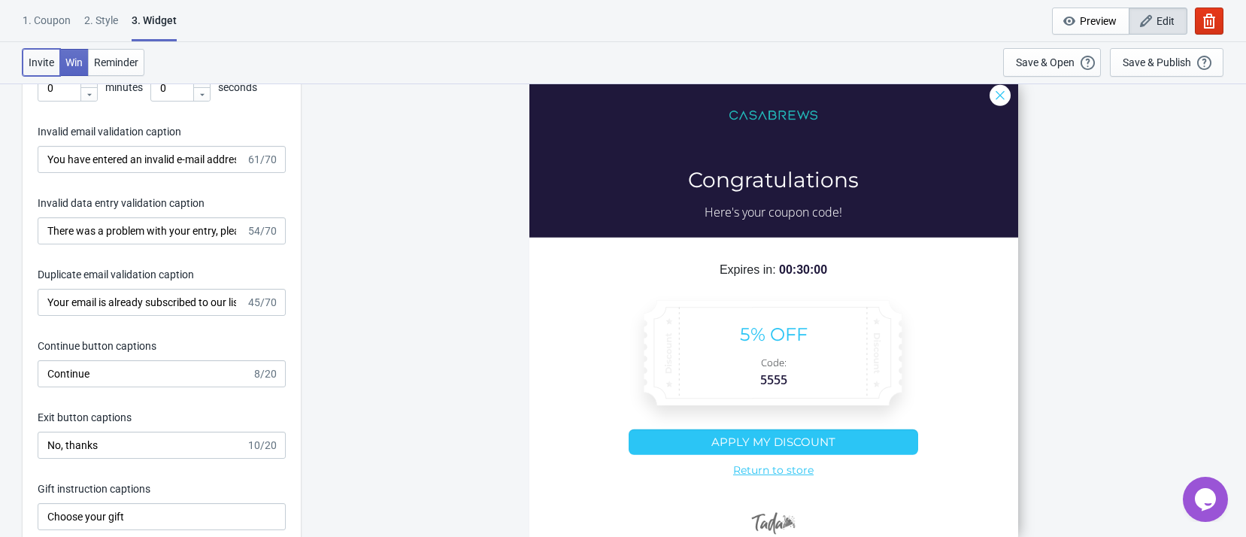
click at [49, 60] on span "Invite" at bounding box center [42, 62] width 26 height 12
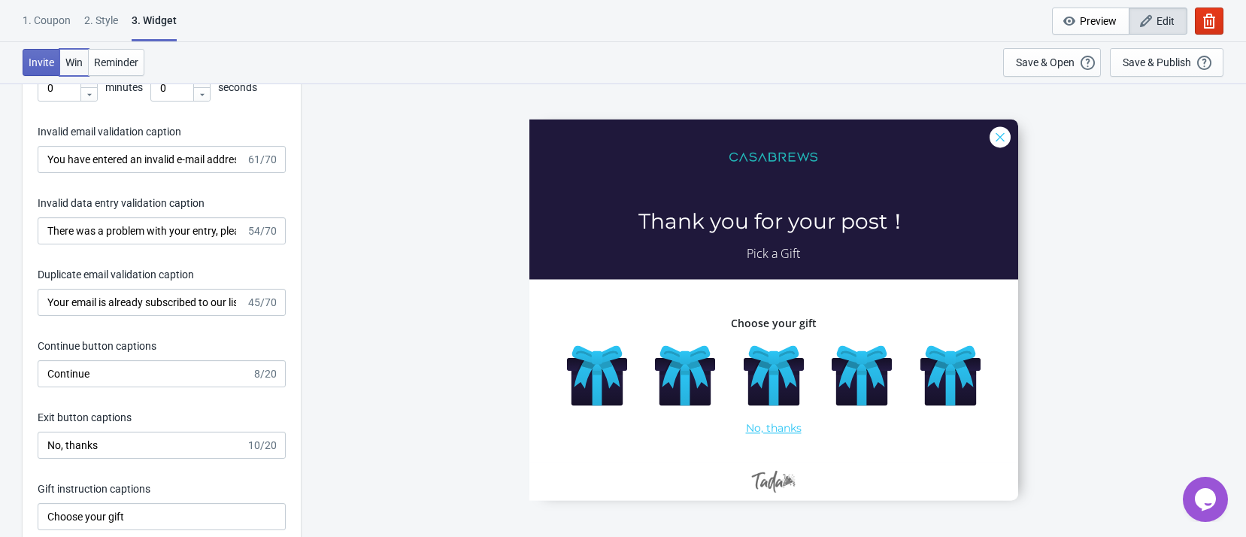
click at [80, 65] on span "Win" at bounding box center [73, 62] width 17 height 12
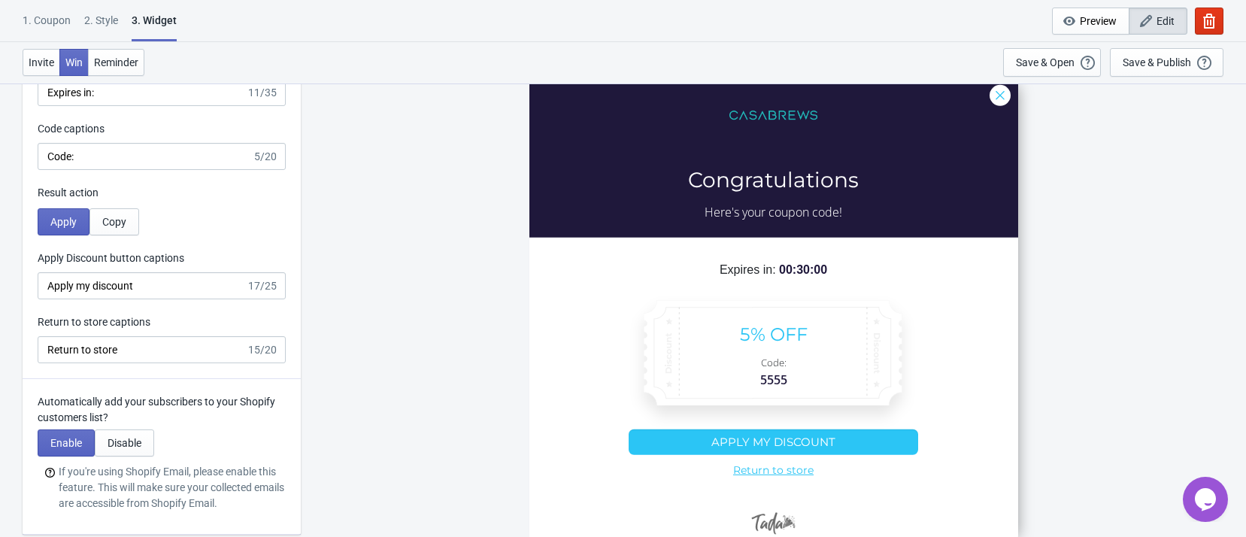
scroll to position [2904, 0]
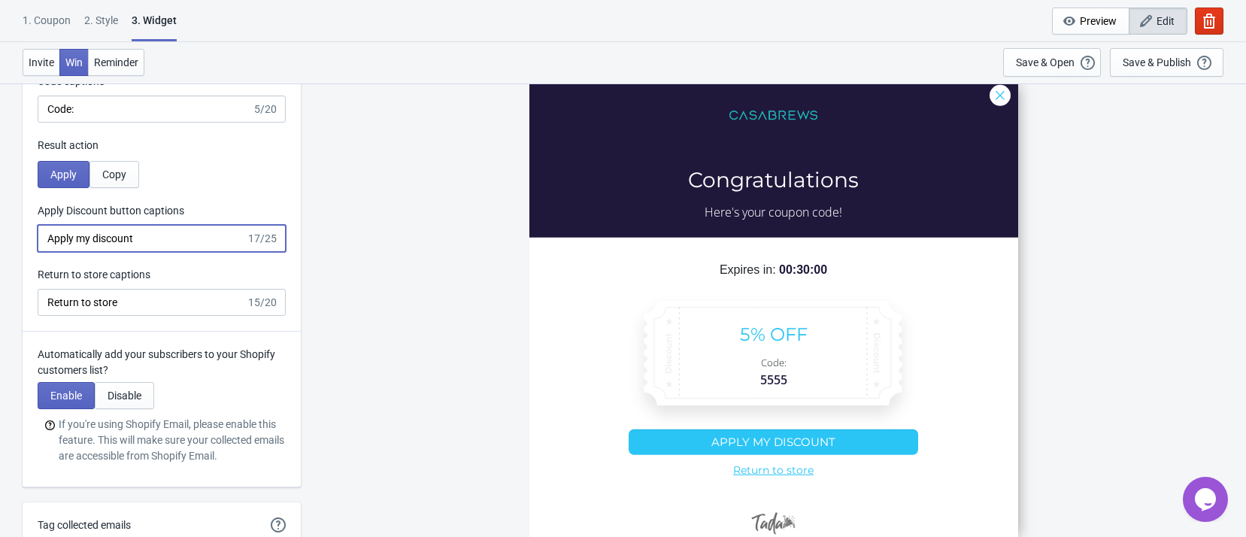
drag, startPoint x: 71, startPoint y: 238, endPoint x: 35, endPoint y: 238, distance: 36.9
click at [35, 238] on div "Win Screen Win title captions Congratulations 15/20 Win text captions Here's yo…" at bounding box center [162, 73] width 278 height 515
type input "Copy my discount"
click at [375, 224] on div "5555 Congratulations Here's your coupon code! Expires in: 00:30:00 5% OFF Code:…" at bounding box center [773, 310] width 931 height 454
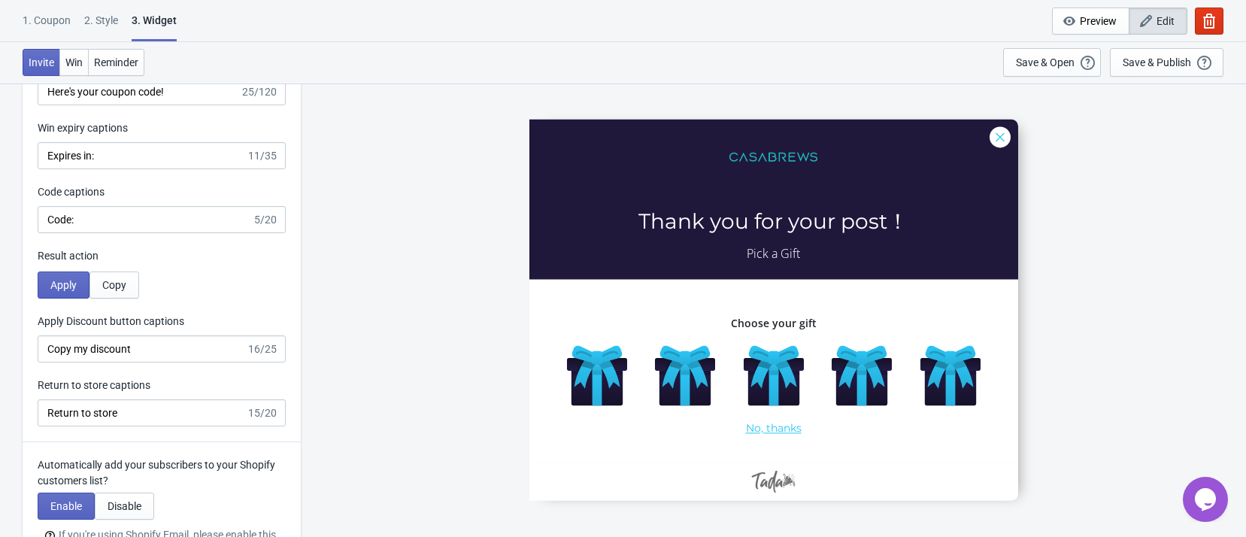
scroll to position [2791, 0]
click at [80, 66] on span "Win" at bounding box center [73, 62] width 17 height 12
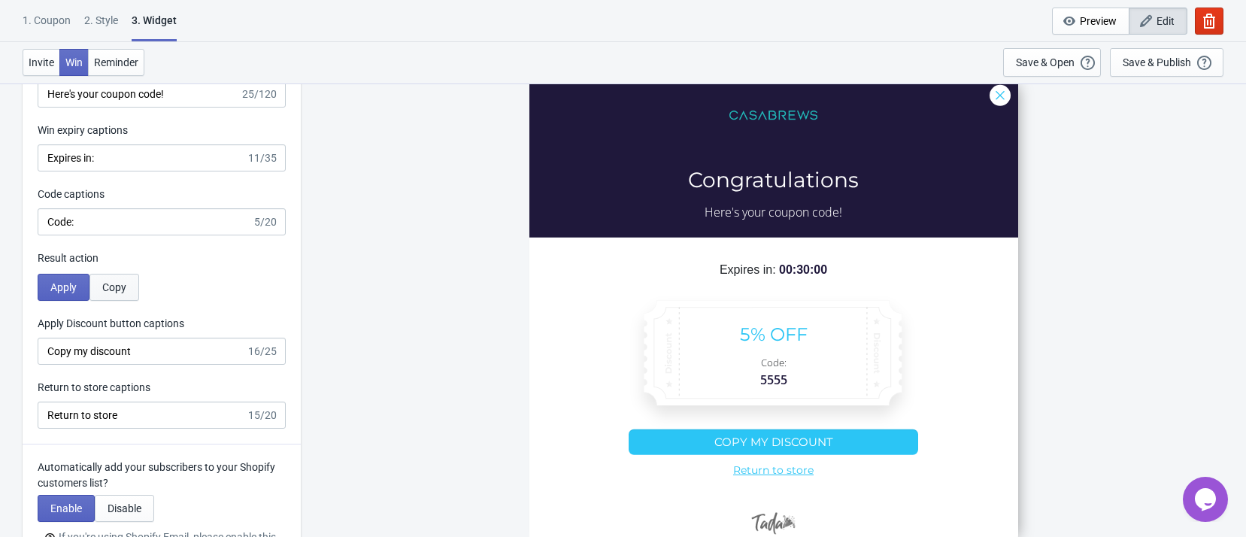
click at [119, 285] on span "Copy" at bounding box center [114, 287] width 24 height 12
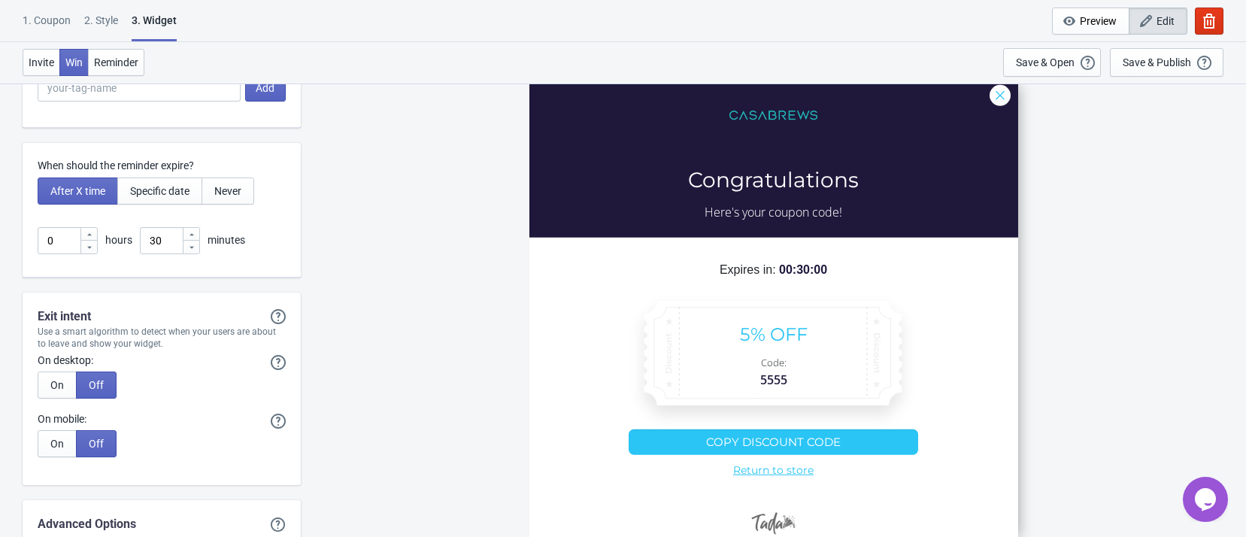
scroll to position [3468, 0]
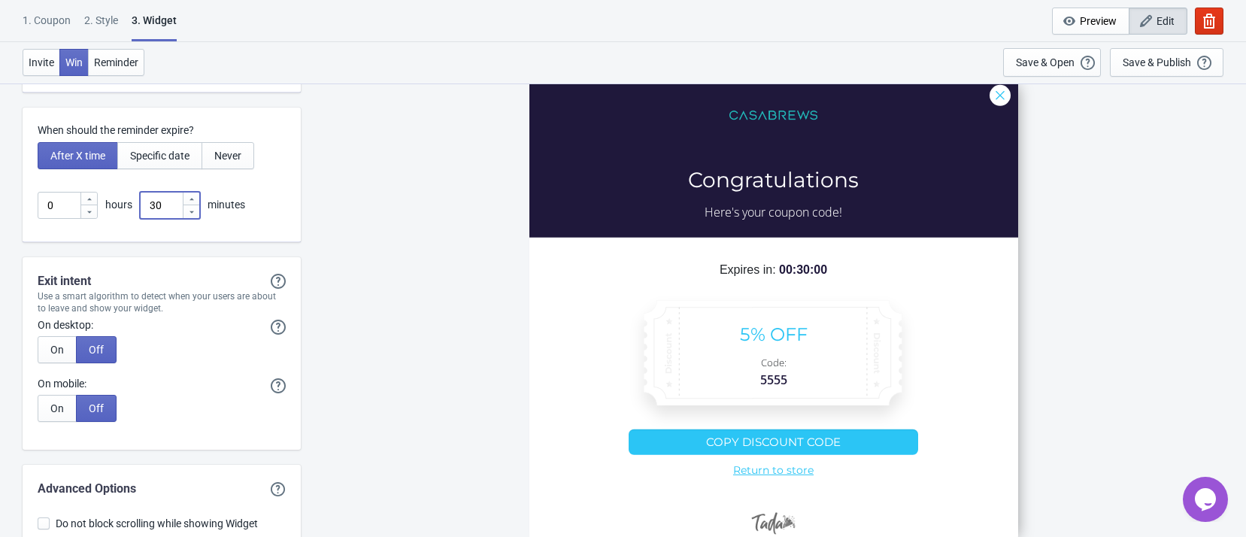
drag, startPoint x: 177, startPoint y: 201, endPoint x: 120, endPoint y: 206, distance: 56.7
click at [120, 206] on div "0 hours 30 minutes" at bounding box center [162, 205] width 248 height 27
click at [223, 156] on span "Never" at bounding box center [227, 156] width 27 height 12
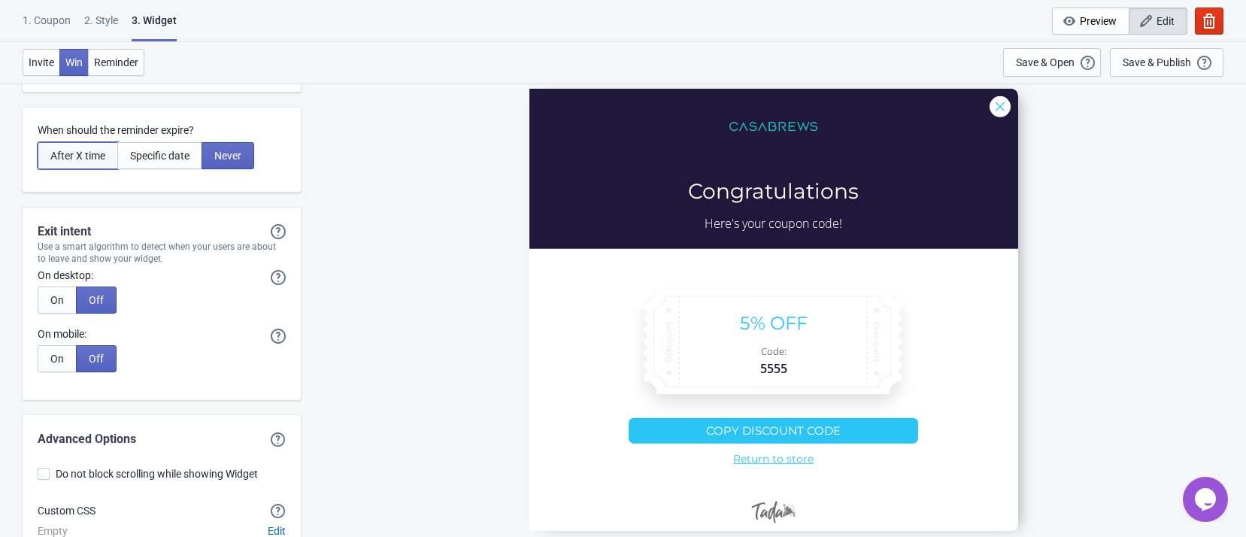
click at [79, 157] on span "After X time" at bounding box center [77, 156] width 55 height 12
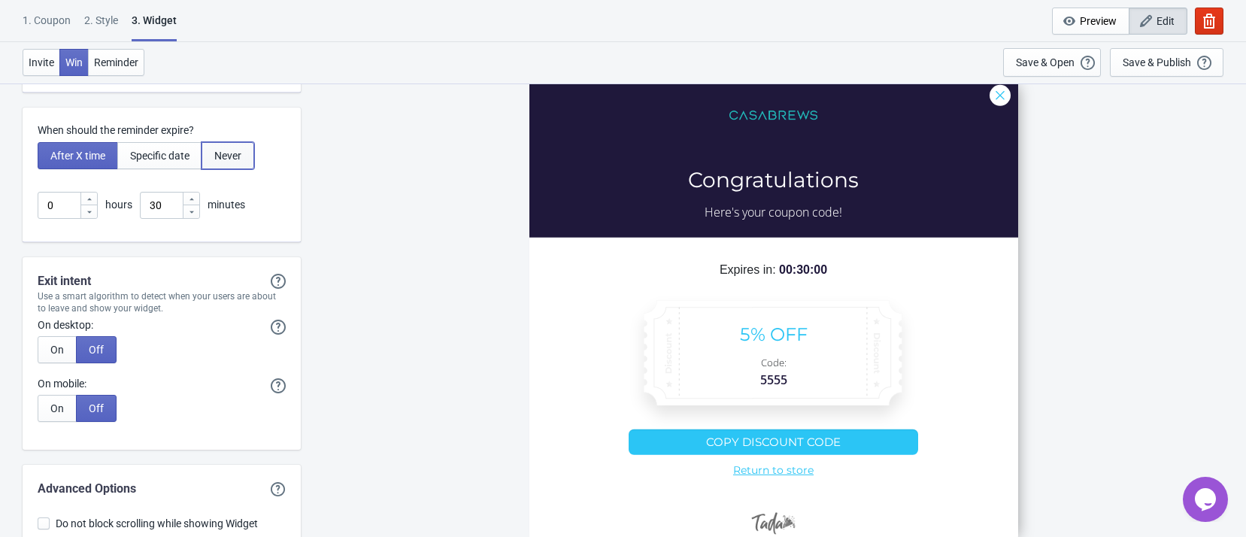
click at [216, 159] on span "Never" at bounding box center [227, 156] width 27 height 12
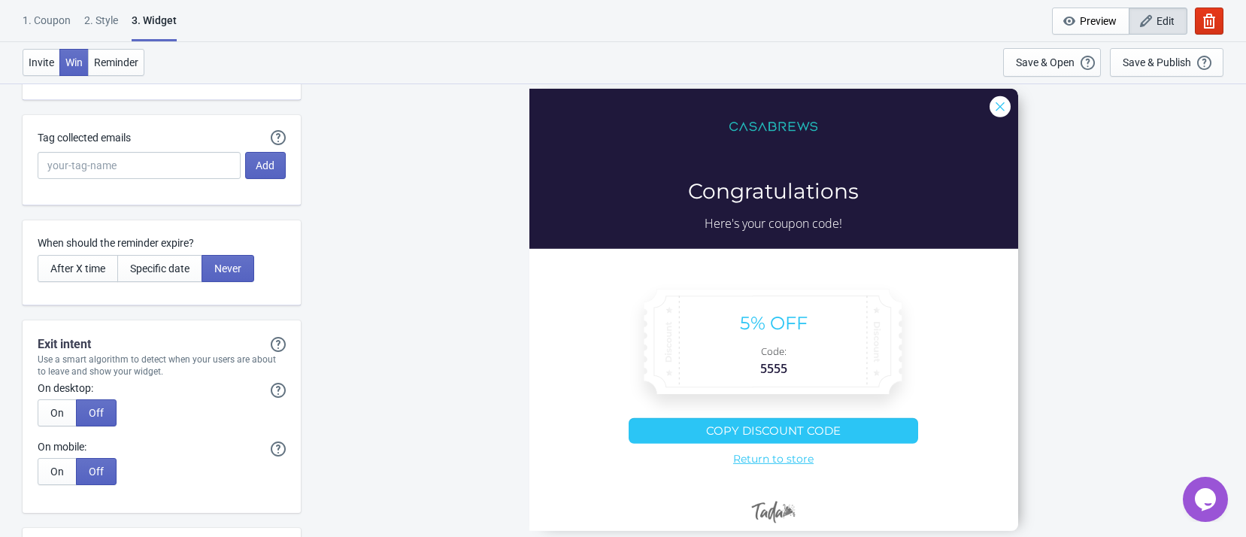
scroll to position [3558, 0]
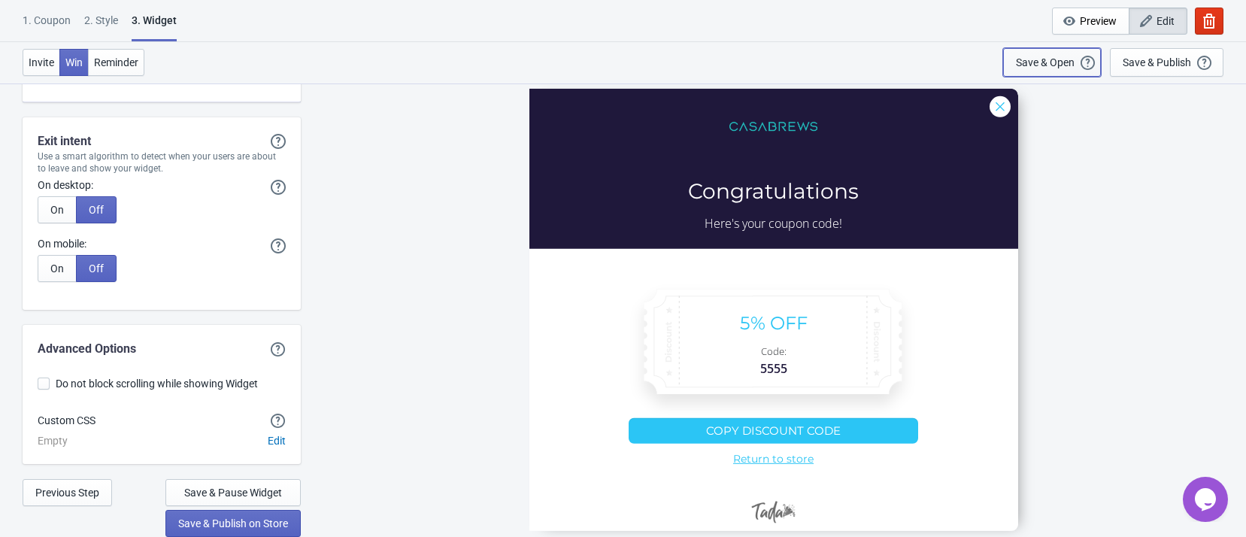
click at [1021, 62] on div "Save & Open" at bounding box center [1045, 62] width 59 height 12
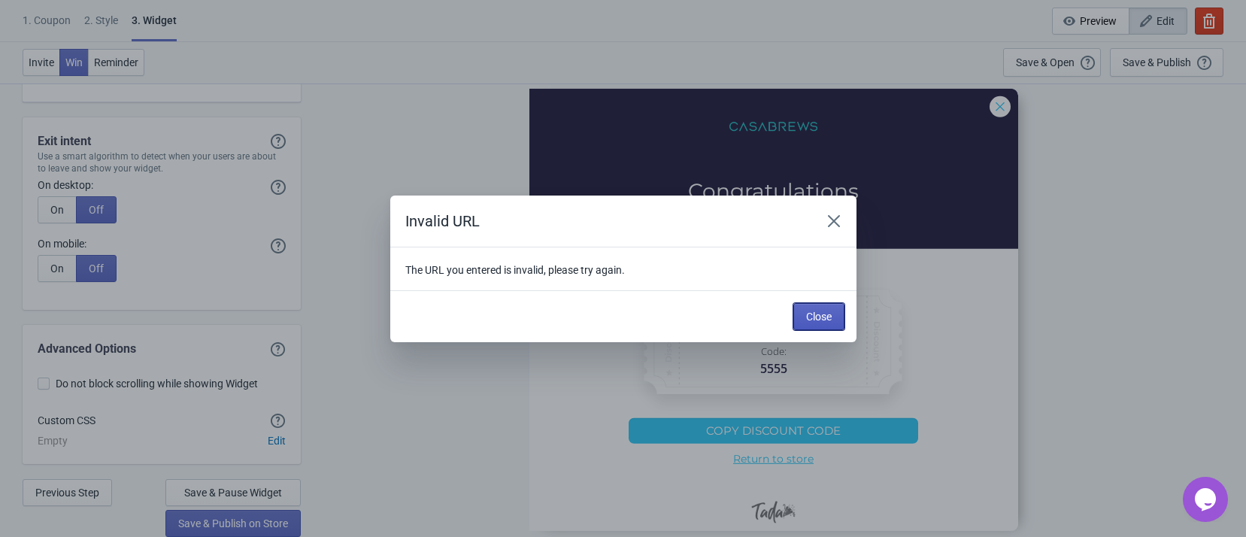
click at [828, 317] on span "Close" at bounding box center [819, 317] width 26 height 12
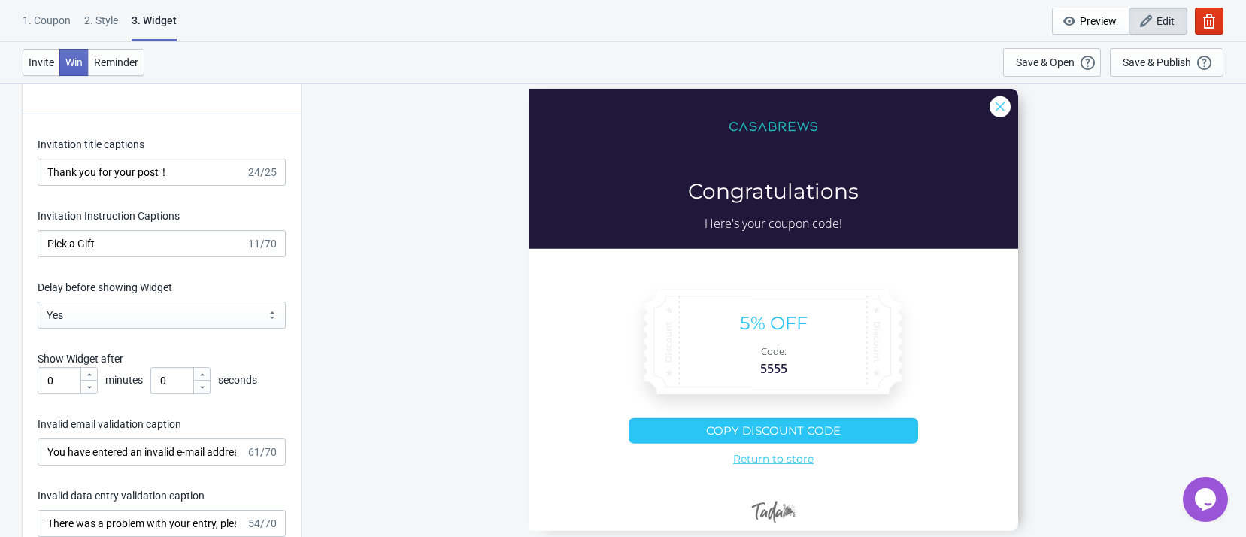
scroll to position [1866, 0]
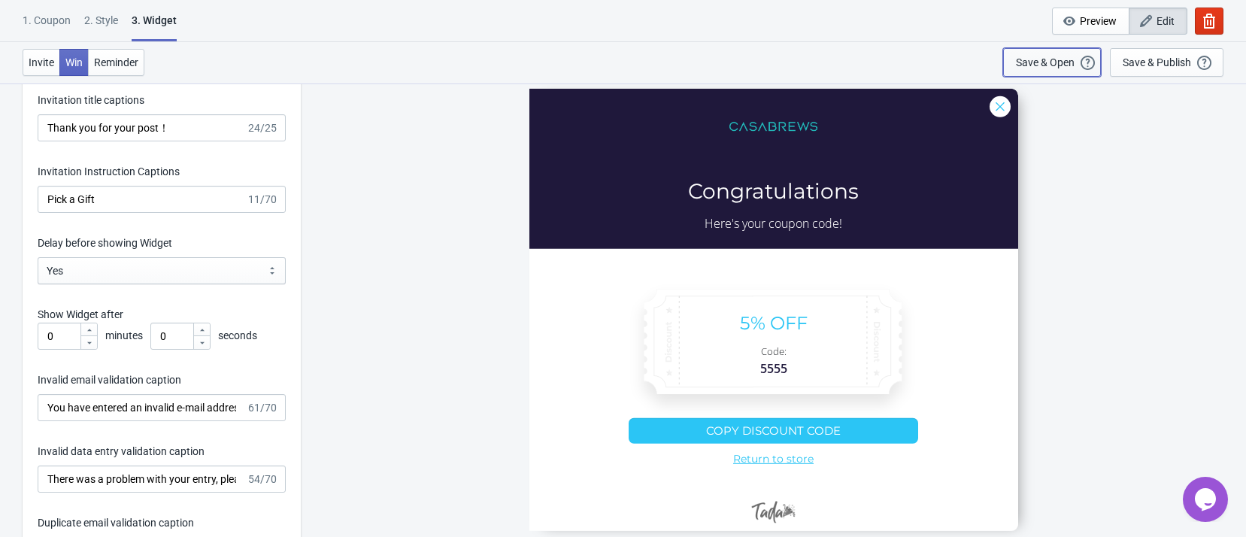
click at [1040, 62] on div "Save & Open" at bounding box center [1045, 62] width 59 height 12
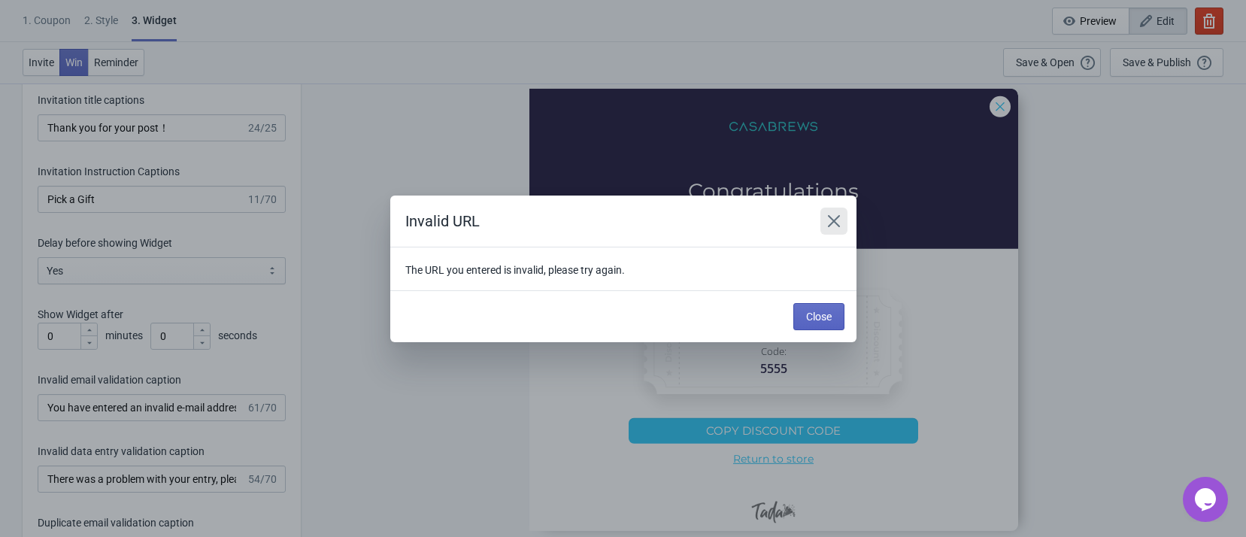
click at [831, 217] on icon "Close" at bounding box center [833, 220] width 12 height 12
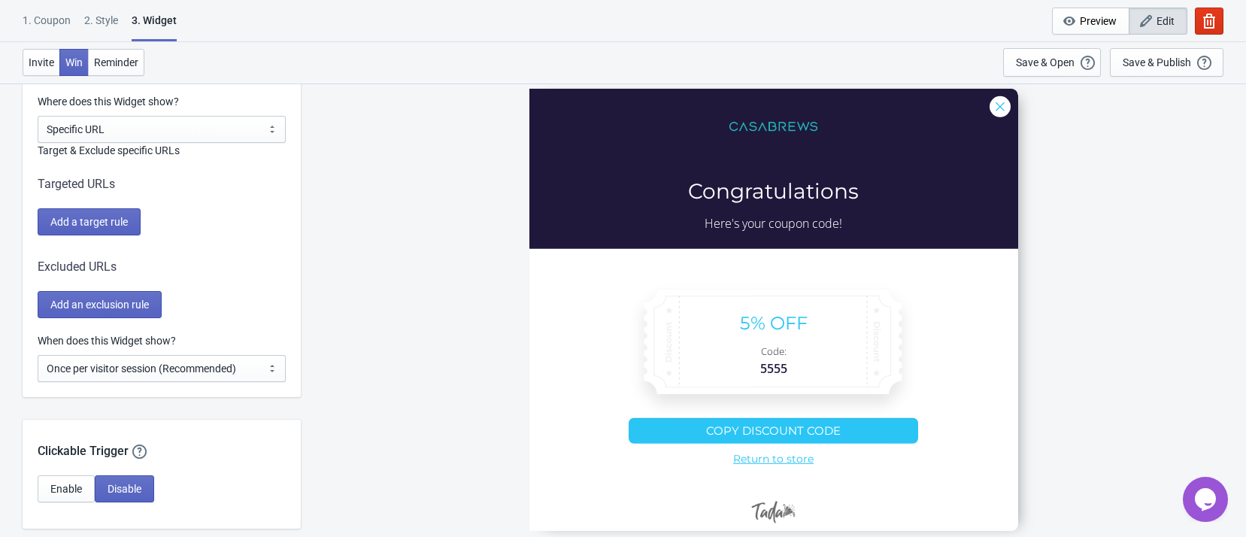
scroll to position [963, 0]
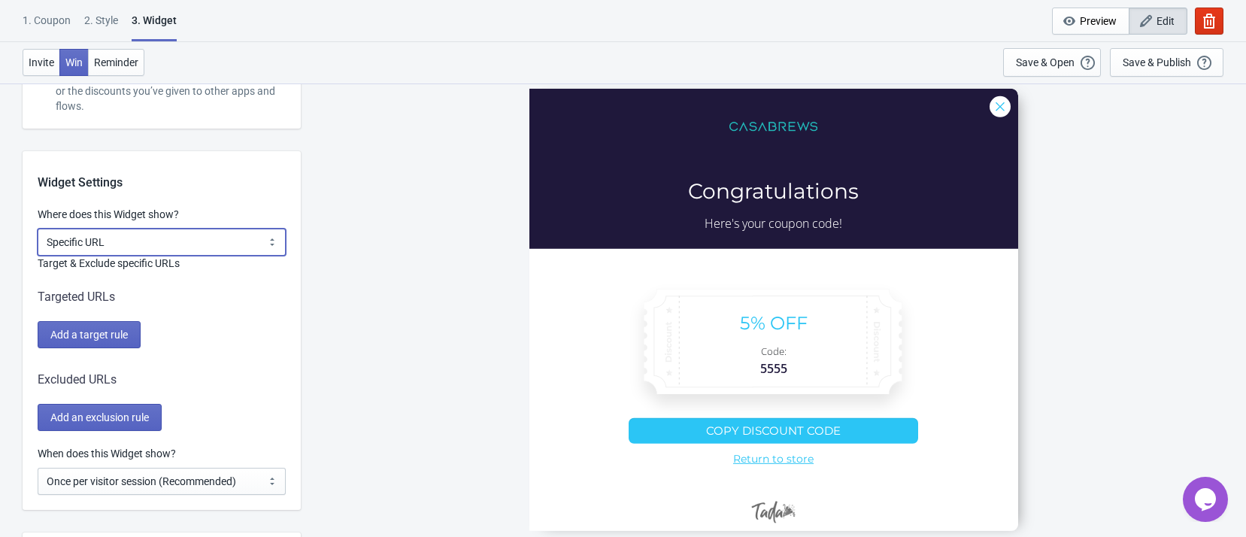
click at [210, 241] on select "All Pages All Product Pages All Blog Pages All Static Pages Specific Product(s)…" at bounding box center [162, 242] width 248 height 27
click at [295, 207] on div "Where does this Widget show? All Pages All Product Pages All Blog Pages All Sta…" at bounding box center [162, 319] width 278 height 224
click at [120, 319] on div "Targeted URLs Add a target rule" at bounding box center [162, 318] width 248 height 60
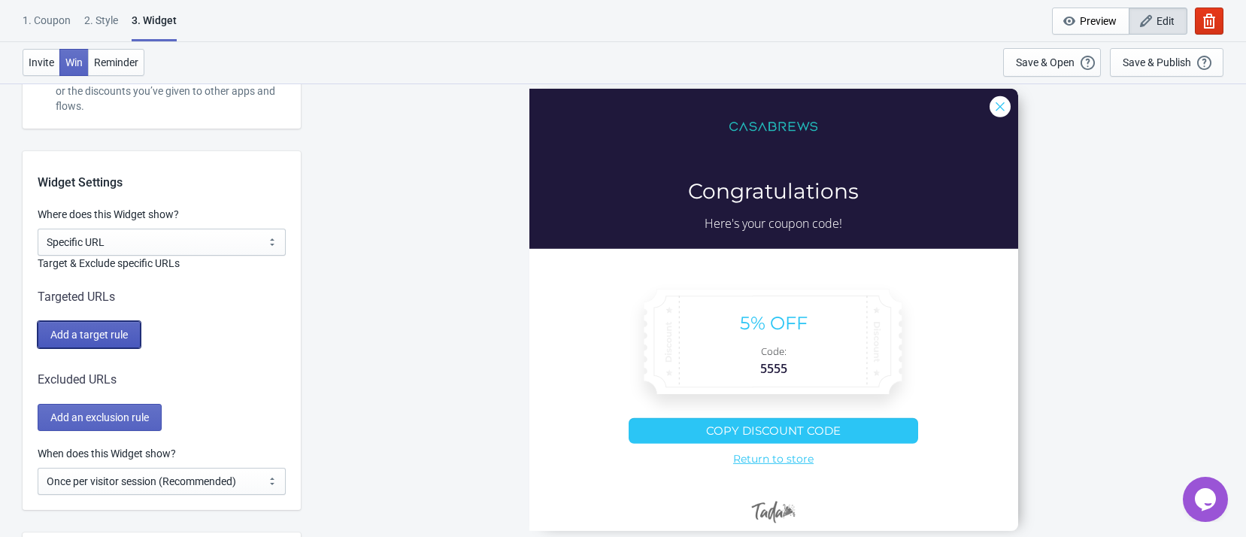
click at [120, 326] on button "Add a target rule" at bounding box center [89, 334] width 103 height 27
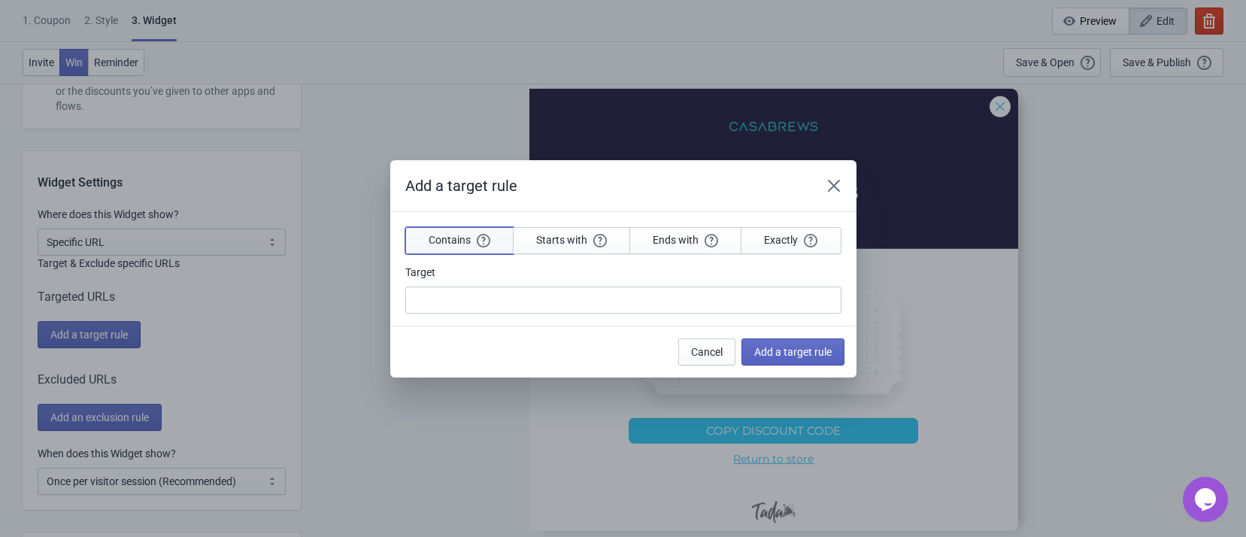
click at [462, 241] on span "Contains" at bounding box center [460, 240] width 62 height 14
click at [557, 241] on span "Starts with" at bounding box center [571, 240] width 71 height 14
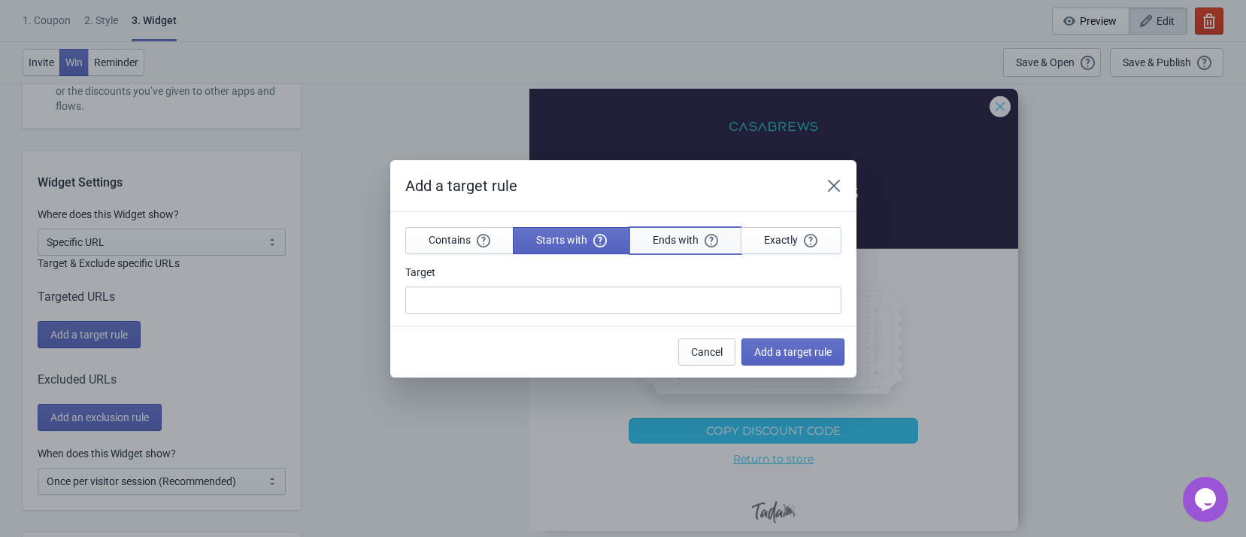
click at [696, 245] on span "Ends with" at bounding box center [685, 240] width 65 height 14
click at [829, 187] on icon "Close" at bounding box center [834, 185] width 15 height 15
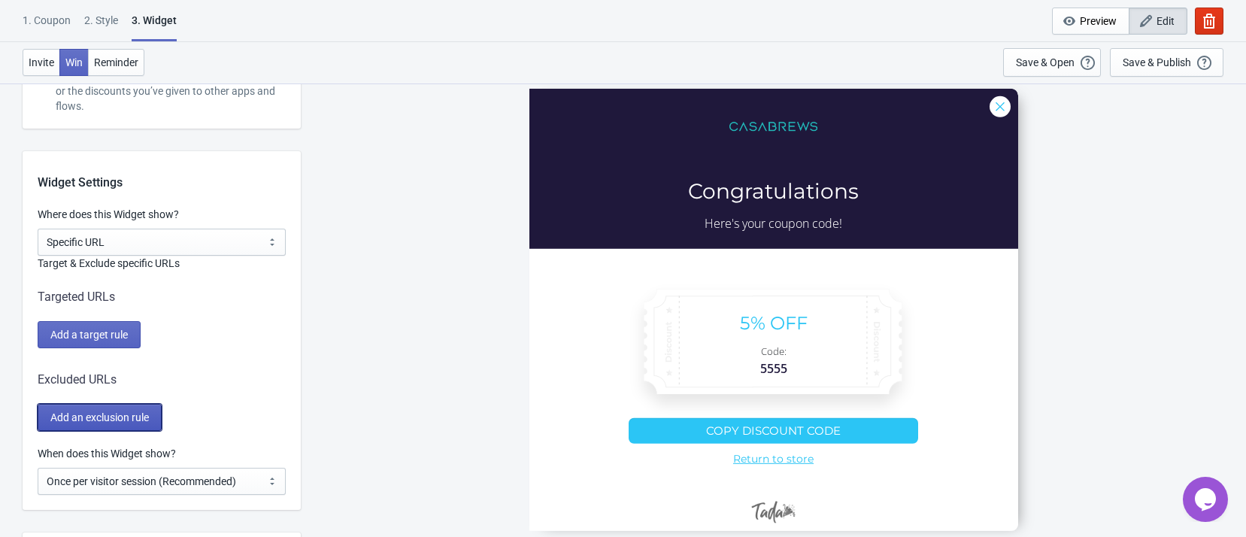
click at [149, 411] on span "Add an exclusion rule" at bounding box center [99, 417] width 99 height 12
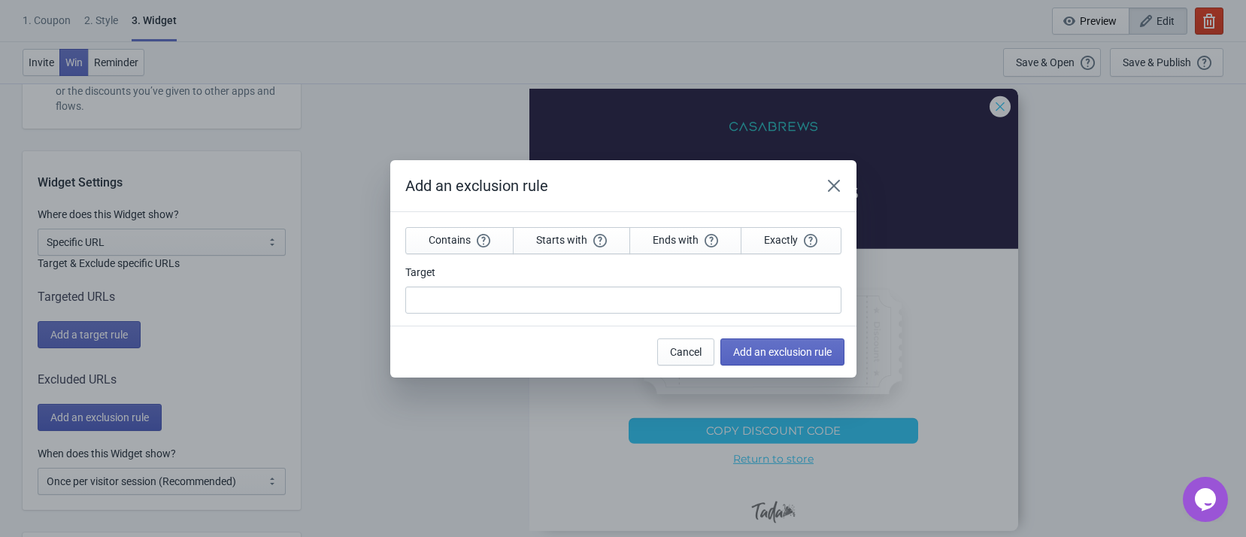
scroll to position [0, 0]
click at [836, 188] on icon "Close" at bounding box center [834, 185] width 15 height 15
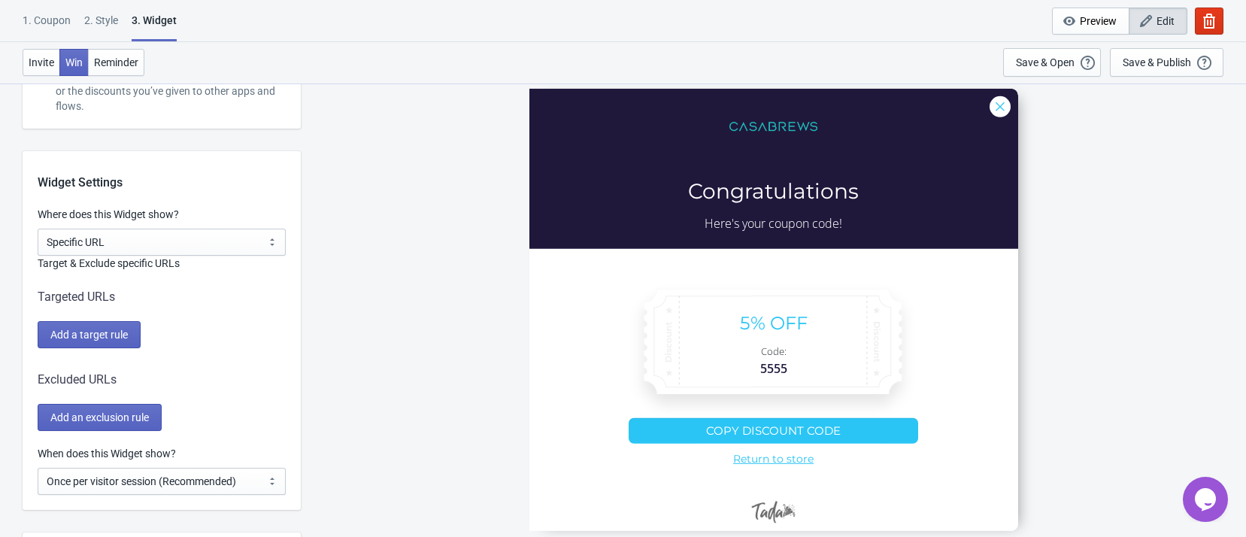
click at [1097, 154] on div "5555 Congratulations Here's your coupon code! 5% OFF Code: 5555 Copy discount c…" at bounding box center [773, 310] width 931 height 454
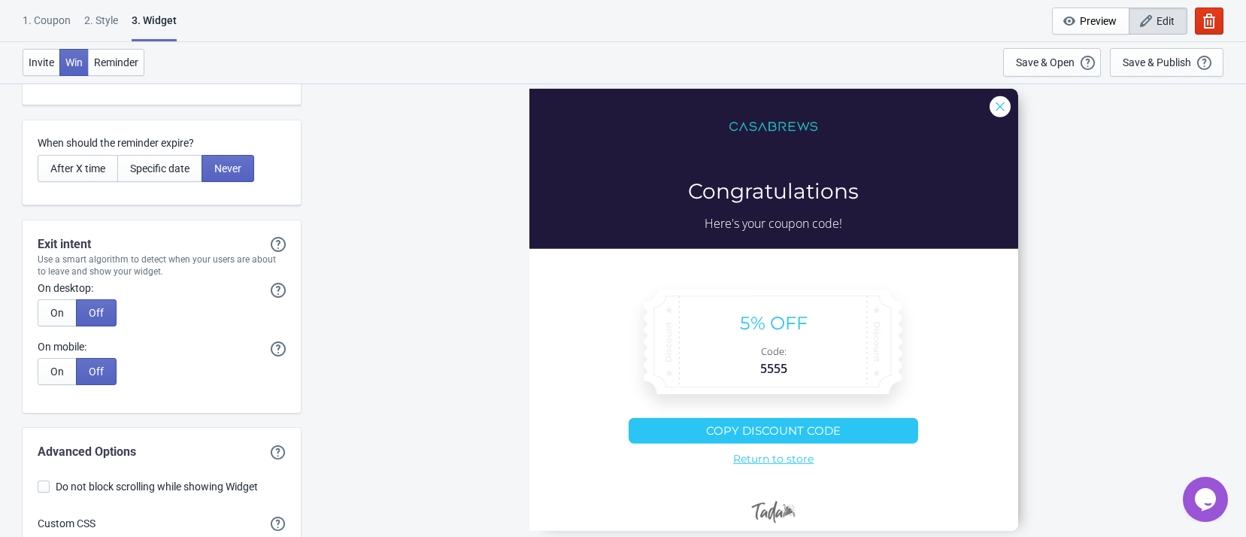
scroll to position [3558, 0]
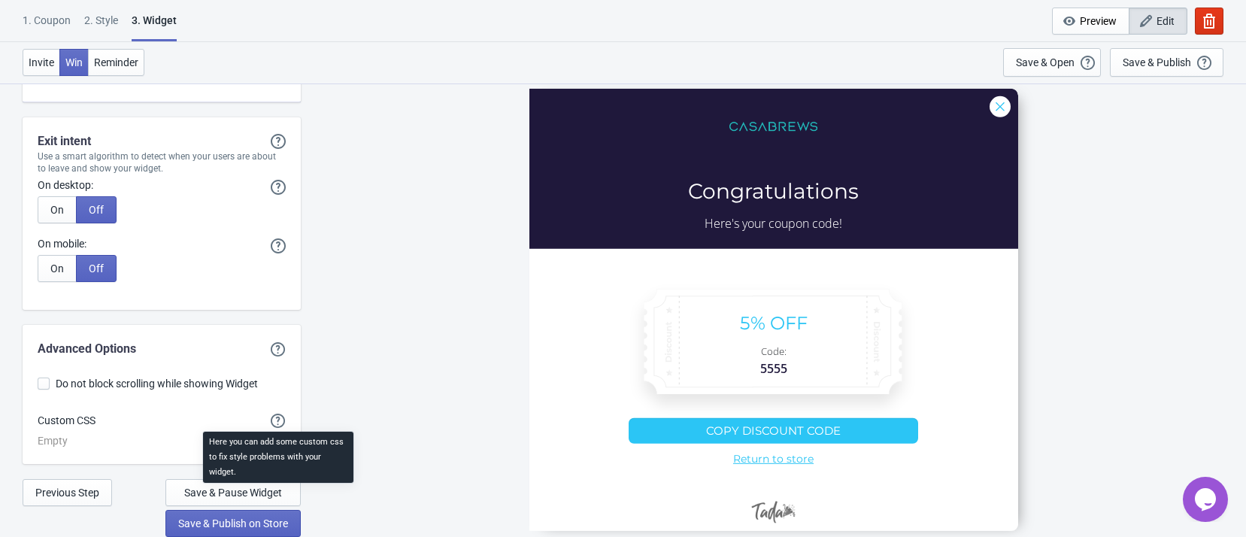
click at [281, 491] on div "Here you can add some custom css to fix style problems with your widget." at bounding box center [278, 462] width 175 height 66
click at [263, 491] on div "Here you can add some custom css to fix style problems with your widget." at bounding box center [278, 462] width 175 height 66
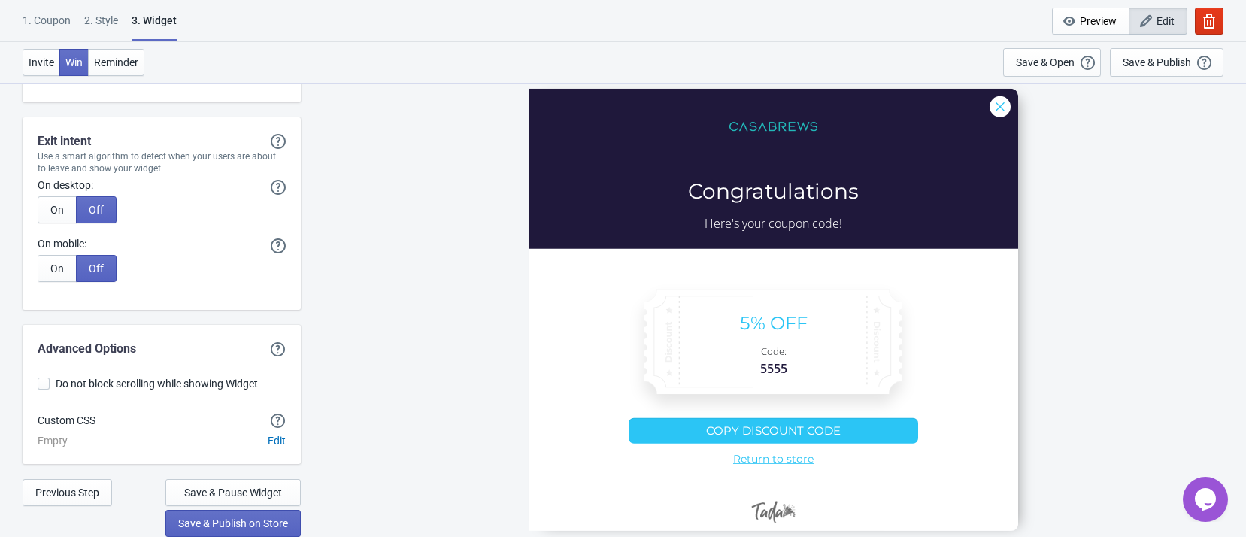
click at [1160, 267] on div "5555 Congratulations Here's your coupon code! 5% OFF Code: 5555 Copy discount c…" at bounding box center [773, 310] width 931 height 454
click at [260, 487] on span "Save & Pause Widget" at bounding box center [233, 493] width 98 height 12
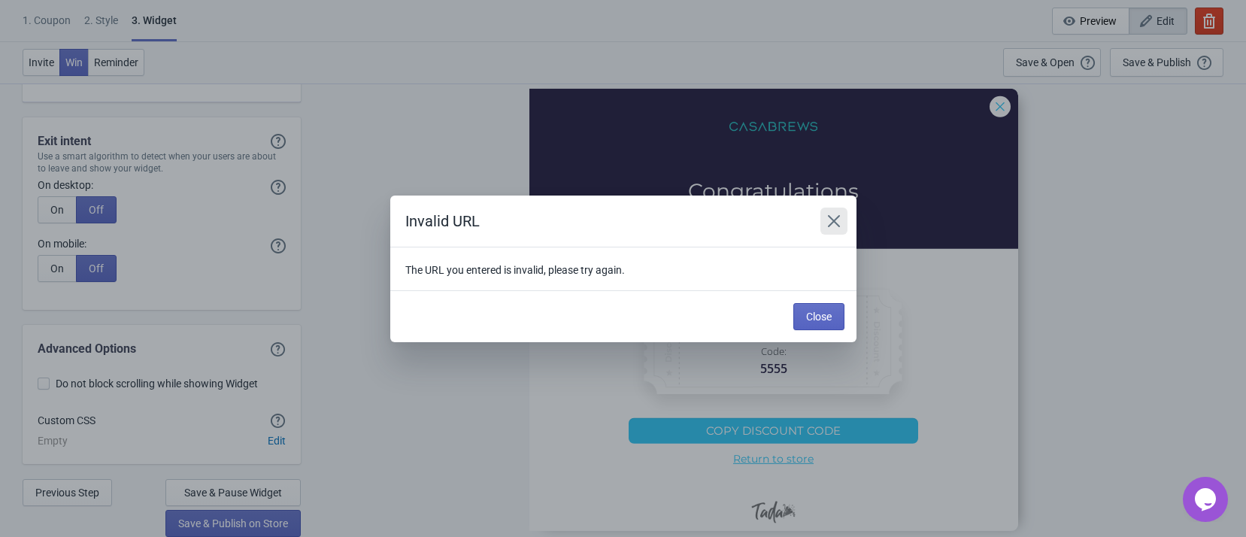
drag, startPoint x: 831, startPoint y: 212, endPoint x: 710, endPoint y: 249, distance: 126.6
click at [831, 211] on button "Close" at bounding box center [834, 221] width 27 height 27
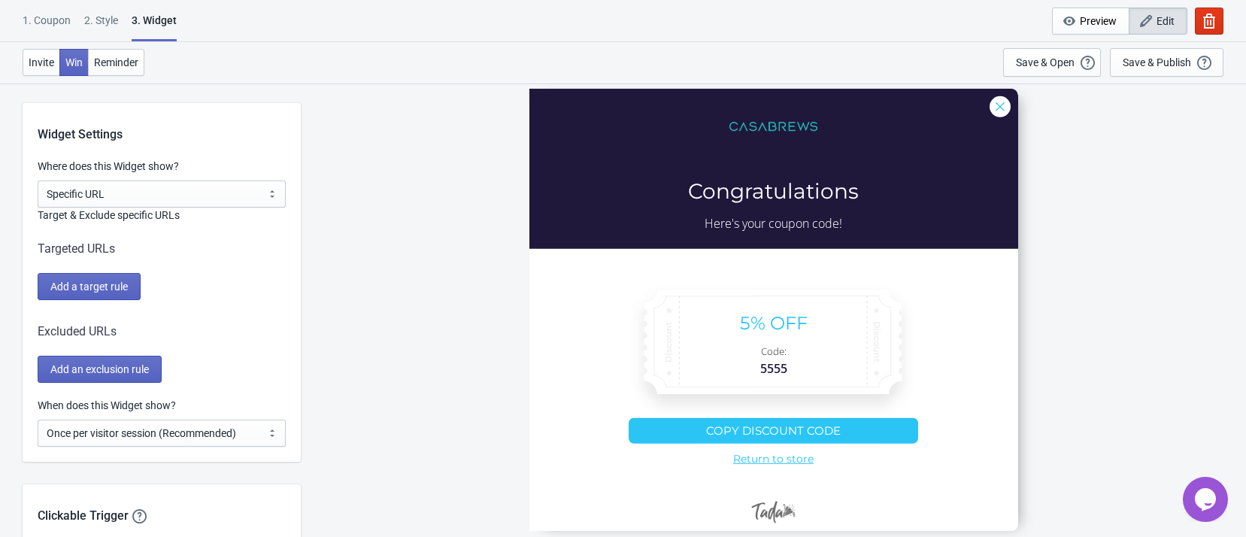
scroll to position [963, 0]
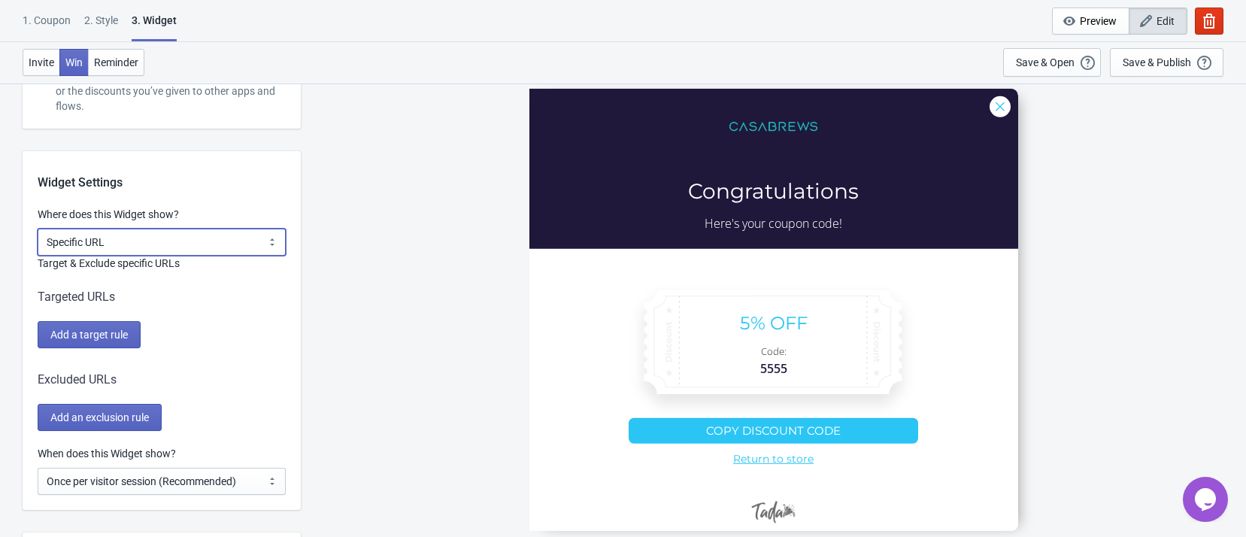
click at [135, 235] on select "All Pages All Product Pages All Blog Pages All Static Pages Specific Product(s)…" at bounding box center [162, 242] width 248 height 27
select select "all"
click at [38, 229] on select "All Pages All Product Pages All Blog Pages All Static Pages Specific Product(s)…" at bounding box center [162, 242] width 248 height 27
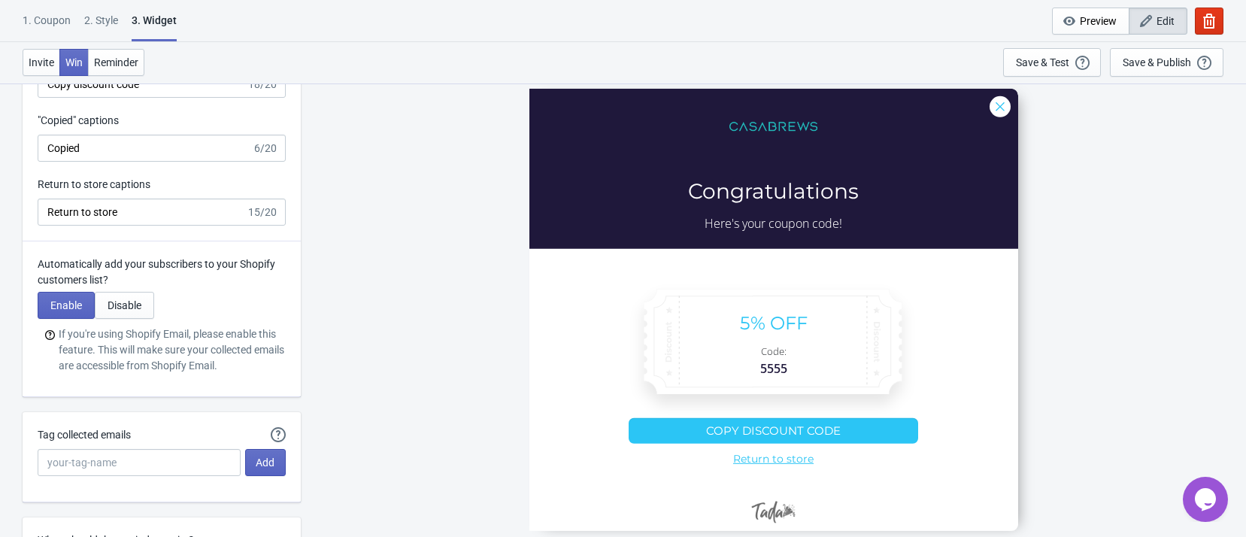
scroll to position [3383, 0]
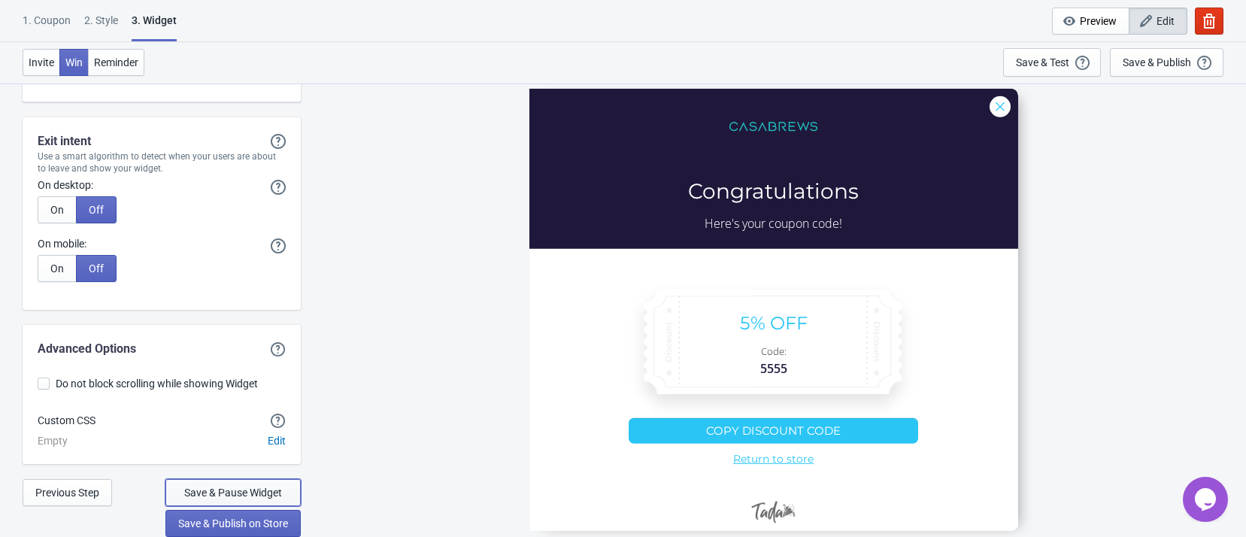
click at [265, 488] on span "Save & Pause Widget" at bounding box center [233, 493] width 98 height 12
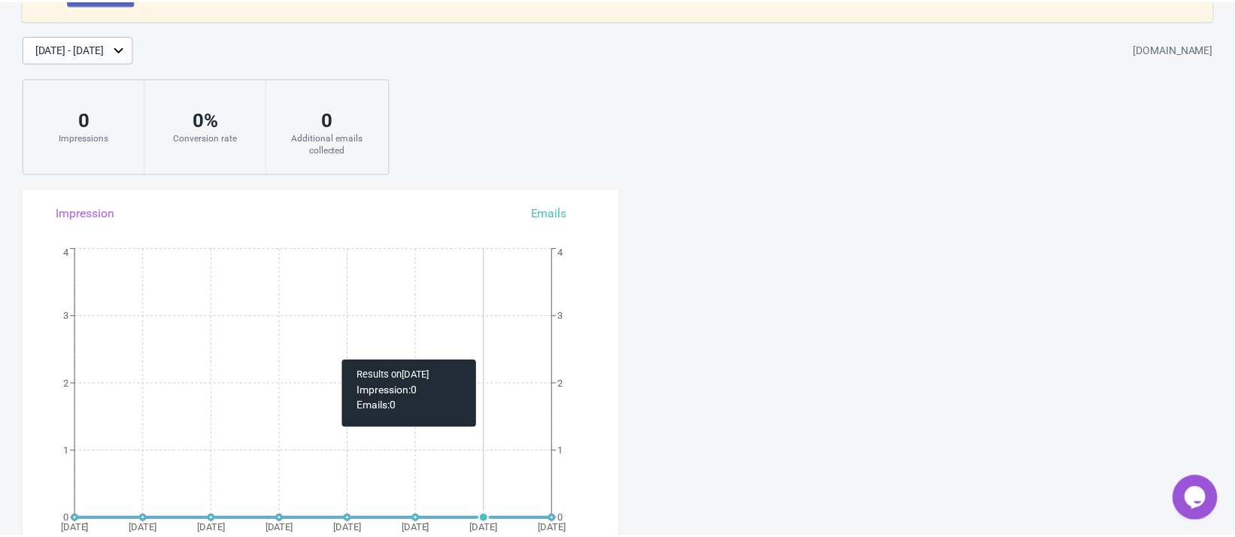
scroll to position [37, 0]
